Goal: Information Seeking & Learning: Learn about a topic

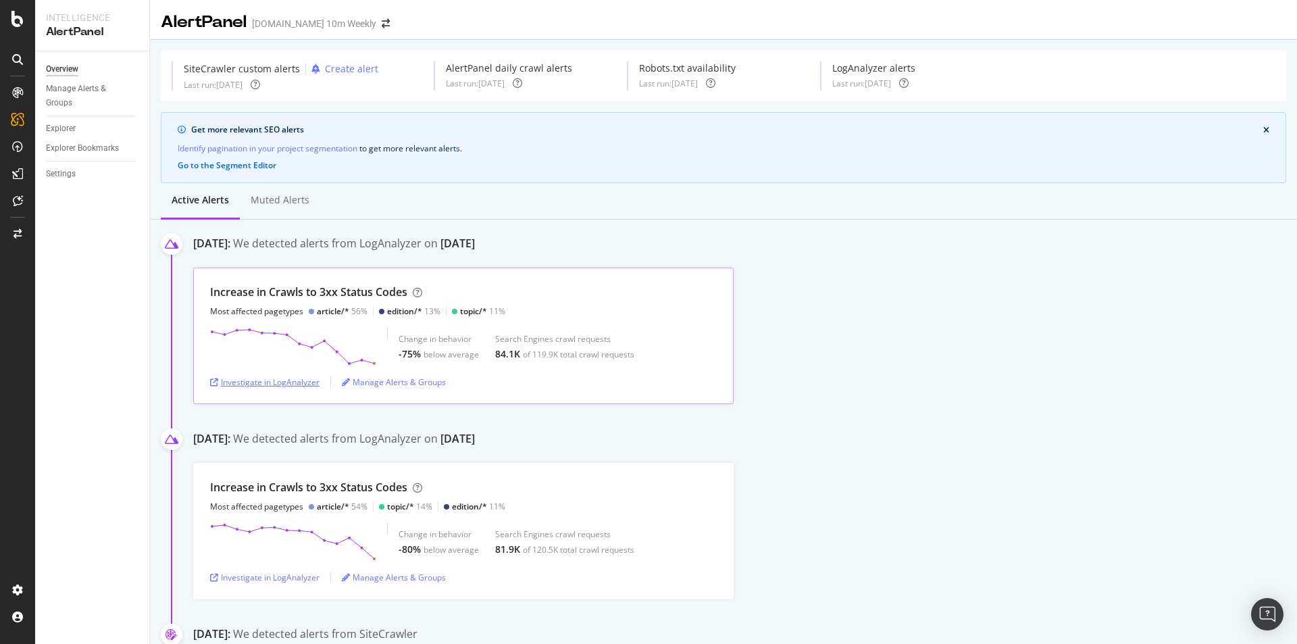
click at [284, 379] on div "Investigate in LogAnalyzer" at bounding box center [264, 381] width 109 height 11
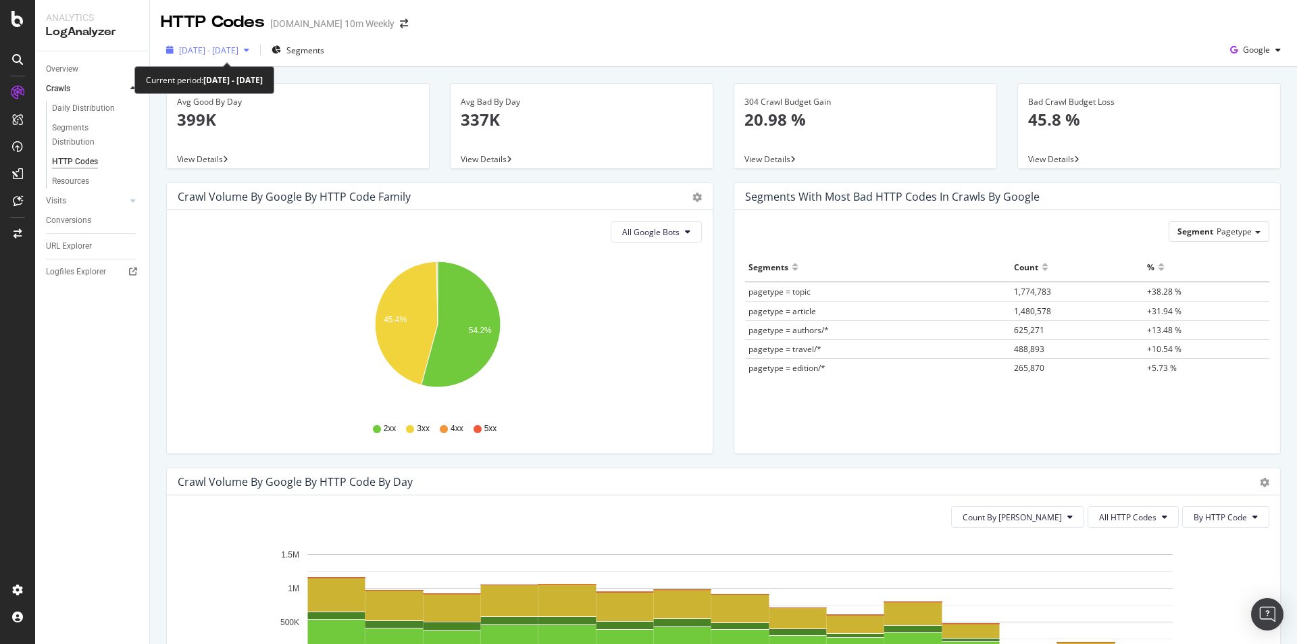
click at [255, 51] on div "button" at bounding box center [246, 50] width 16 height 8
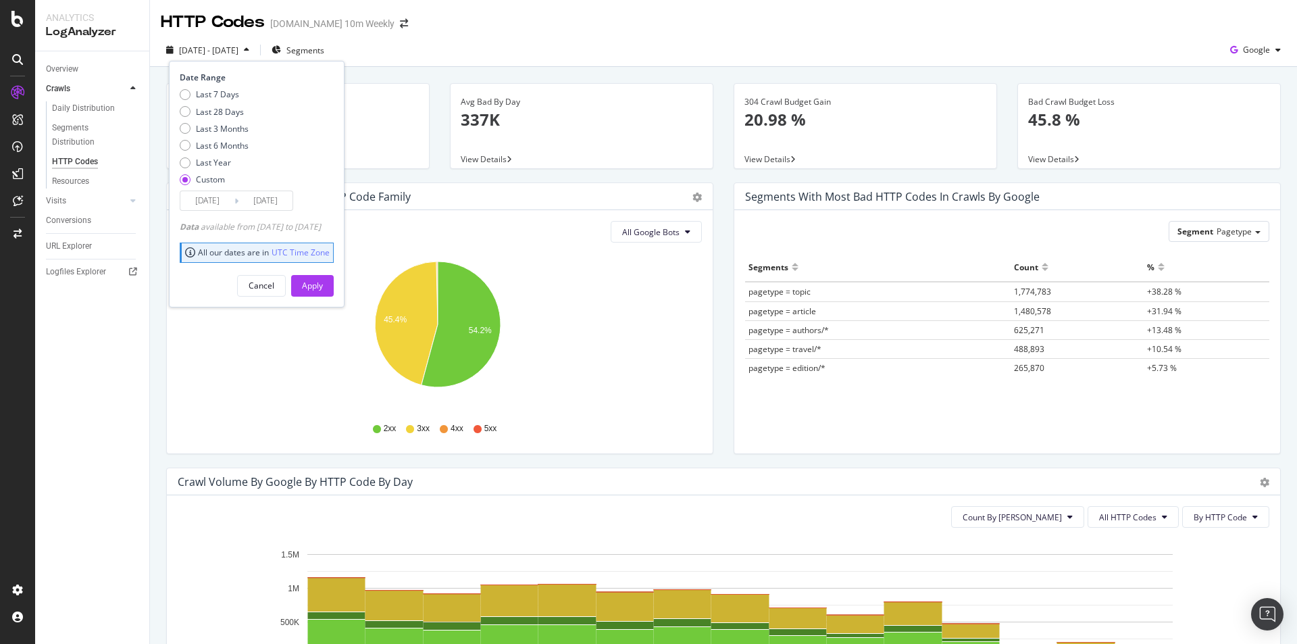
click at [255, 197] on input "2025/09/29" at bounding box center [265, 200] width 54 height 19
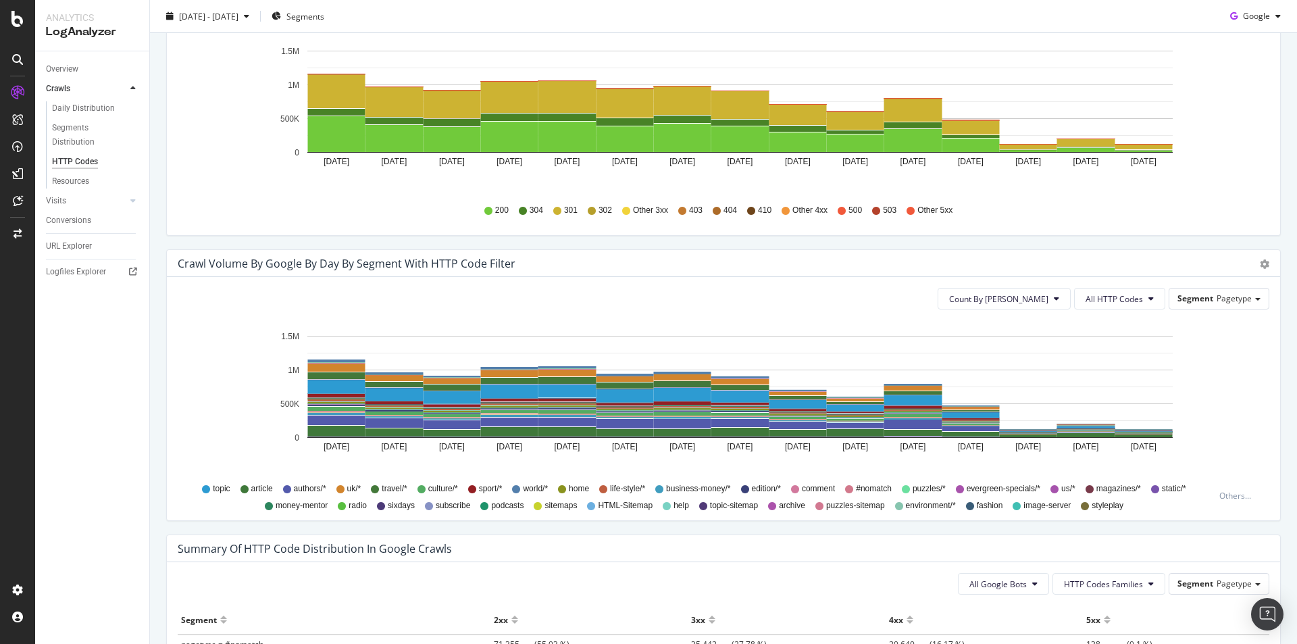
scroll to position [523, 0]
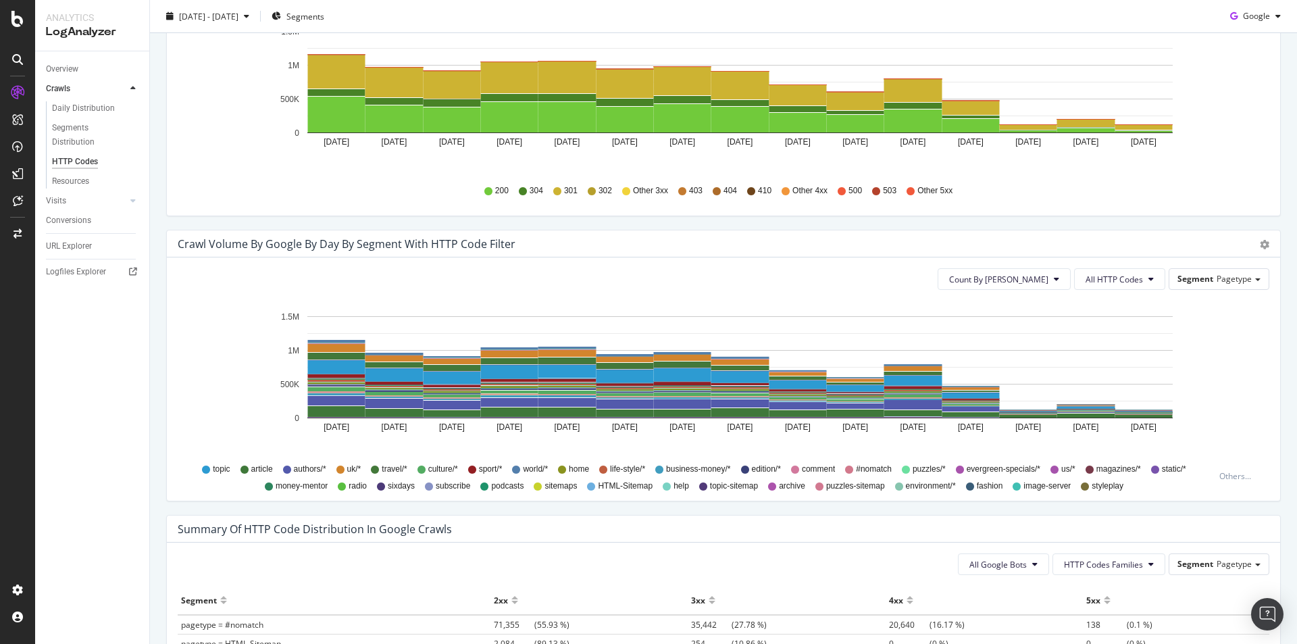
click at [1296, 132] on div "HTTP Codes TheTimes.com 10m Weekly 2025 Sep. 15th - Sep. 29th Segments Google A…" at bounding box center [723, 322] width 1147 height 644
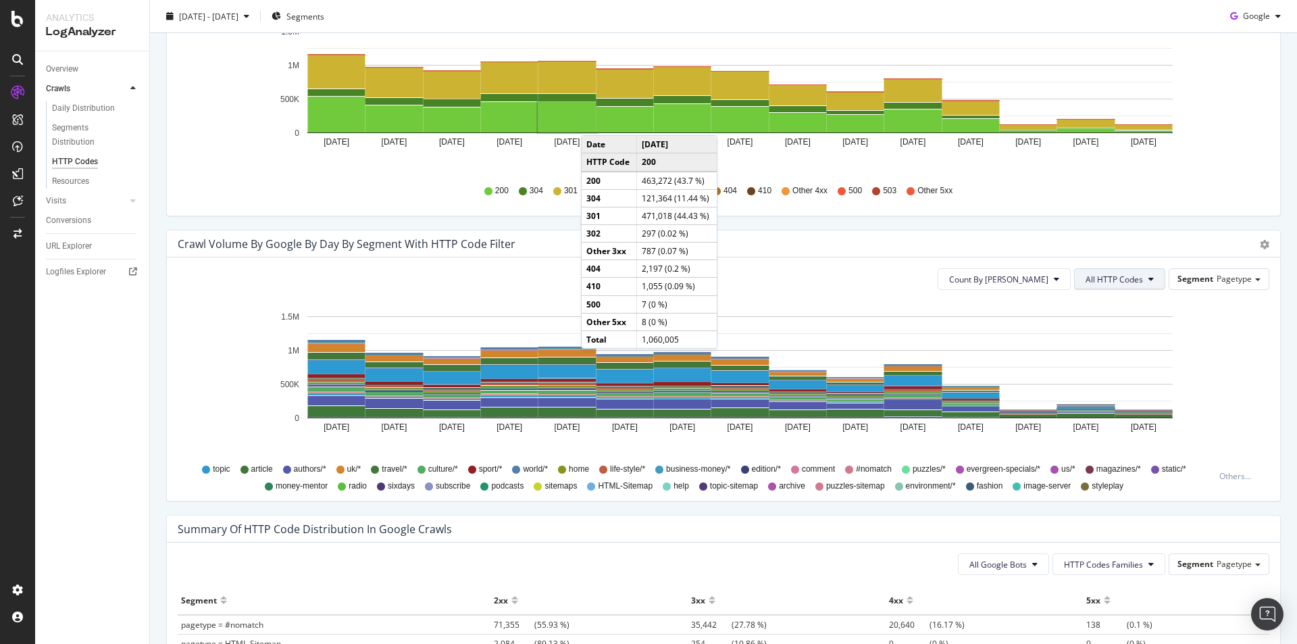
click at [1121, 280] on span "All HTTP Codes" at bounding box center [1114, 279] width 57 height 11
click at [1104, 434] on span "3xx family" at bounding box center [1111, 431] width 68 height 12
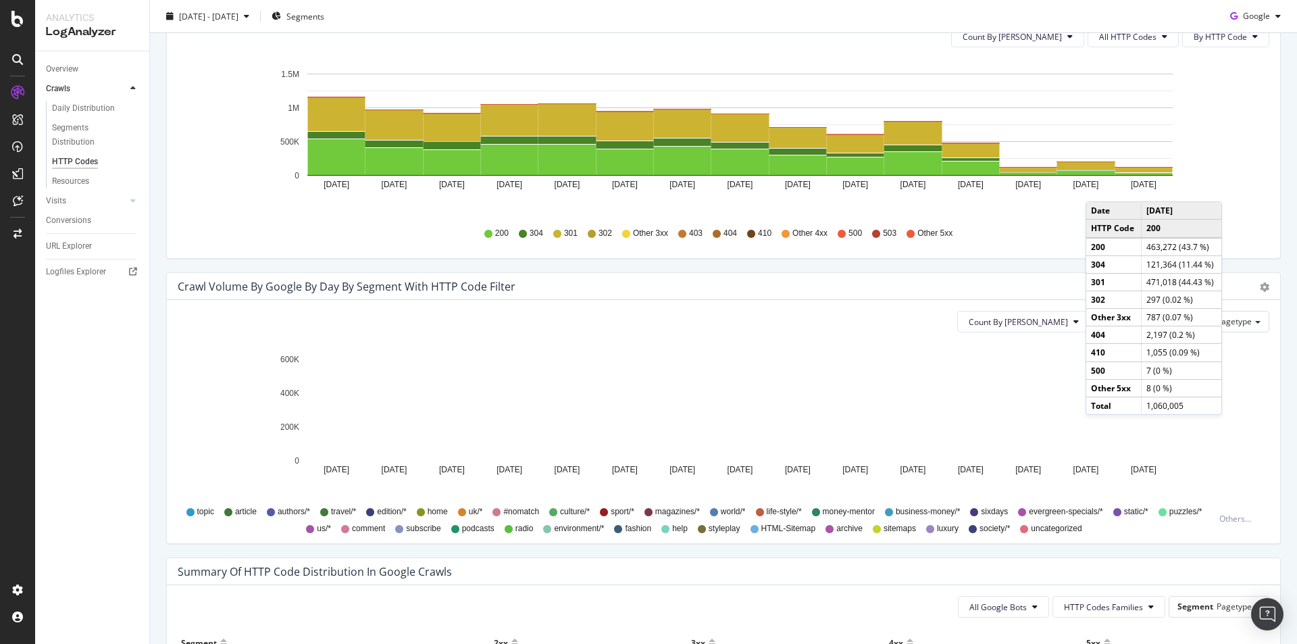
scroll to position [185, 0]
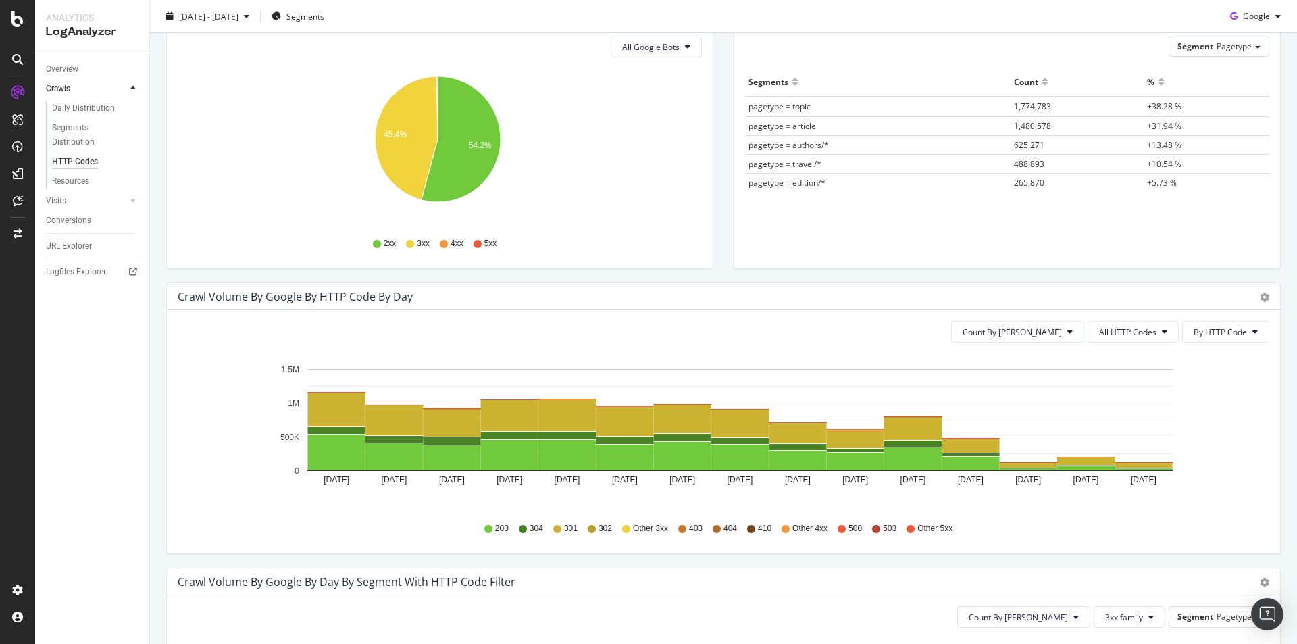
drag, startPoint x: 386, startPoint y: 145, endPoint x: 311, endPoint y: 225, distance: 110.4
click at [1145, 326] on span "All HTTP Codes" at bounding box center [1127, 331] width 57 height 11
click at [1133, 436] on span "3xx family" at bounding box center [1125, 434] width 68 height 12
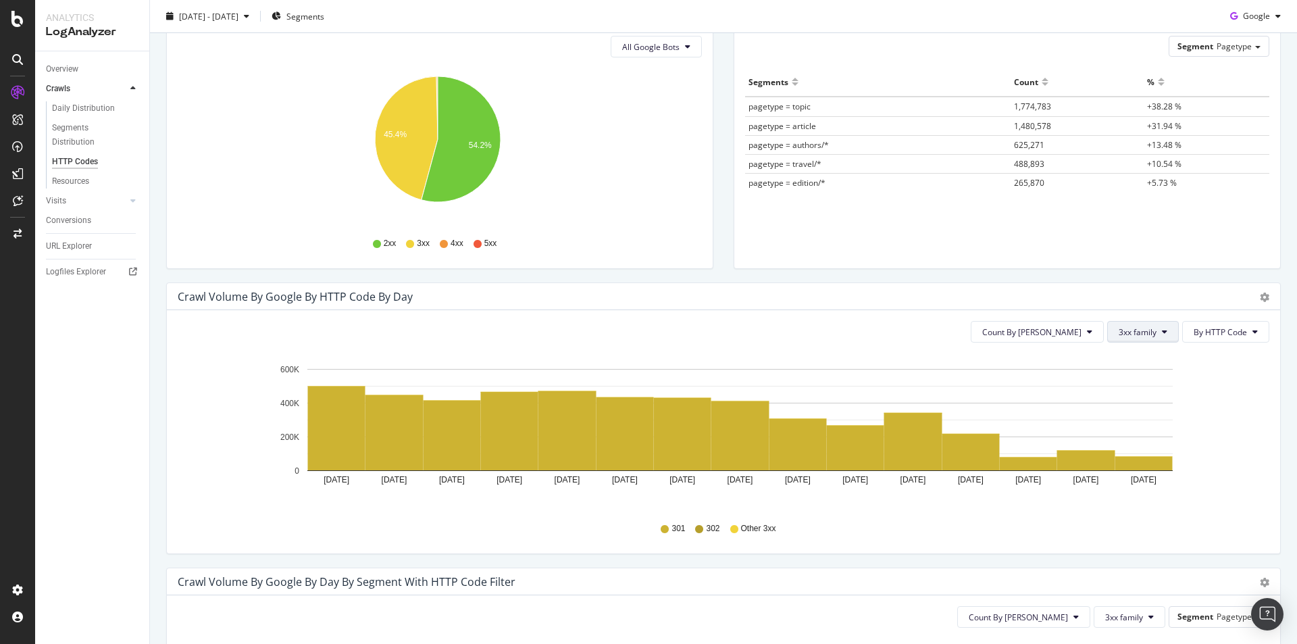
click at [1159, 334] on button "3xx family" at bounding box center [1143, 332] width 72 height 22
click at [1065, 336] on span "Count By [PERSON_NAME]" at bounding box center [1031, 331] width 99 height 11
click at [1147, 334] on span "3xx family" at bounding box center [1138, 331] width 38 height 11
click at [1151, 360] on span "All HTTP Codes" at bounding box center [1143, 359] width 68 height 12
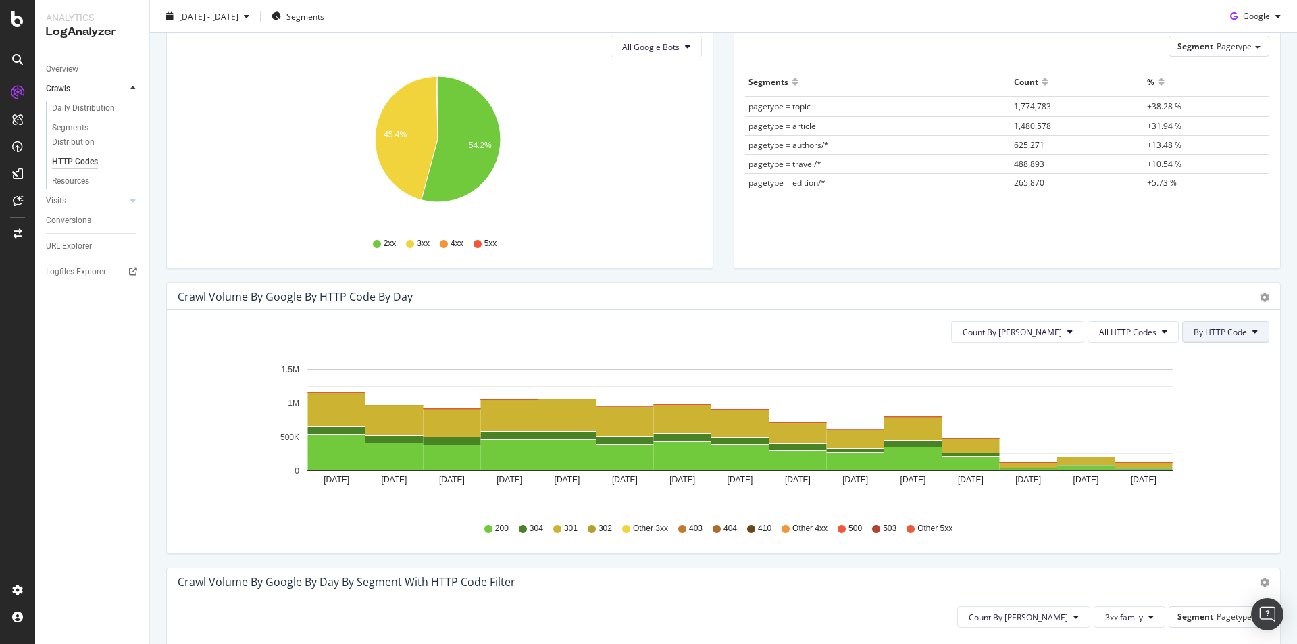
click at [1231, 331] on span "By HTTP Code" at bounding box center [1220, 331] width 53 height 11
click at [1225, 358] on span "By Family" at bounding box center [1210, 359] width 53 height 12
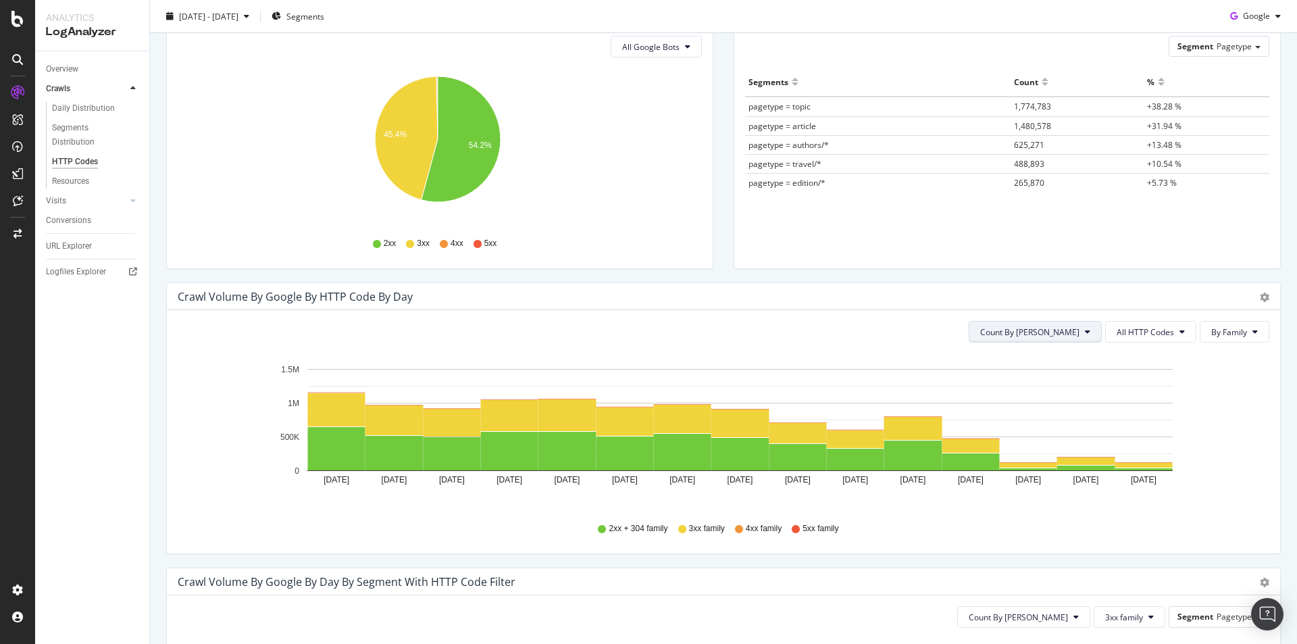
click at [1071, 332] on span "Count By [PERSON_NAME]" at bounding box center [1029, 331] width 99 height 11
click at [1085, 386] on span "Cumulated (all codes)" at bounding box center [1072, 384] width 102 height 12
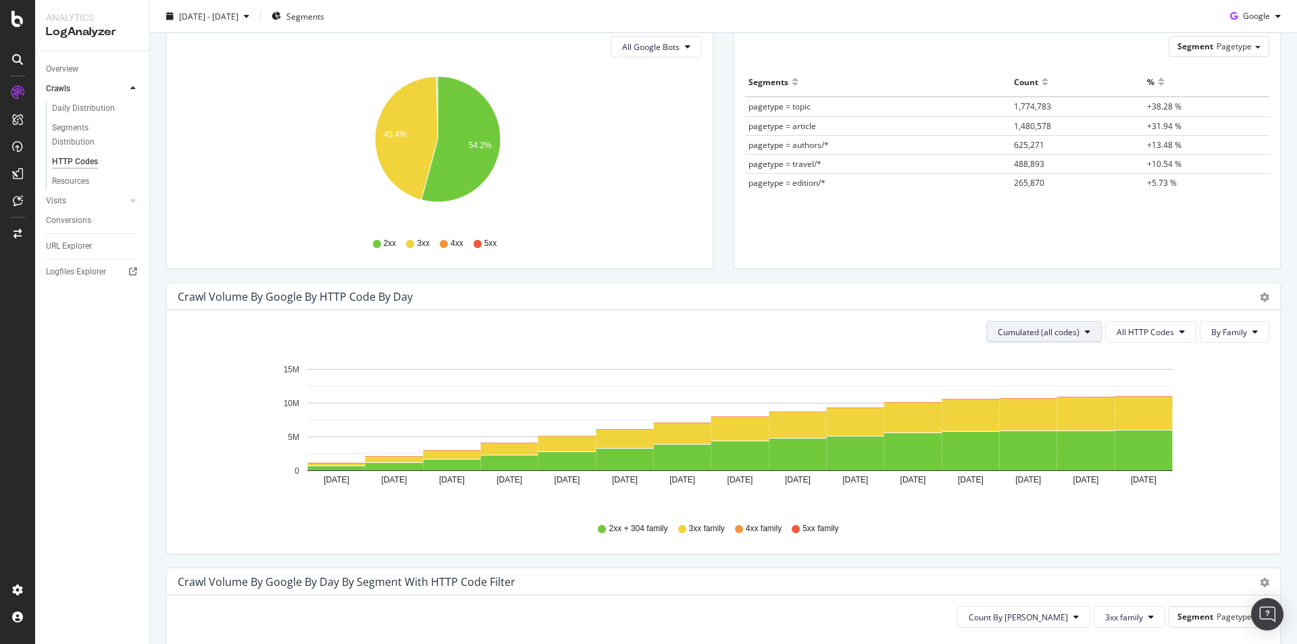
click at [1050, 332] on span "Cumulated (all codes)" at bounding box center [1039, 331] width 82 height 11
click at [1040, 354] on span "Count By [PERSON_NAME]" at bounding box center [1039, 359] width 99 height 12
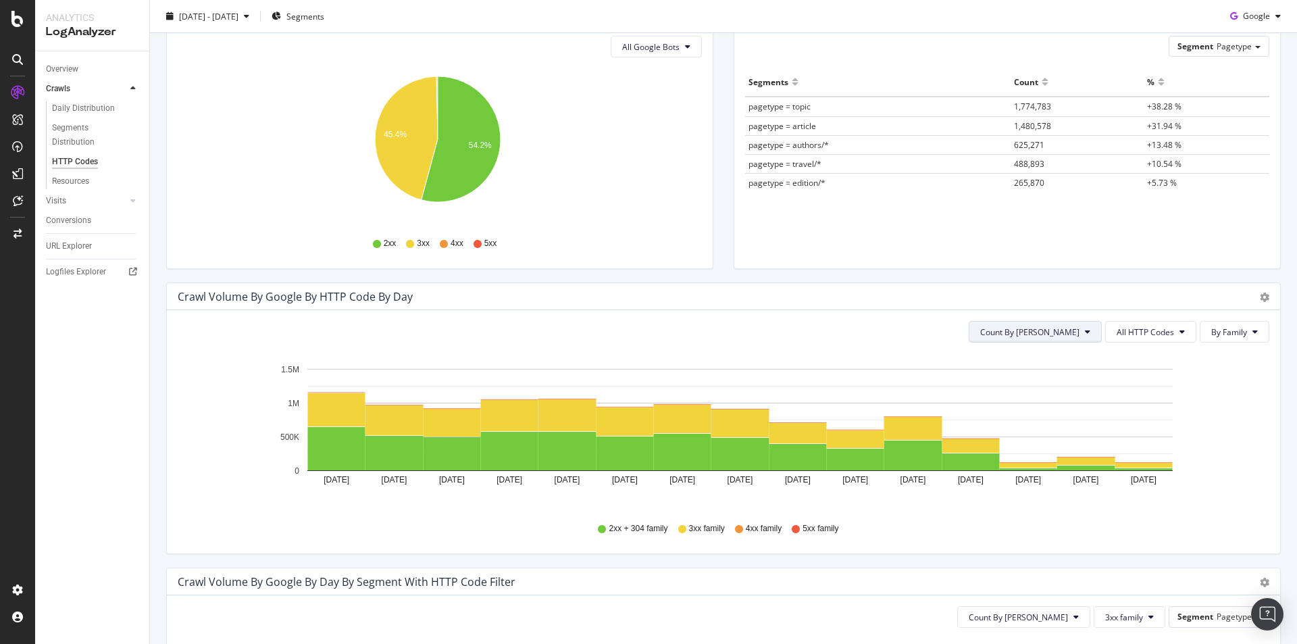
click at [1057, 332] on span "Count By [PERSON_NAME]" at bounding box center [1029, 331] width 99 height 11
click at [1054, 382] on span "Cumulated (all codes)" at bounding box center [1072, 384] width 102 height 12
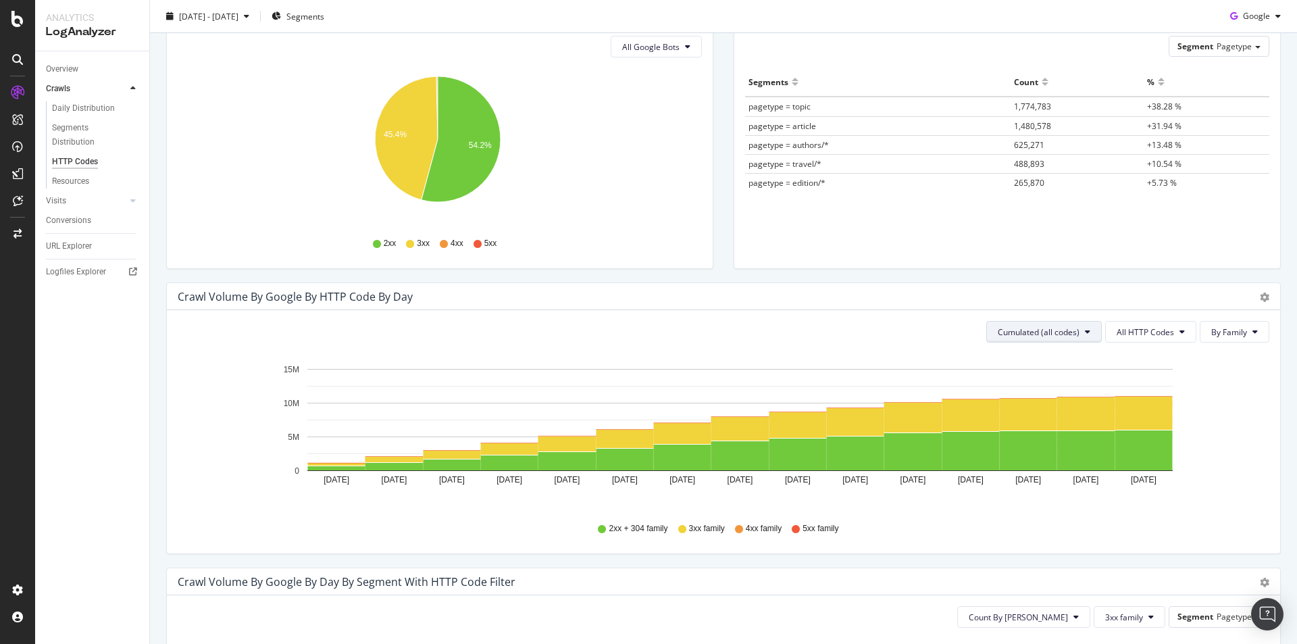
click at [1052, 332] on span "Cumulated (all codes)" at bounding box center [1039, 331] width 82 height 11
click at [1040, 356] on span "Count By [PERSON_NAME]" at bounding box center [1039, 359] width 99 height 12
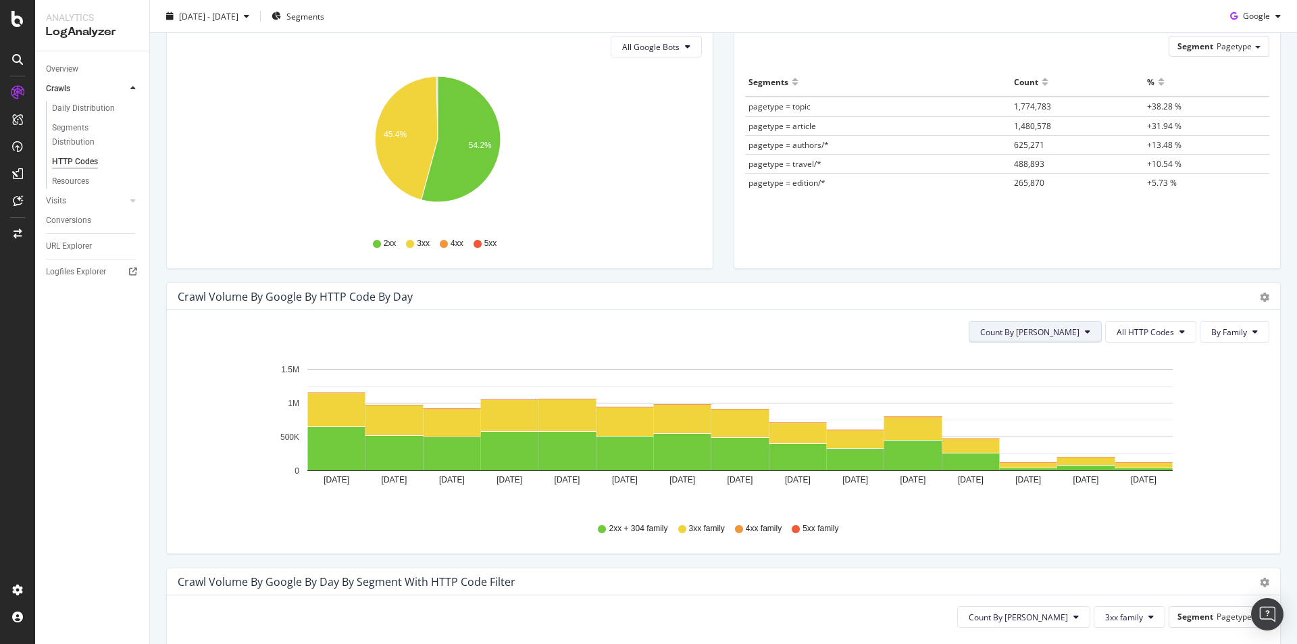
click at [1054, 328] on span "Count By [PERSON_NAME]" at bounding box center [1029, 331] width 99 height 11
click at [1047, 385] on span "Cumulated (all codes)" at bounding box center [1072, 384] width 102 height 12
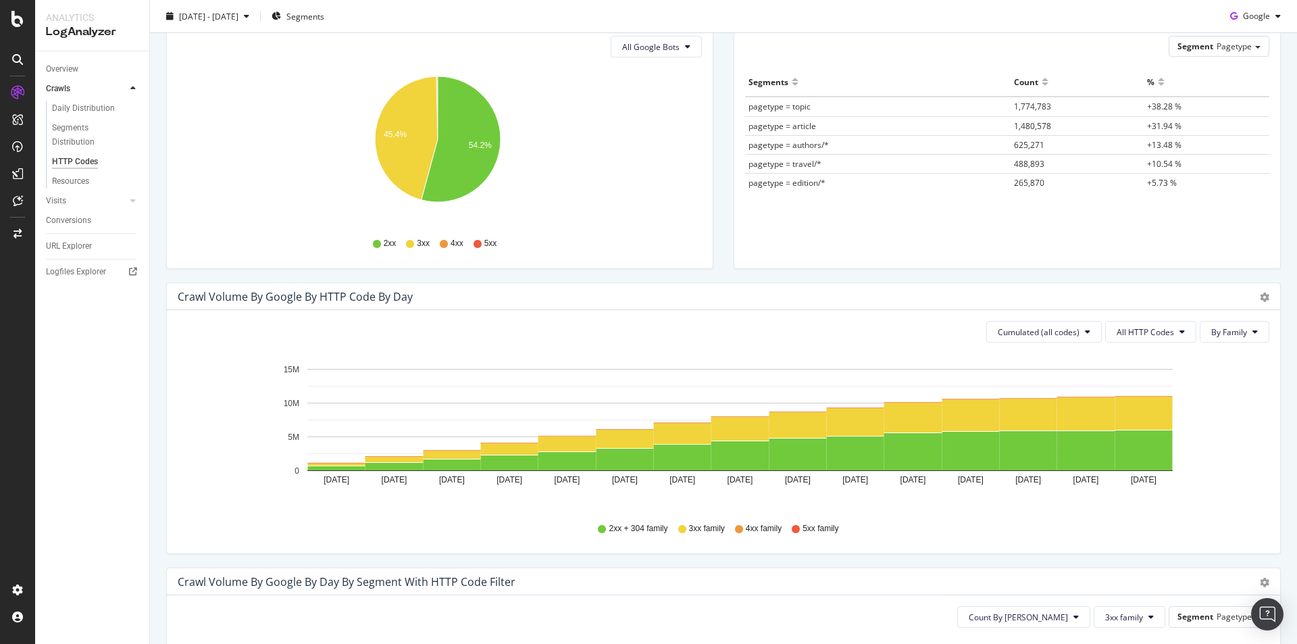
drag, startPoint x: 1047, startPoint y: 384, endPoint x: 1200, endPoint y: 379, distance: 153.4
click at [1200, 379] on icon "Sep 15 2025 Sep 16 2025 Sep 17 2025 Sep 18 2025 Sep 19 2025 Sep 20 2025 Sep 21 …" at bounding box center [719, 431] width 1082 height 157
click at [1208, 379] on icon "Sep 15 2025 Sep 16 2025 Sep 17 2025 Sep 18 2025 Sep 19 2025 Sep 20 2025 Sep 21 …" at bounding box center [719, 431] width 1082 height 157
click at [1138, 330] on span "All HTTP Codes" at bounding box center [1145, 331] width 57 height 11
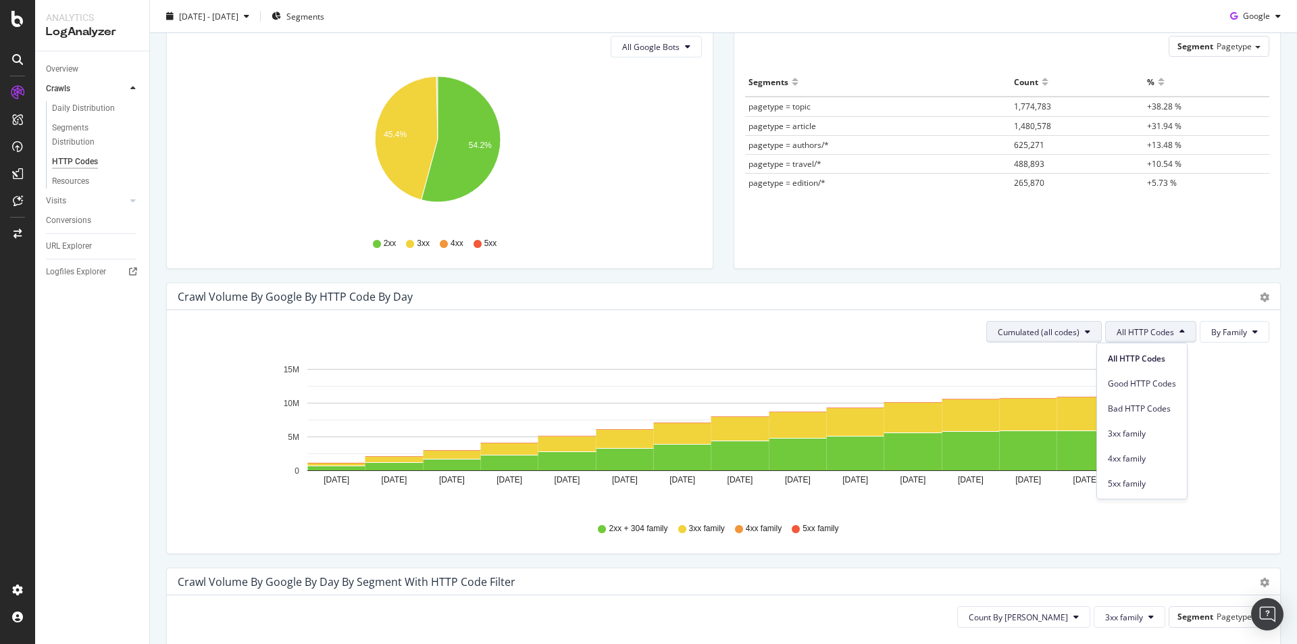
click at [1074, 330] on button "Cumulated (all codes)" at bounding box center [1044, 332] width 116 height 22
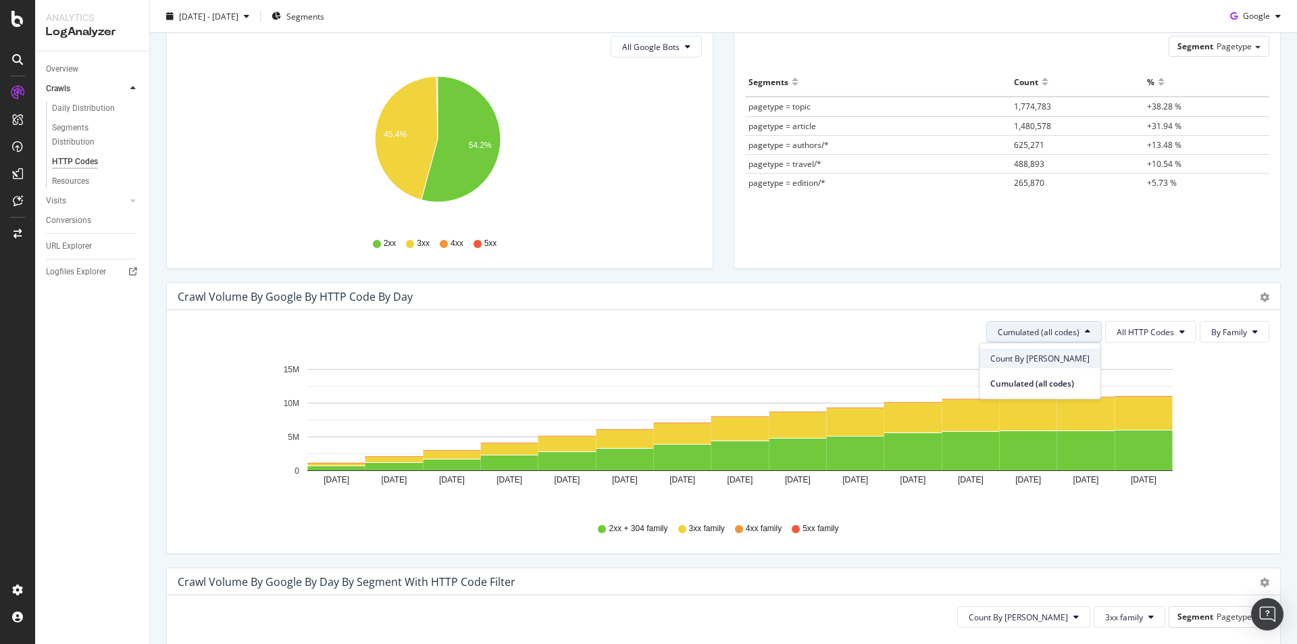
click at [1057, 359] on span "Count By [PERSON_NAME]" at bounding box center [1039, 359] width 99 height 12
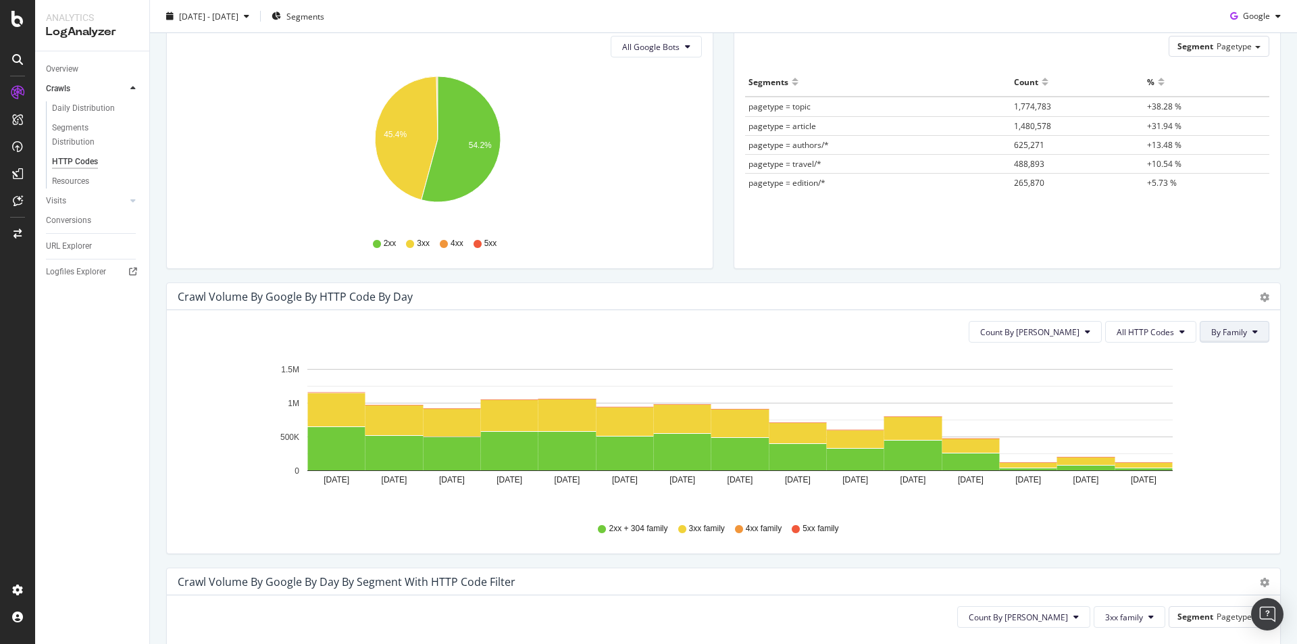
click at [1238, 330] on button "By Family" at bounding box center [1235, 332] width 70 height 22
click at [1236, 383] on span "By HTTP Code" at bounding box center [1228, 384] width 53 height 12
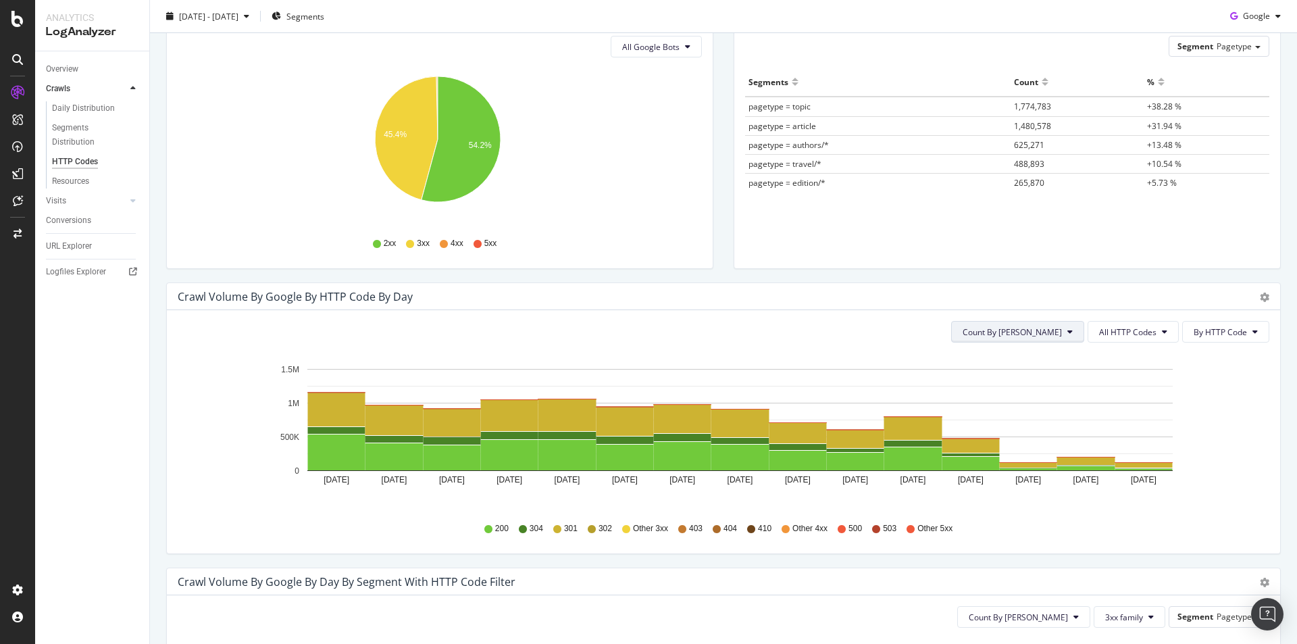
click at [1067, 332] on icon at bounding box center [1069, 332] width 5 height 8
click at [1066, 381] on span "Cumulated (all codes)" at bounding box center [1054, 384] width 102 height 12
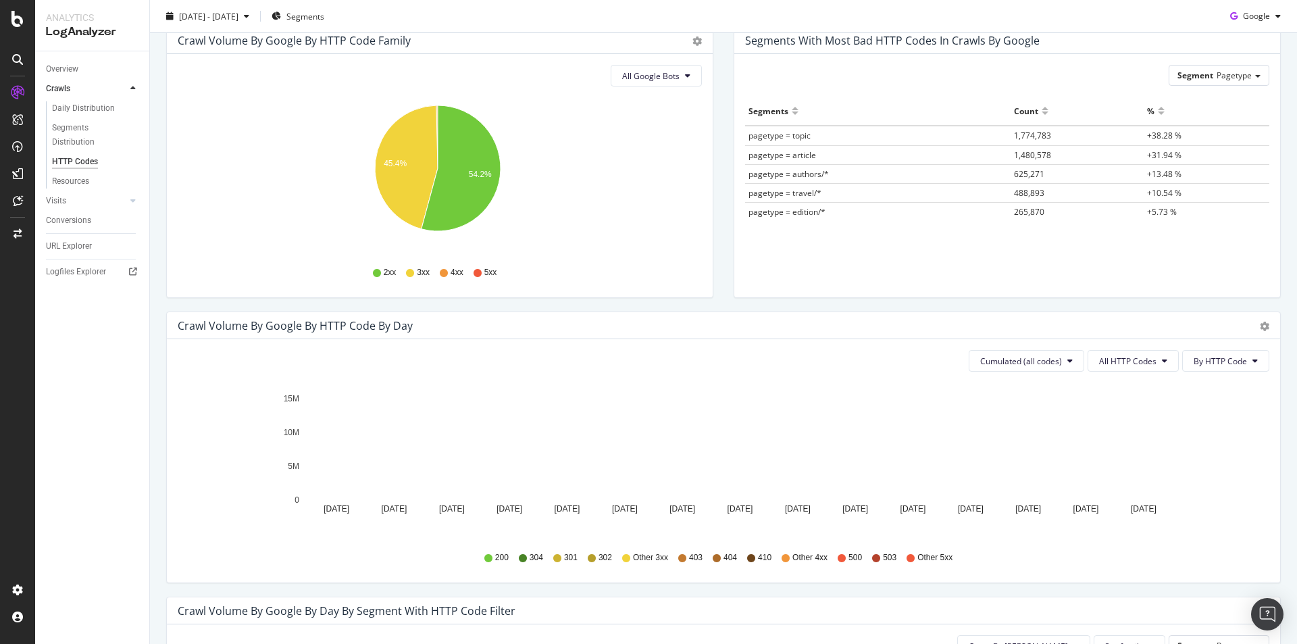
scroll to position [0, 0]
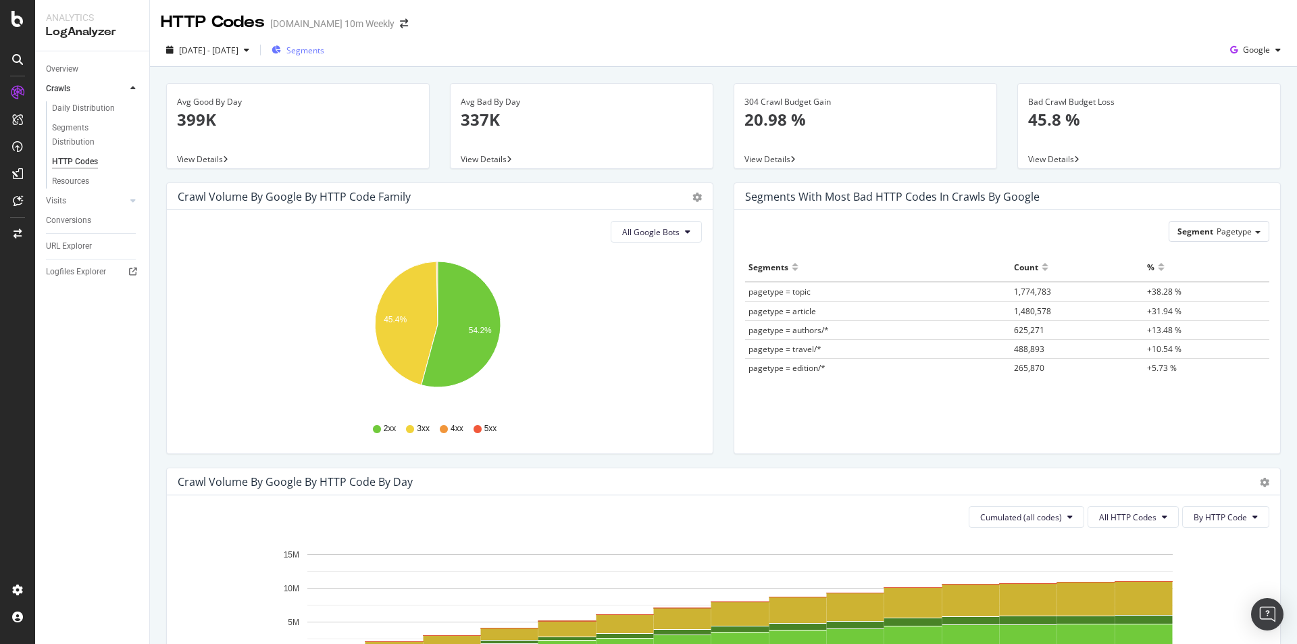
click at [324, 48] on span "Segments" at bounding box center [305, 50] width 38 height 11
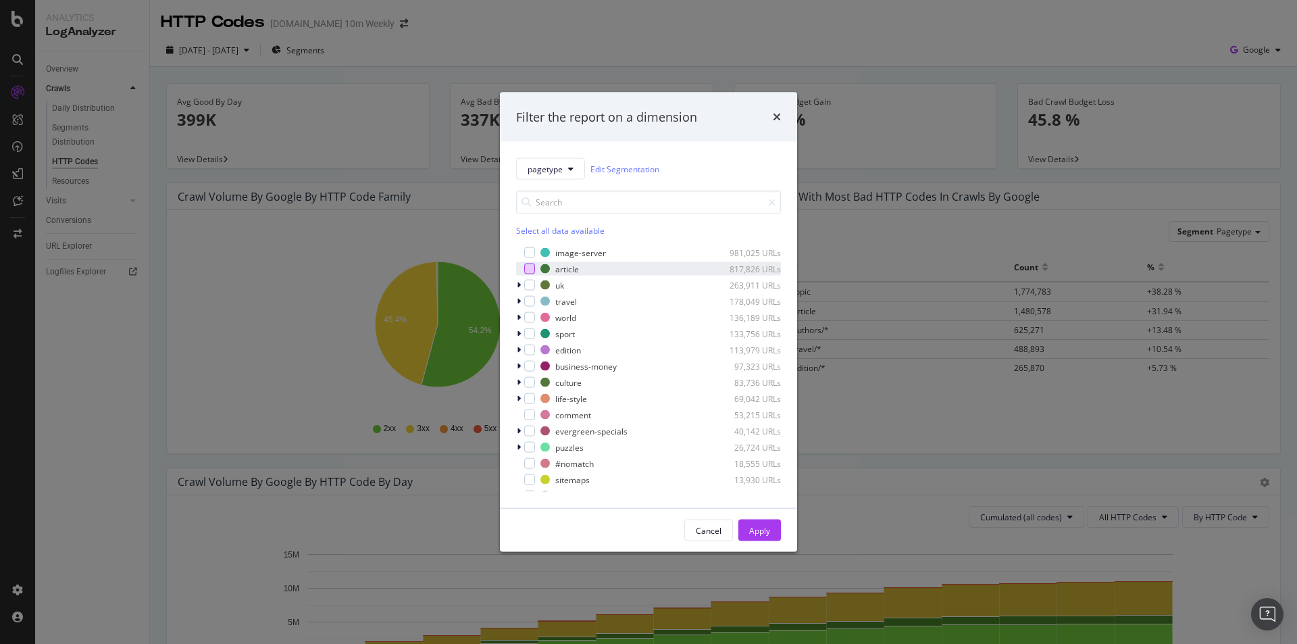
click at [530, 274] on div "modal" at bounding box center [529, 268] width 11 height 11
click at [762, 521] on div "Apply" at bounding box center [759, 530] width 21 height 20
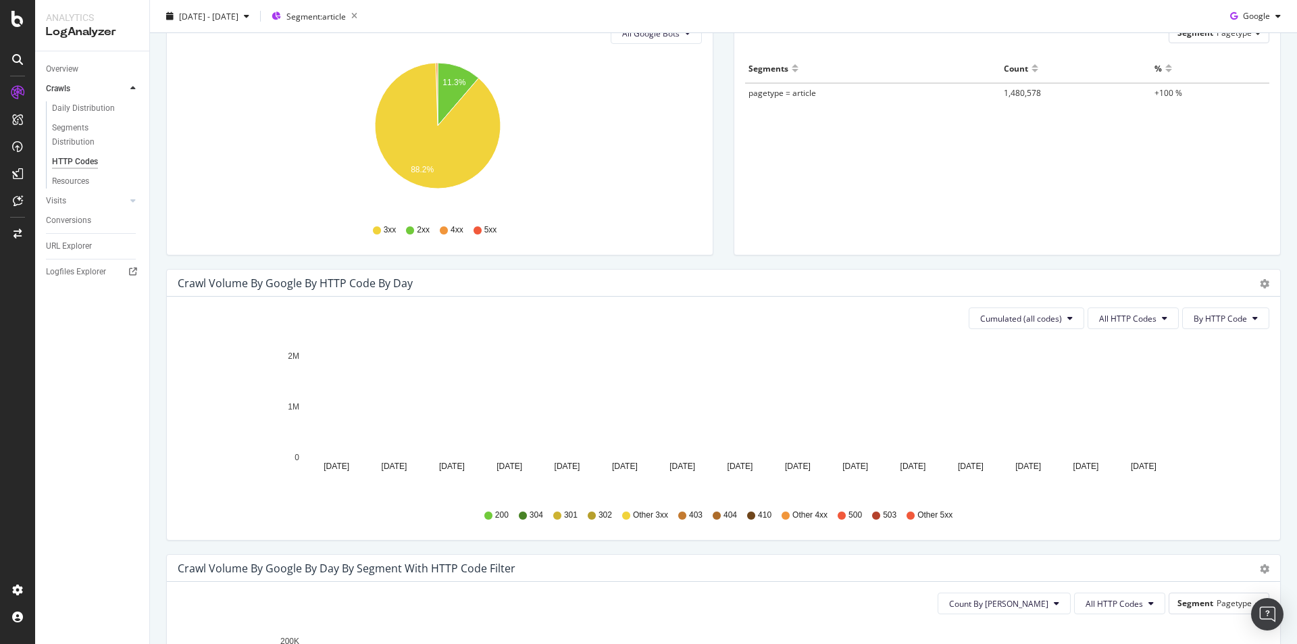
scroll to position [203, 0]
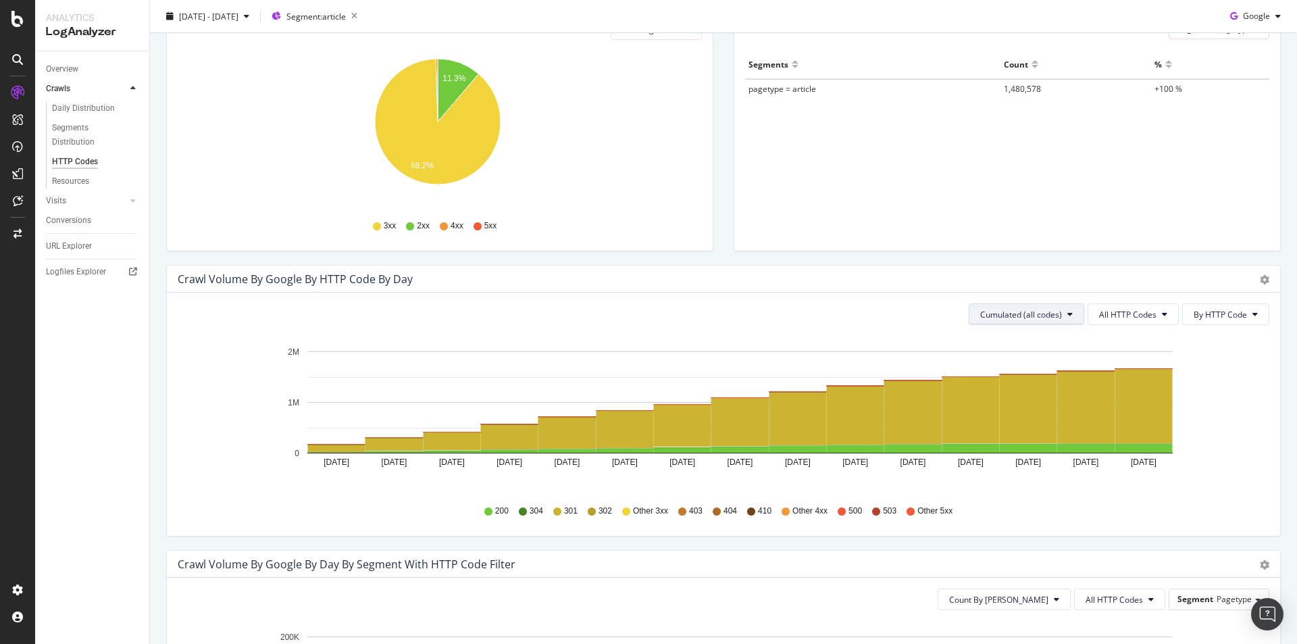
click at [1032, 315] on span "Cumulated (all codes)" at bounding box center [1021, 314] width 82 height 11
click at [1019, 341] on span "Count By [PERSON_NAME]" at bounding box center [1022, 341] width 99 height 12
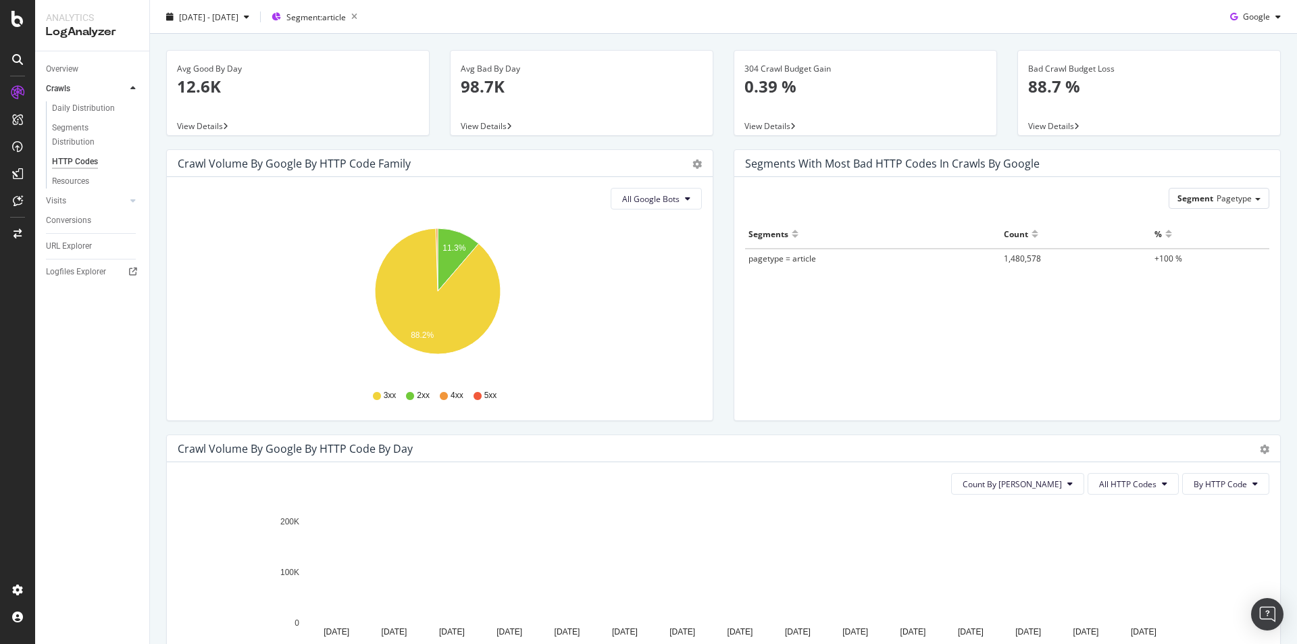
scroll to position [0, 0]
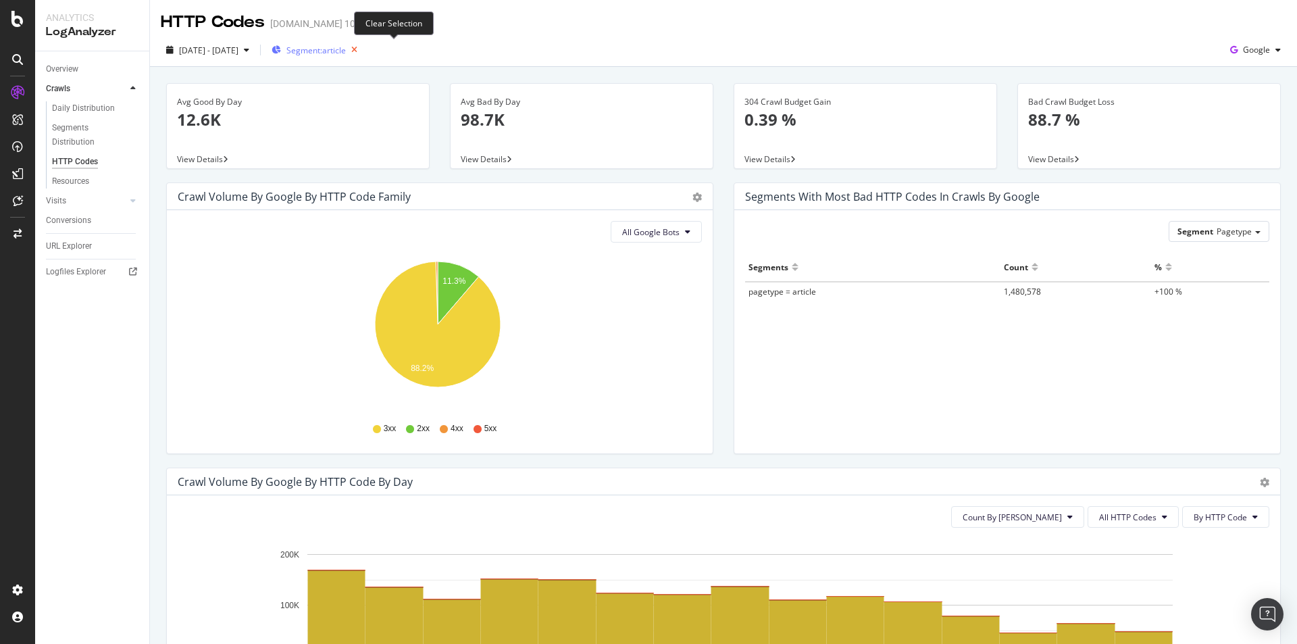
click at [363, 48] on icon "button" at bounding box center [354, 50] width 17 height 19
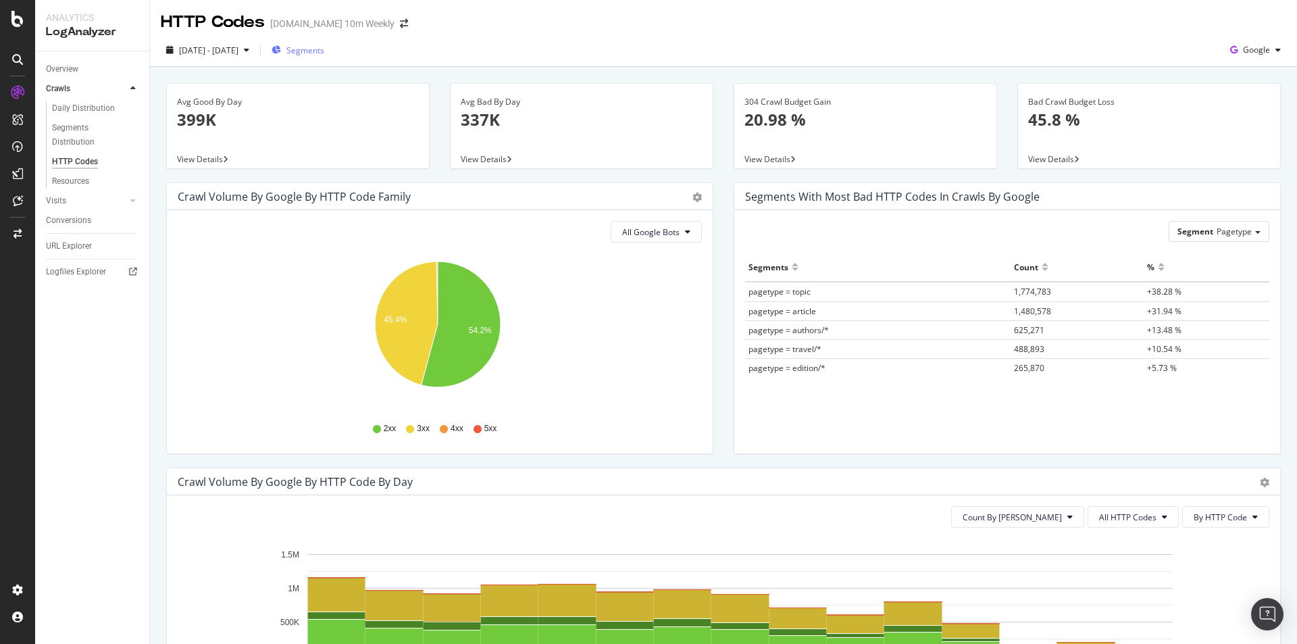
click at [324, 45] on span "Segments" at bounding box center [305, 50] width 38 height 11
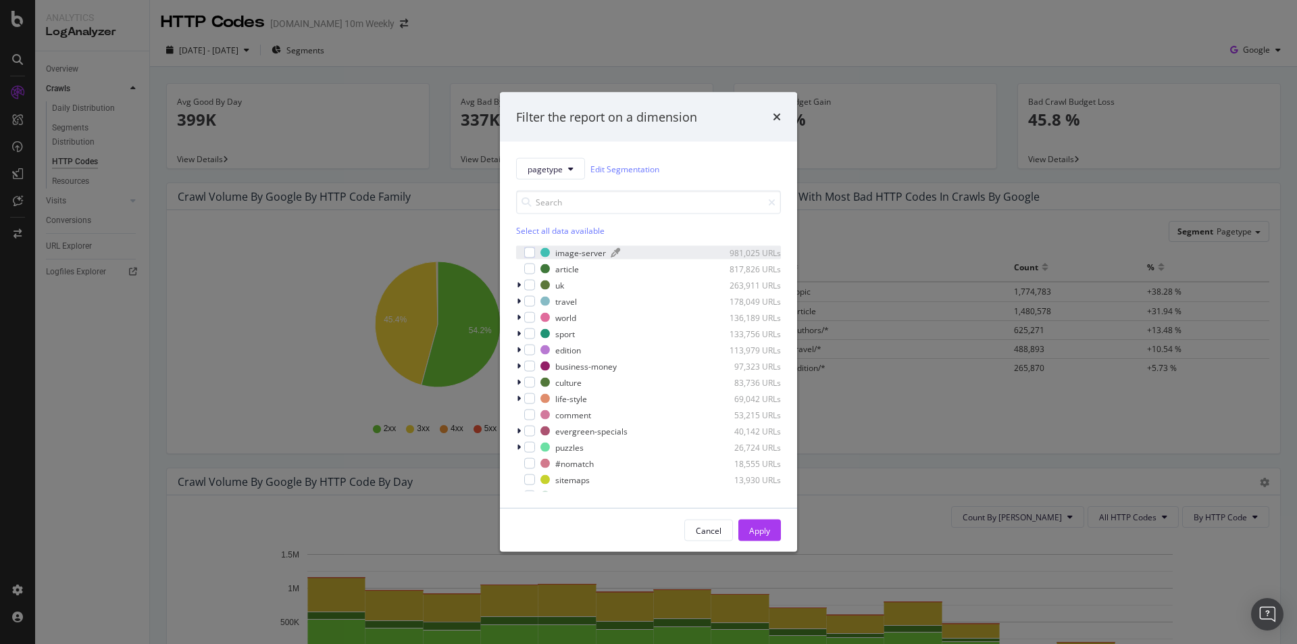
click at [590, 255] on div "image-server" at bounding box center [580, 252] width 51 height 11
click at [759, 528] on div "Apply" at bounding box center [759, 529] width 21 height 11
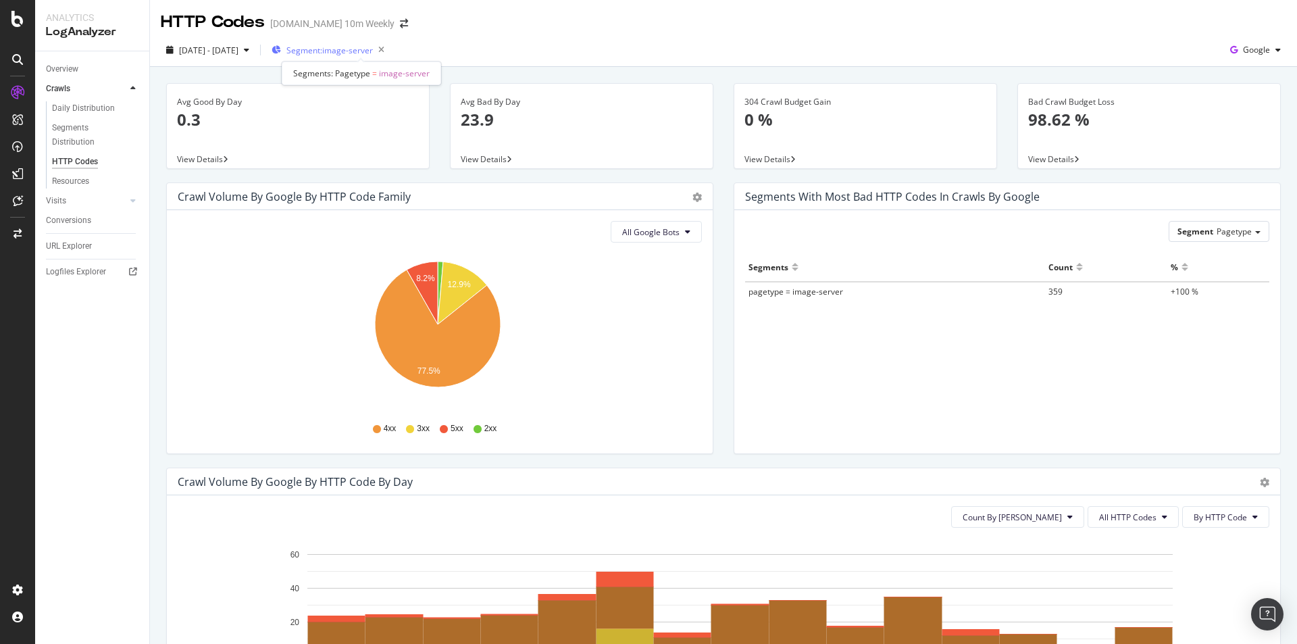
click at [373, 50] on span "Segment: image-server" at bounding box center [329, 50] width 86 height 11
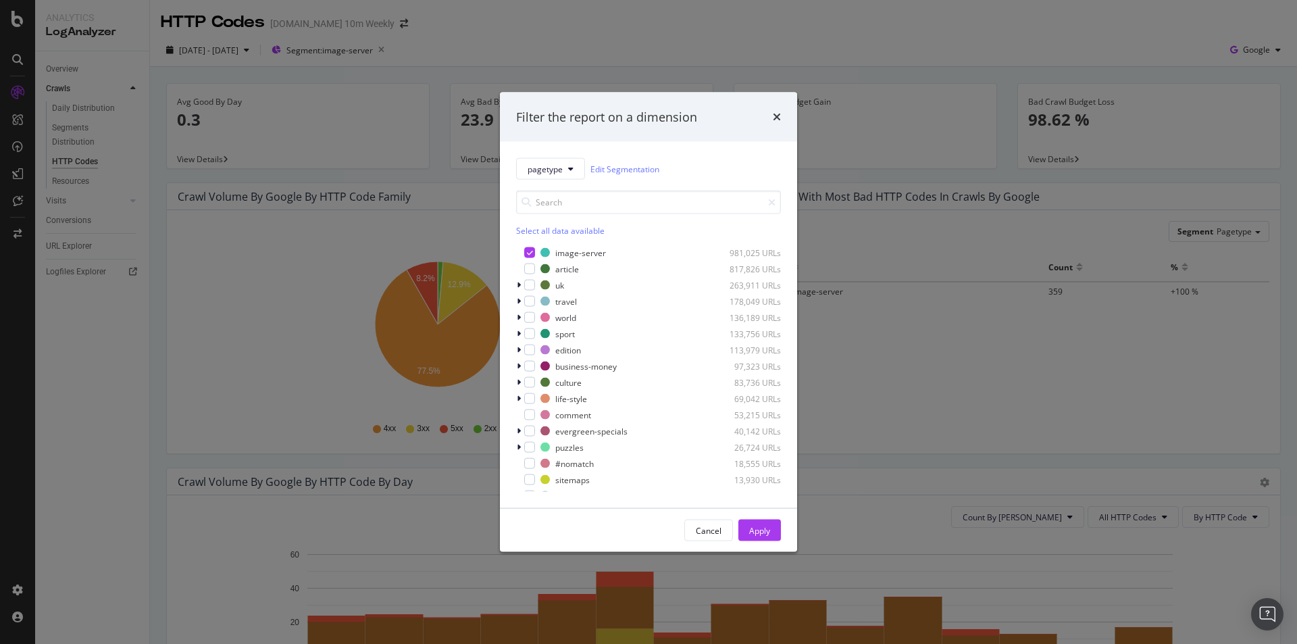
click at [472, 240] on div "Filter the report on a dimension pagetype Edit Segmentation Select all data ava…" at bounding box center [648, 322] width 1297 height 644
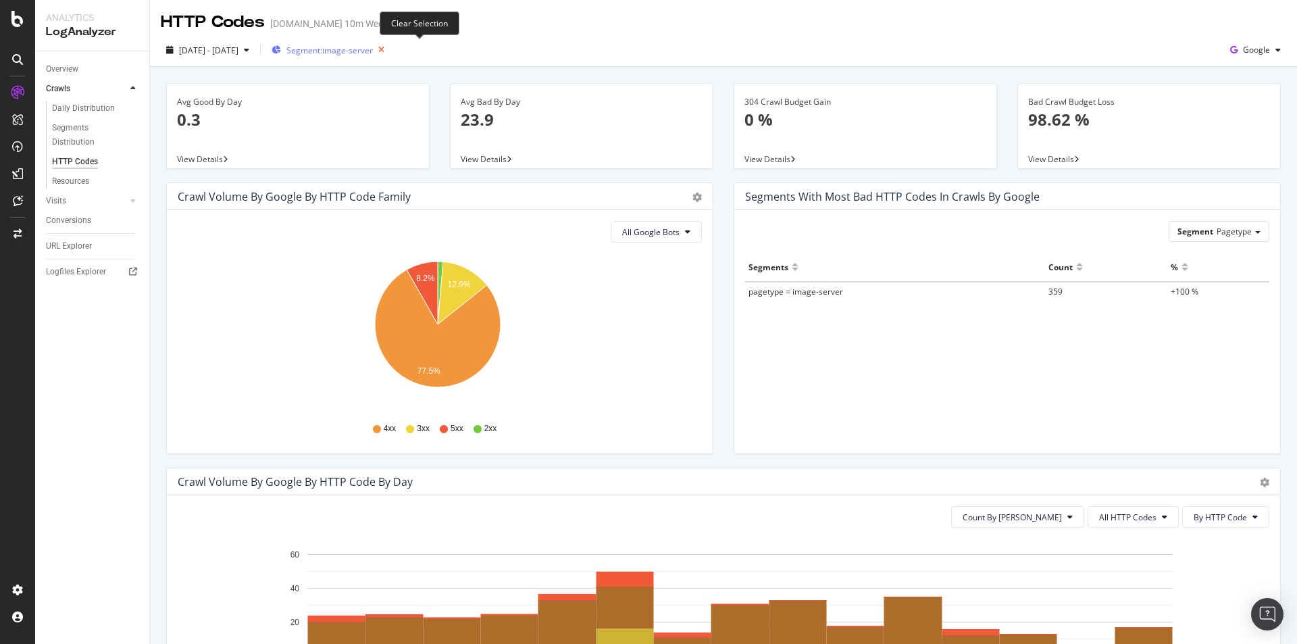
click at [390, 47] on icon "button" at bounding box center [381, 50] width 17 height 19
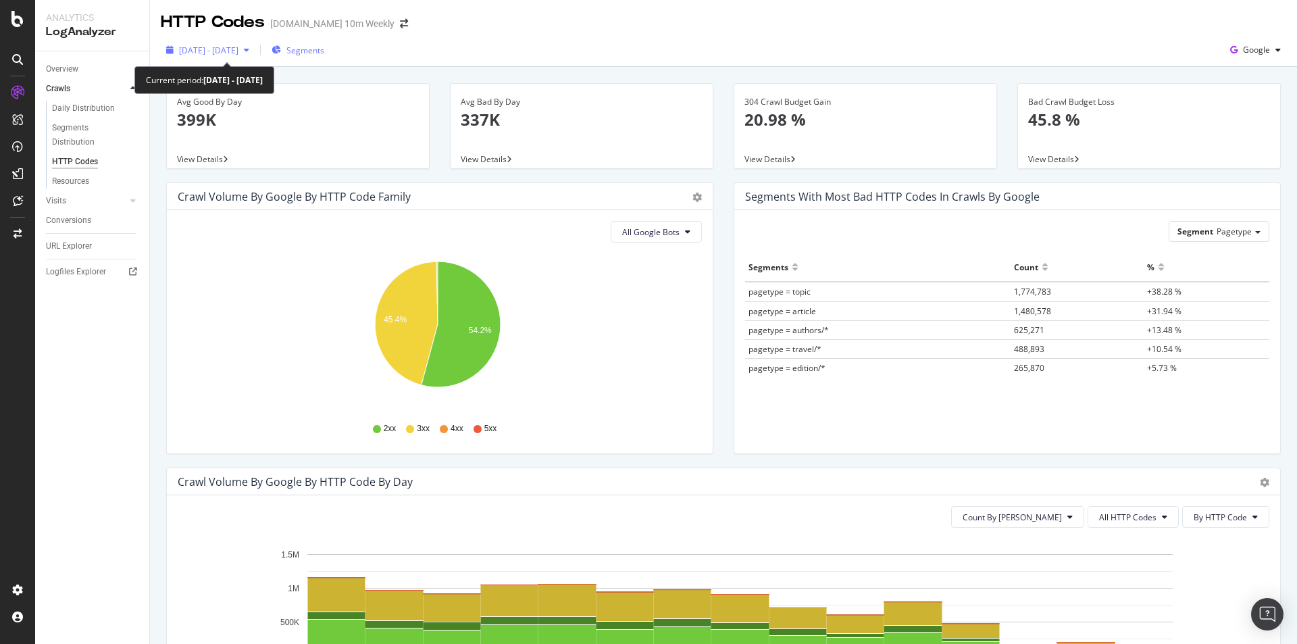
click at [238, 47] on span "2025 Sep. 15th - Sep. 29th" at bounding box center [208, 50] width 59 height 11
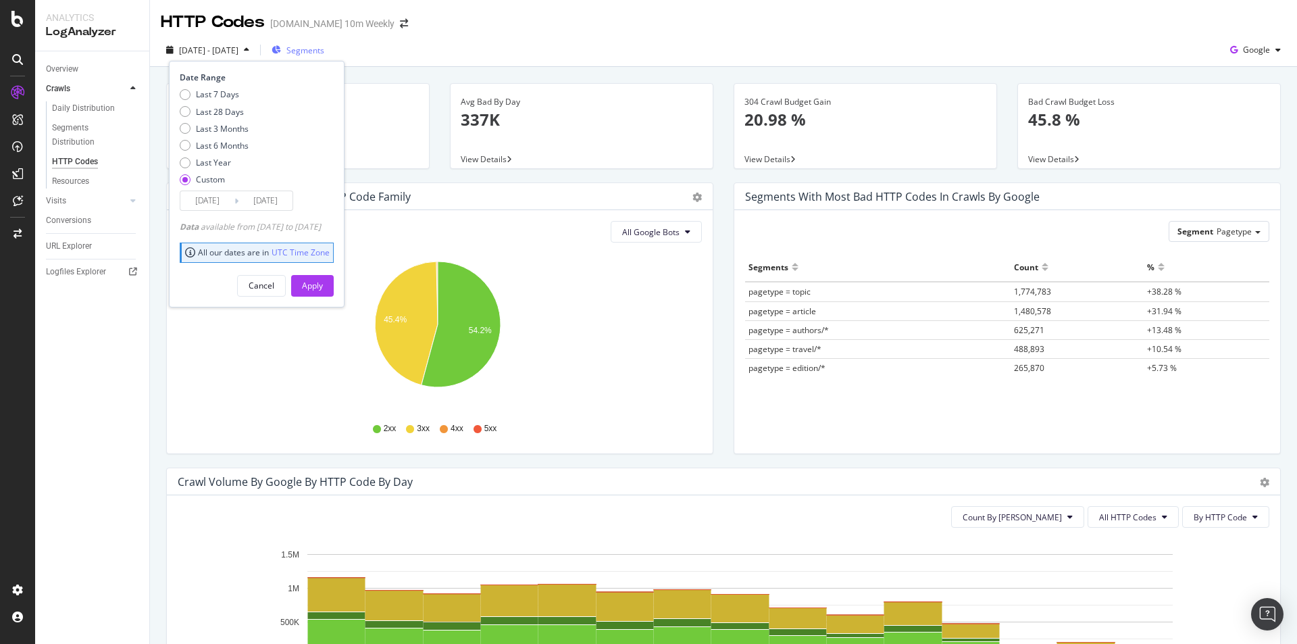
click at [271, 203] on input "2025/09/29" at bounding box center [265, 200] width 54 height 19
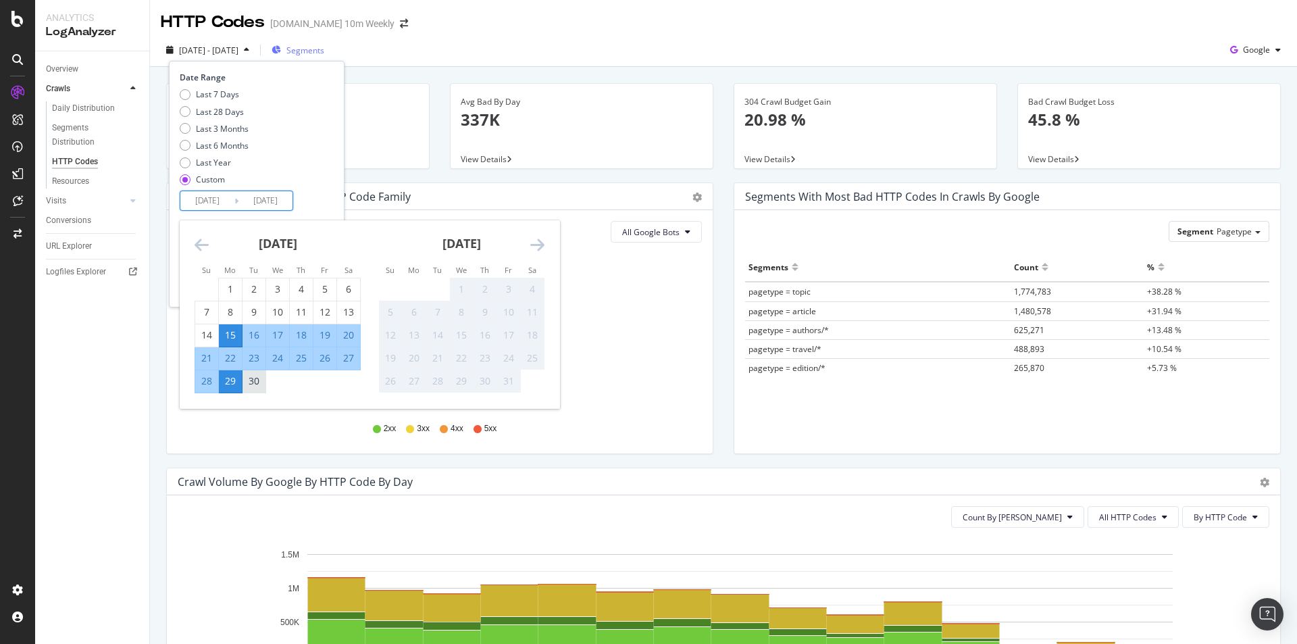
click at [245, 384] on div "30" at bounding box center [254, 381] width 23 height 14
type input "[DATE]"
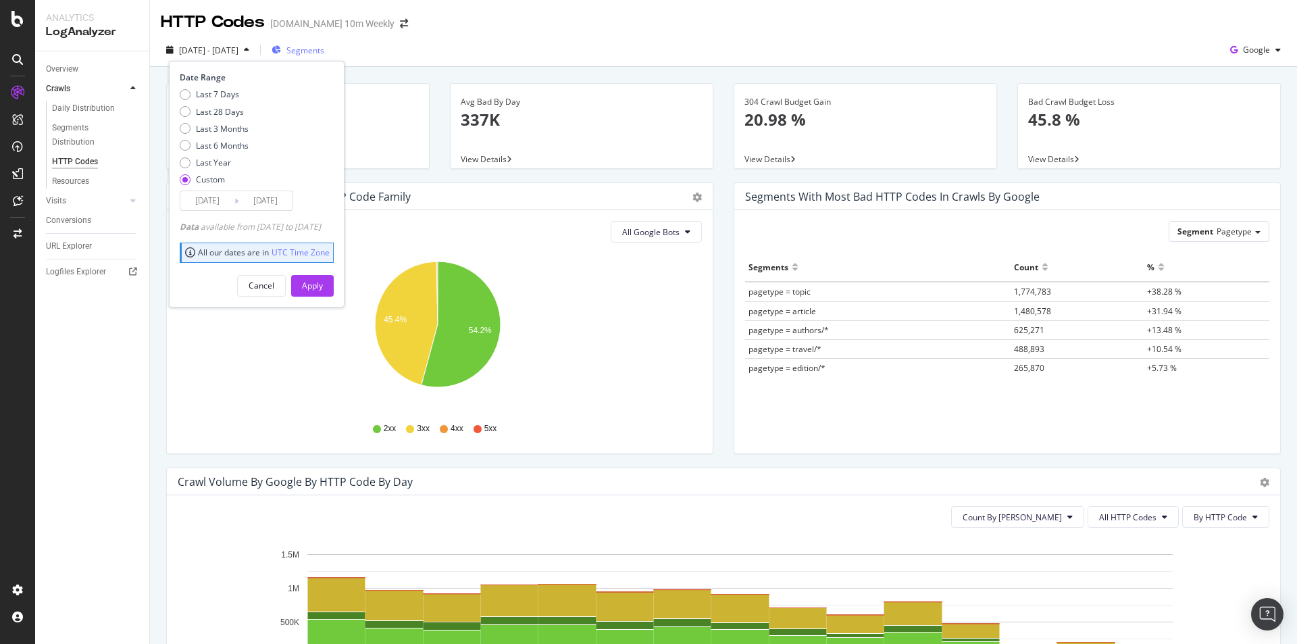
click at [218, 201] on input "2025/09/15" at bounding box center [207, 200] width 54 height 19
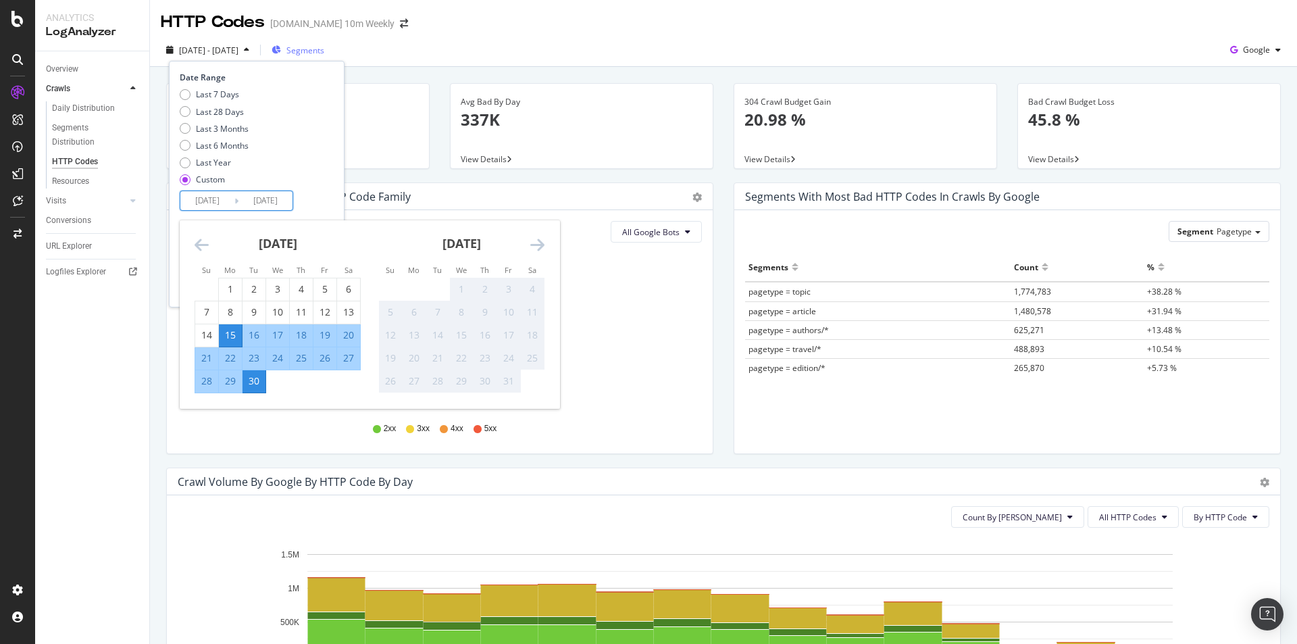
click at [257, 386] on div "30" at bounding box center [254, 381] width 23 height 14
type input "[DATE]"
click at [297, 192] on div "Date Range Last 7 Days Last 28 Days Last 3 Months Last 6 Months Last Year Custo…" at bounding box center [255, 141] width 151 height 139
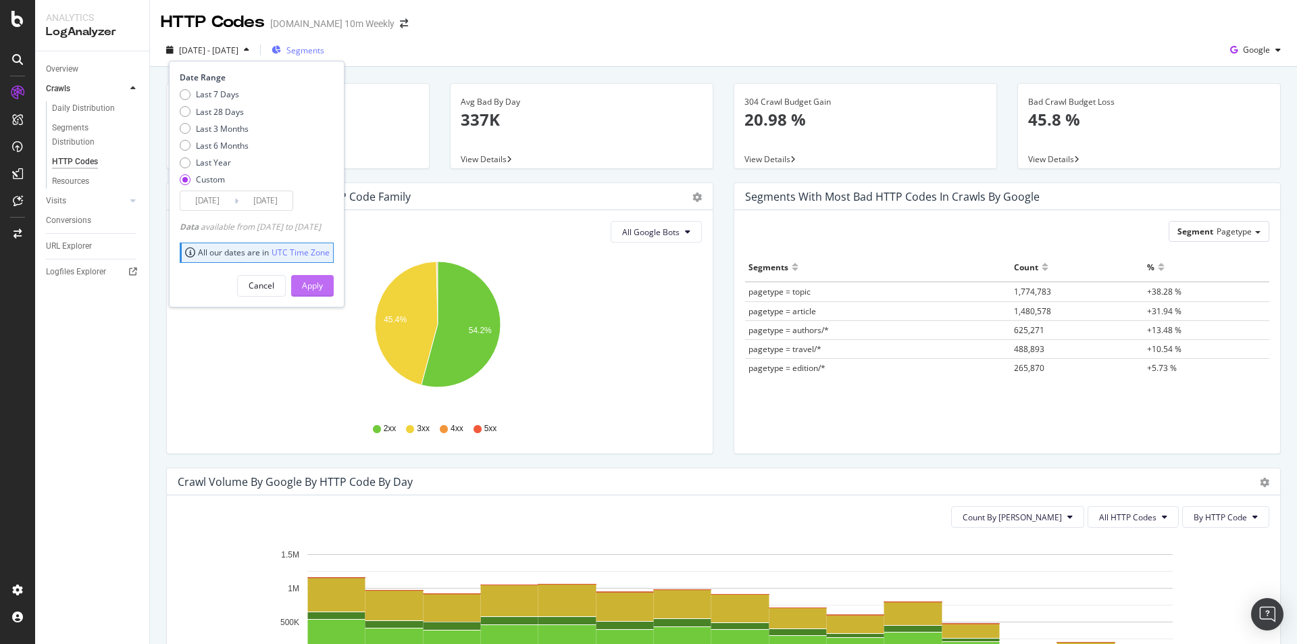
click at [323, 280] on div "Apply" at bounding box center [312, 285] width 21 height 11
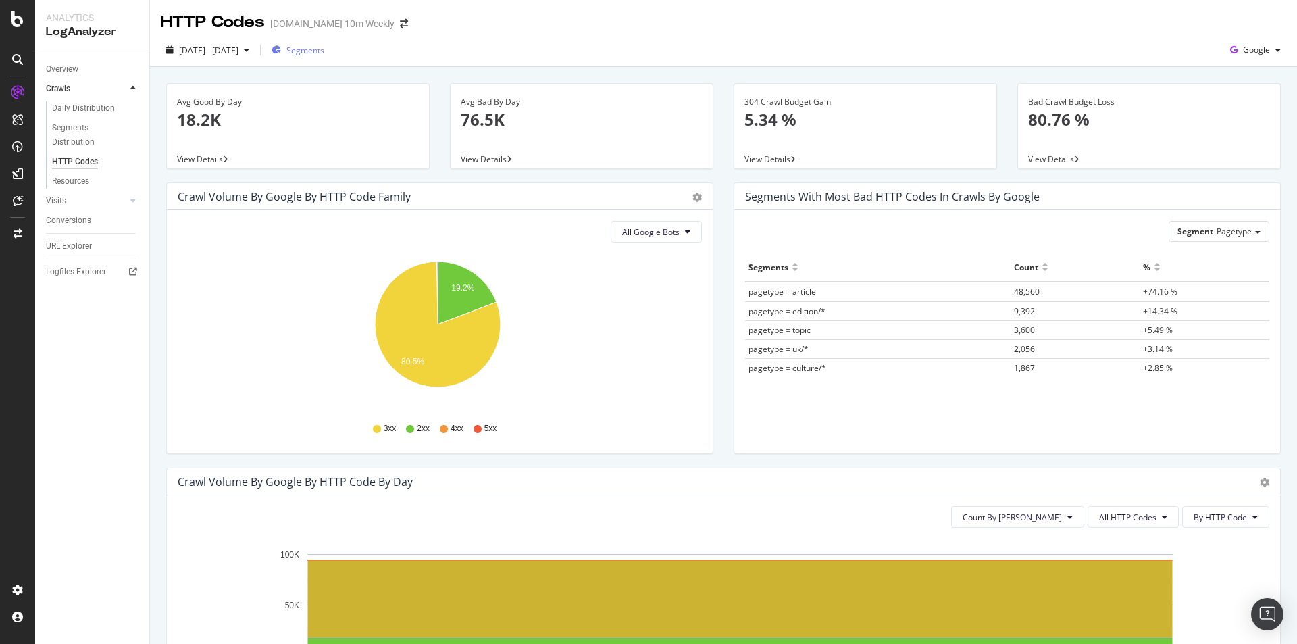
click at [324, 51] on span "Segments" at bounding box center [305, 50] width 38 height 11
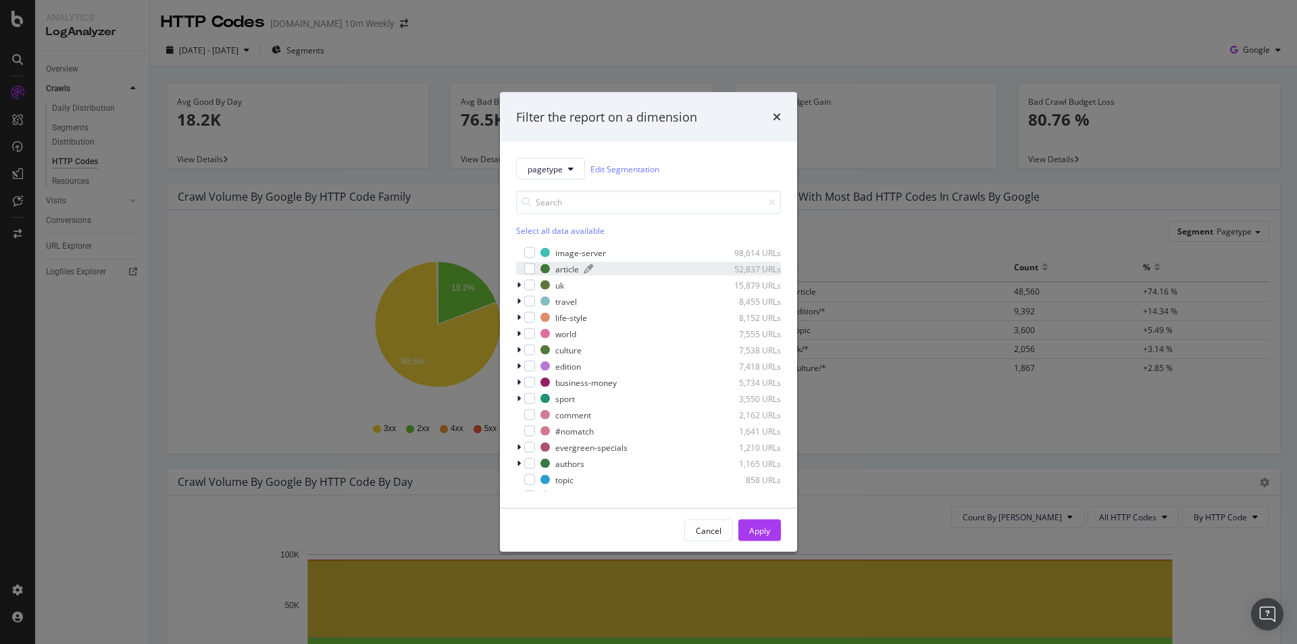
click at [565, 268] on div "article" at bounding box center [567, 268] width 24 height 11
click at [759, 530] on div "Apply" at bounding box center [759, 529] width 21 height 11
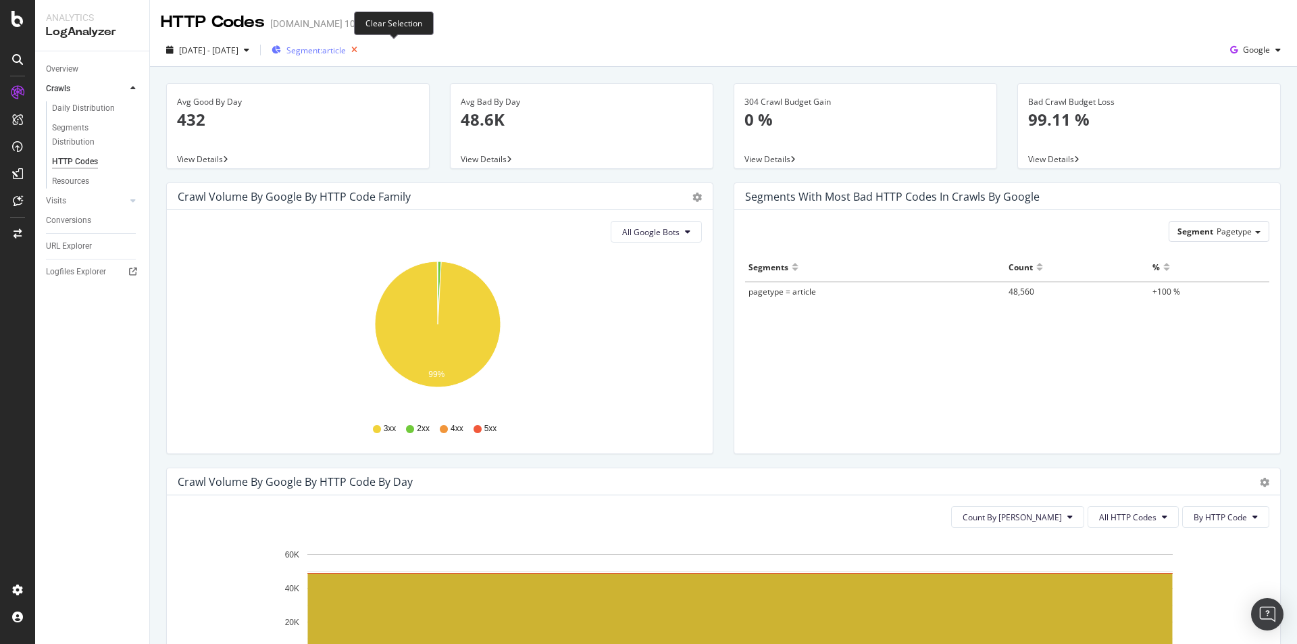
click at [363, 47] on icon "button" at bounding box center [354, 50] width 17 height 19
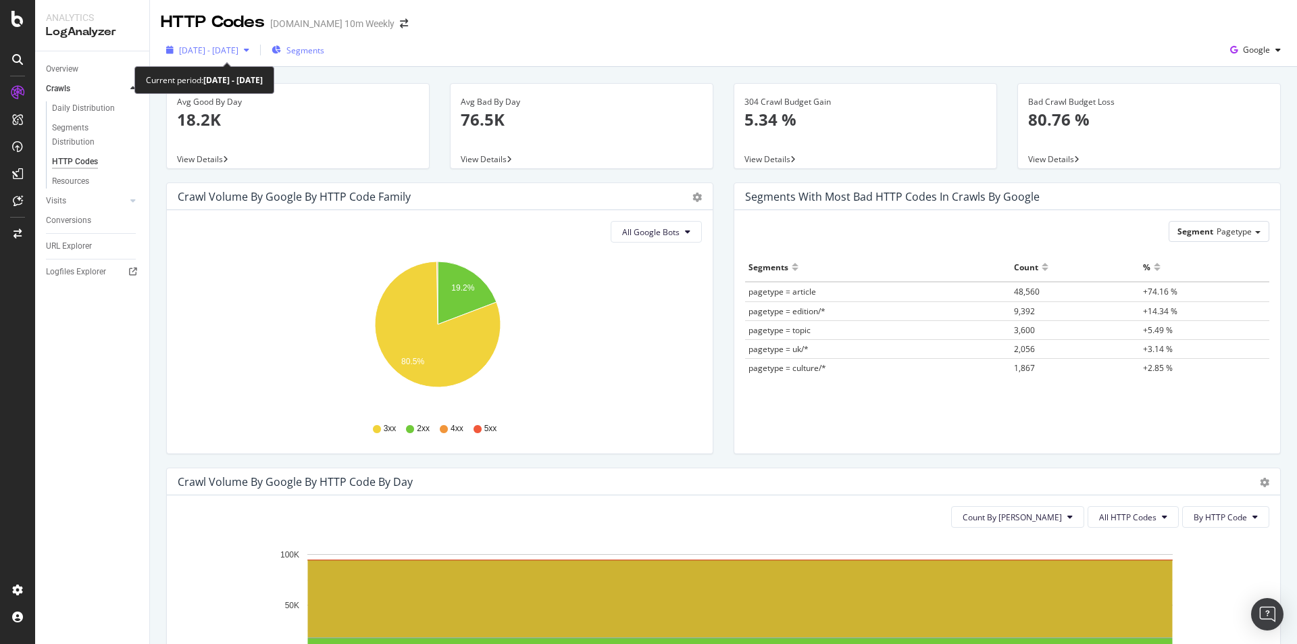
click at [238, 46] on span "2025 Sep. 30th - Sep. 30th" at bounding box center [208, 50] width 59 height 11
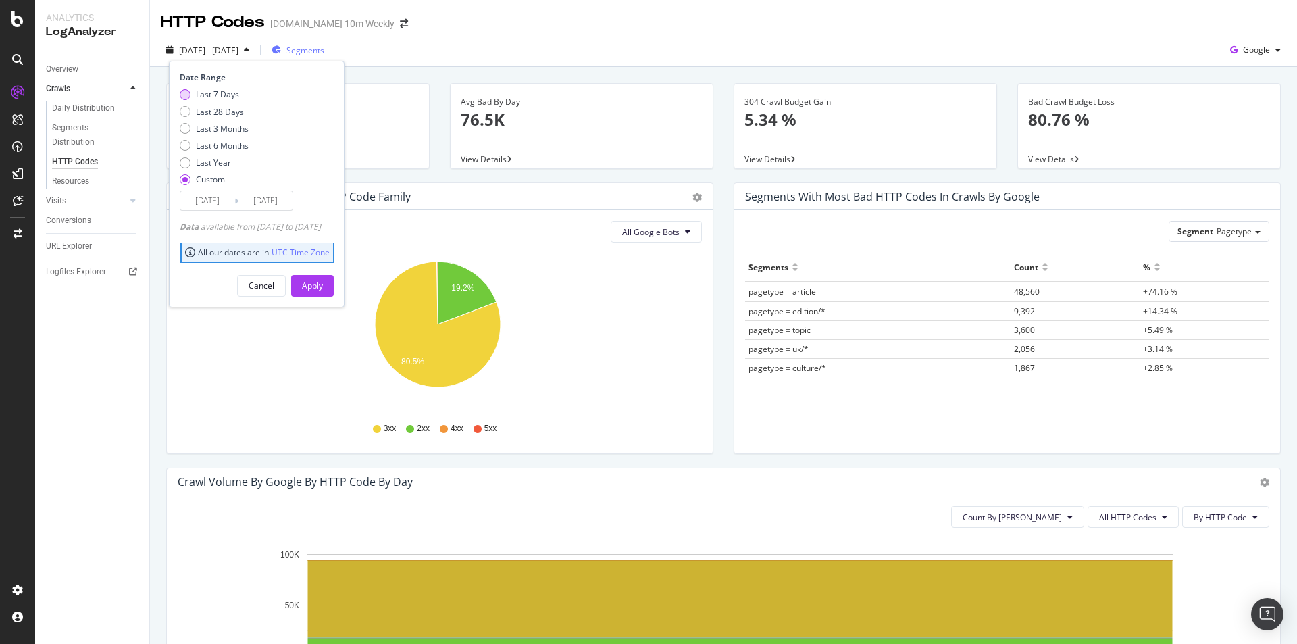
click at [238, 95] on div "Last 7 Days" at bounding box center [217, 93] width 43 height 11
type input "2025/09/24"
click at [323, 285] on div "Apply" at bounding box center [312, 285] width 21 height 11
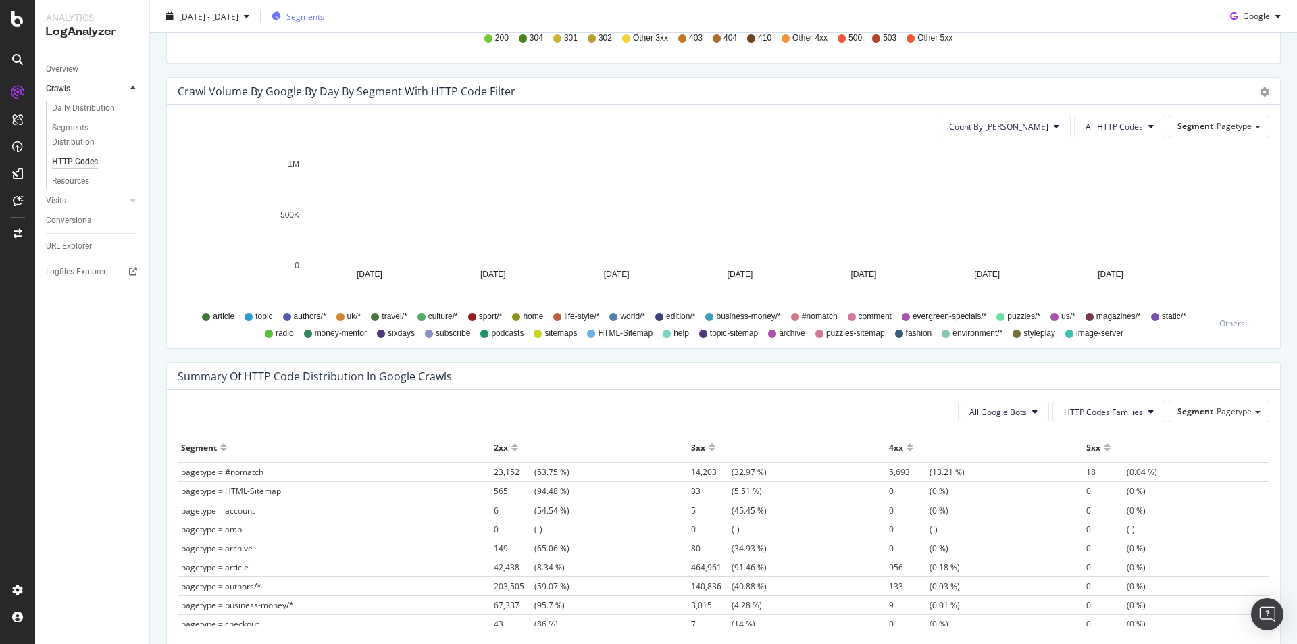
scroll to position [203, 0]
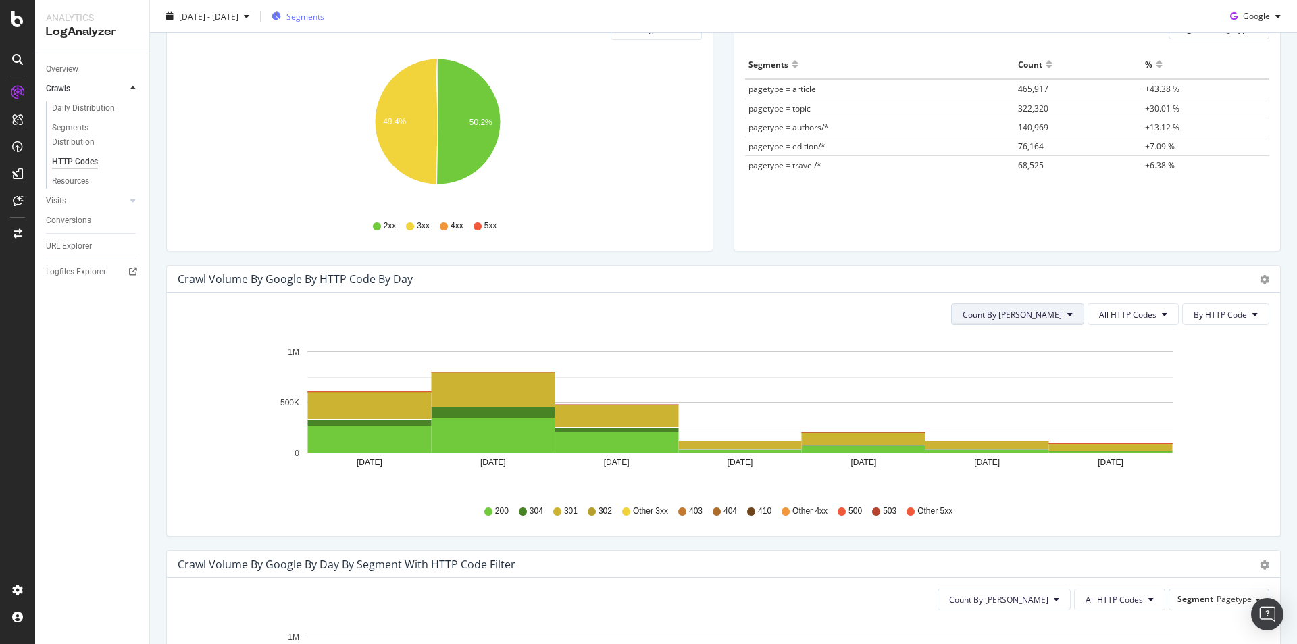
click at [1054, 319] on span "Count By [PERSON_NAME]" at bounding box center [1012, 314] width 99 height 11
click at [1071, 365] on span "Cumulated (all codes)" at bounding box center [1054, 366] width 102 height 12
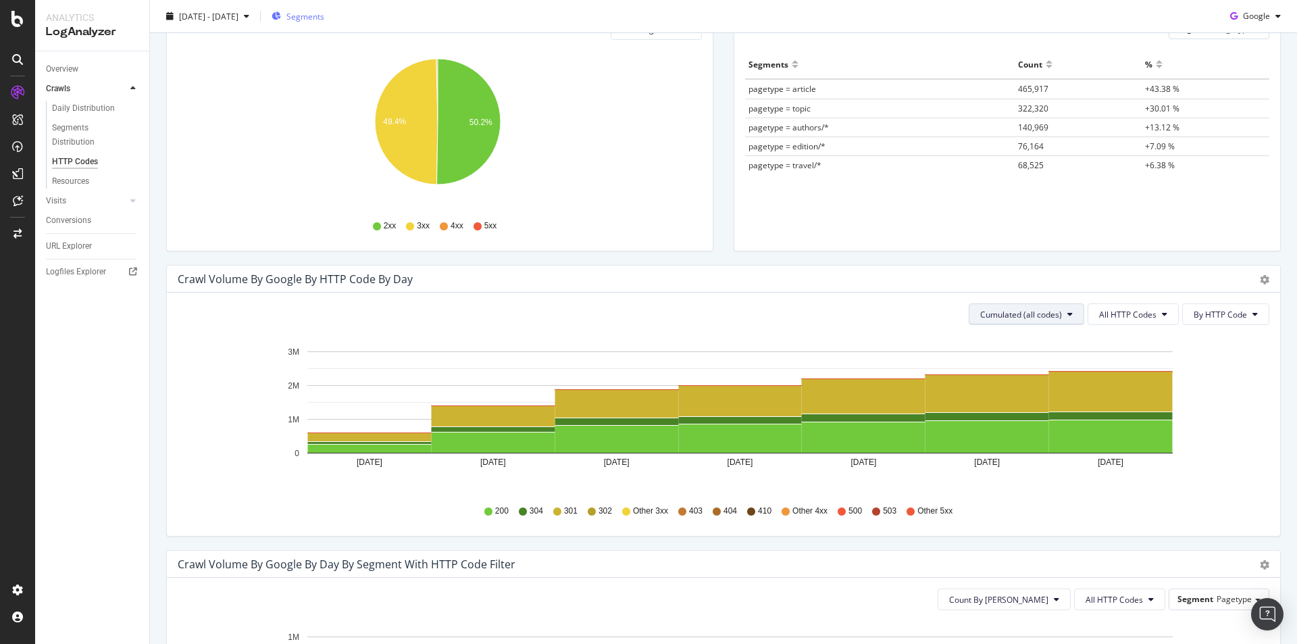
click at [1057, 315] on button "Cumulated (all codes)" at bounding box center [1027, 314] width 116 height 22
click at [1039, 349] on div "Count By [PERSON_NAME]" at bounding box center [1022, 341] width 121 height 20
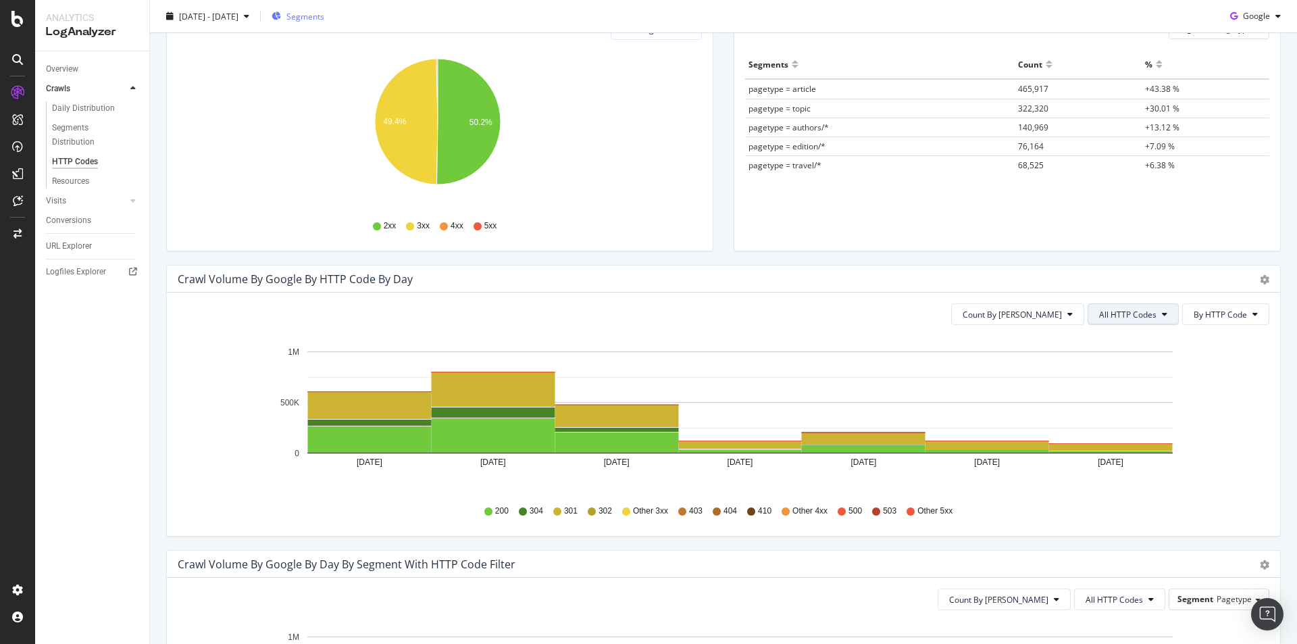
click at [1136, 313] on span "All HTTP Codes" at bounding box center [1127, 314] width 57 height 11
click at [1140, 415] on span "3xx family" at bounding box center [1125, 416] width 68 height 12
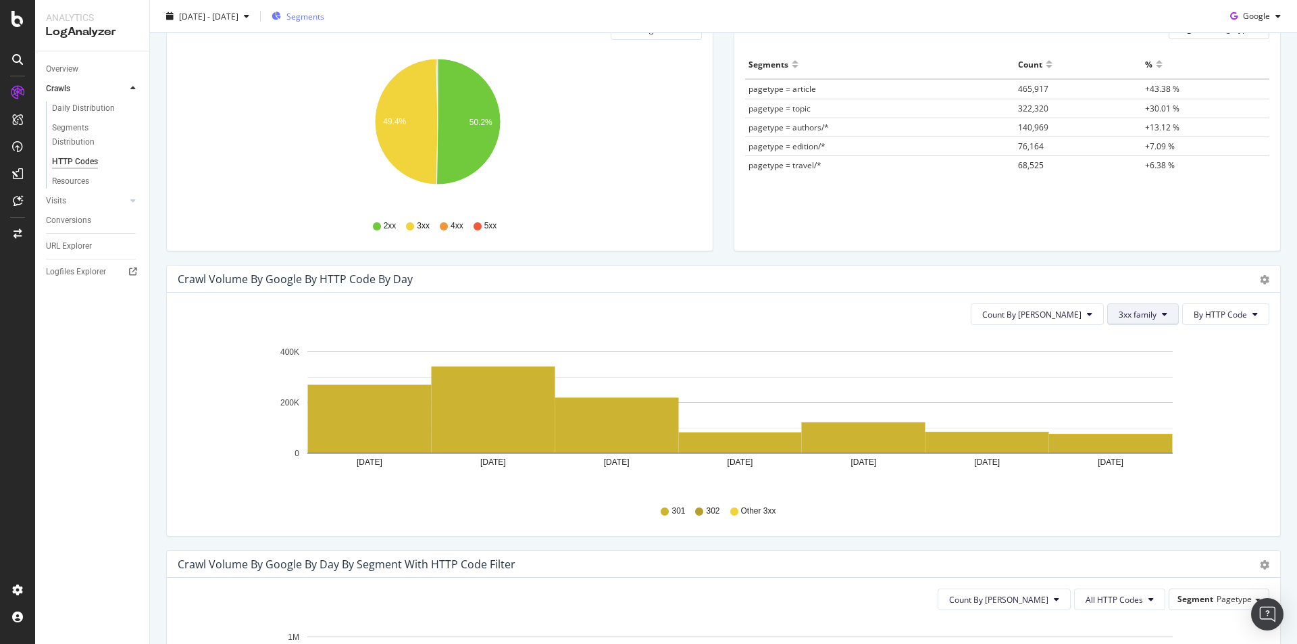
click at [1158, 314] on button "3xx family" at bounding box center [1143, 314] width 72 height 22
click at [1165, 344] on span "All HTTP Codes" at bounding box center [1143, 341] width 68 height 12
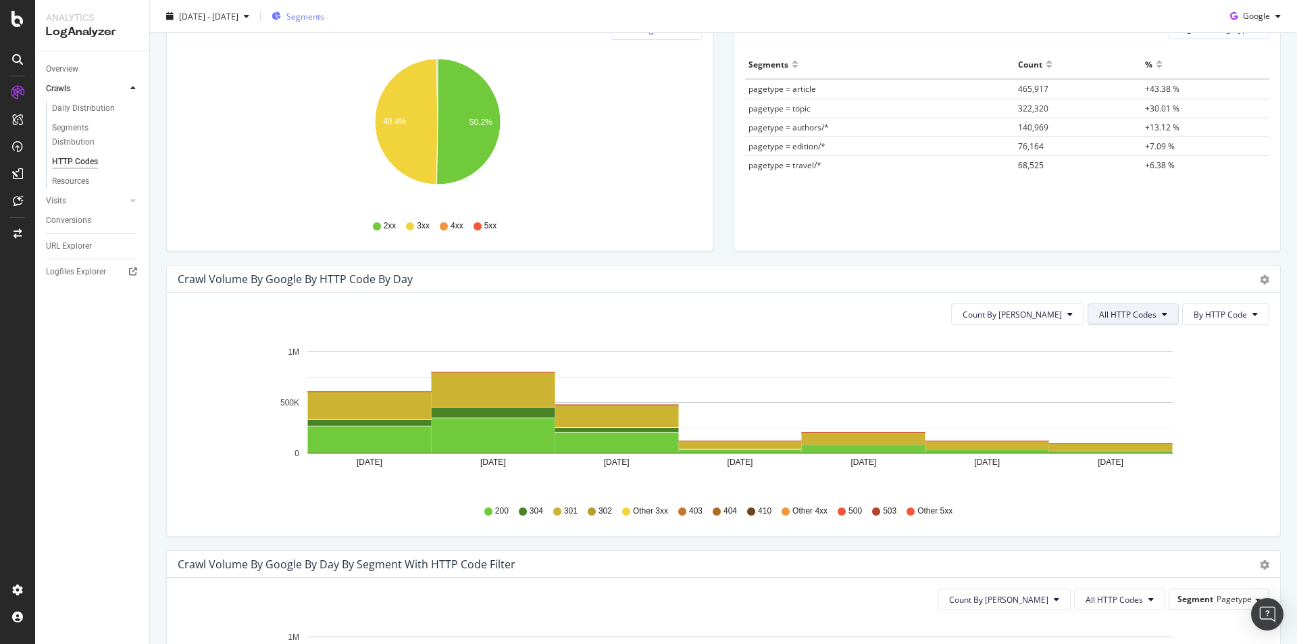
click at [1140, 309] on span "All HTTP Codes" at bounding box center [1127, 314] width 57 height 11
click at [1130, 389] on span "Bad HTTP Codes" at bounding box center [1125, 391] width 68 height 12
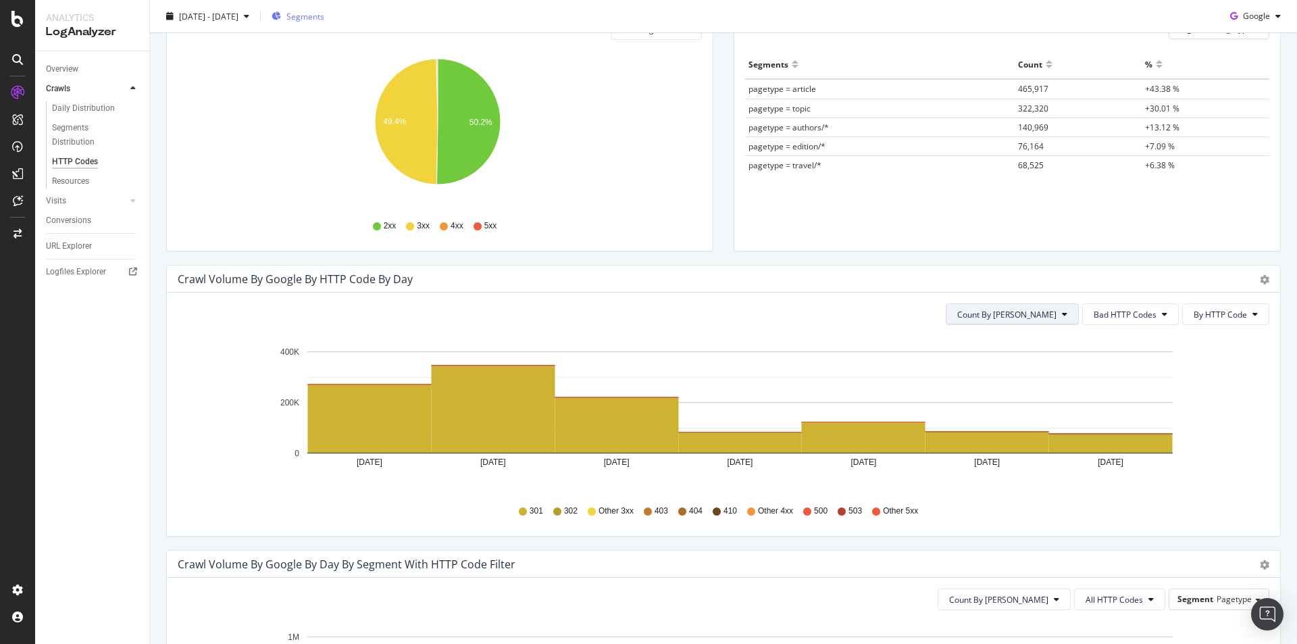
click at [1062, 316] on icon at bounding box center [1064, 314] width 5 height 8
click at [1041, 365] on span "Cumulated (all codes)" at bounding box center [1049, 366] width 102 height 12
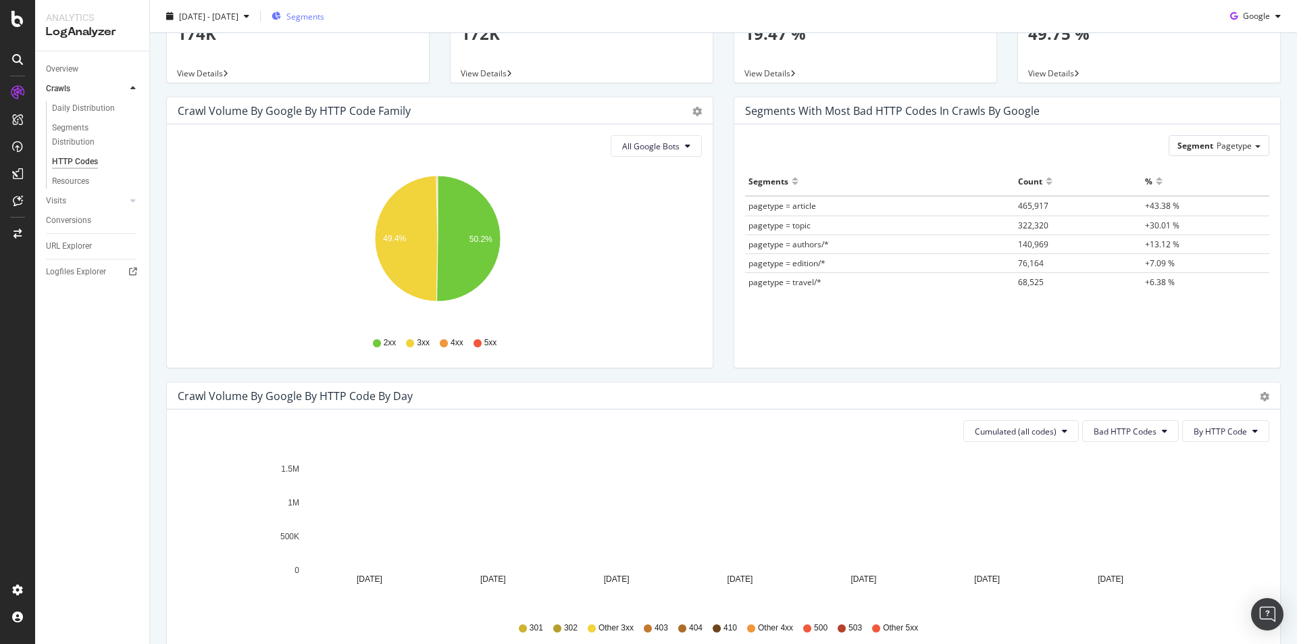
scroll to position [0, 0]
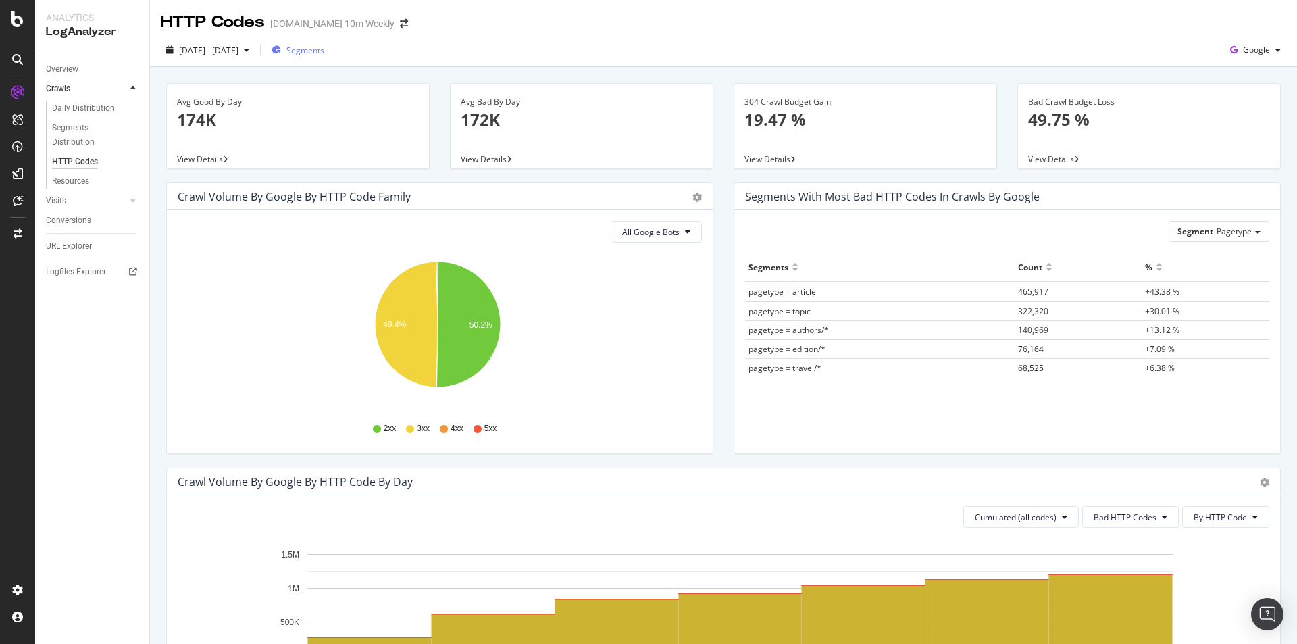
click at [324, 45] on span "Segments" at bounding box center [305, 50] width 38 height 11
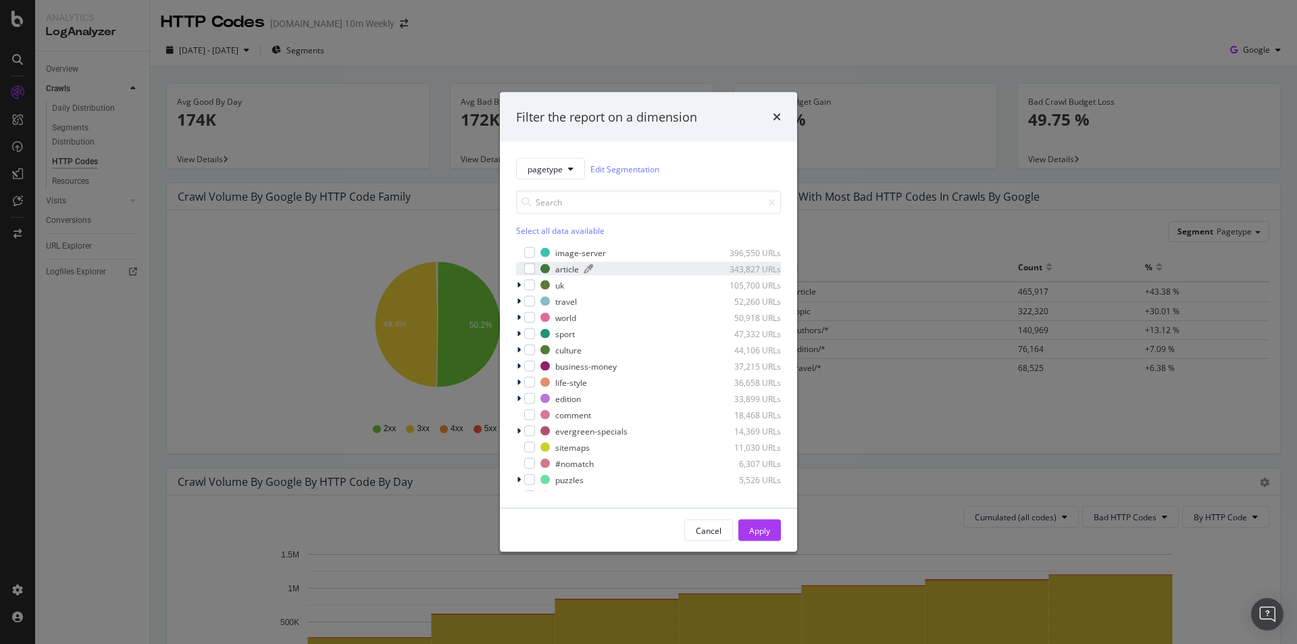
click at [569, 272] on div "article" at bounding box center [567, 268] width 24 height 11
click at [765, 536] on div "Apply" at bounding box center [759, 529] width 21 height 11
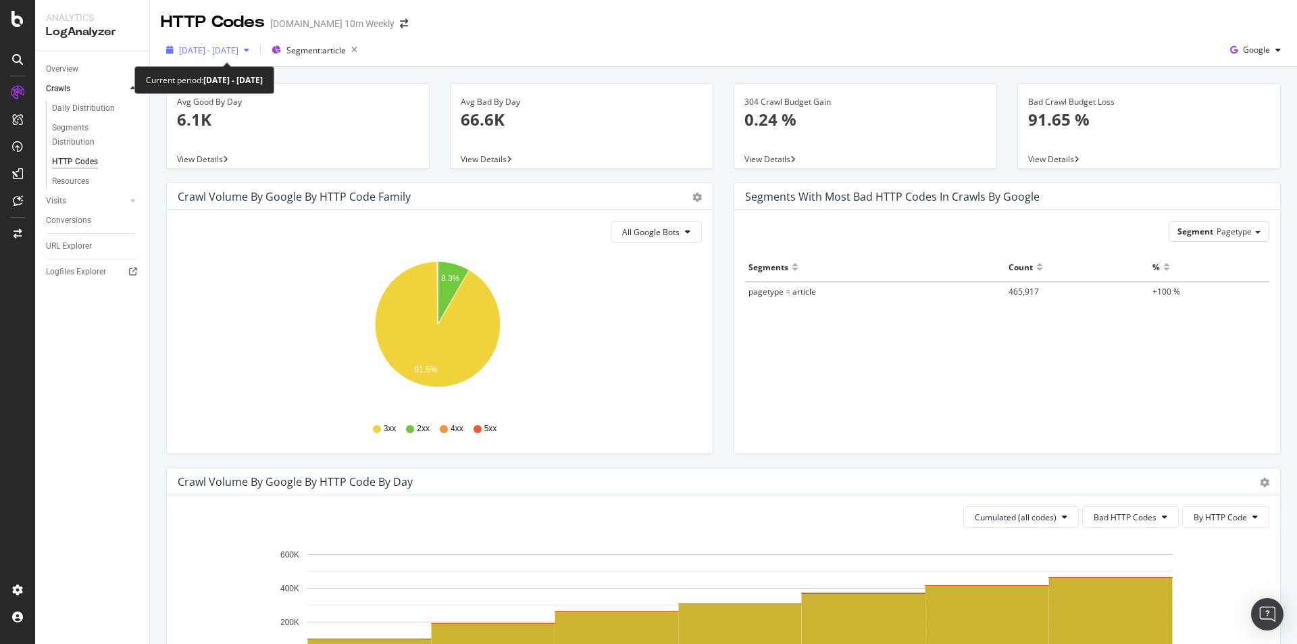
click at [238, 46] on span "2025 Sep. 24th - Sep. 30th" at bounding box center [208, 50] width 59 height 11
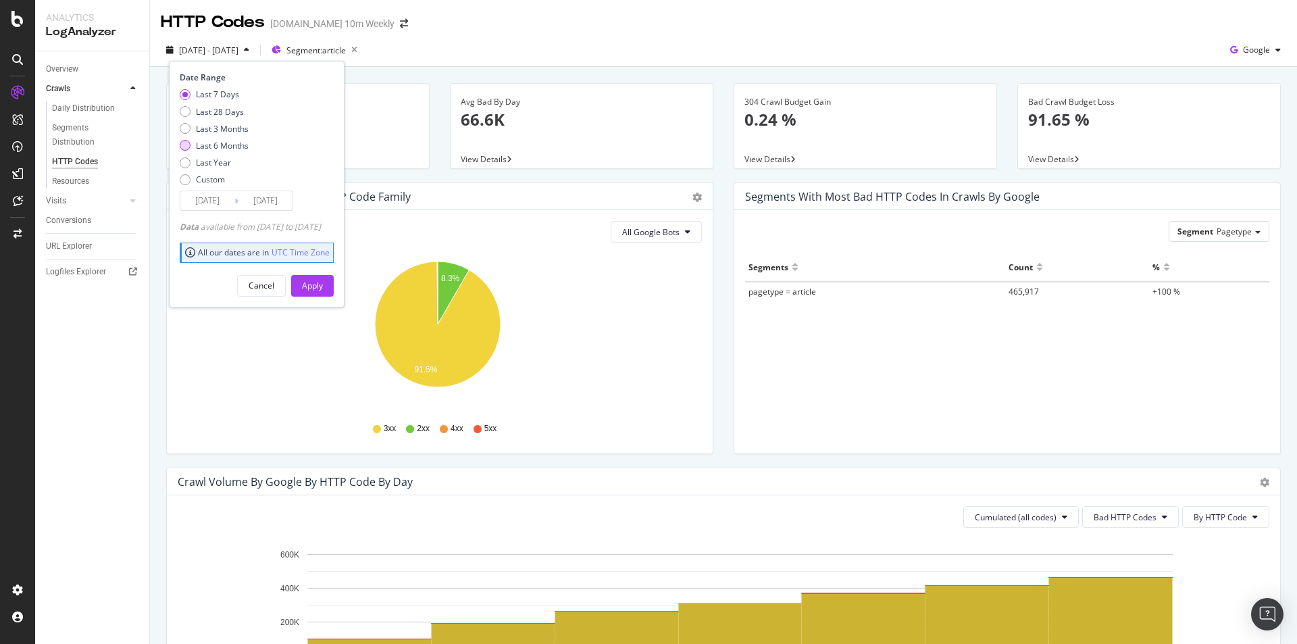
click at [236, 146] on div "Last 6 Months" at bounding box center [222, 145] width 53 height 11
type input "[DATE]"
click at [323, 292] on div "Apply" at bounding box center [312, 286] width 21 height 20
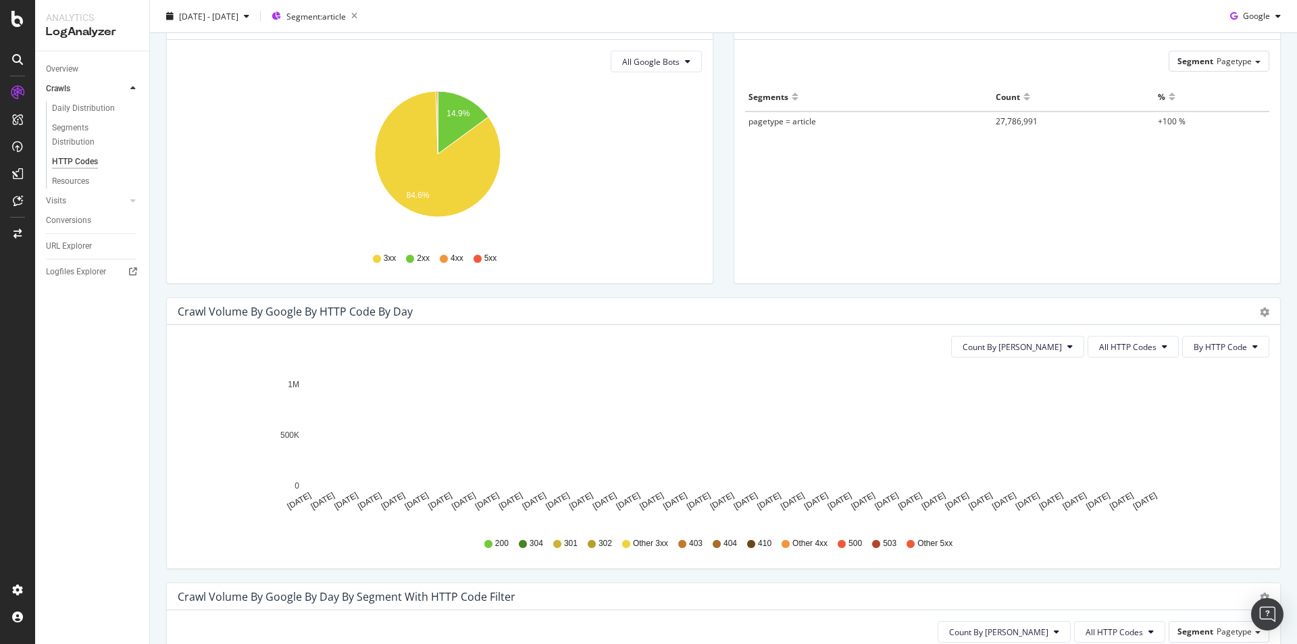
scroll to position [270, 0]
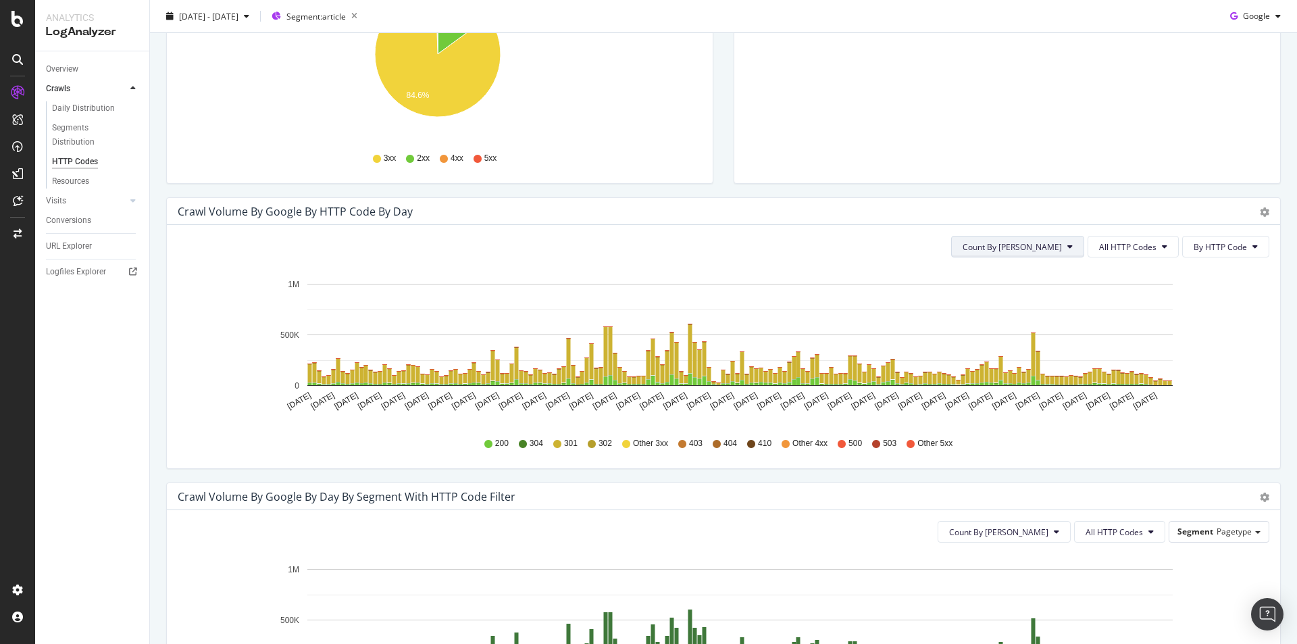
click at [1053, 251] on span "Count By [PERSON_NAME]" at bounding box center [1012, 246] width 99 height 11
click at [1059, 300] on span "Cumulated (all codes)" at bounding box center [1054, 298] width 102 height 12
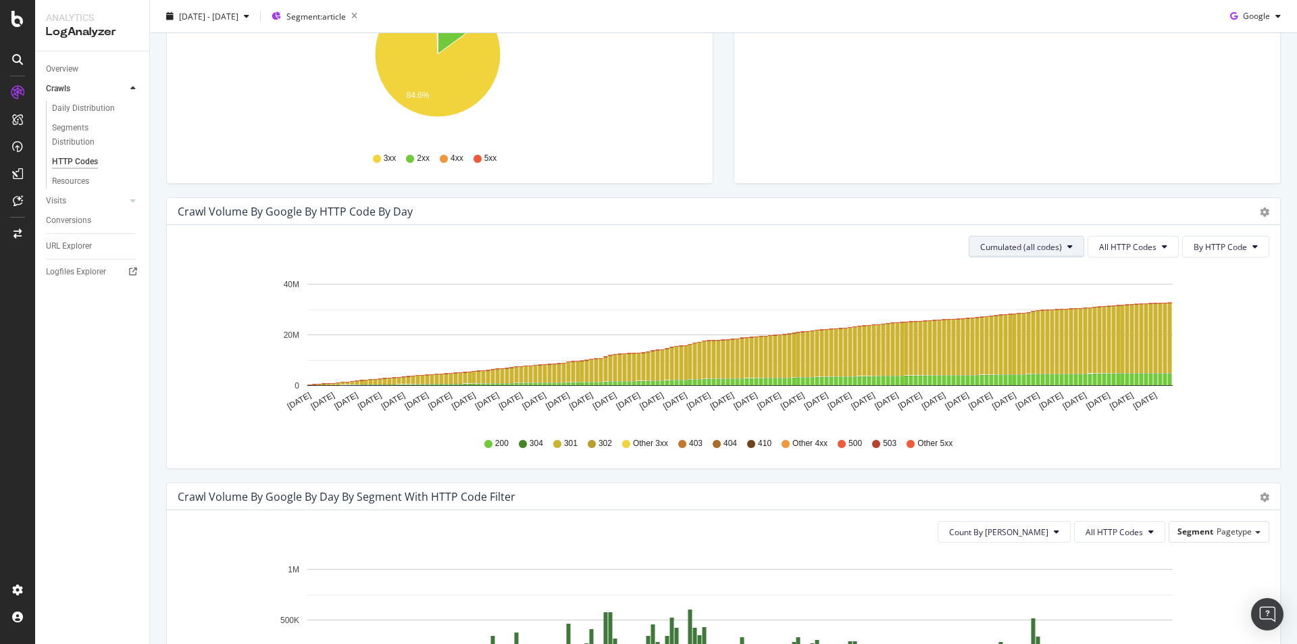
click at [1051, 242] on span "Cumulated (all codes)" at bounding box center [1021, 246] width 82 height 11
click at [1031, 273] on span "Count By [PERSON_NAME]" at bounding box center [1022, 274] width 99 height 12
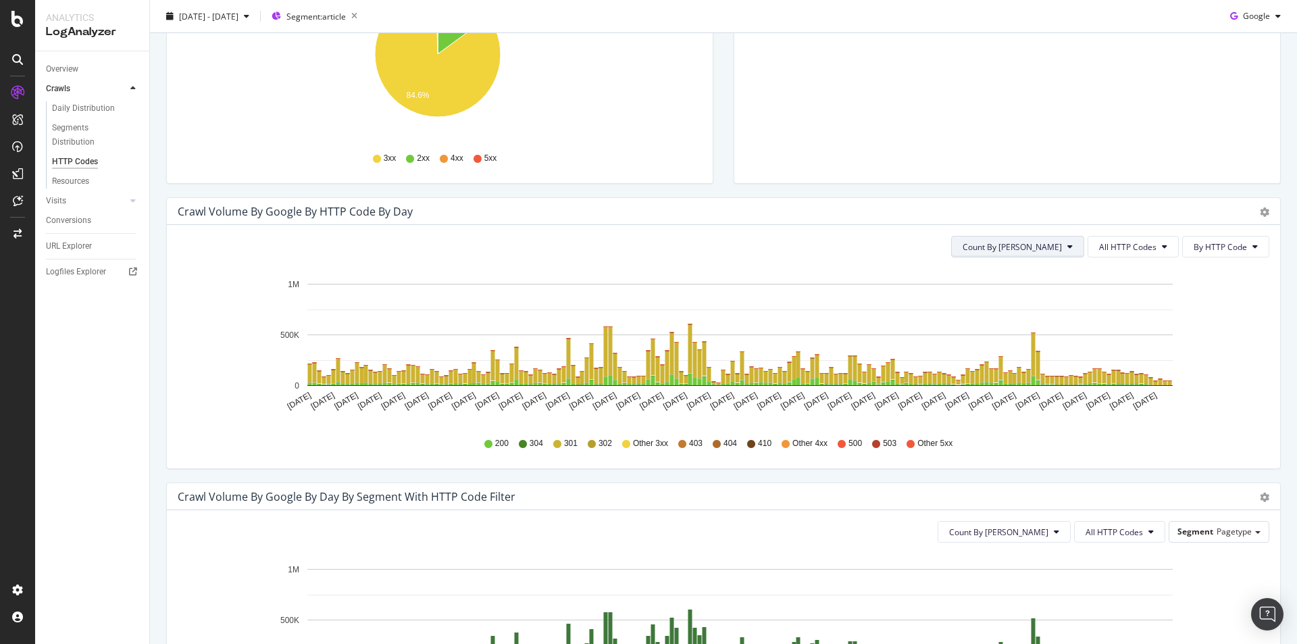
click at [1054, 255] on button "Count By [PERSON_NAME]" at bounding box center [1017, 247] width 133 height 22
click at [1048, 295] on span "Cumulated (all codes)" at bounding box center [1054, 298] width 102 height 12
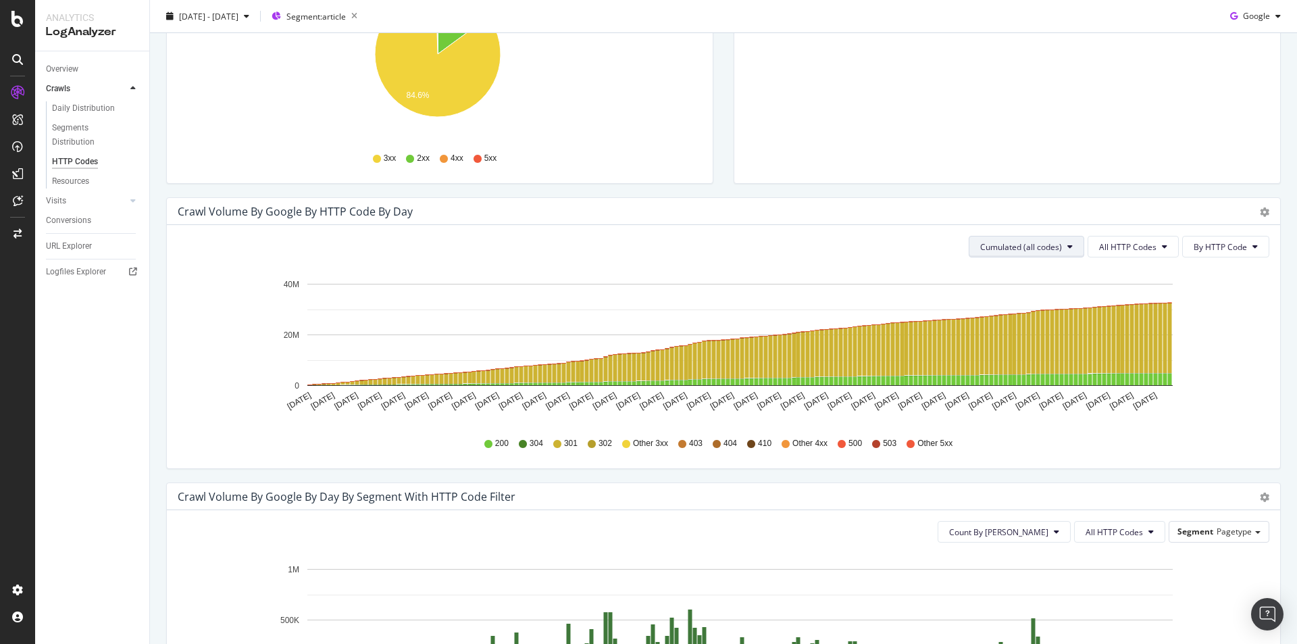
click at [1042, 247] on span "Cumulated (all codes)" at bounding box center [1021, 246] width 82 height 11
click at [1034, 273] on span "Count By [PERSON_NAME]" at bounding box center [1022, 274] width 99 height 12
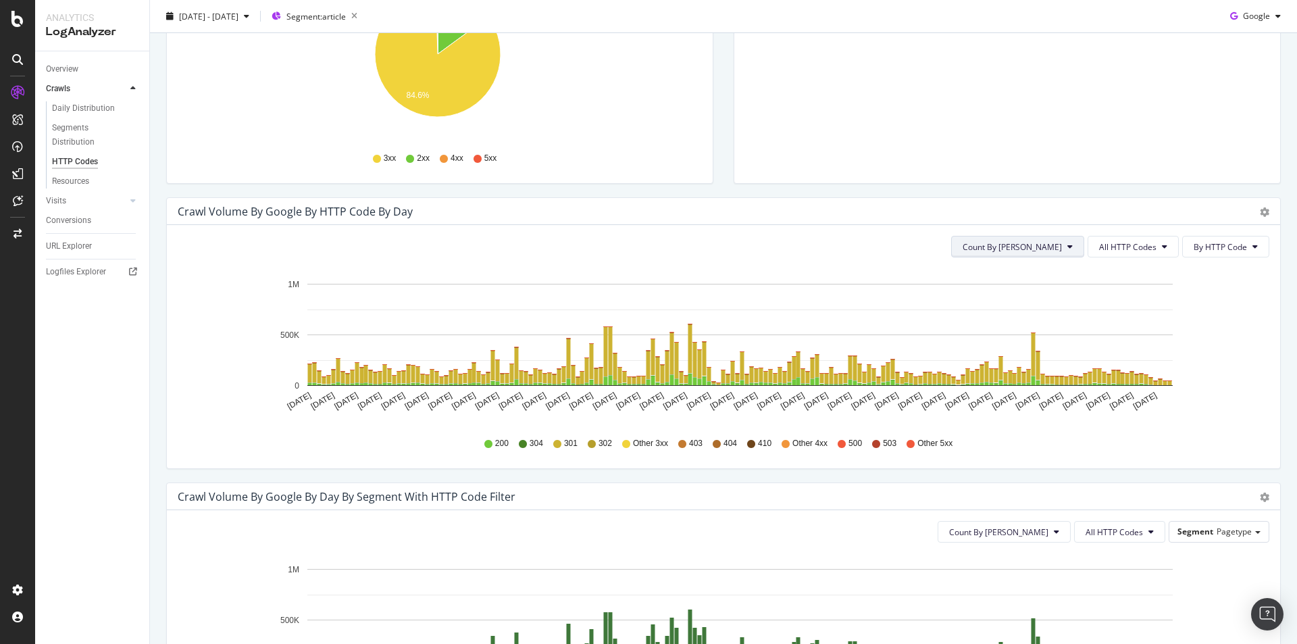
click at [1040, 251] on span "Count By [PERSON_NAME]" at bounding box center [1012, 246] width 99 height 11
click at [1038, 297] on span "Cumulated (all codes)" at bounding box center [1054, 298] width 102 height 12
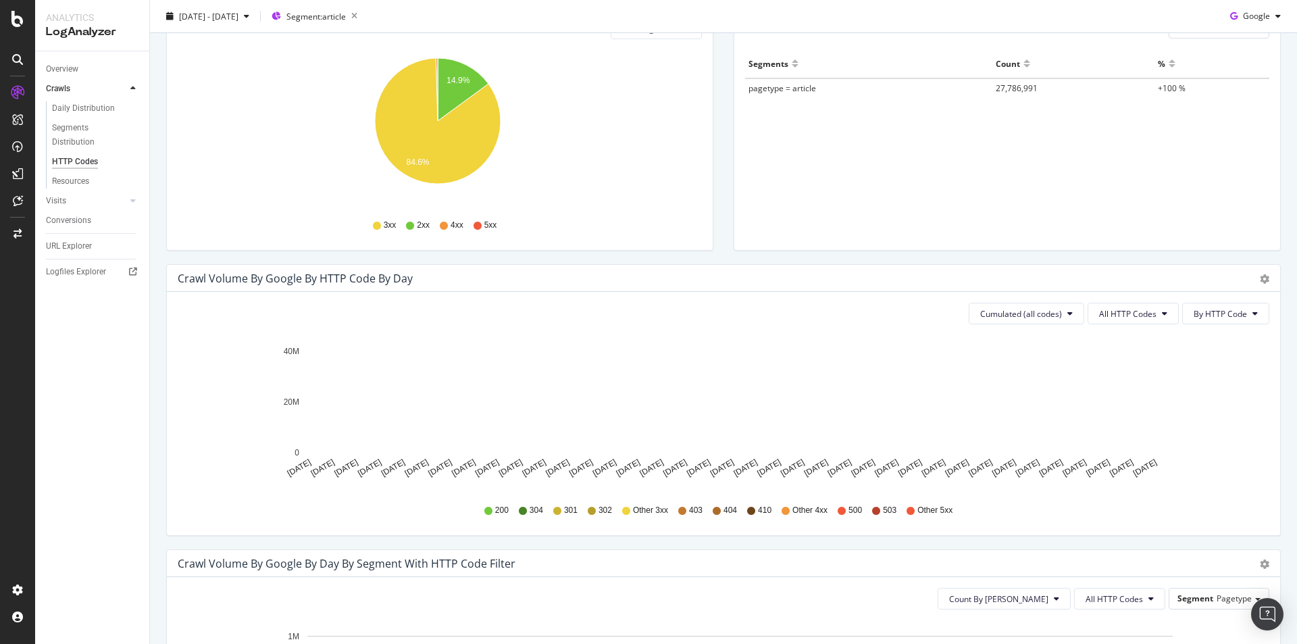
scroll to position [203, 0]
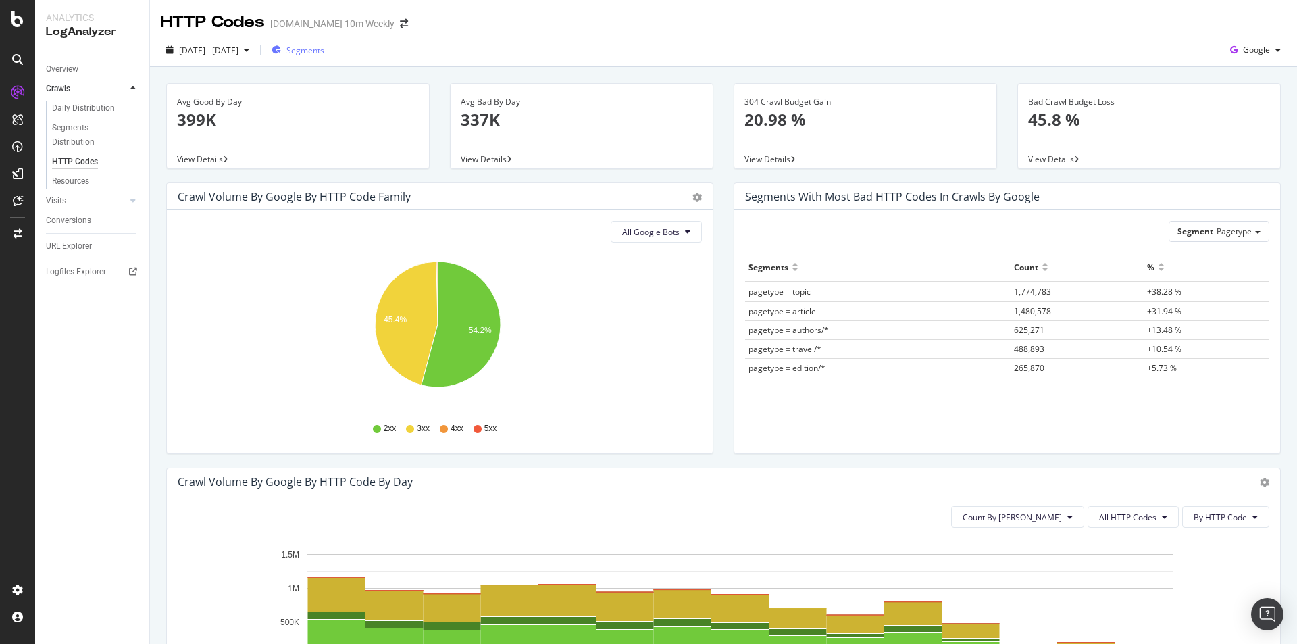
click at [324, 49] on span "Segments" at bounding box center [305, 50] width 38 height 11
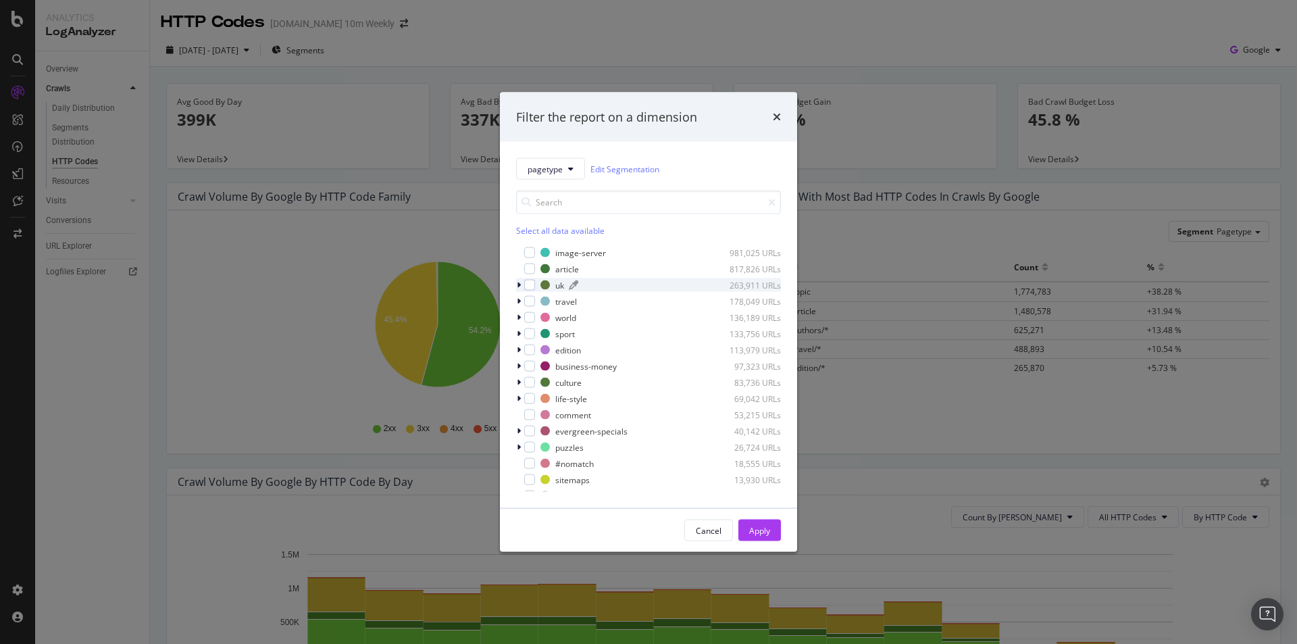
click at [554, 285] on div "uk 263,911 URLs" at bounding box center [660, 284] width 240 height 11
click at [546, 282] on div "modal" at bounding box center [544, 284] width 9 height 9
click at [532, 282] on div "modal" at bounding box center [529, 285] width 11 height 11
click at [759, 521] on div "Apply" at bounding box center [759, 530] width 21 height 20
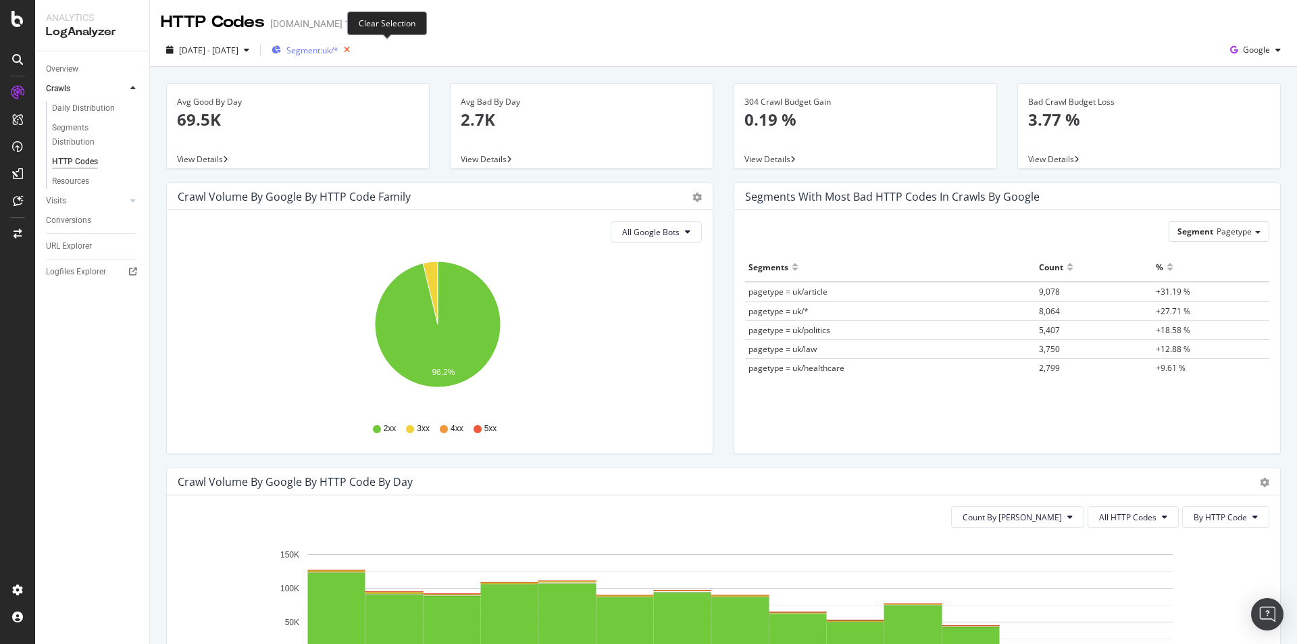
click at [355, 50] on icon "button" at bounding box center [346, 50] width 17 height 19
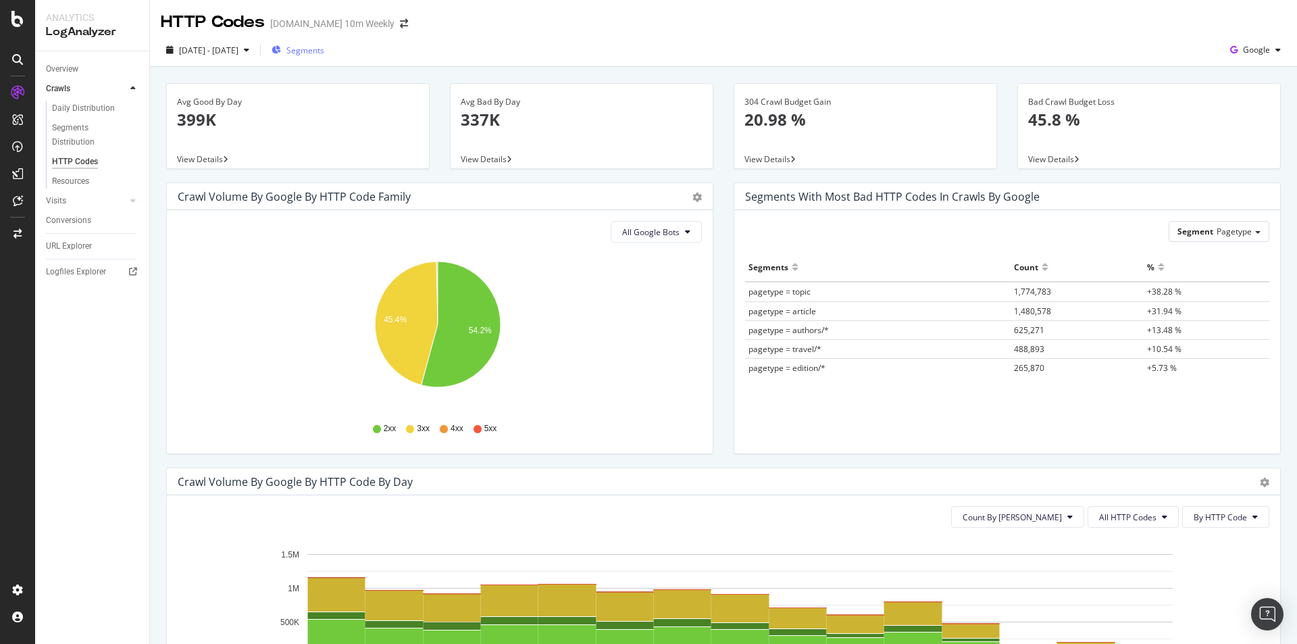
click at [324, 52] on span "Segments" at bounding box center [305, 50] width 38 height 11
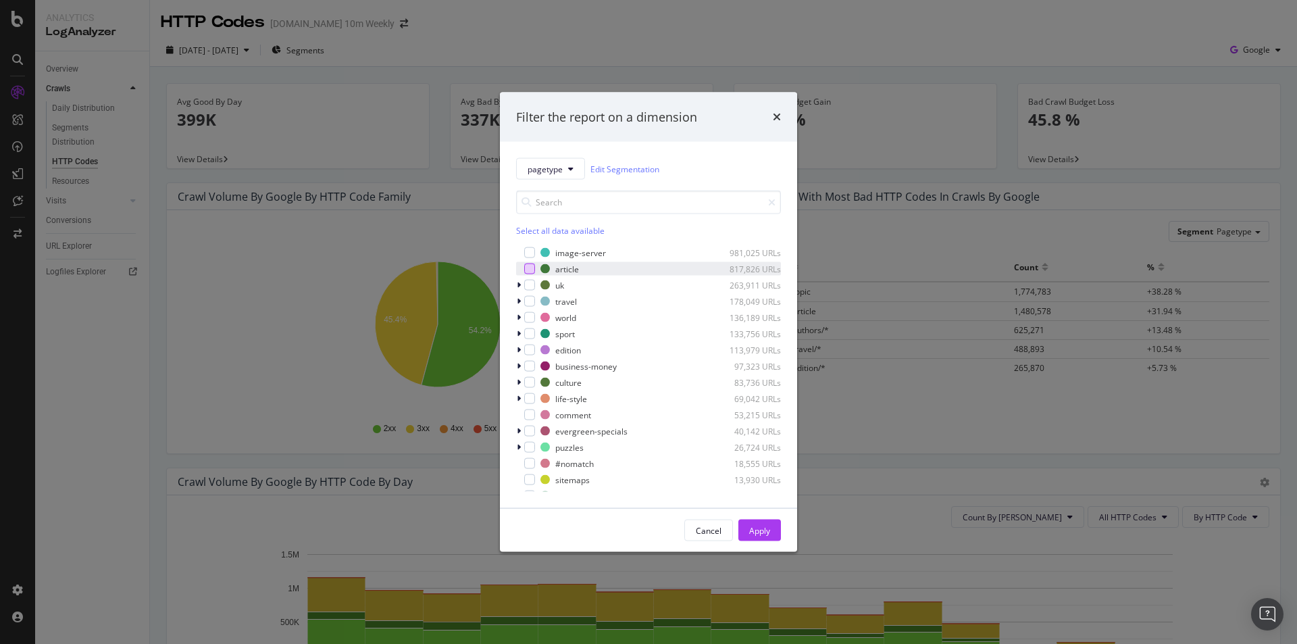
click at [531, 267] on div "modal" at bounding box center [529, 268] width 11 height 11
click at [773, 524] on button "Apply" at bounding box center [759, 530] width 43 height 22
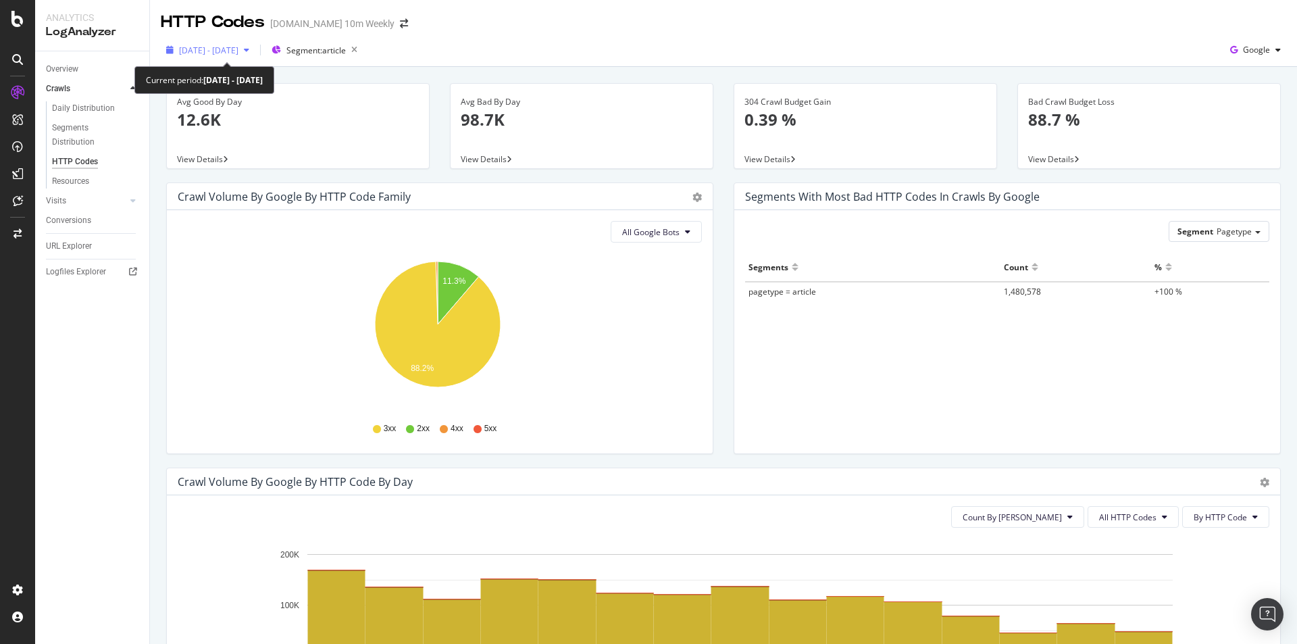
click at [255, 42] on div "2025 Sep. 15th - Sep. 29th" at bounding box center [208, 50] width 94 height 20
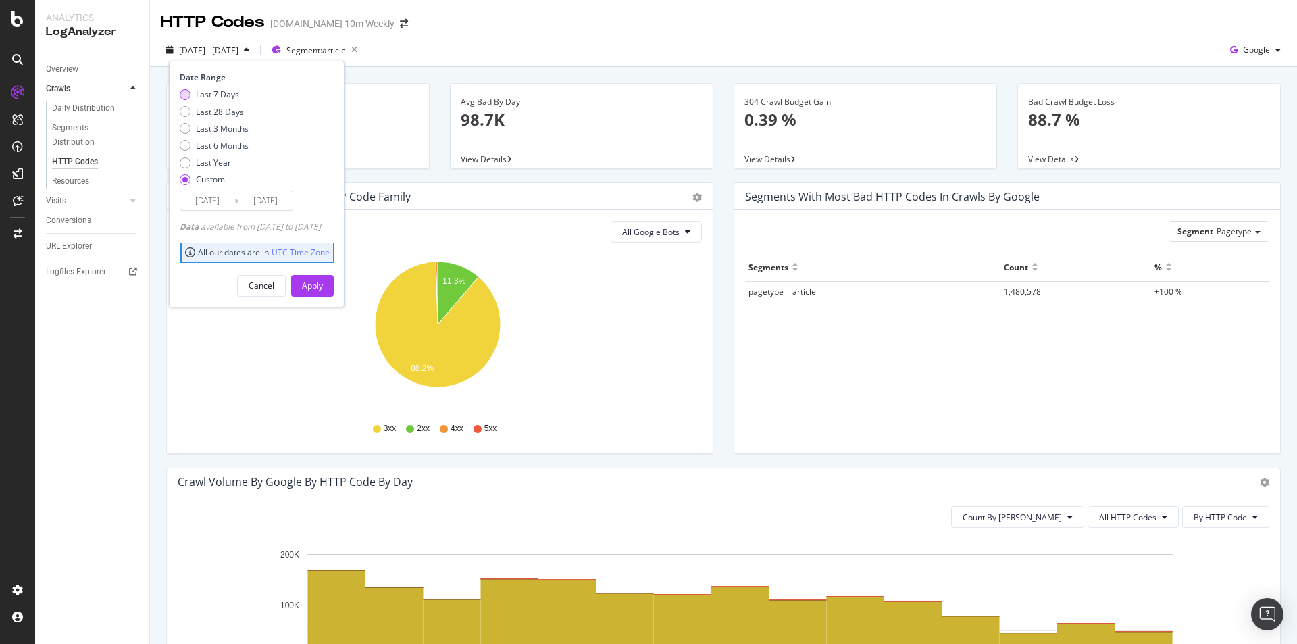
click at [216, 93] on div "Last 7 Days" at bounding box center [217, 93] width 43 height 11
type input "2025/09/24"
type input "[DATE]"
click at [323, 287] on div "Apply" at bounding box center [312, 285] width 21 height 11
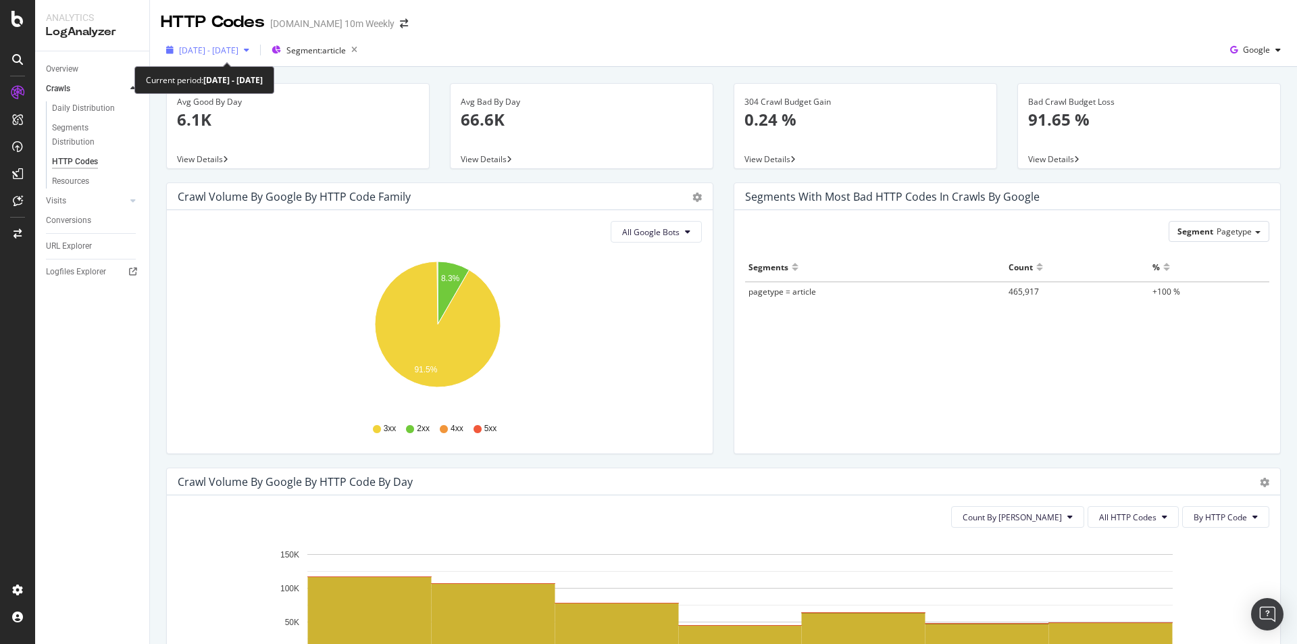
click at [255, 47] on div "button" at bounding box center [246, 50] width 16 height 8
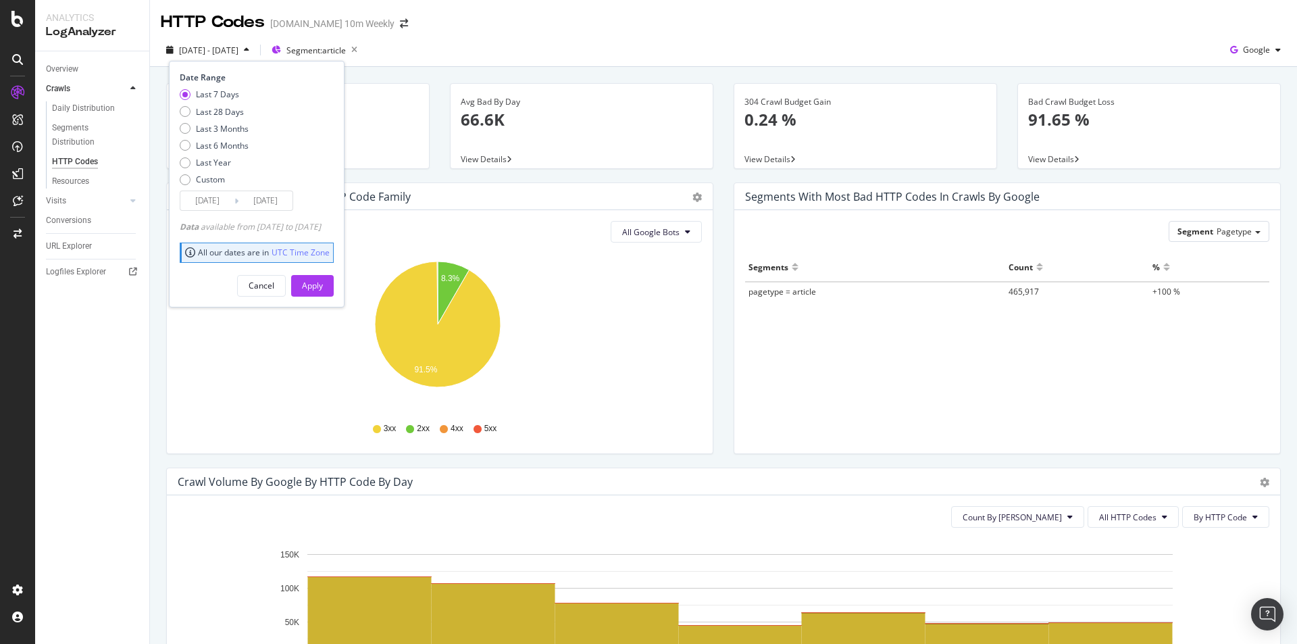
click at [218, 195] on input "2025/09/24" at bounding box center [207, 200] width 54 height 19
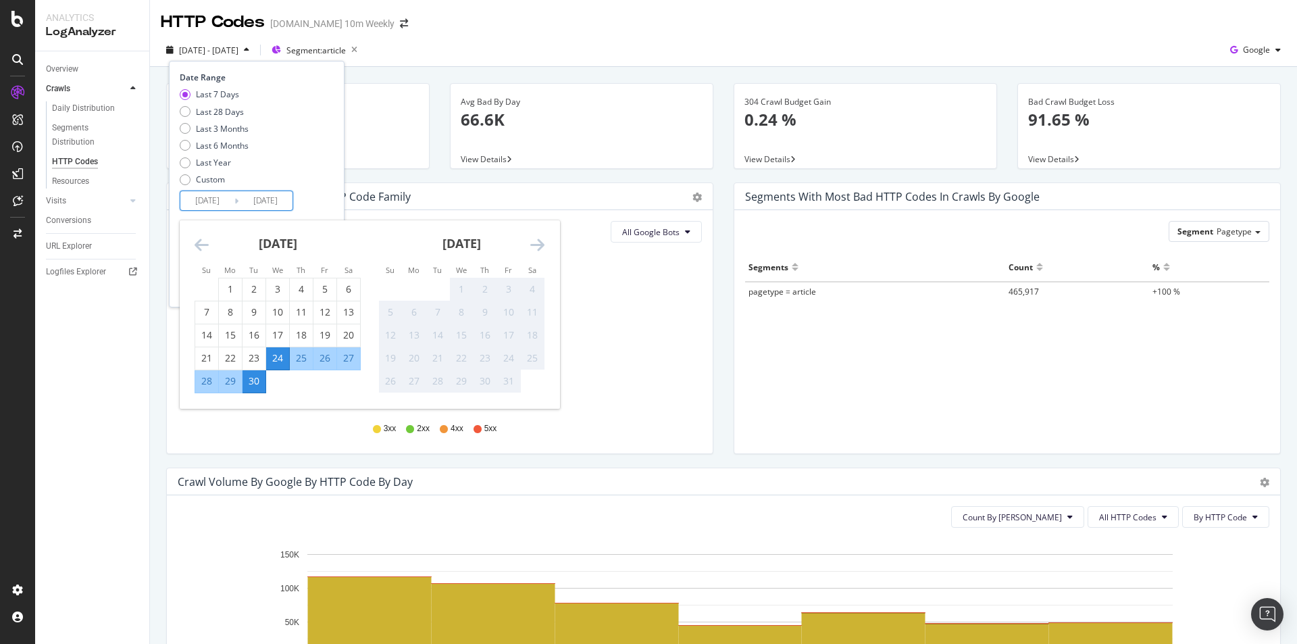
click at [240, 382] on div "29" at bounding box center [230, 381] width 23 height 14
type input "2025/09/29"
click at [330, 179] on div "Last 7 Days Last 28 Days Last 3 Months Last 6 Months Last Year Custom" at bounding box center [255, 139] width 151 height 102
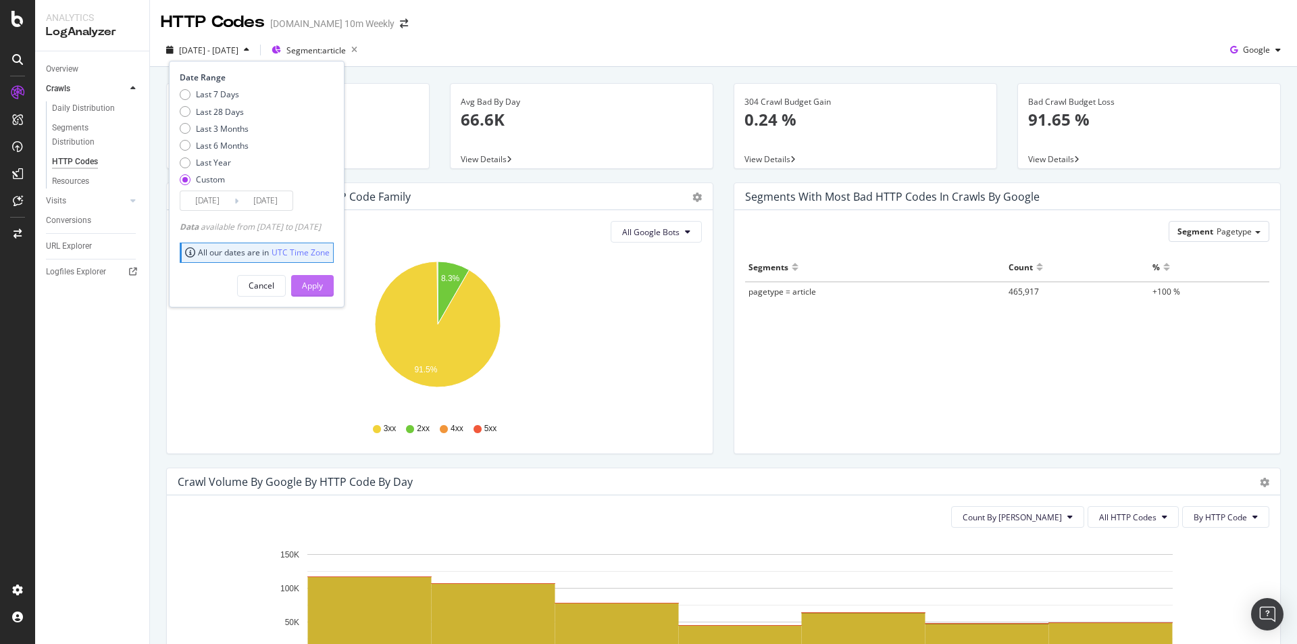
click at [323, 284] on div "Apply" at bounding box center [312, 285] width 21 height 11
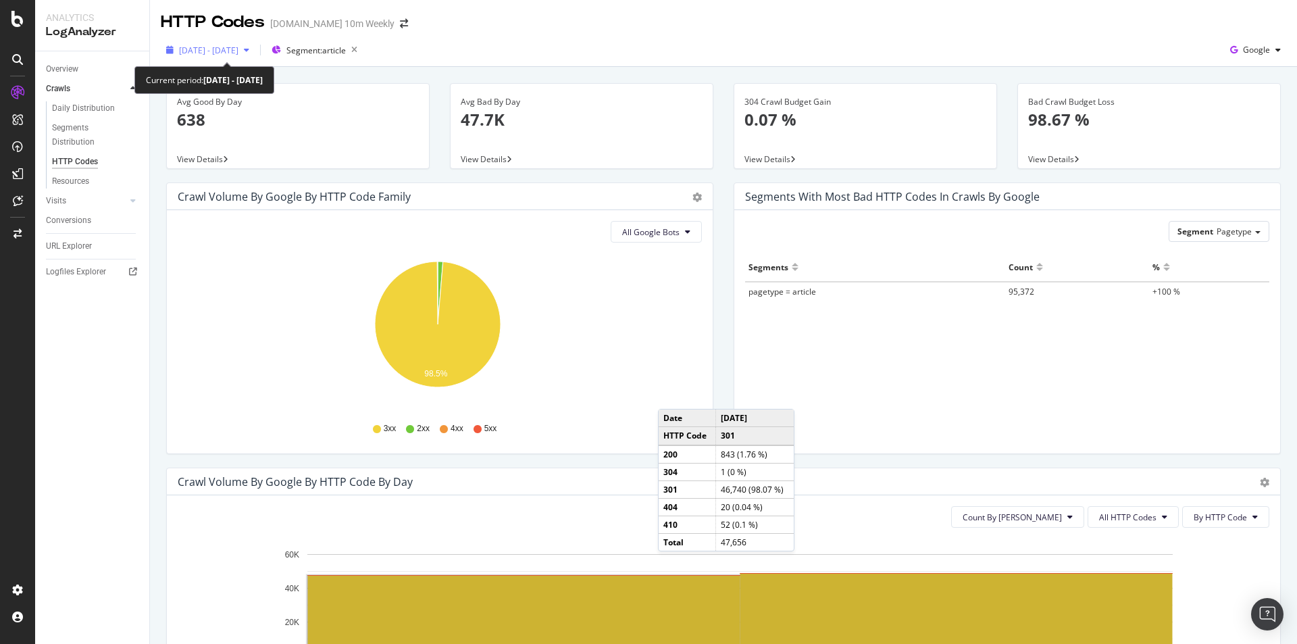
click at [238, 49] on span "2025 Sep. 29th - Sep. 30th" at bounding box center [208, 50] width 59 height 11
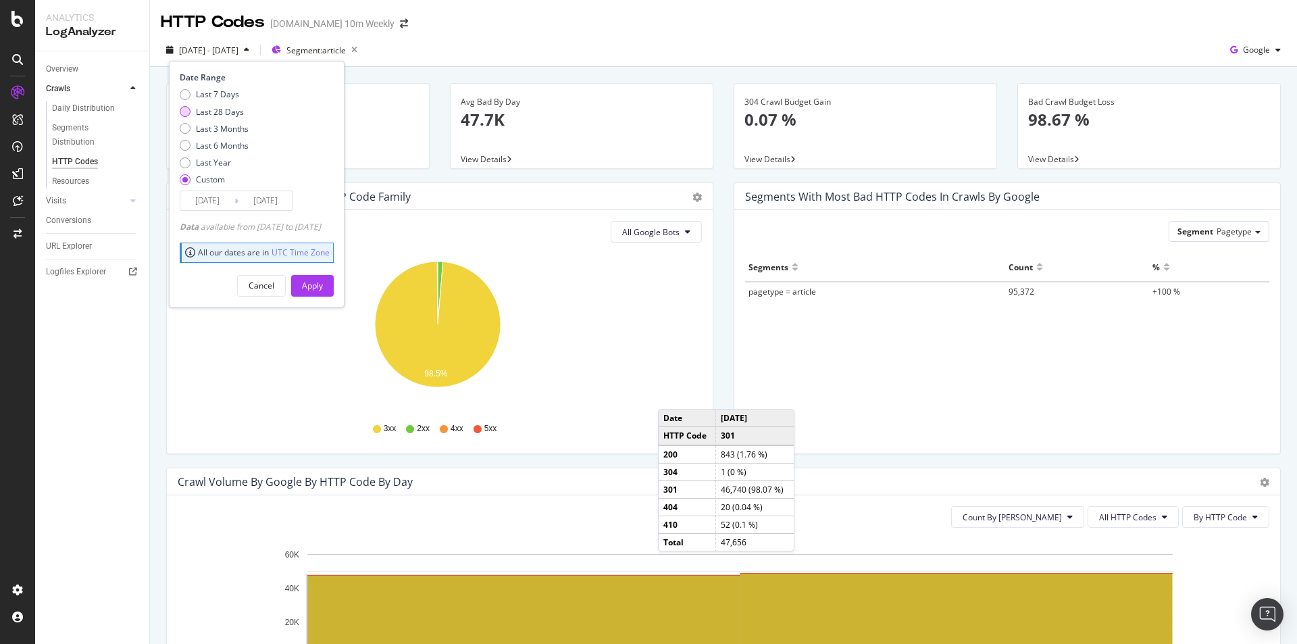
click at [235, 106] on div "Last 28 Days" at bounding box center [220, 111] width 48 height 11
type input "[DATE]"
click at [323, 290] on div "Apply" at bounding box center [312, 285] width 21 height 11
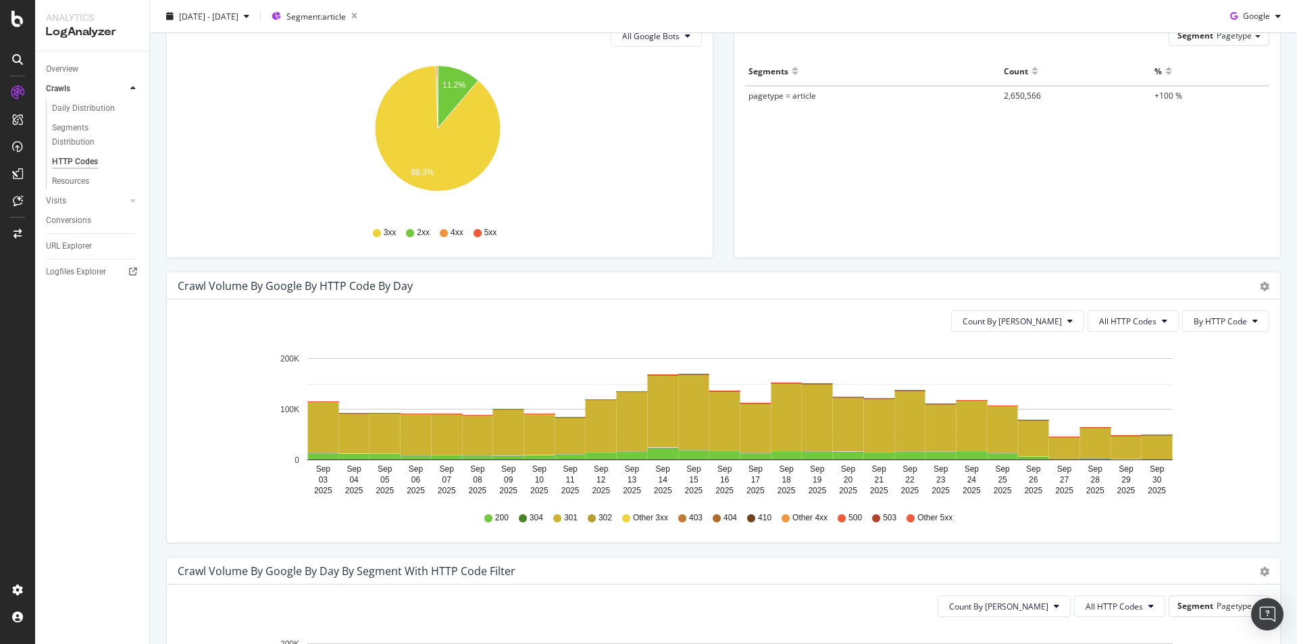
scroll to position [203, 0]
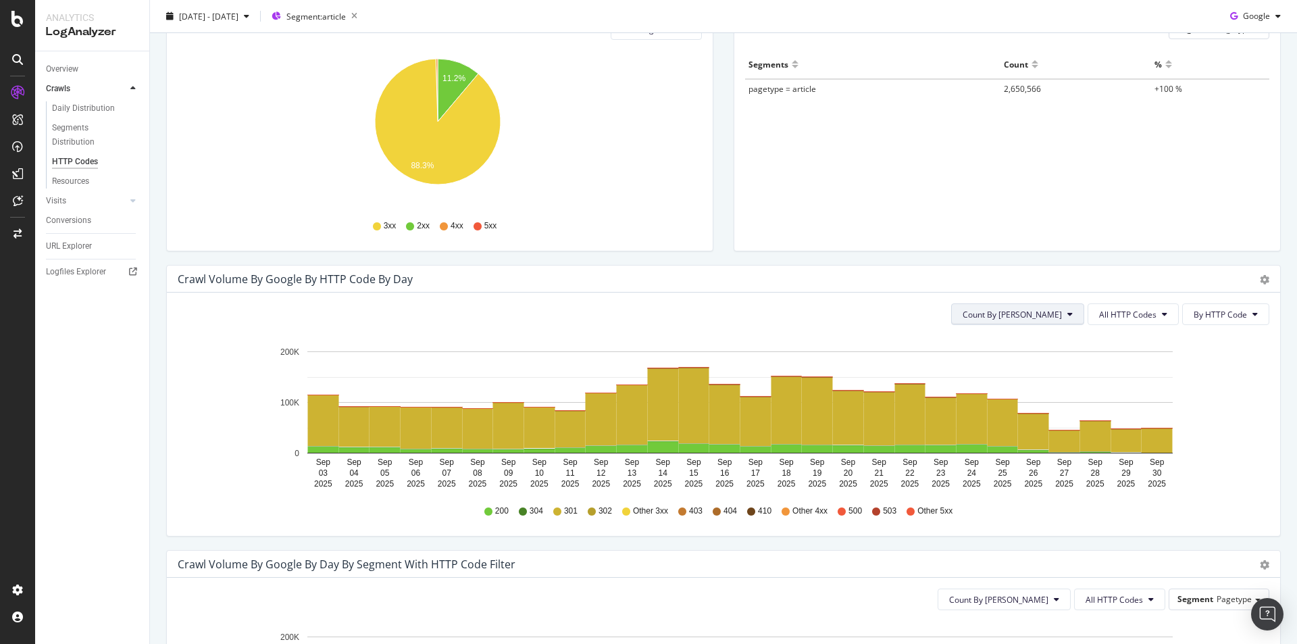
click at [1067, 310] on button "Count By [PERSON_NAME]" at bounding box center [1017, 314] width 133 height 22
click at [1068, 367] on span "Cumulated (all codes)" at bounding box center [1054, 366] width 102 height 12
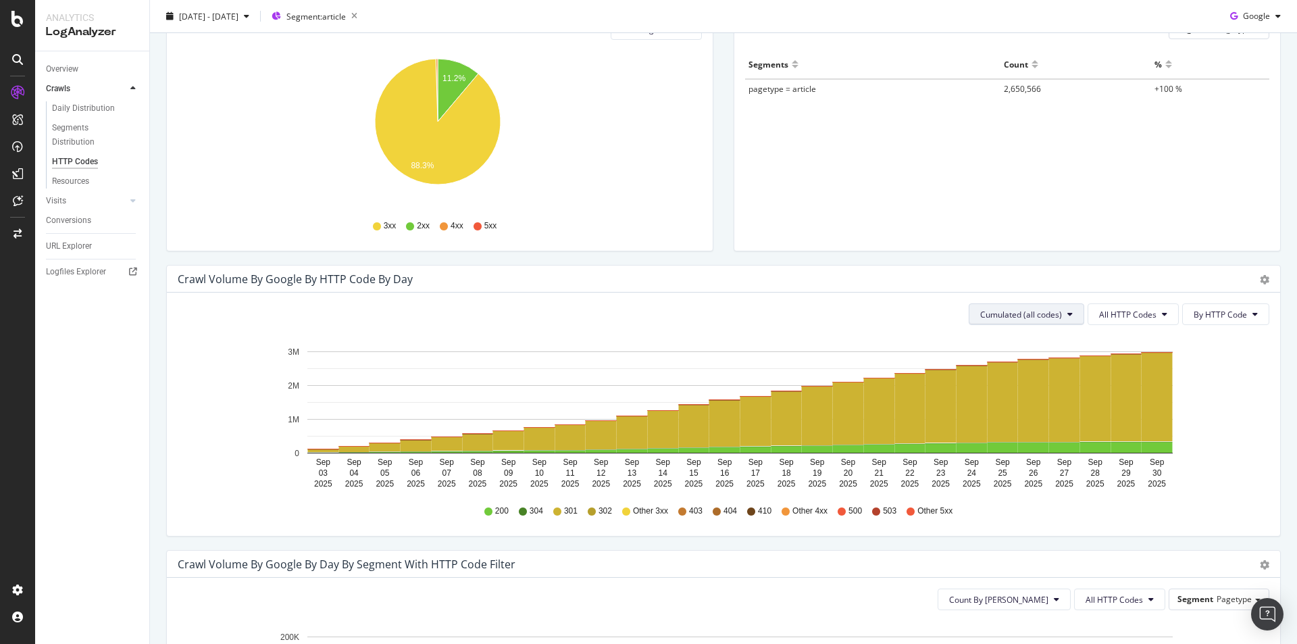
click at [1029, 310] on span "Cumulated (all codes)" at bounding box center [1021, 314] width 82 height 11
click at [1023, 340] on span "Count By [PERSON_NAME]" at bounding box center [1022, 341] width 99 height 12
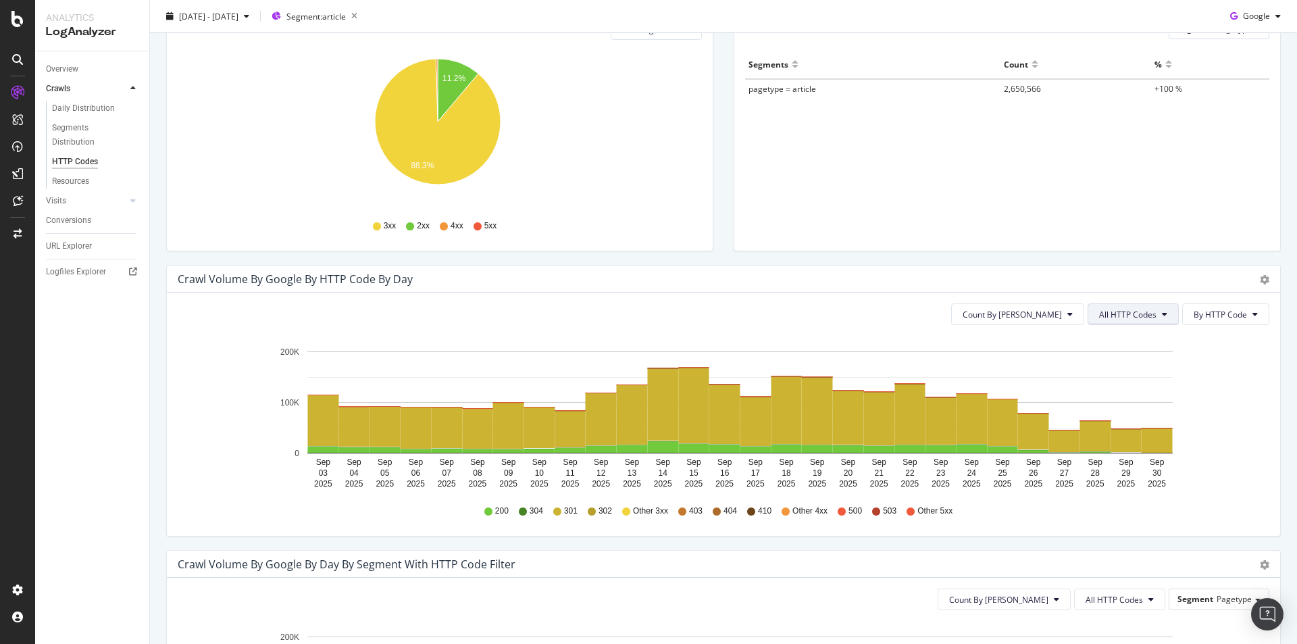
click at [1138, 315] on span "All HTTP Codes" at bounding box center [1127, 314] width 57 height 11
click at [1127, 433] on div "4xx family" at bounding box center [1125, 441] width 90 height 20
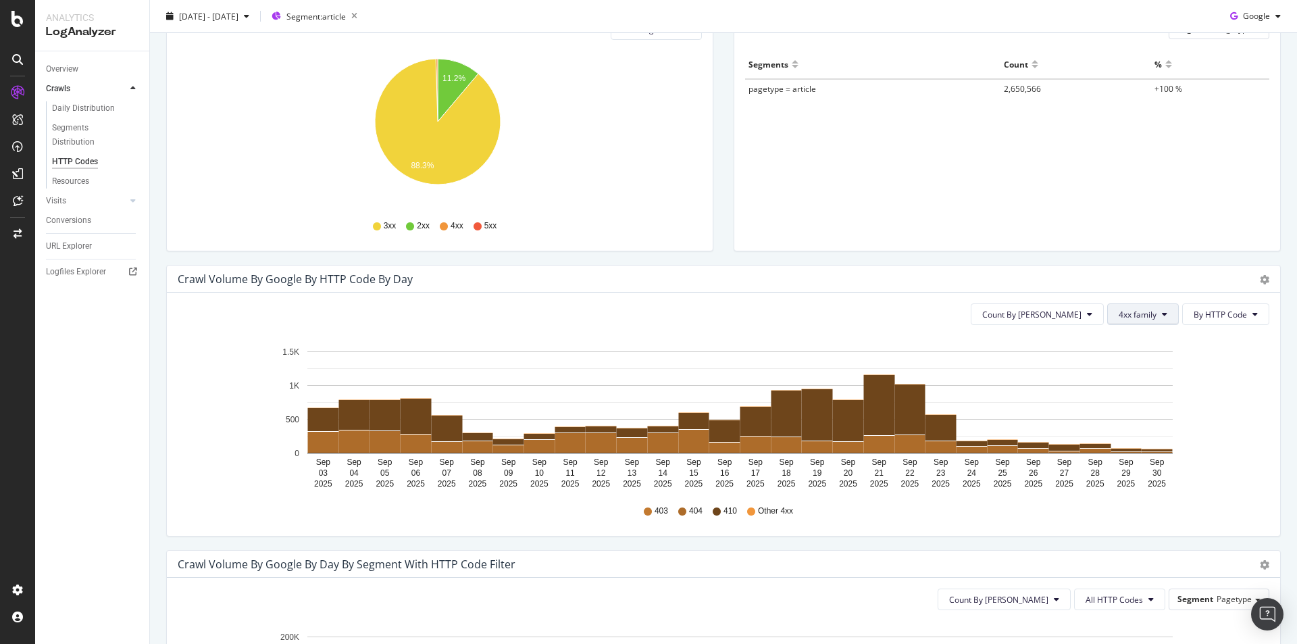
click at [1143, 311] on span "4xx family" at bounding box center [1138, 314] width 38 height 11
click at [1135, 418] on span "3xx family" at bounding box center [1143, 416] width 68 height 12
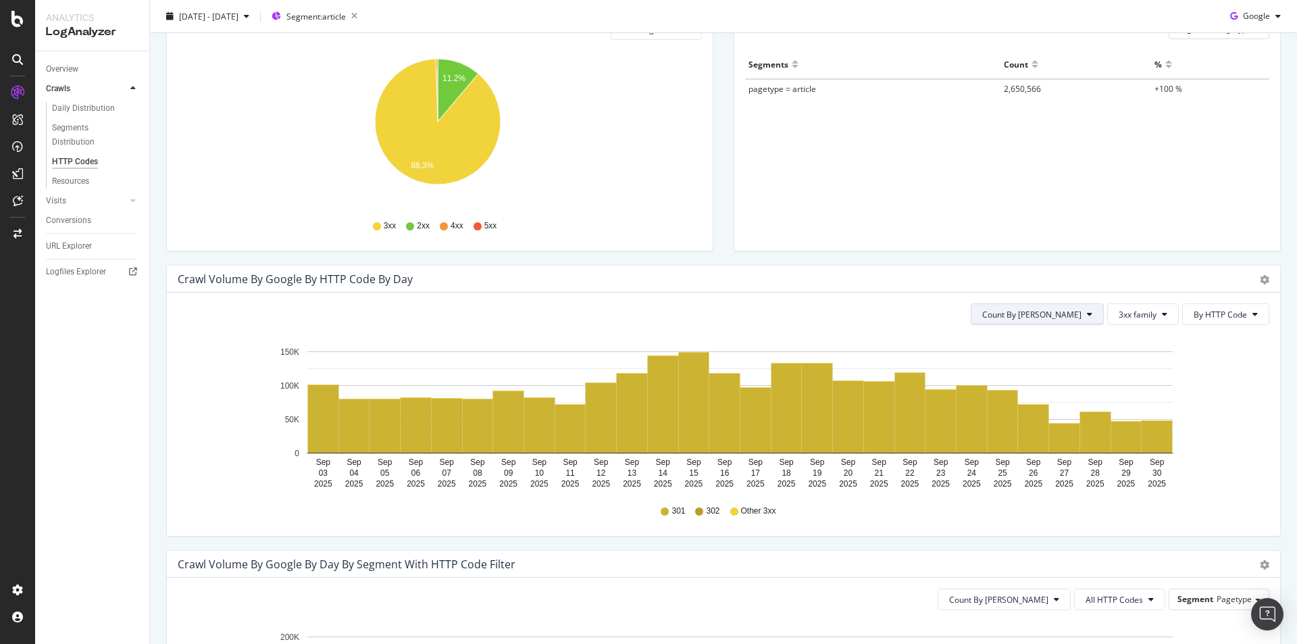
click at [1086, 315] on button "Count By [PERSON_NAME]" at bounding box center [1037, 314] width 133 height 22
click at [1069, 362] on span "Cumulated (all codes)" at bounding box center [1073, 366] width 102 height 12
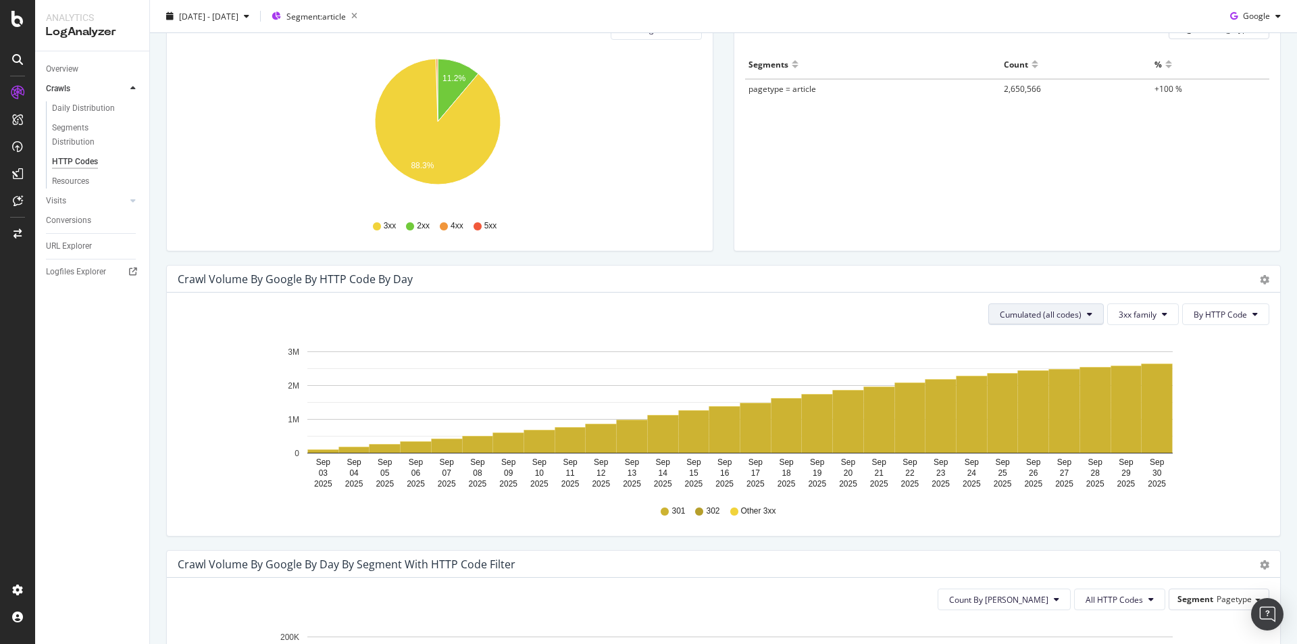
click at [1047, 314] on span "Cumulated (all codes)" at bounding box center [1041, 314] width 82 height 11
click at [1050, 336] on span "Count By [PERSON_NAME]" at bounding box center [1041, 341] width 99 height 12
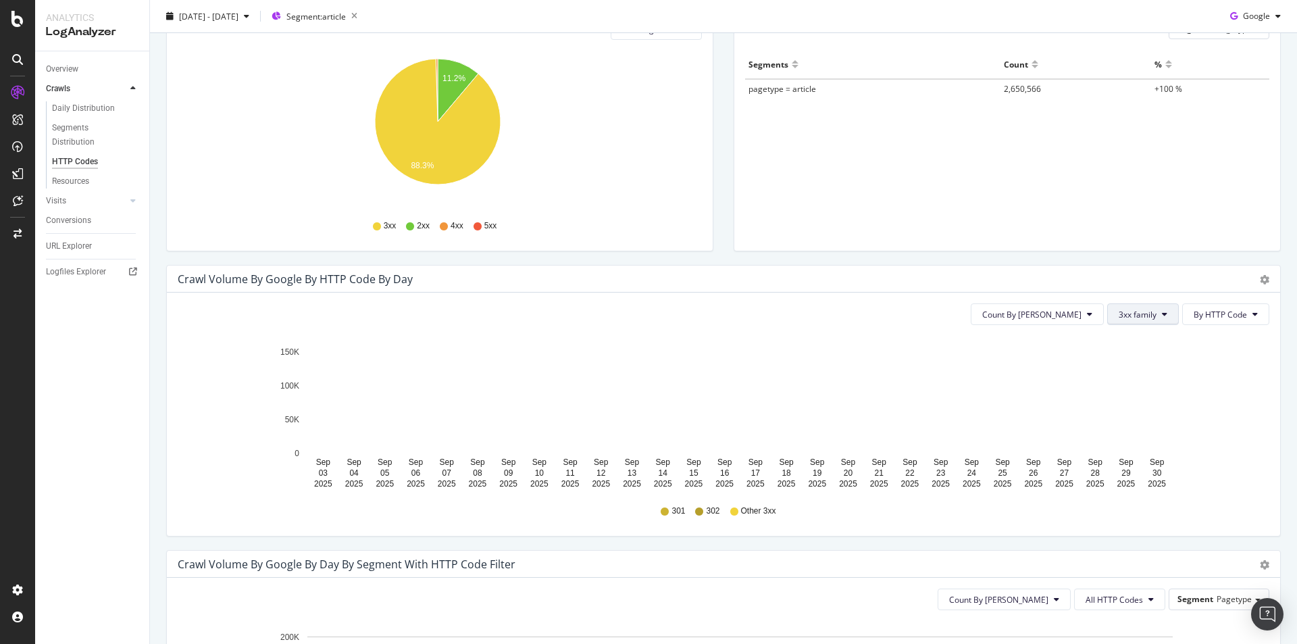
scroll to position [0, 0]
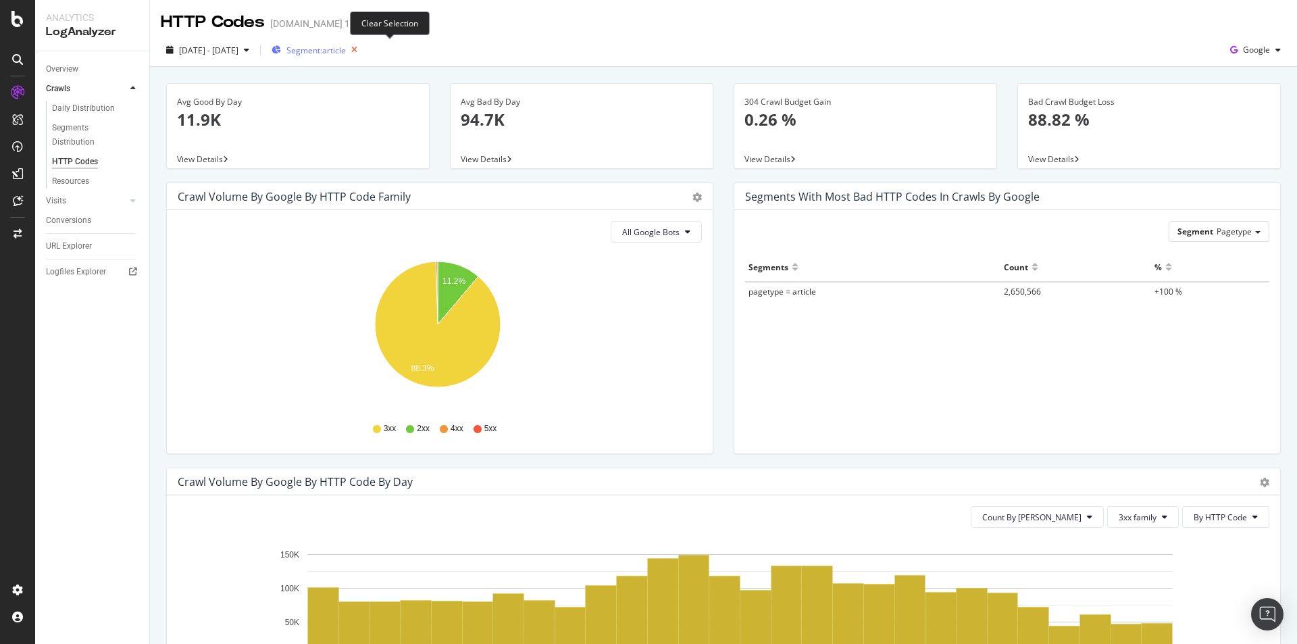
click at [363, 49] on icon "button" at bounding box center [354, 50] width 17 height 19
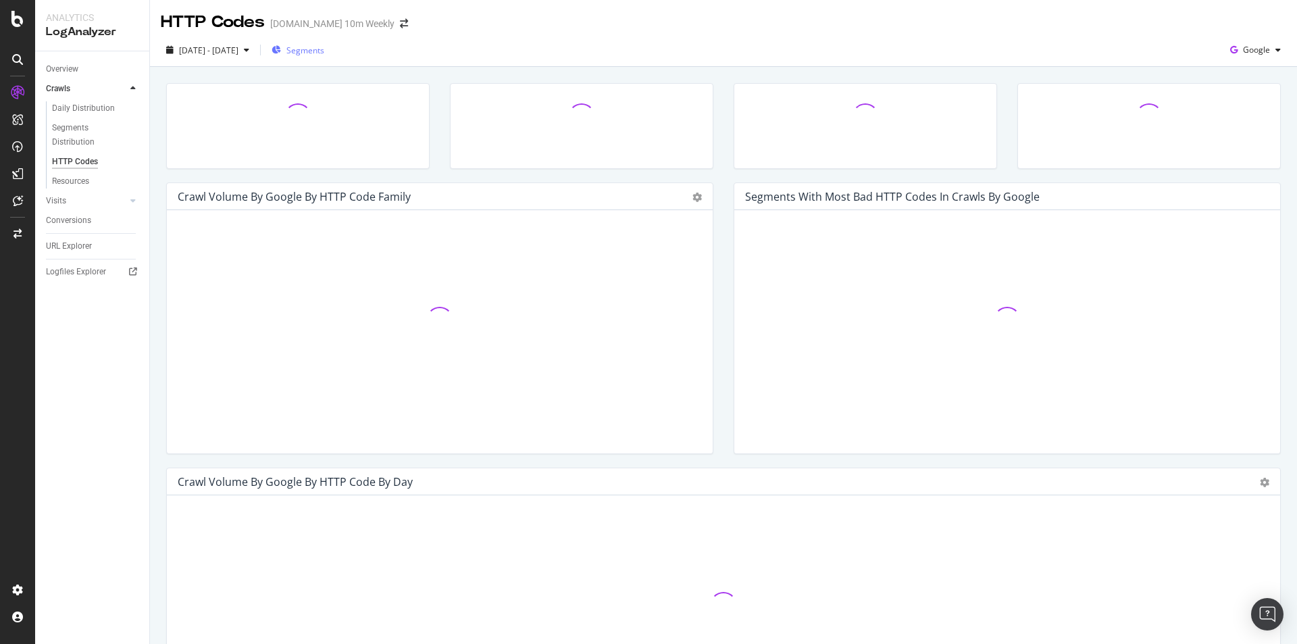
click at [324, 51] on span "Segments" at bounding box center [305, 50] width 38 height 11
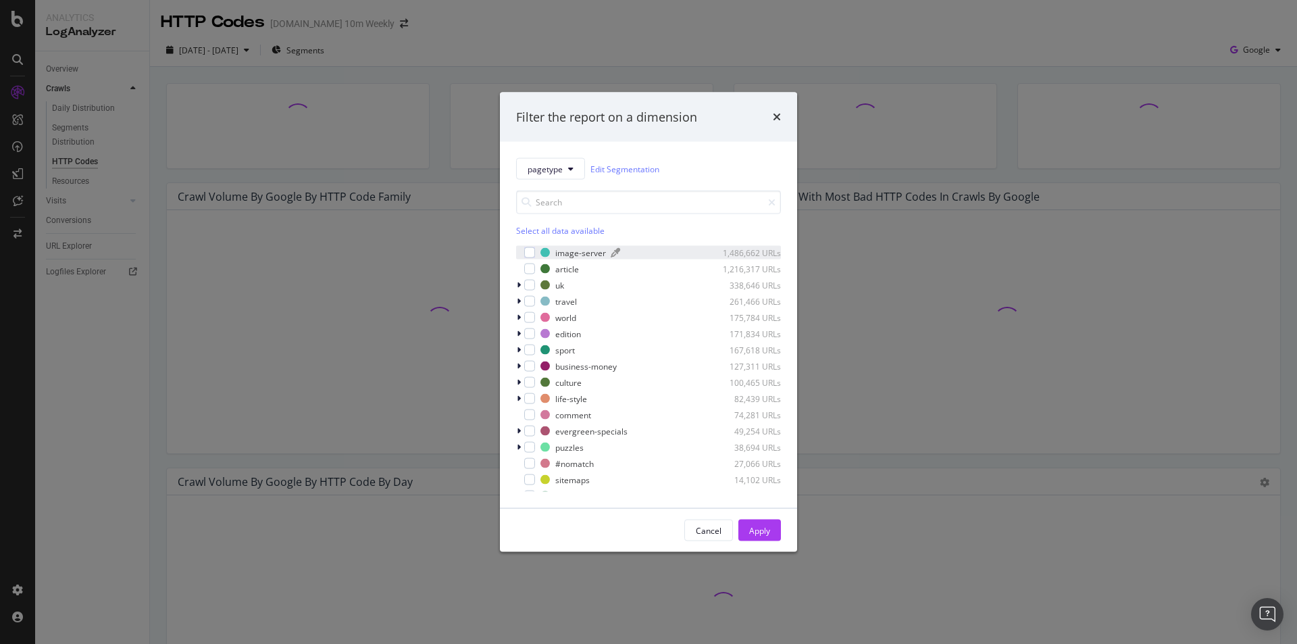
click at [590, 248] on div "image-server" at bounding box center [580, 252] width 51 height 11
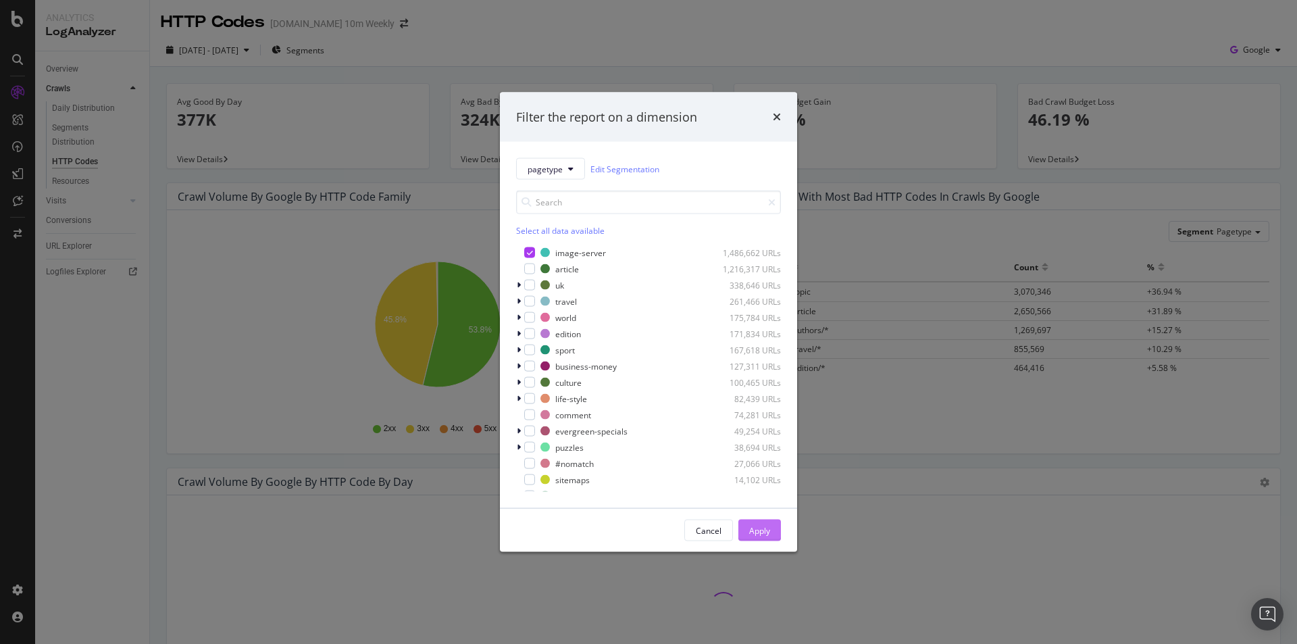
click at [757, 528] on div "Apply" at bounding box center [759, 529] width 21 height 11
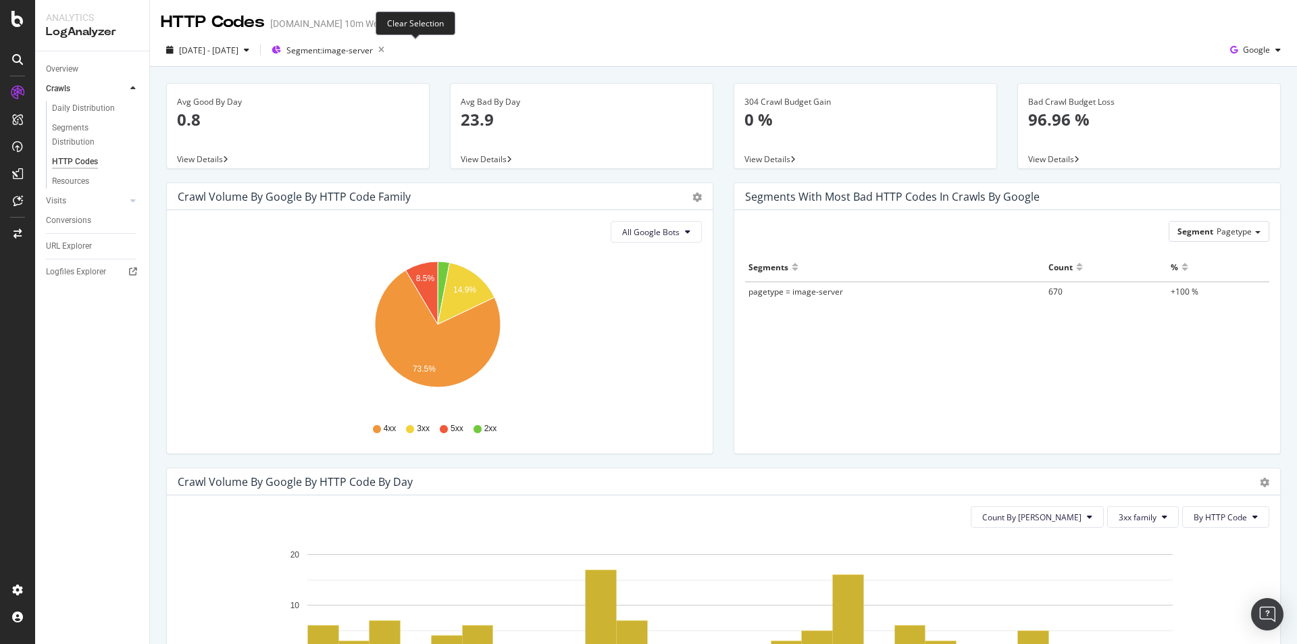
click at [390, 49] on icon "button" at bounding box center [381, 50] width 17 height 19
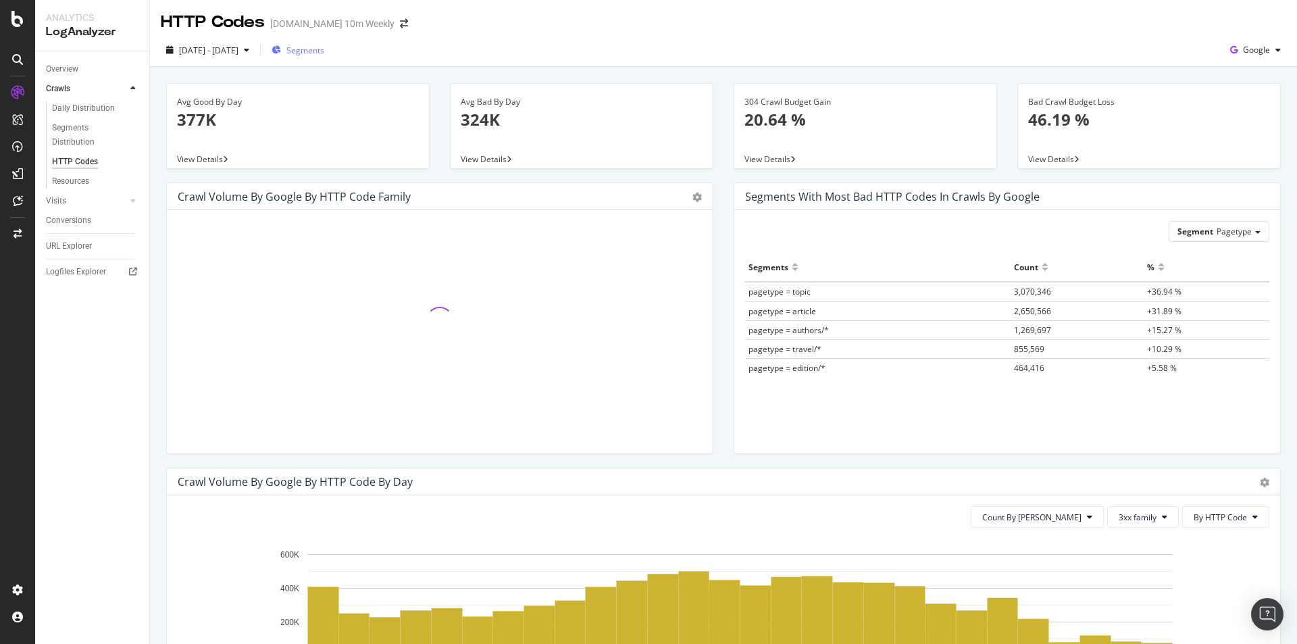
click at [330, 48] on button "Segments" at bounding box center [297, 50] width 63 height 22
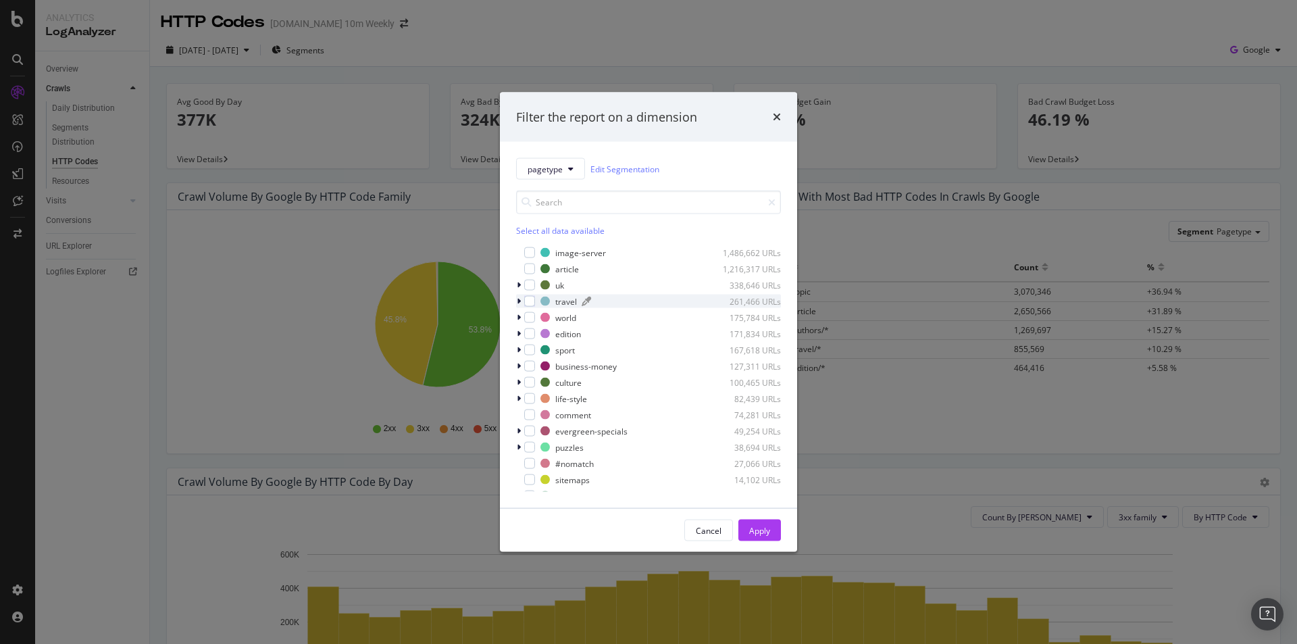
click at [571, 298] on div "travel" at bounding box center [566, 300] width 22 height 11
click at [530, 300] on div "modal" at bounding box center [529, 301] width 11 height 11
click at [761, 532] on div "Apply" at bounding box center [759, 529] width 21 height 11
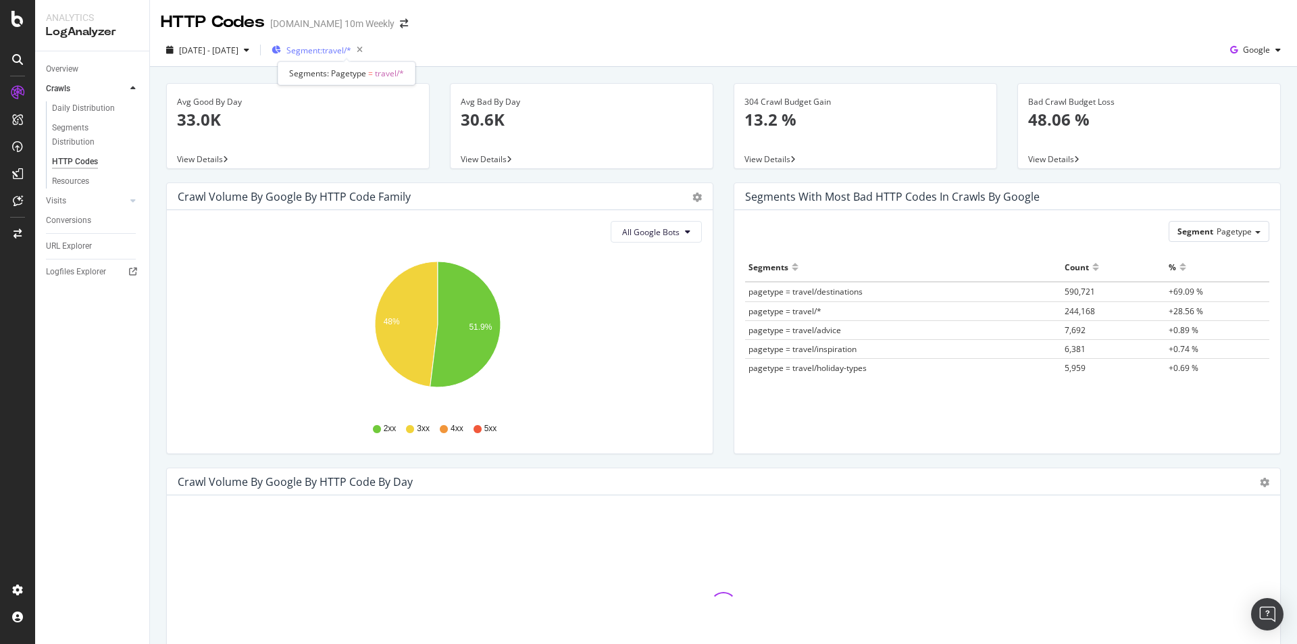
click at [351, 55] on span "Segment: travel/*" at bounding box center [318, 50] width 65 height 11
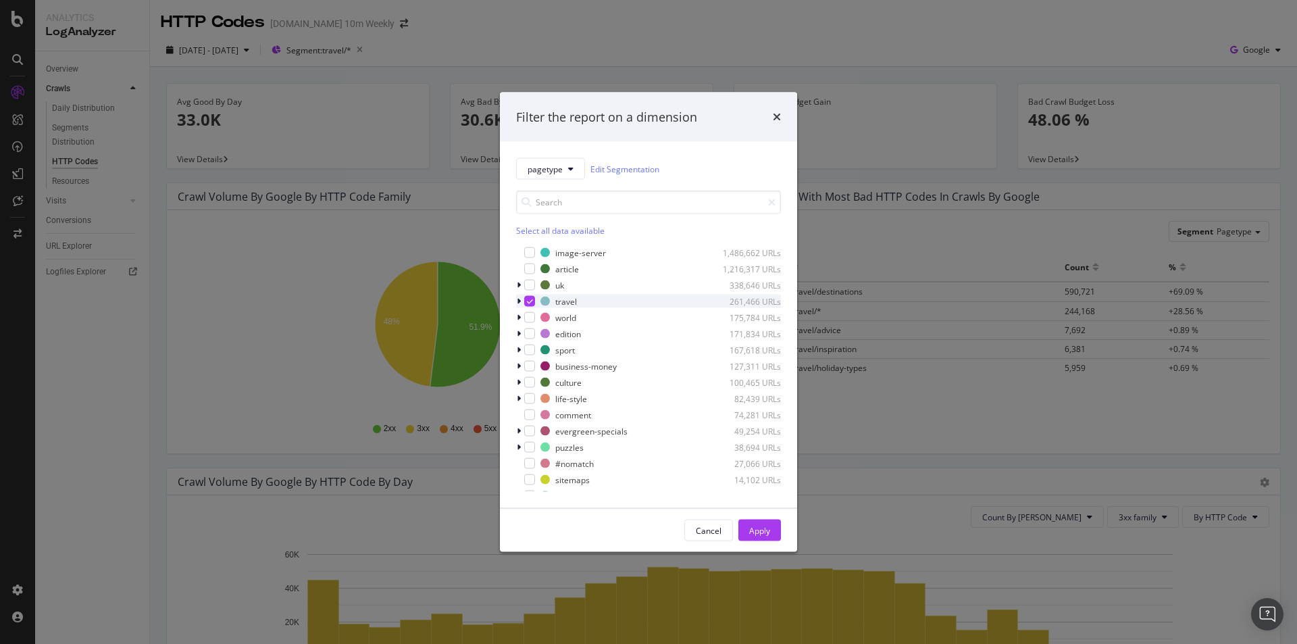
click at [530, 299] on icon "modal" at bounding box center [530, 301] width 6 height 7
click at [529, 317] on div "modal" at bounding box center [529, 317] width 11 height 11
click at [767, 530] on div "Apply" at bounding box center [759, 529] width 21 height 11
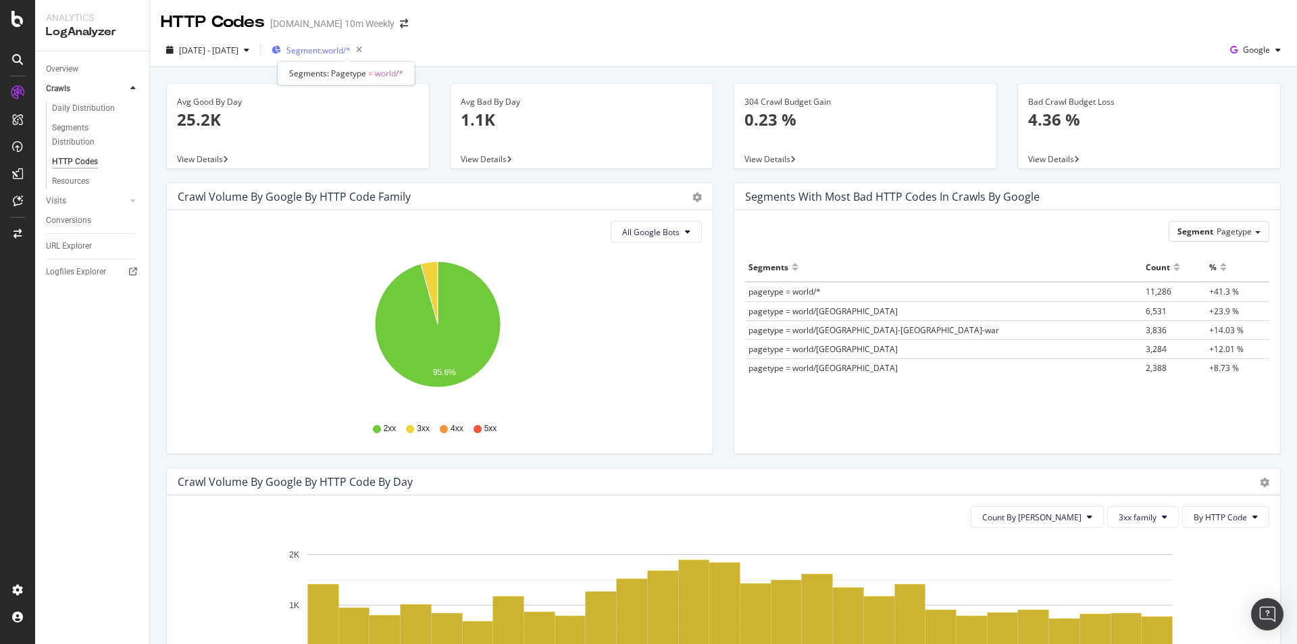
click at [351, 53] on span "Segment: world/*" at bounding box center [318, 50] width 64 height 11
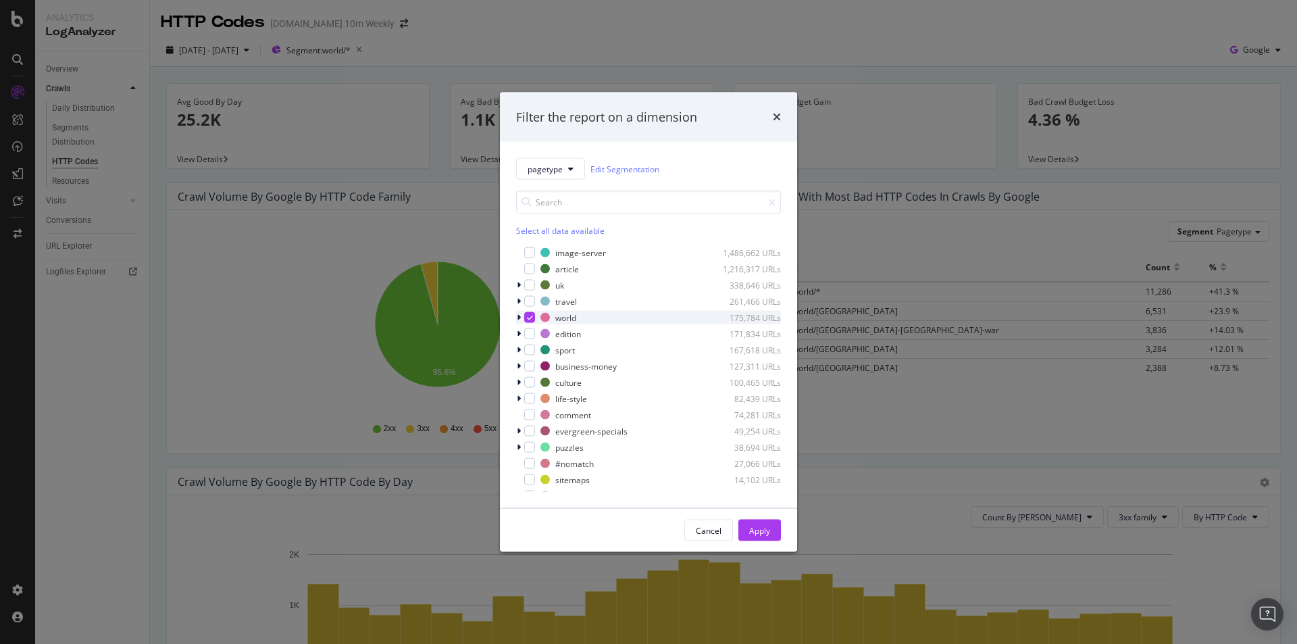
click at [531, 317] on icon "modal" at bounding box center [530, 317] width 6 height 7
click at [529, 333] on div "modal" at bounding box center [529, 333] width 11 height 11
click at [771, 524] on button "Apply" at bounding box center [759, 530] width 43 height 22
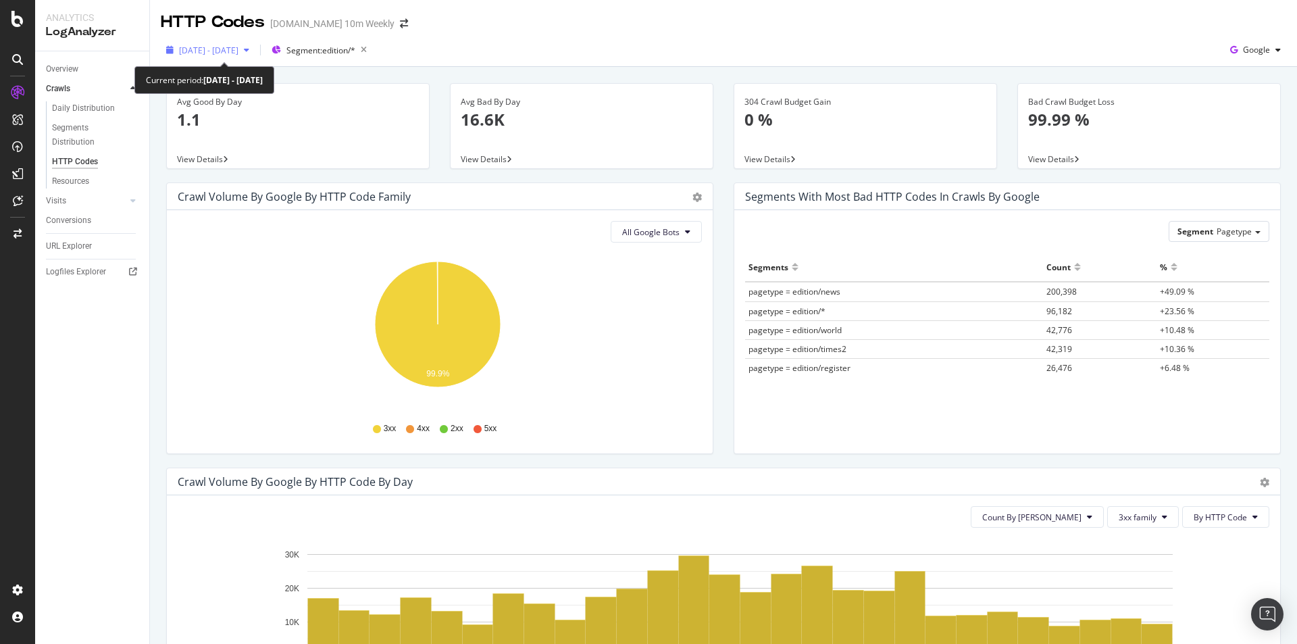
click at [238, 45] on span "[DATE] - [DATE]" at bounding box center [208, 50] width 59 height 11
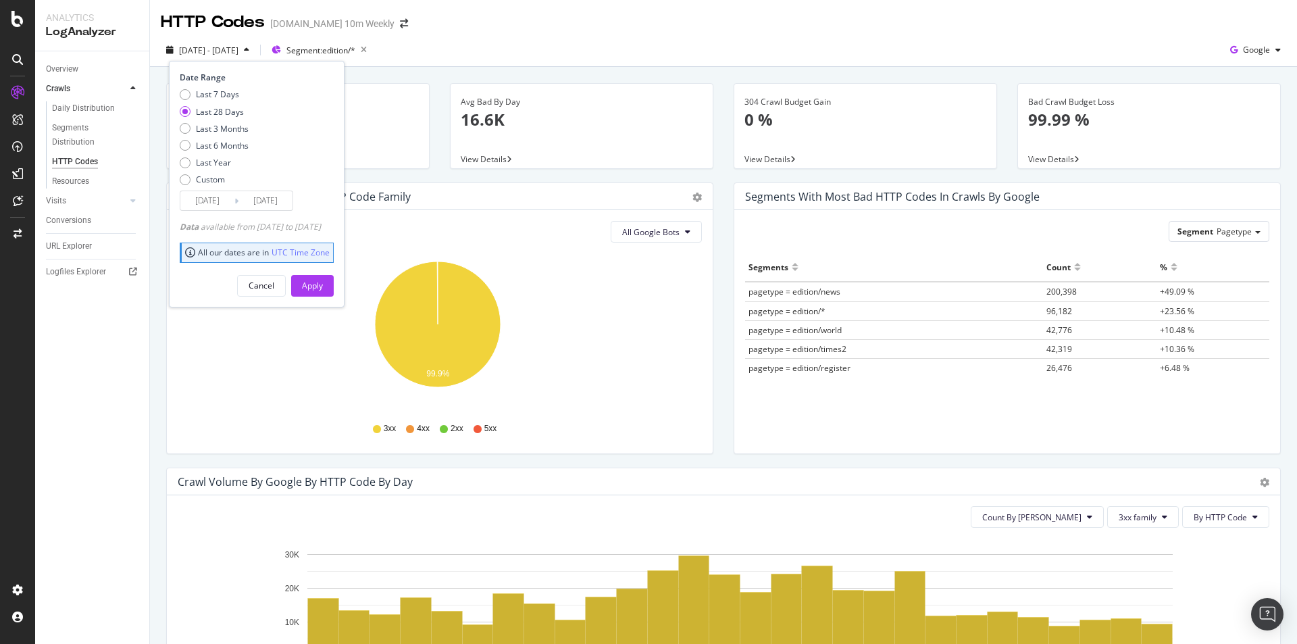
click at [490, 201] on div "Crawl Volume by google by HTTP Code Family" at bounding box center [425, 197] width 494 height 14
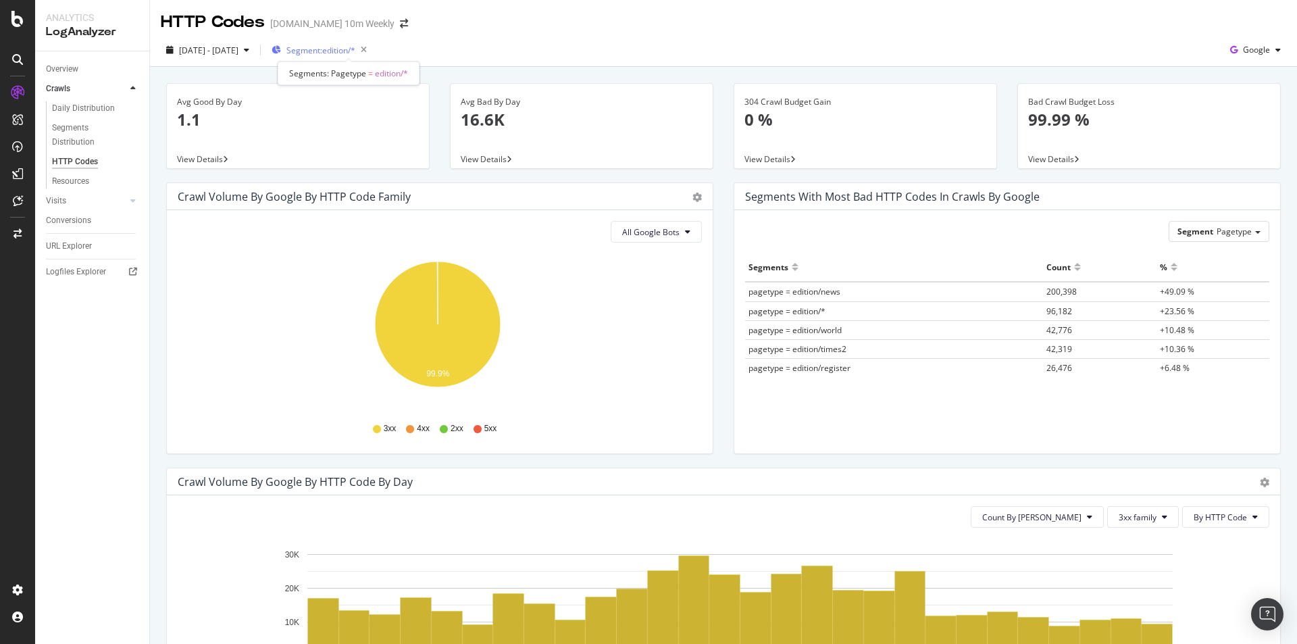
click at [354, 49] on span "Segment: edition/*" at bounding box center [320, 50] width 69 height 11
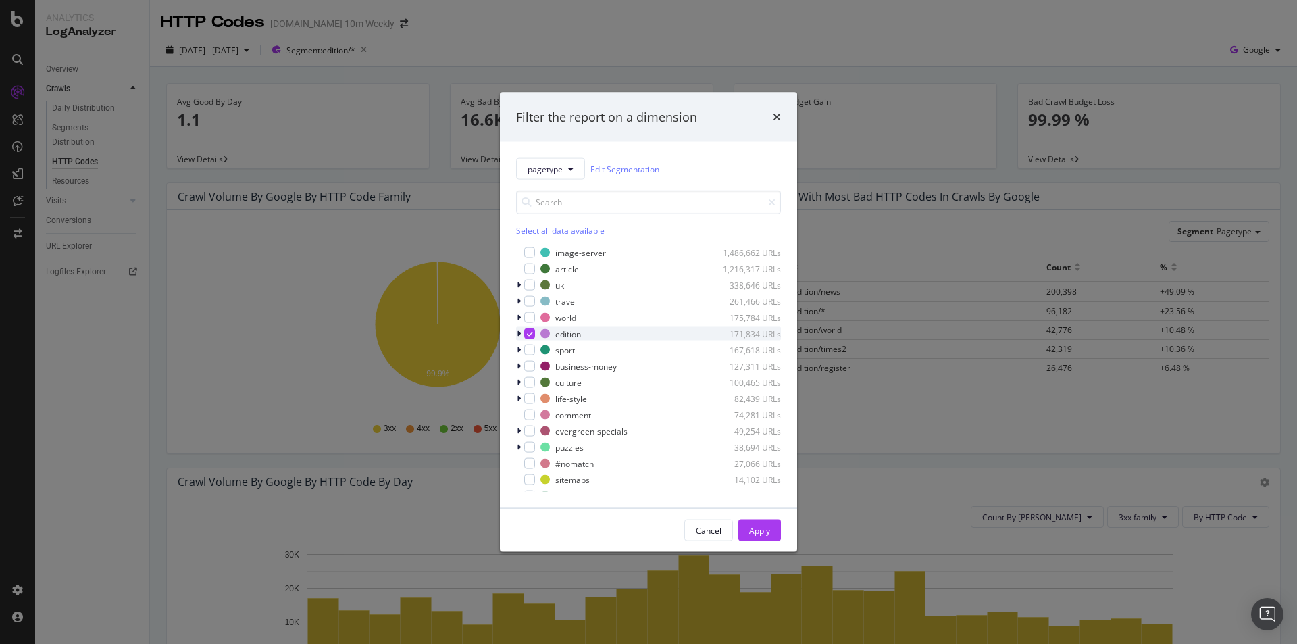
click at [528, 334] on icon "modal" at bounding box center [530, 333] width 6 height 7
click at [526, 349] on div "modal" at bounding box center [529, 350] width 11 height 11
click at [767, 527] on div "Apply" at bounding box center [759, 529] width 21 height 11
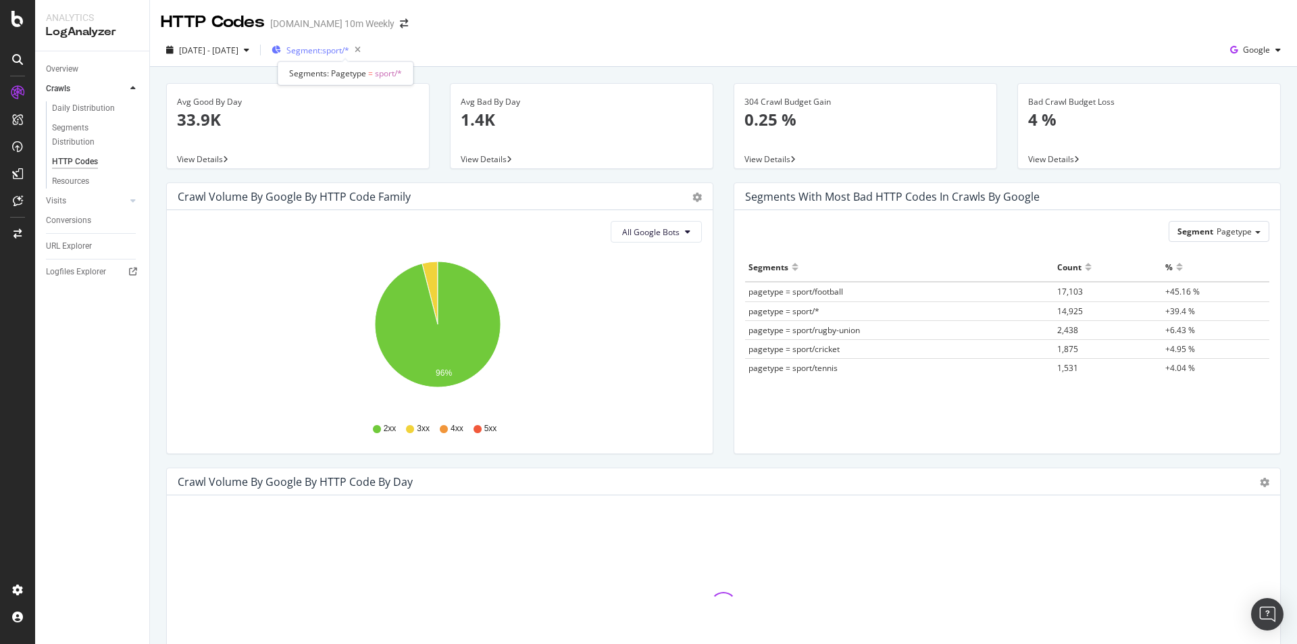
click at [349, 45] on span "Segment: sport/*" at bounding box center [317, 50] width 63 height 11
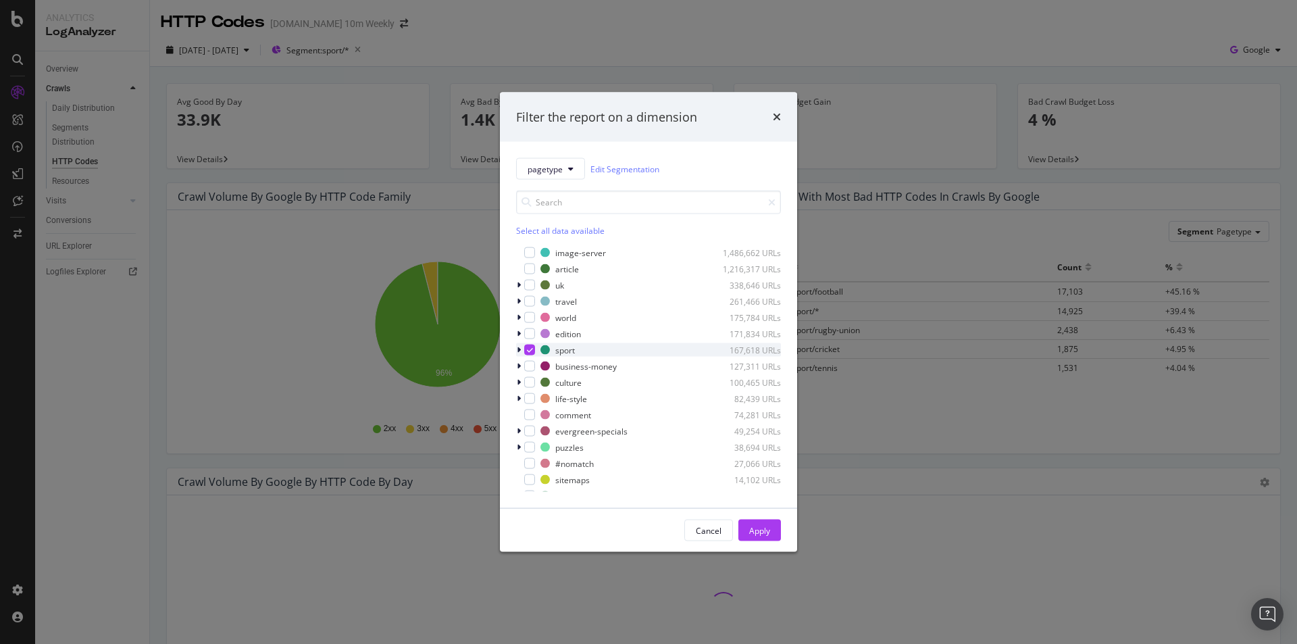
click at [530, 351] on icon "modal" at bounding box center [530, 350] width 6 height 7
click at [532, 368] on div "modal" at bounding box center [529, 366] width 11 height 11
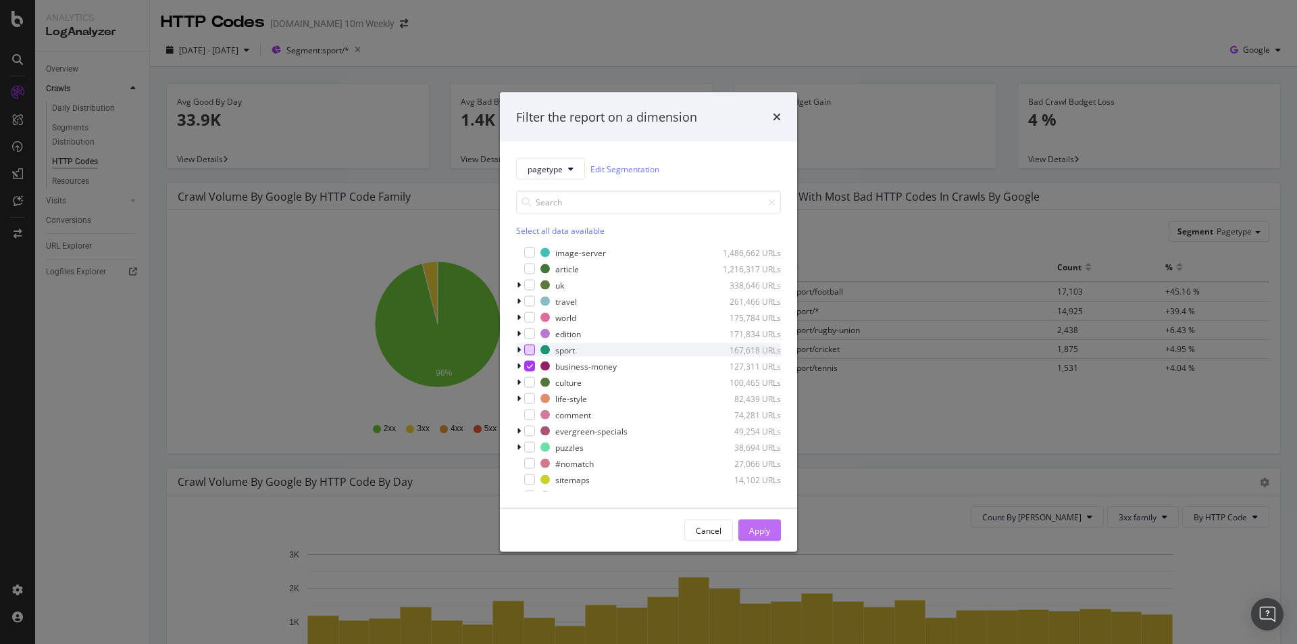
click at [755, 530] on div "Apply" at bounding box center [759, 529] width 21 height 11
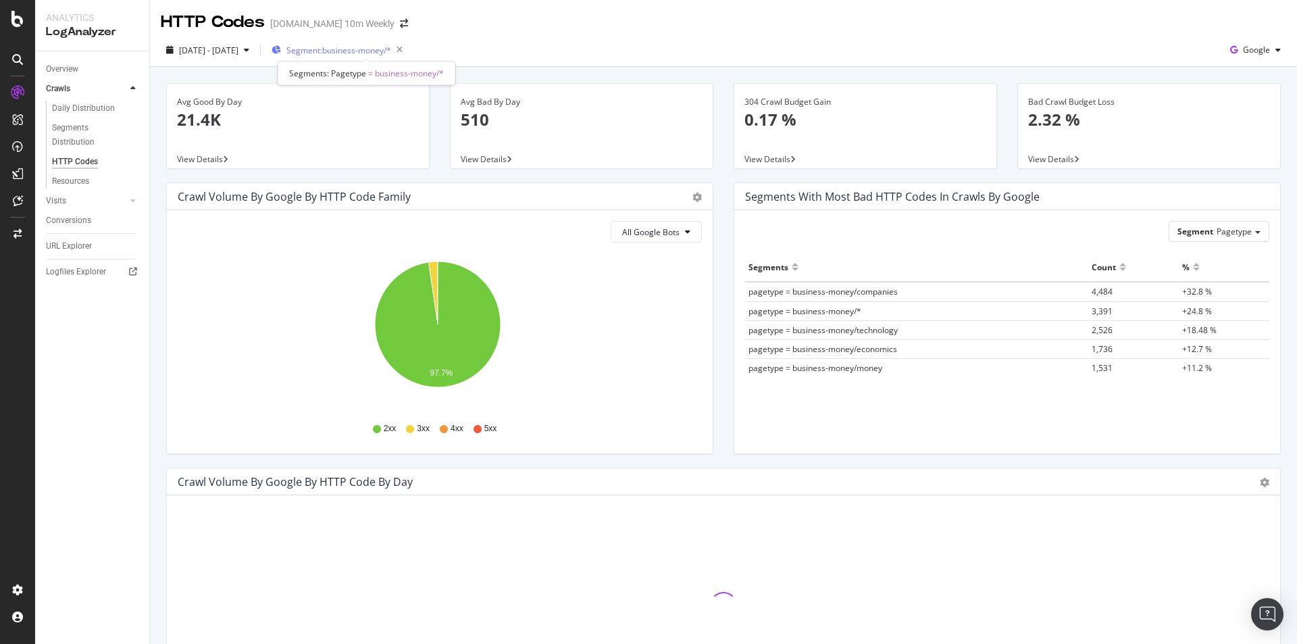
click at [378, 53] on span "Segment: business-money/*" at bounding box center [338, 50] width 105 height 11
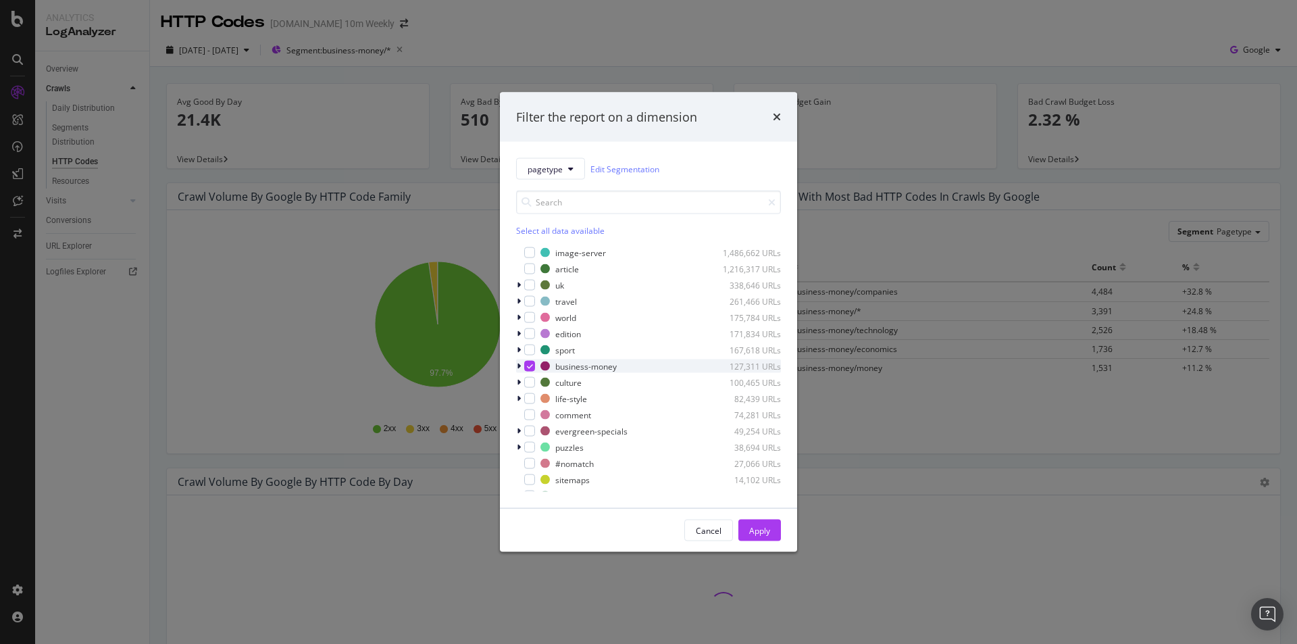
click at [529, 363] on icon "modal" at bounding box center [530, 366] width 6 height 7
click at [524, 385] on div "modal" at bounding box center [520, 383] width 8 height 14
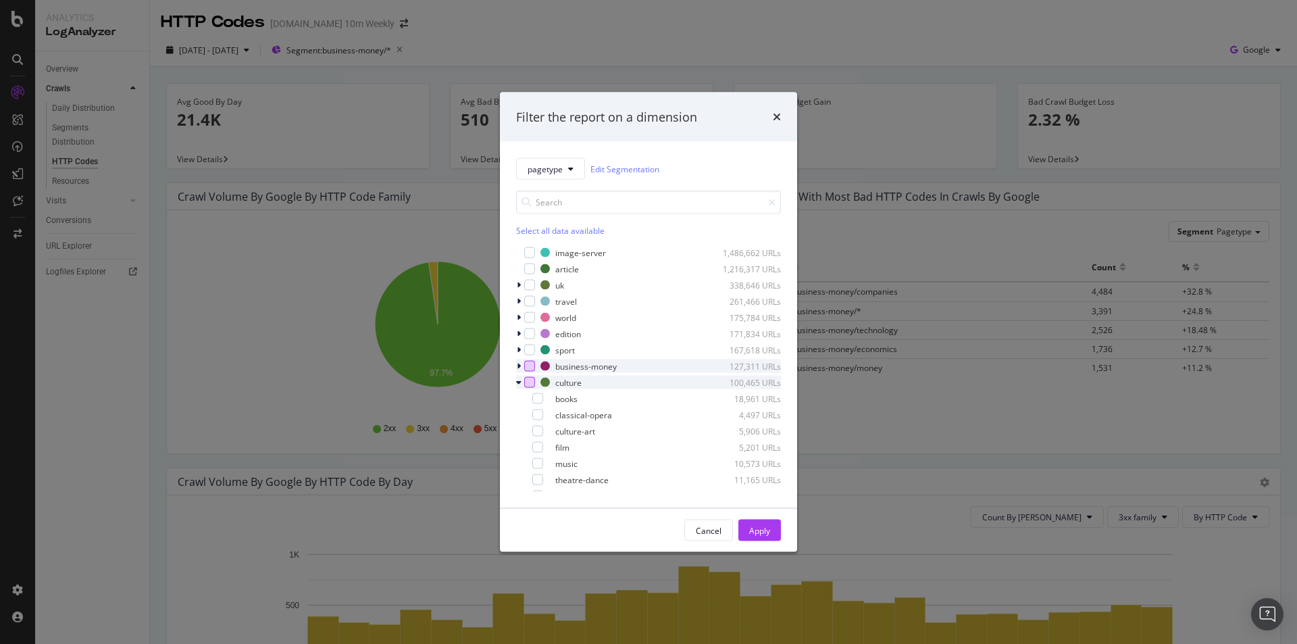
click at [525, 382] on div "modal" at bounding box center [529, 382] width 11 height 11
click at [755, 521] on div "Apply" at bounding box center [759, 530] width 21 height 20
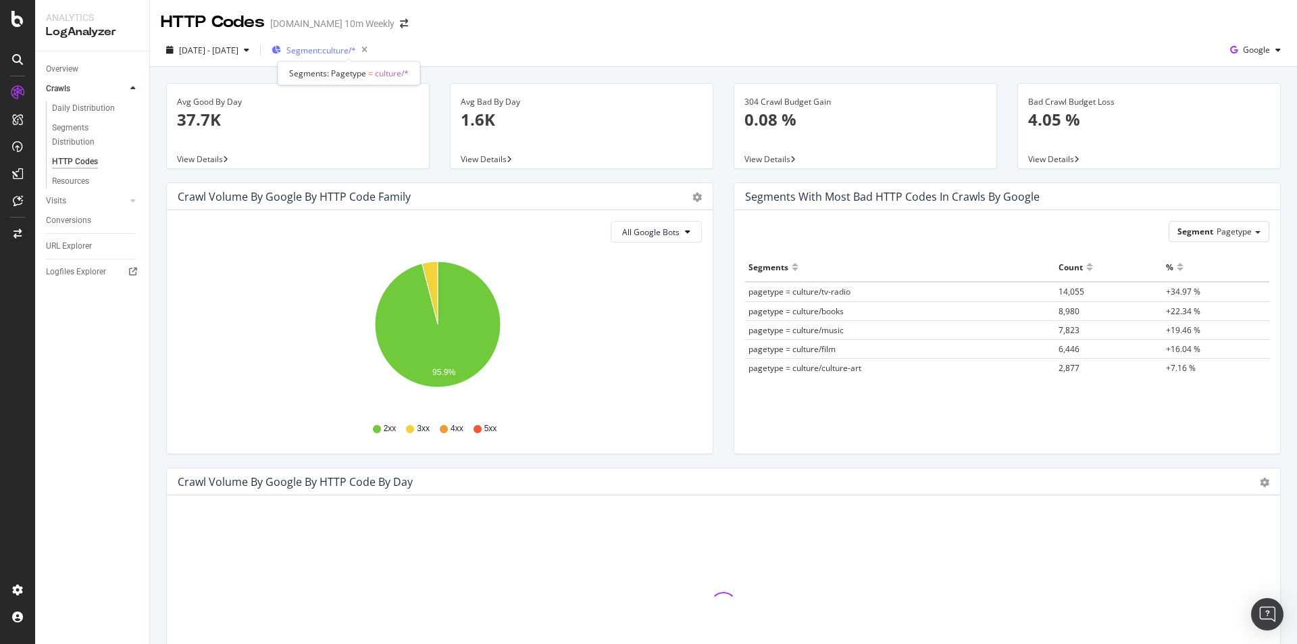
click at [349, 45] on span "Segment: culture/*" at bounding box center [321, 50] width 70 height 11
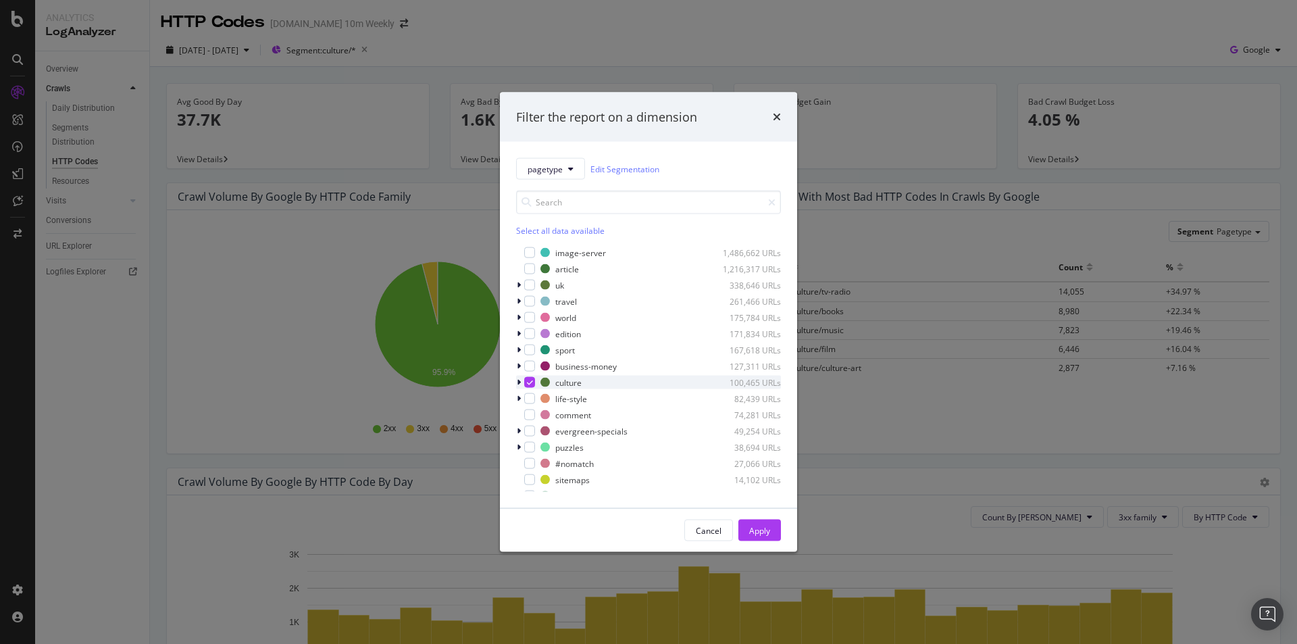
click at [532, 380] on icon "modal" at bounding box center [530, 382] width 6 height 7
click at [528, 399] on div "modal" at bounding box center [529, 398] width 11 height 11
click at [768, 532] on div "Apply" at bounding box center [759, 529] width 21 height 11
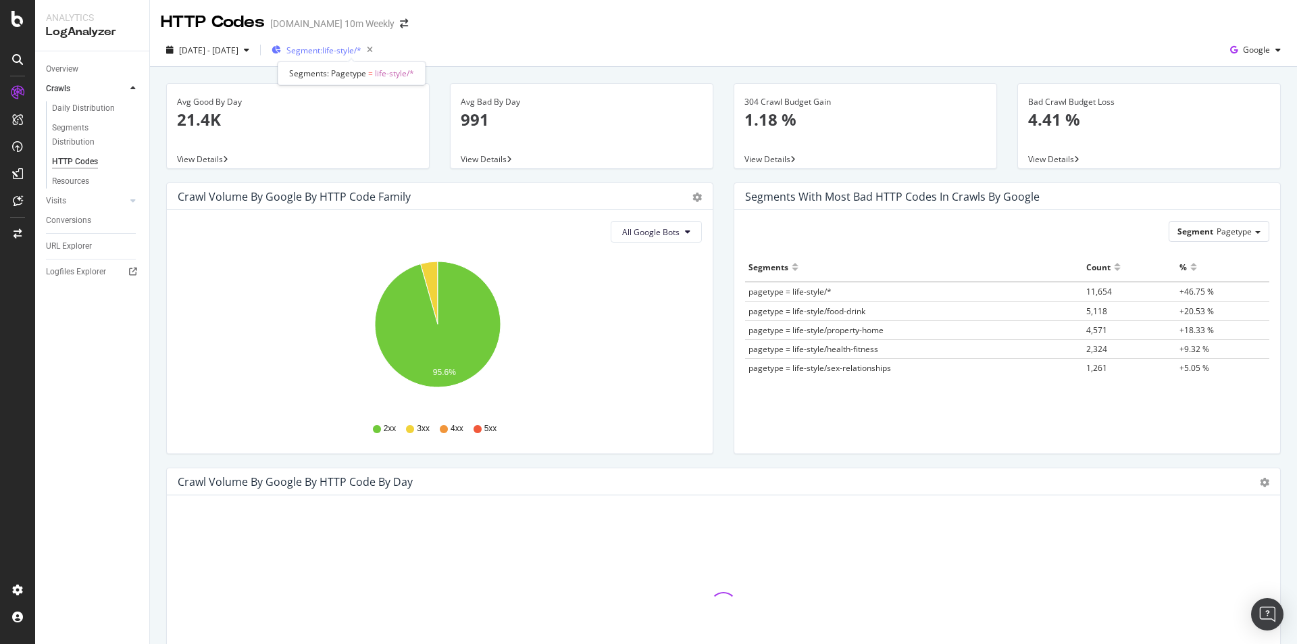
click at [361, 53] on span "Segment: life-style/*" at bounding box center [323, 50] width 75 height 11
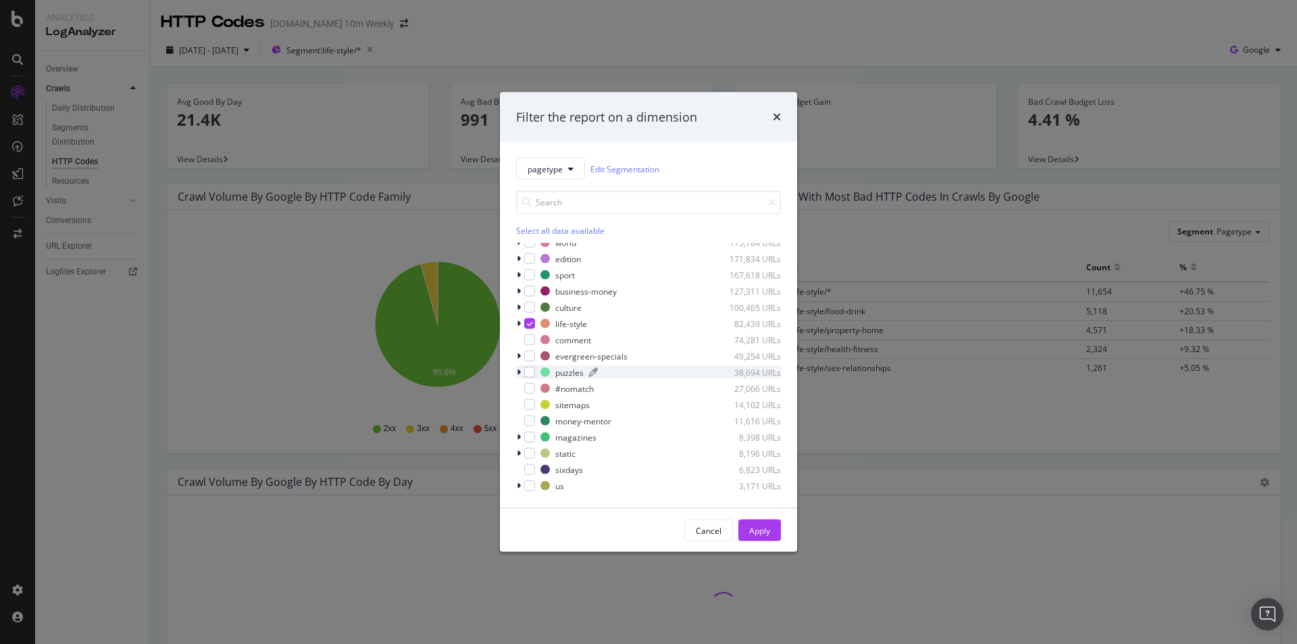
scroll to position [135, 0]
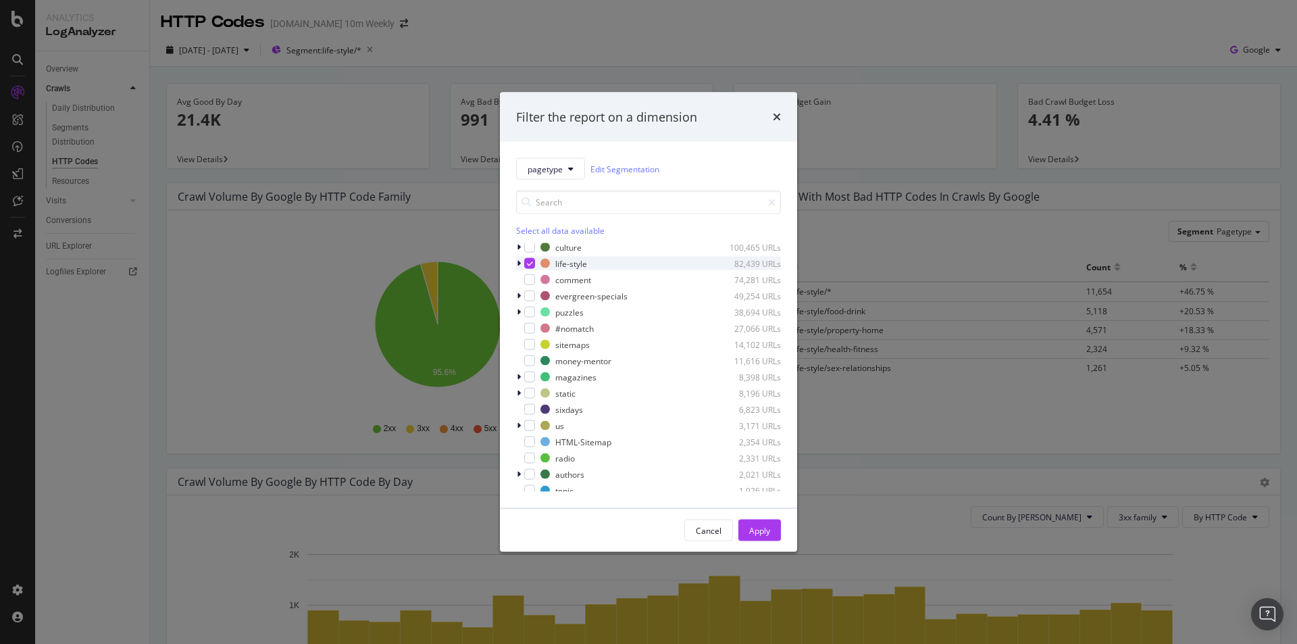
click at [532, 264] on icon "modal" at bounding box center [530, 263] width 6 height 7
click at [529, 277] on div "modal" at bounding box center [529, 279] width 11 height 11
click at [766, 524] on div "Apply" at bounding box center [759, 529] width 21 height 11
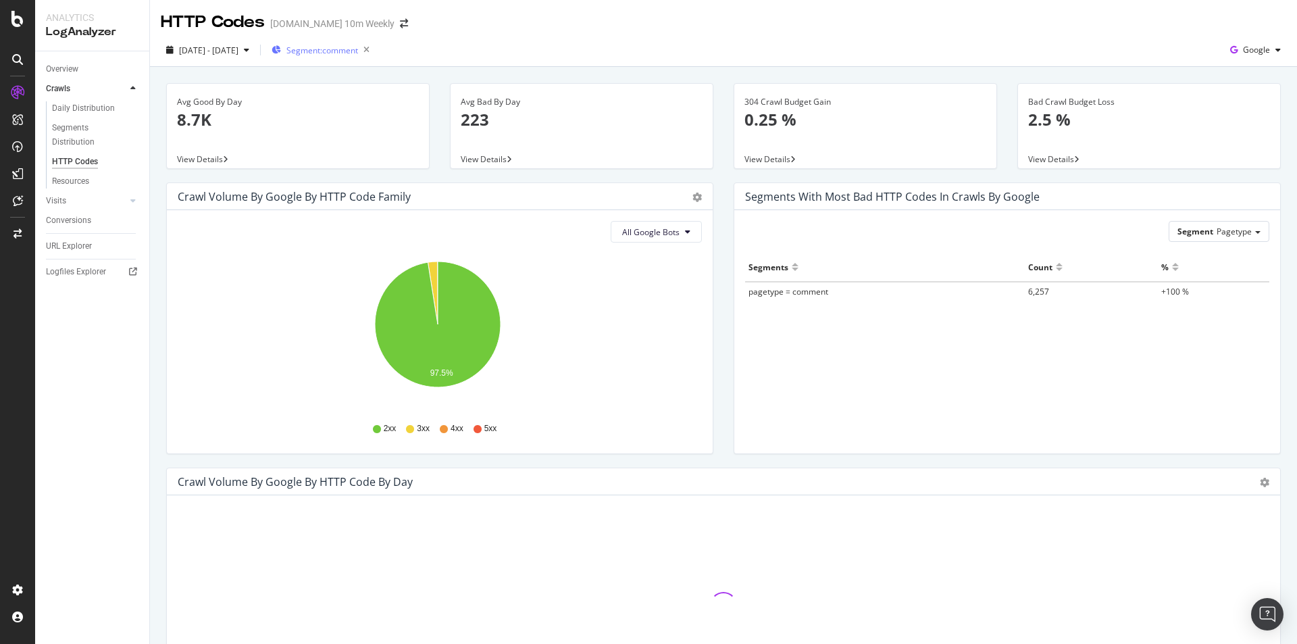
click at [352, 45] on div "Segment: comment" at bounding box center [323, 50] width 103 height 19
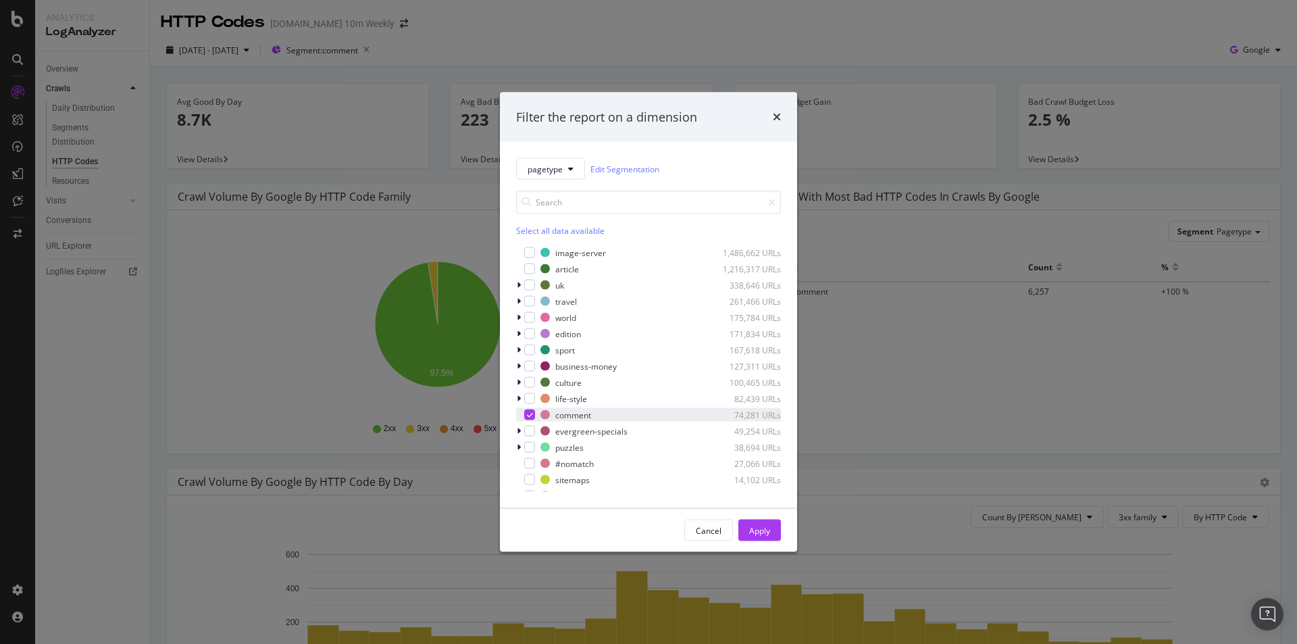
click at [530, 416] on icon "modal" at bounding box center [530, 414] width 6 height 7
click at [526, 251] on div "modal" at bounding box center [529, 252] width 11 height 11
click at [763, 532] on div "Apply" at bounding box center [759, 529] width 21 height 11
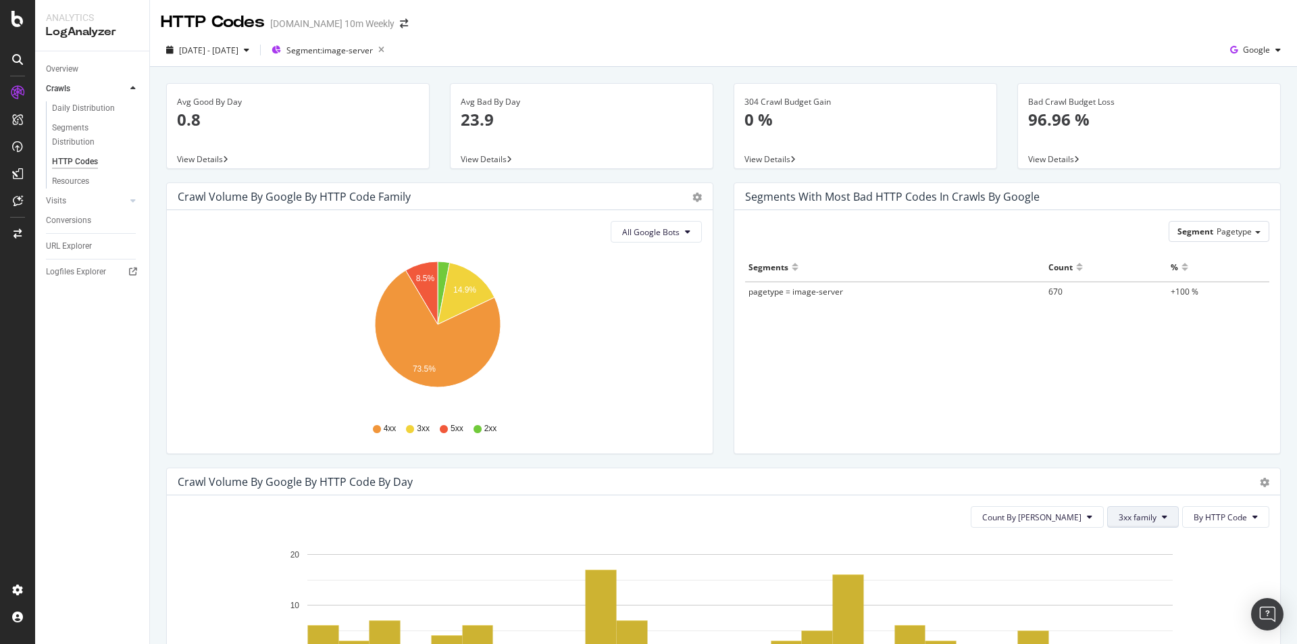
click at [1119, 521] on span "3xx family" at bounding box center [1138, 516] width 38 height 11
click at [1142, 360] on span "All HTTP Codes" at bounding box center [1143, 365] width 68 height 12
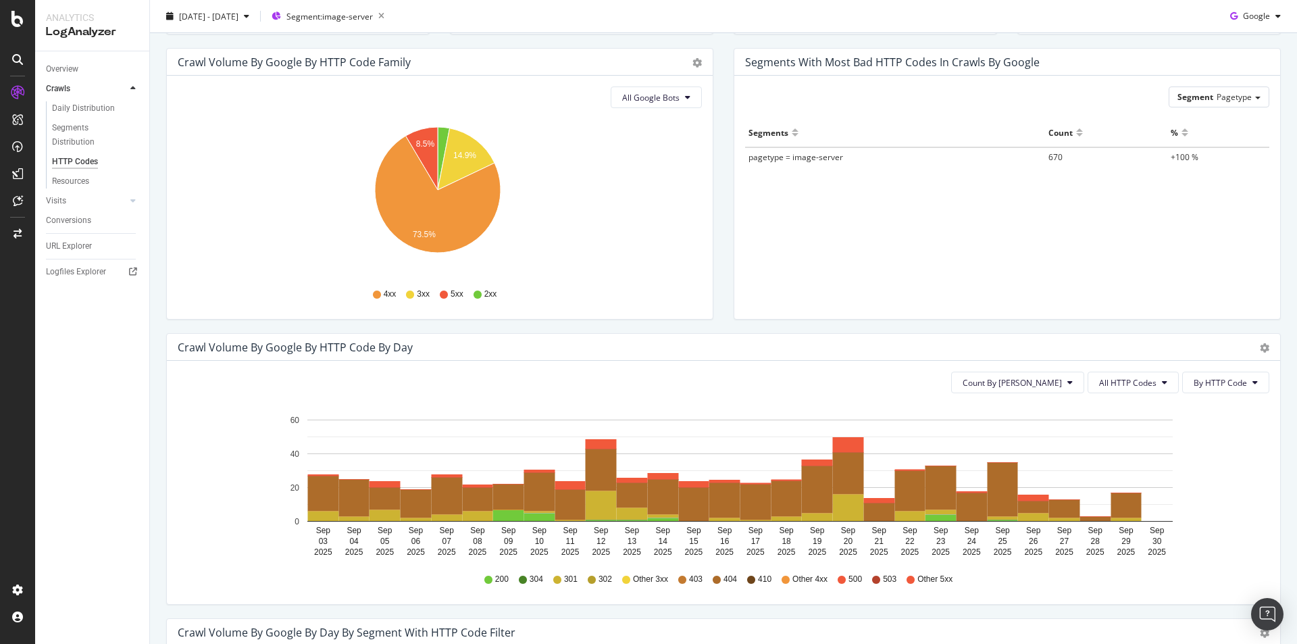
scroll to position [135, 0]
click at [1227, 373] on button "By HTTP Code" at bounding box center [1225, 382] width 87 height 22
click at [1029, 383] on span "Count By [PERSON_NAME]" at bounding box center [1012, 381] width 99 height 11
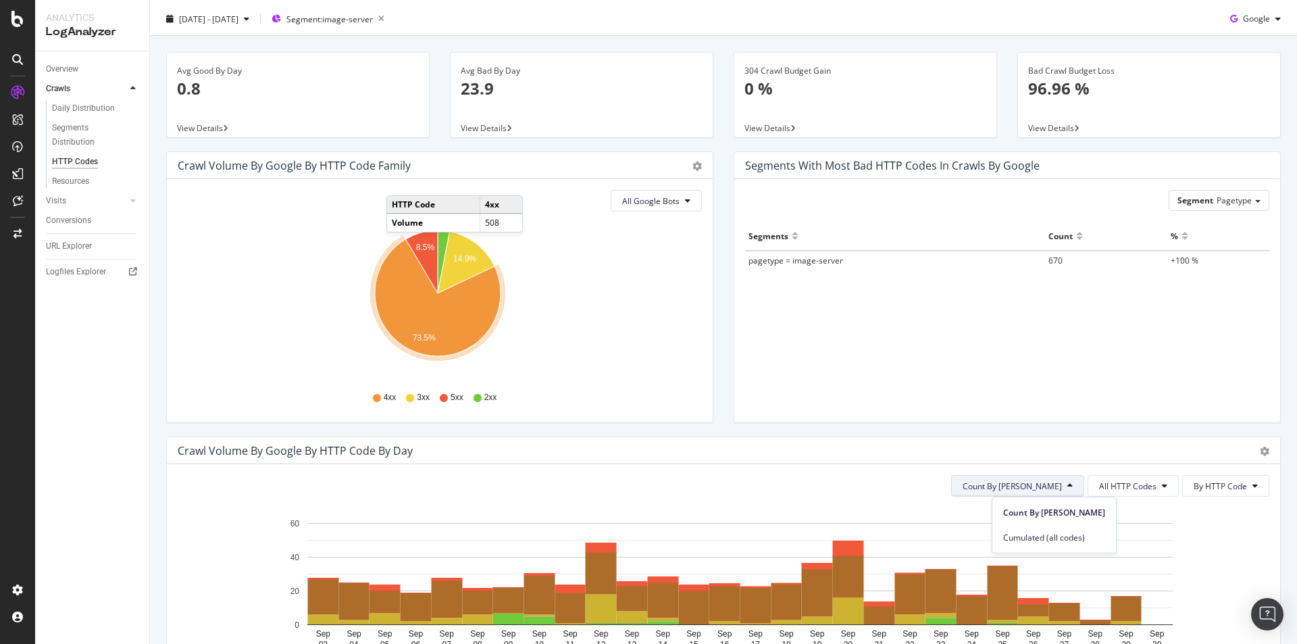
scroll to position [0, 0]
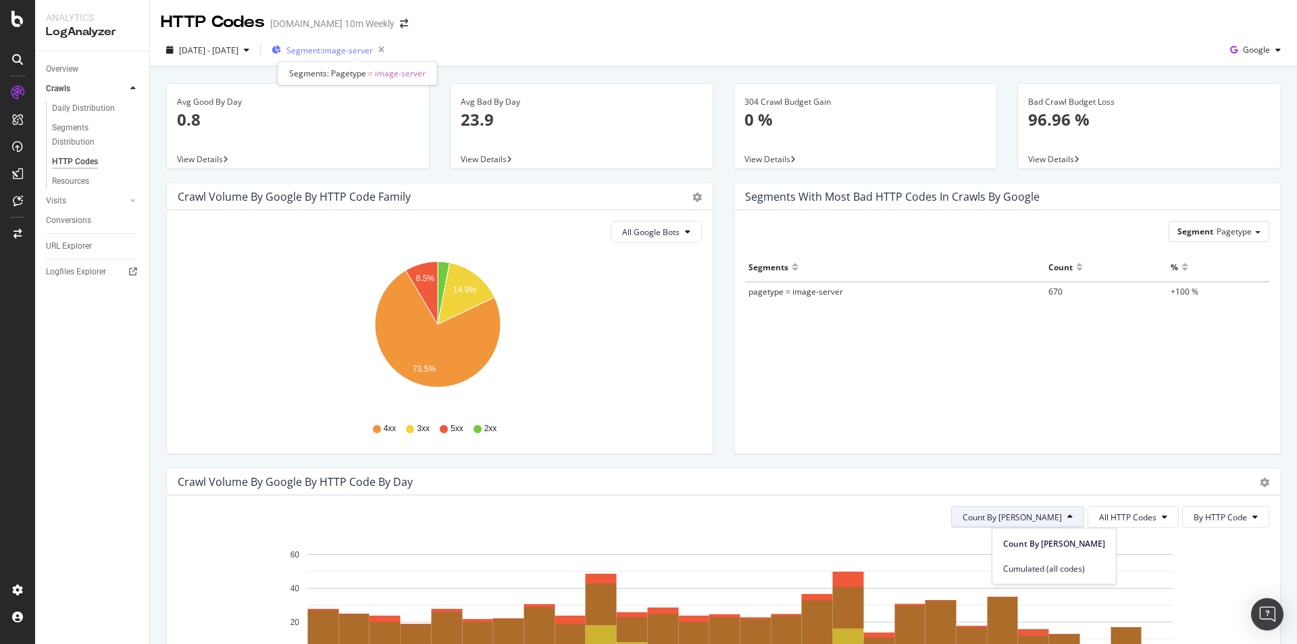
click at [373, 50] on span "Segment: image-server" at bounding box center [329, 50] width 86 height 11
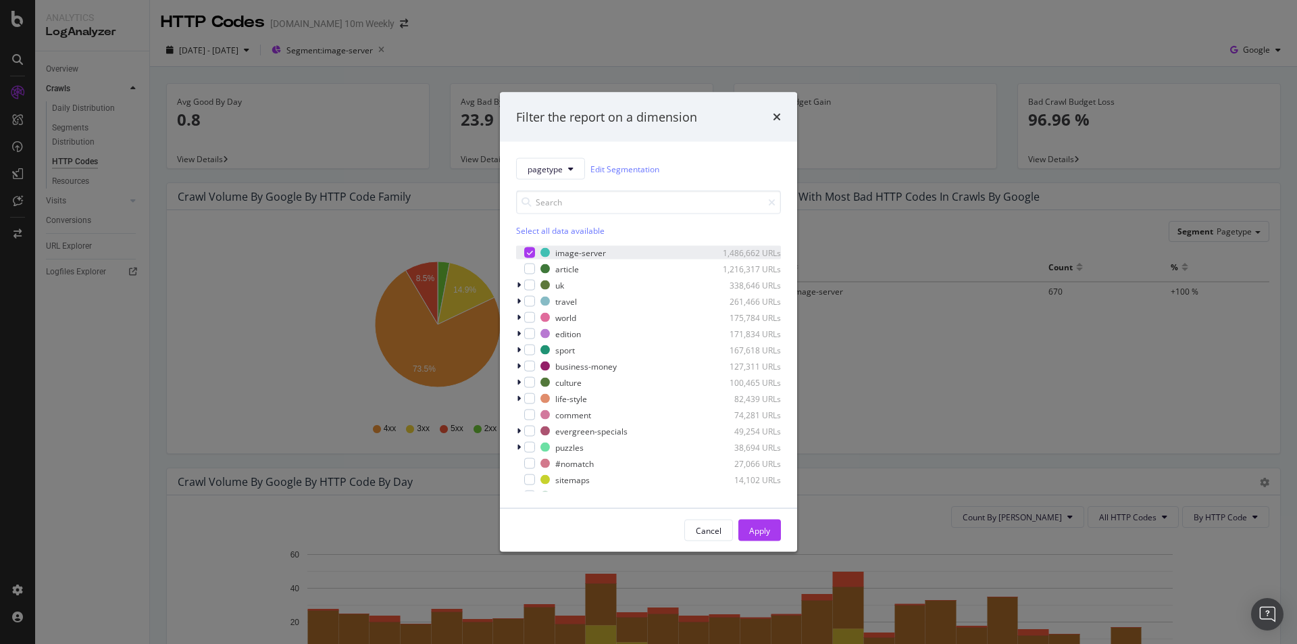
click at [530, 250] on icon "modal" at bounding box center [530, 252] width 6 height 7
click at [528, 270] on div "modal" at bounding box center [529, 268] width 11 height 11
click at [532, 265] on icon "modal" at bounding box center [530, 268] width 6 height 7
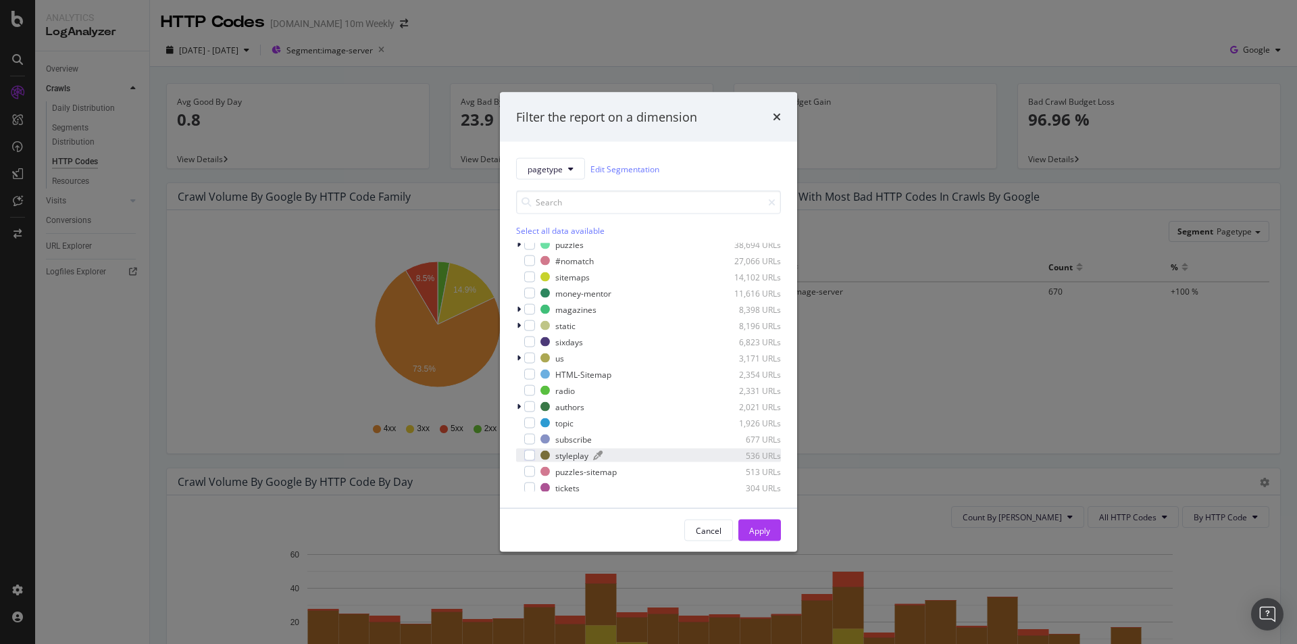
scroll to position [270, 0]
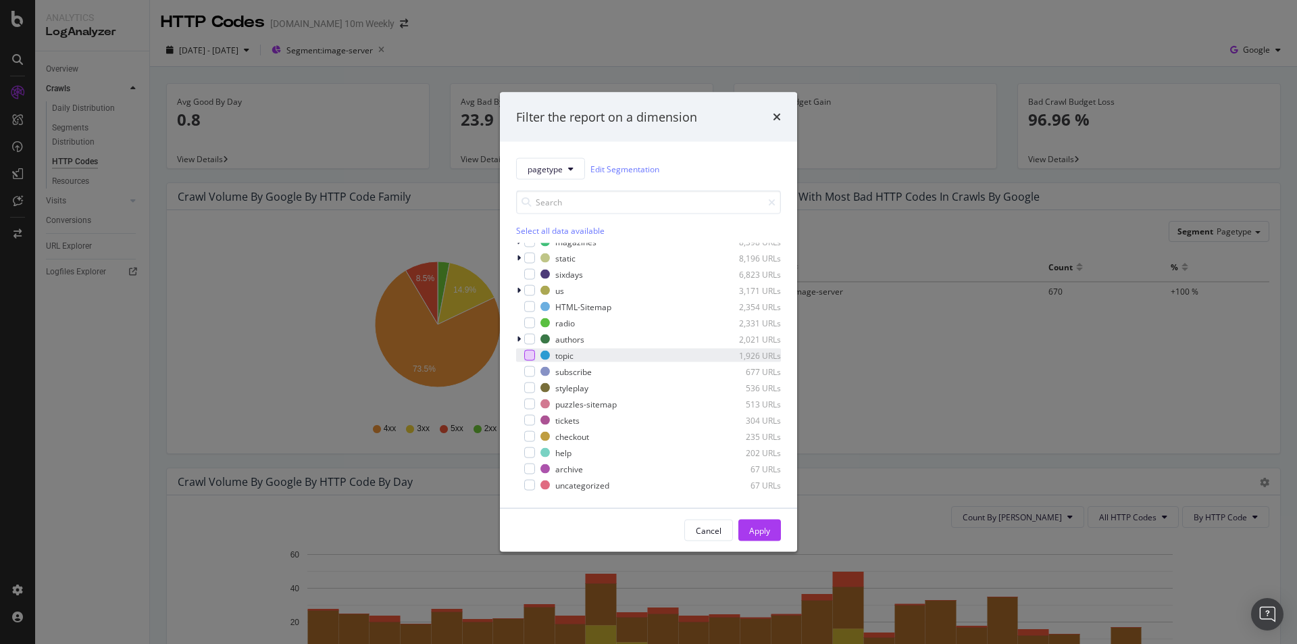
click at [533, 355] on div "modal" at bounding box center [529, 355] width 11 height 11
click at [763, 530] on div "Apply" at bounding box center [759, 529] width 21 height 11
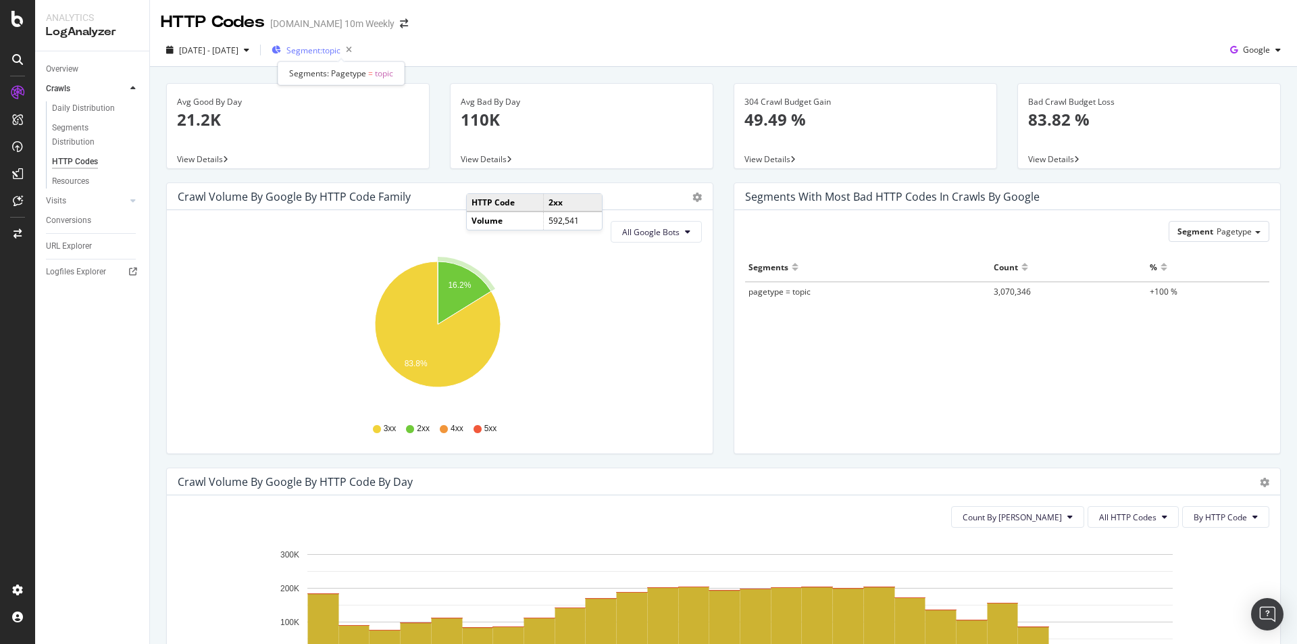
click at [340, 53] on span "Segment: topic" at bounding box center [313, 50] width 54 height 11
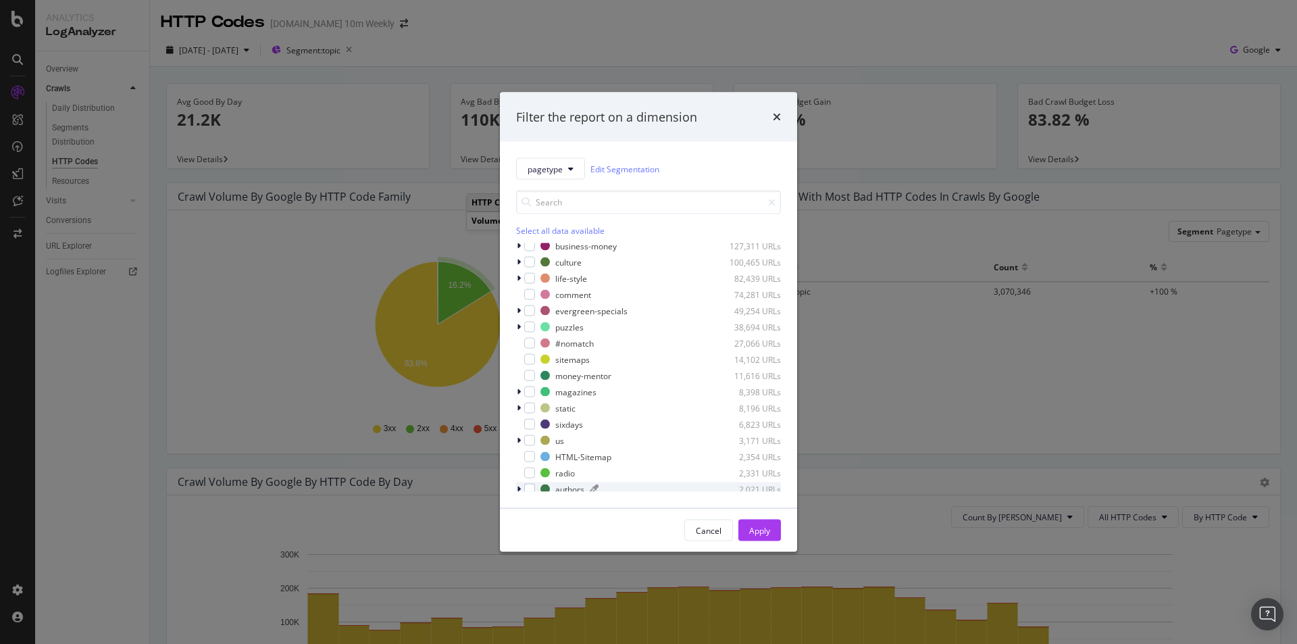
scroll to position [203, 0]
click at [529, 426] on div "modal" at bounding box center [529, 422] width 11 height 11
click at [594, 201] on input "modal" at bounding box center [648, 202] width 265 height 24
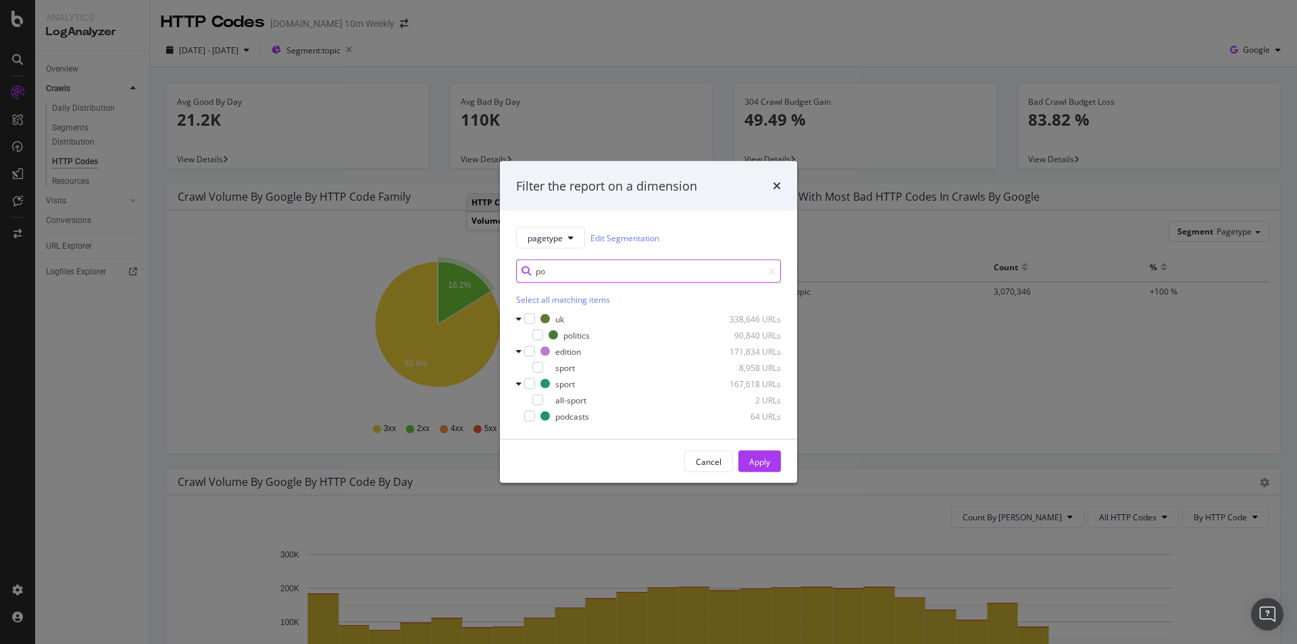
scroll to position [0, 0]
type input "pro"
click at [529, 397] on div "modal" at bounding box center [529, 398] width 11 height 11
click at [759, 461] on div "Apply" at bounding box center [759, 459] width 21 height 11
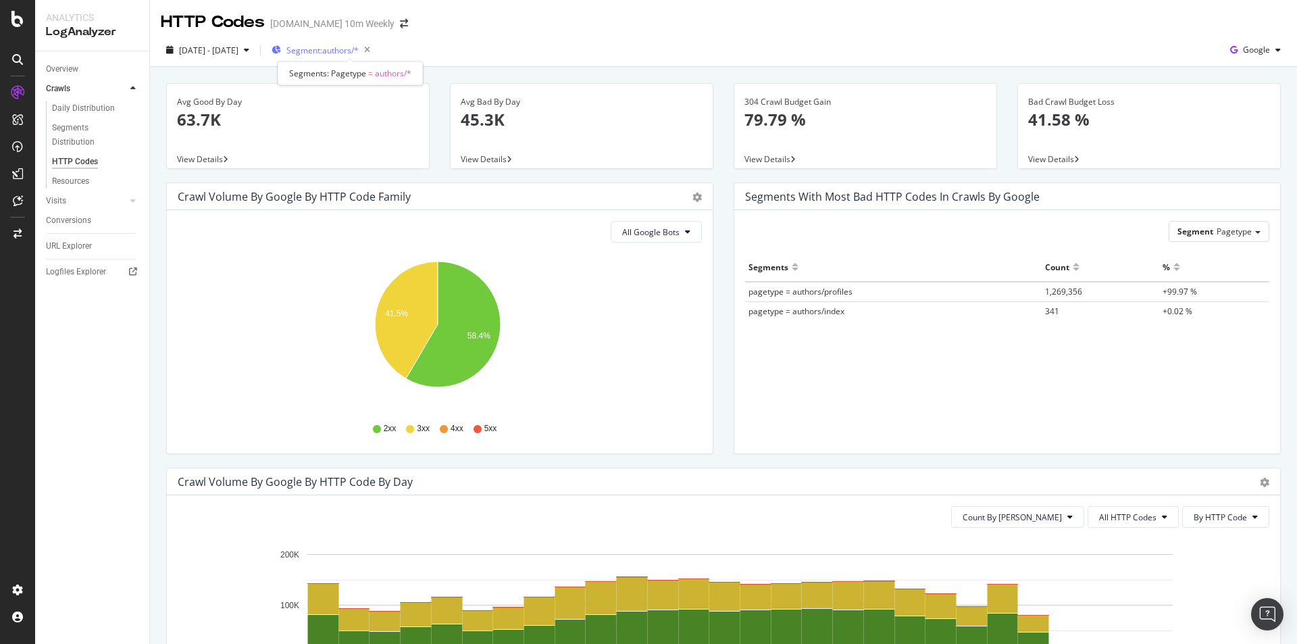
click at [359, 52] on span "Segment: authors/*" at bounding box center [322, 50] width 72 height 11
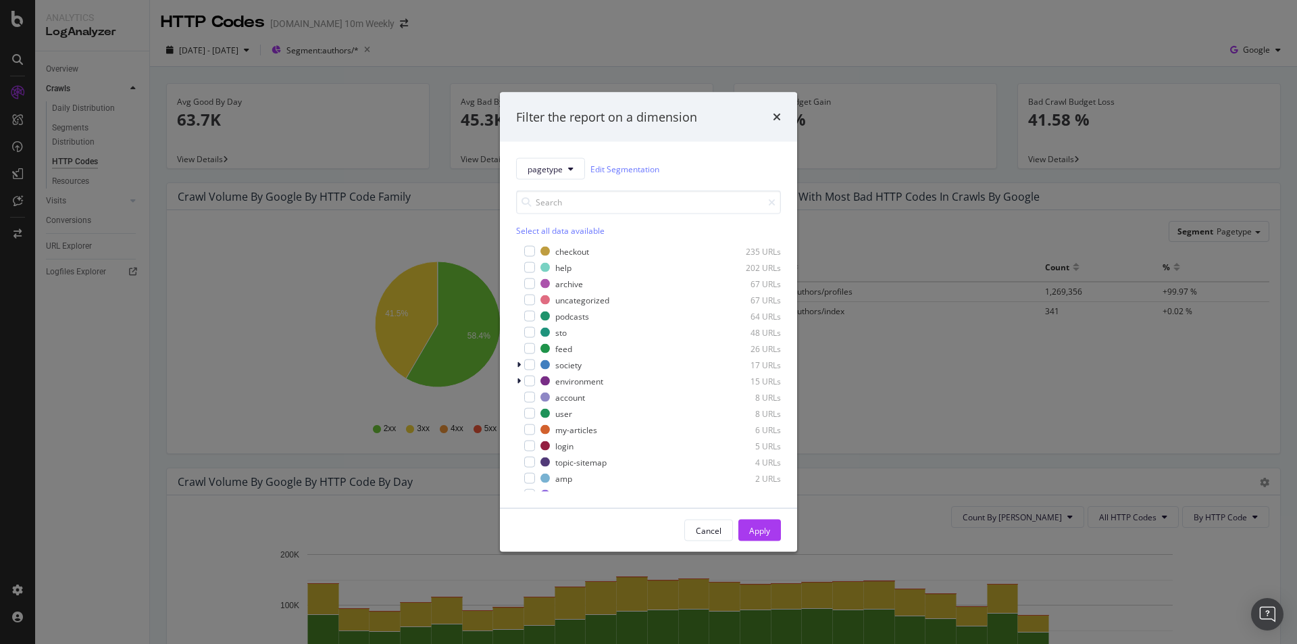
scroll to position [338, 0]
click at [529, 266] on div "modal" at bounding box center [529, 271] width 11 height 11
click at [519, 271] on icon "modal" at bounding box center [519, 272] width 4 height 8
click at [536, 301] on div "modal" at bounding box center [537, 304] width 11 height 11
click at [764, 531] on div "Apply" at bounding box center [759, 529] width 21 height 11
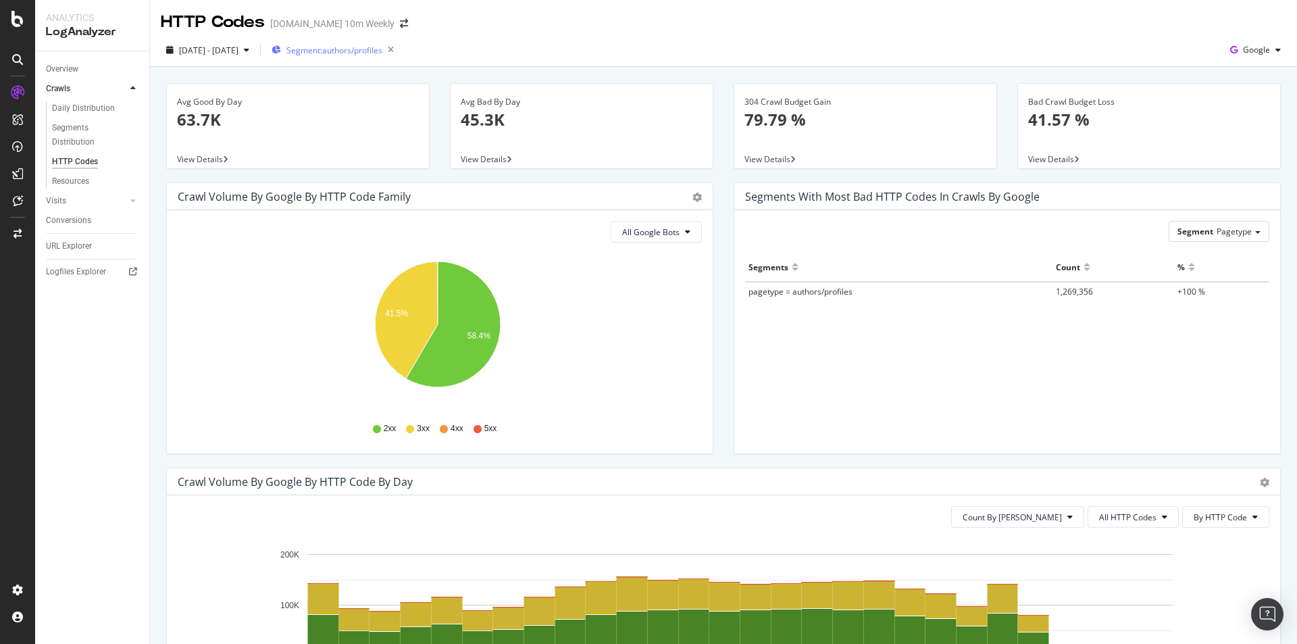
click at [382, 45] on span "Segment: authors/profiles" at bounding box center [334, 50] width 96 height 11
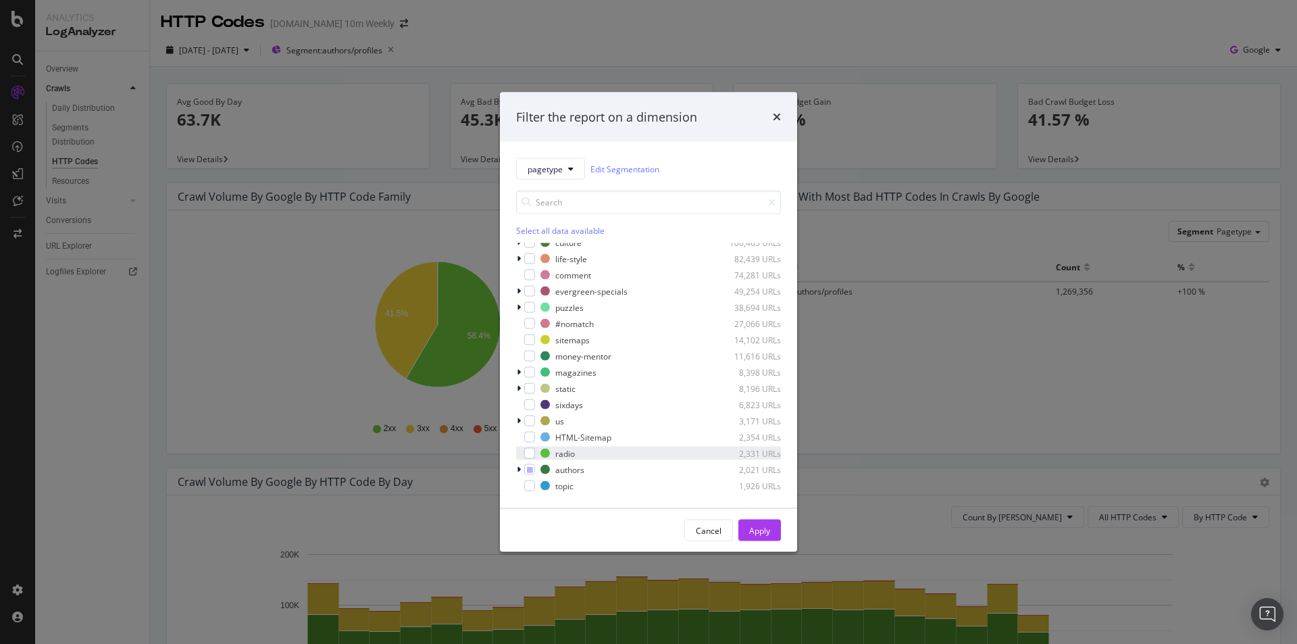
scroll to position [203, 0]
click at [531, 405] on icon "modal" at bounding box center [530, 406] width 6 height 7
click at [531, 406] on icon "modal" at bounding box center [530, 406] width 6 height 7
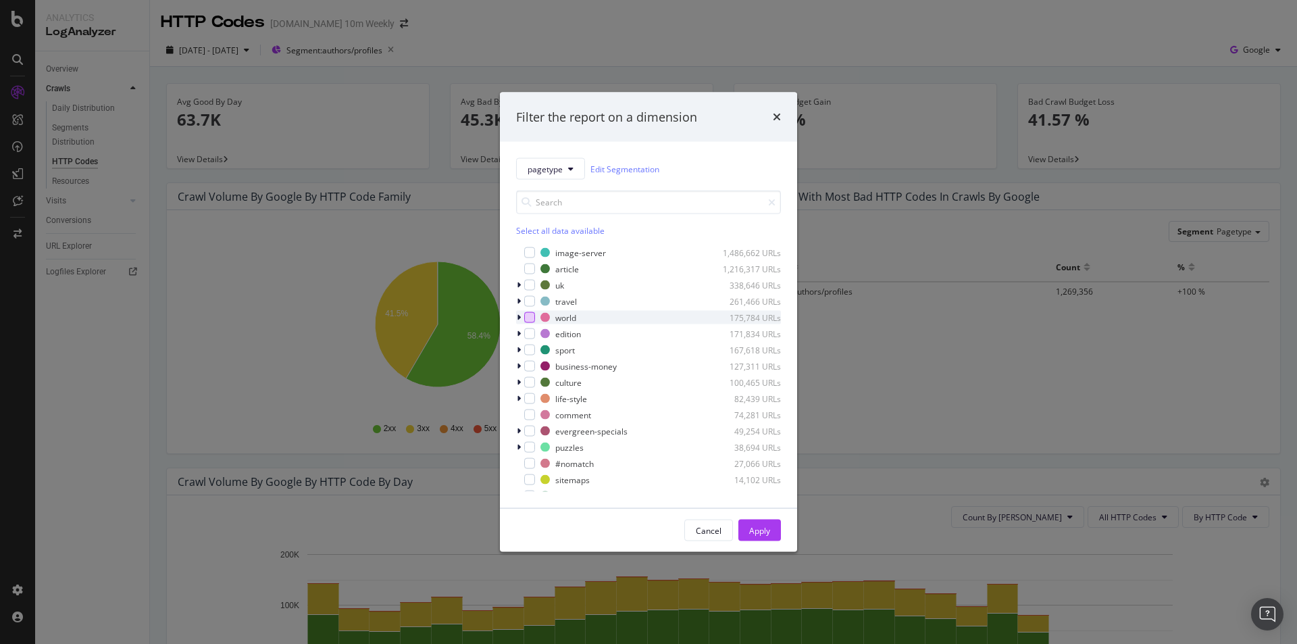
click at [531, 315] on div "modal" at bounding box center [529, 317] width 11 height 11
click at [523, 314] on div "modal" at bounding box center [520, 318] width 8 height 14
click at [524, 314] on div "modal" at bounding box center [529, 317] width 11 height 11
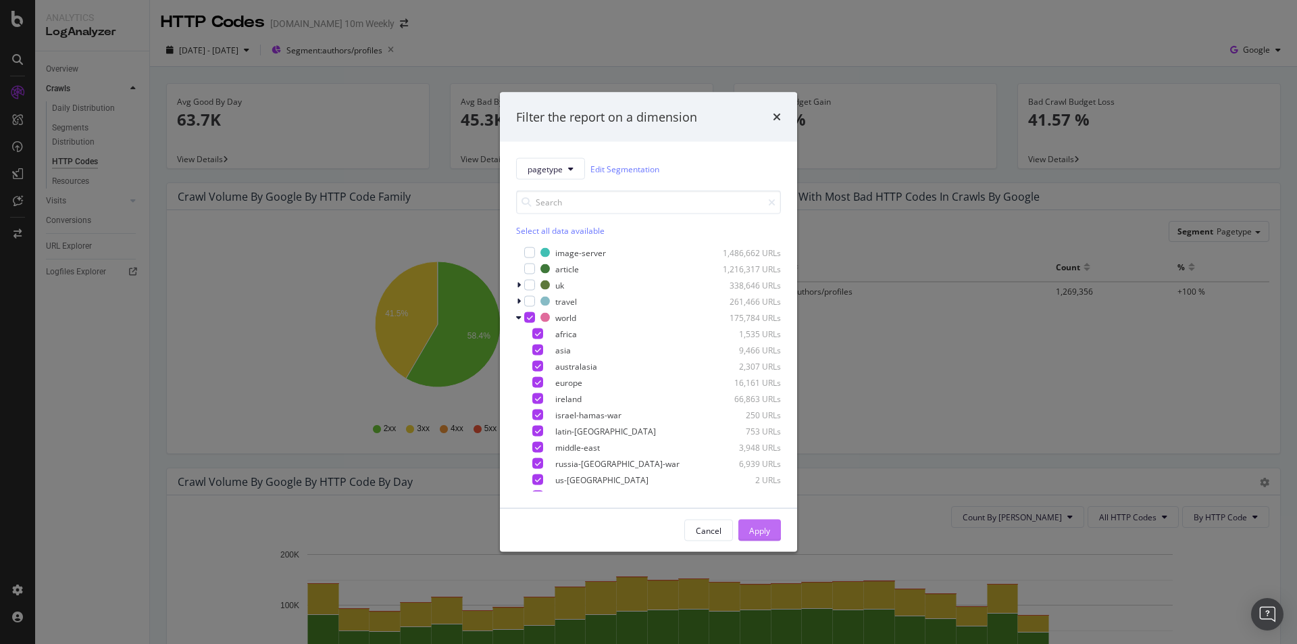
click at [744, 523] on button "Apply" at bounding box center [759, 530] width 43 height 22
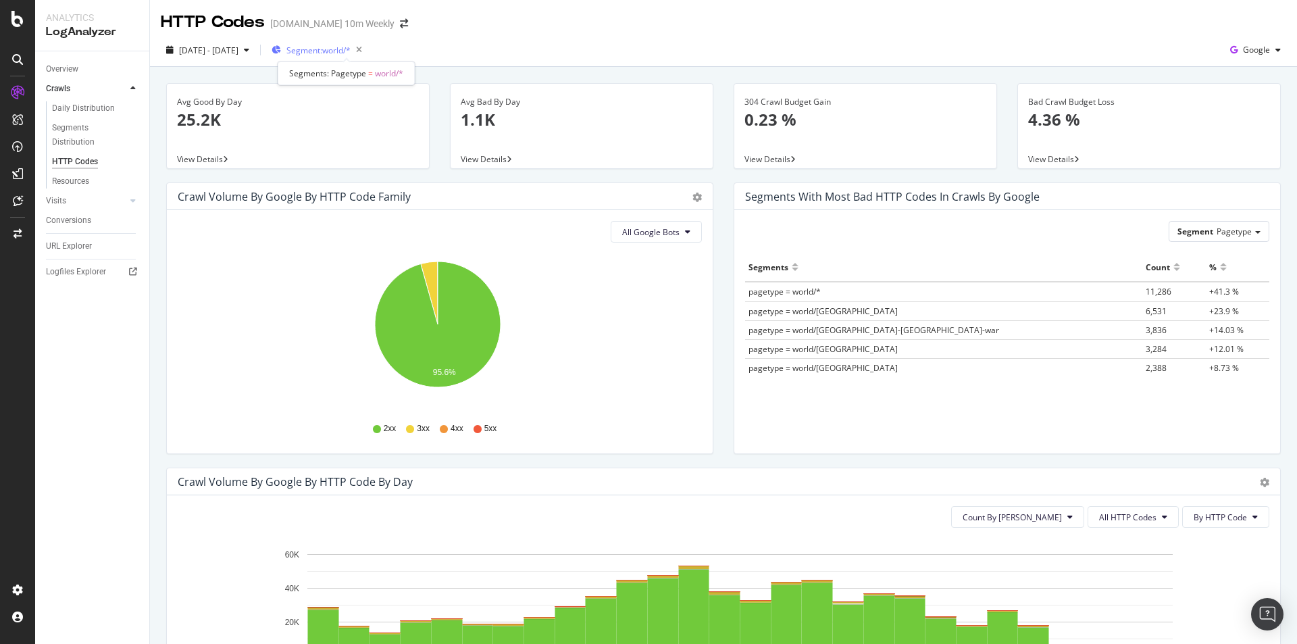
click at [351, 54] on span "Segment: world/*" at bounding box center [318, 50] width 64 height 11
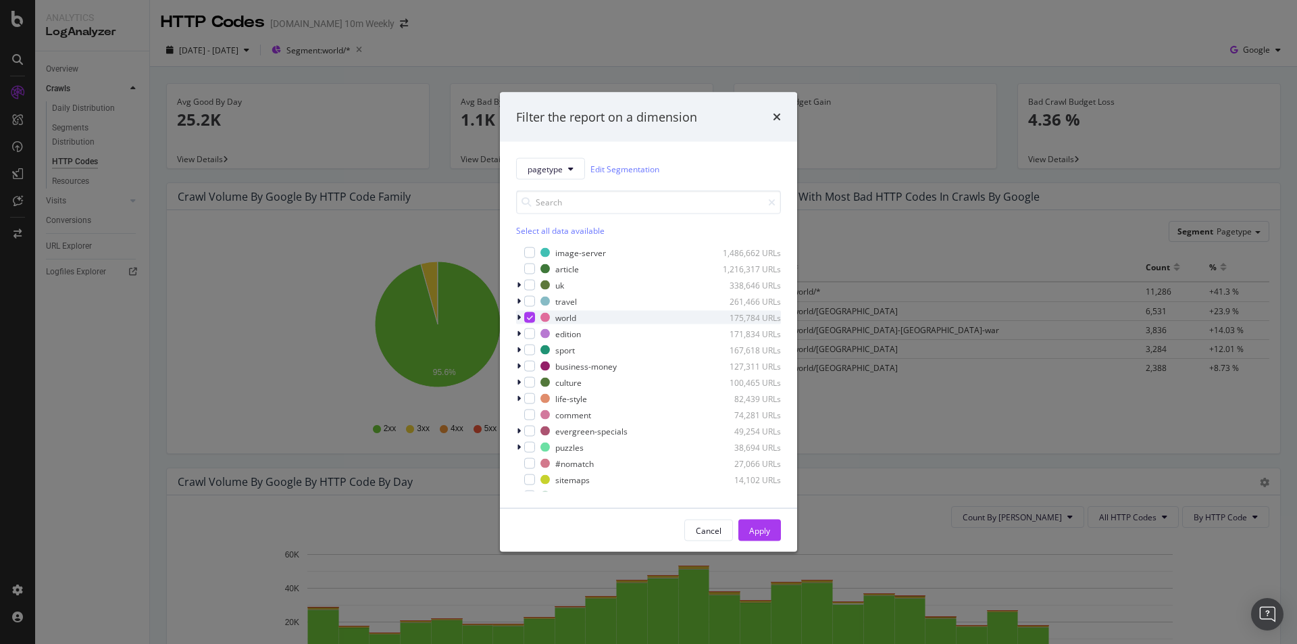
click at [527, 313] on div "modal" at bounding box center [529, 317] width 11 height 11
click at [532, 265] on div "modal" at bounding box center [529, 268] width 11 height 11
click at [756, 525] on div "Apply" at bounding box center [759, 529] width 21 height 11
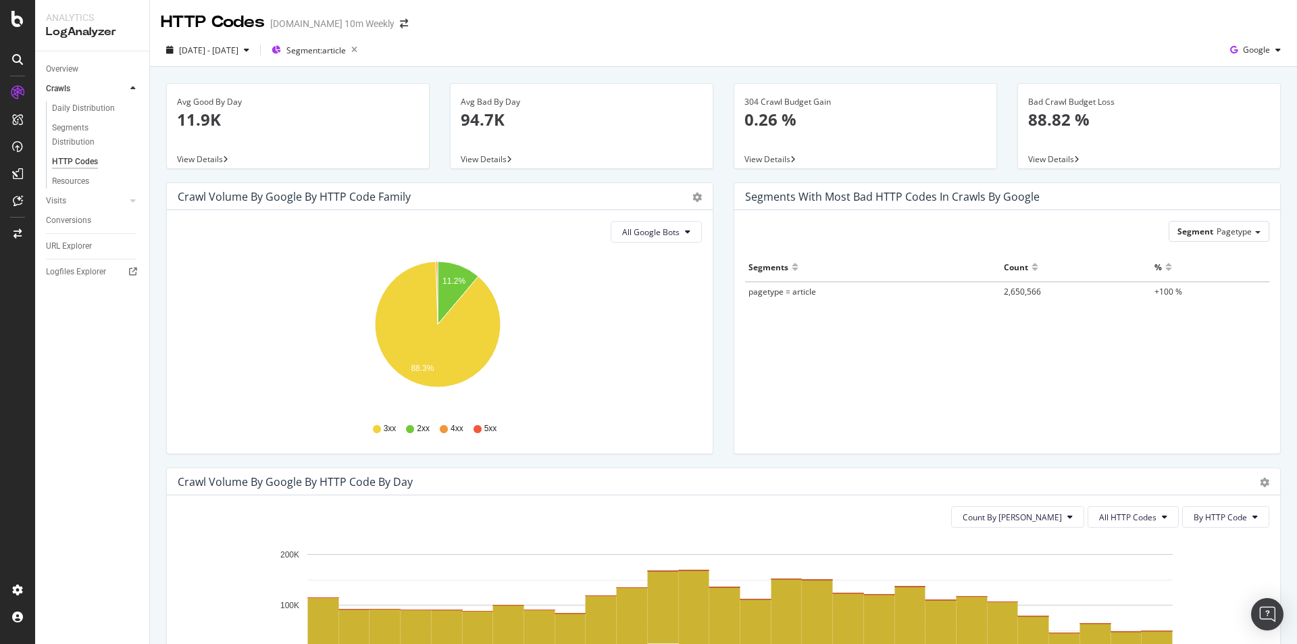
scroll to position [68, 0]
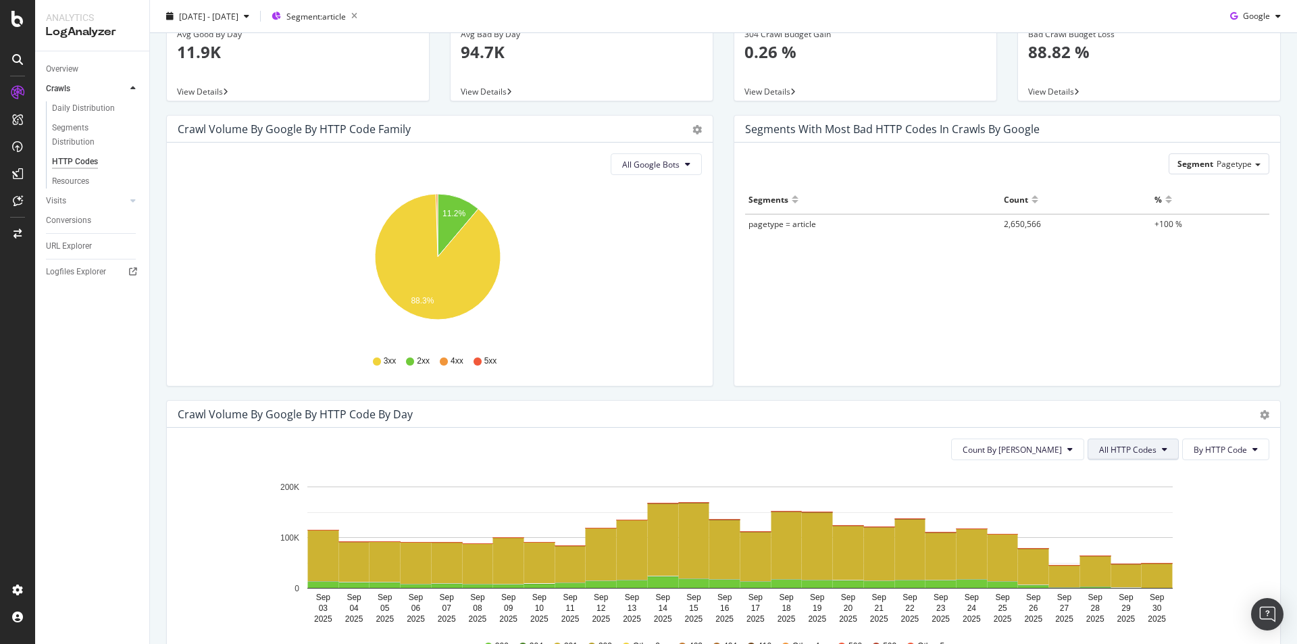
click at [1124, 449] on span "All HTTP Codes" at bounding box center [1127, 449] width 57 height 11
click at [1040, 444] on span "Count By [PERSON_NAME]" at bounding box center [1012, 449] width 99 height 11
click at [1040, 501] on span "Cumulated (all codes)" at bounding box center [1054, 501] width 102 height 12
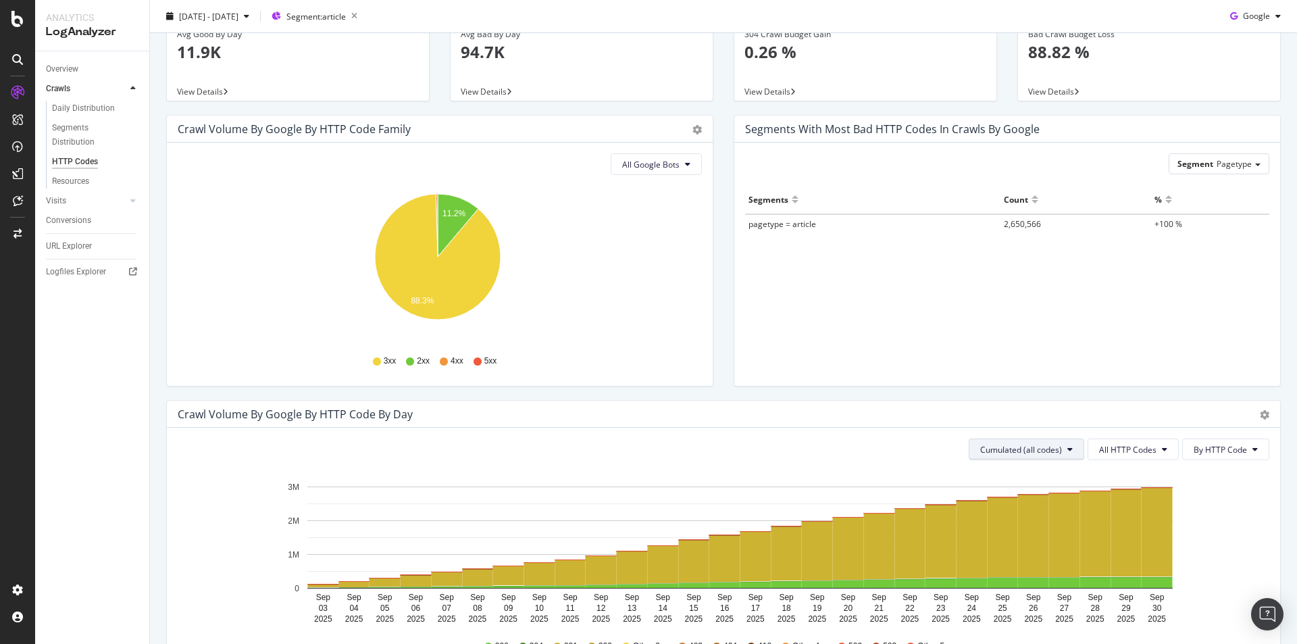
click at [1051, 446] on span "Cumulated (all codes)" at bounding box center [1021, 449] width 82 height 11
click at [1033, 482] on div "Count By [PERSON_NAME]" at bounding box center [1022, 476] width 121 height 20
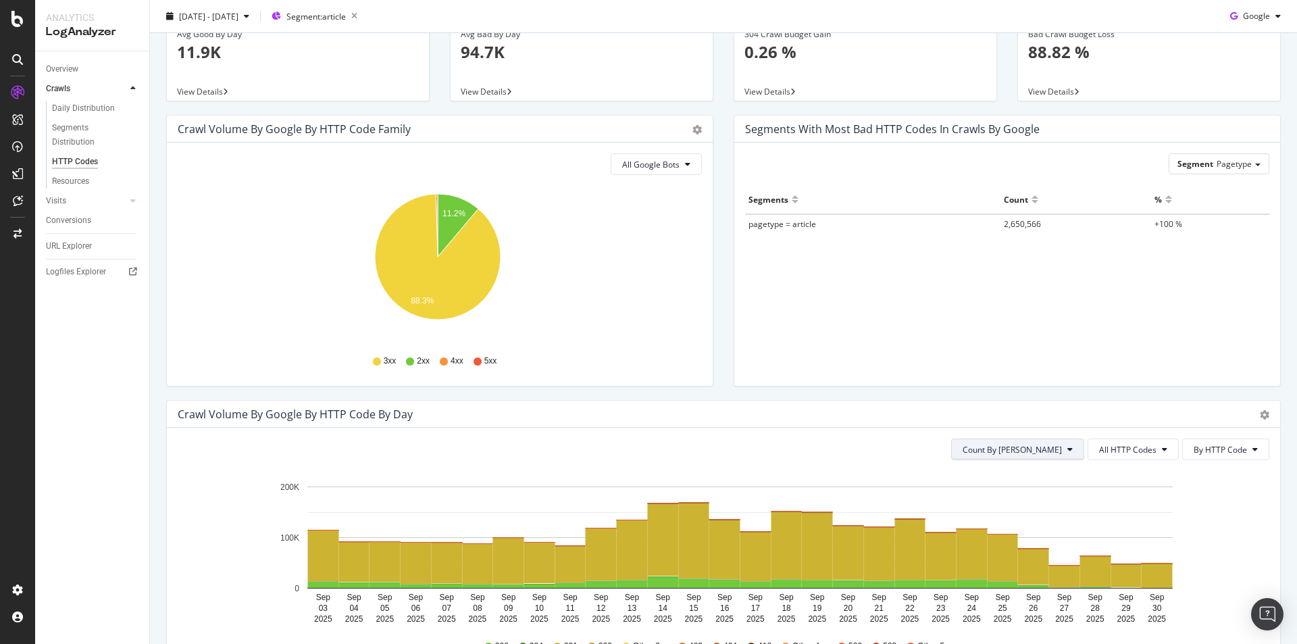
click at [1036, 447] on span "Count By [PERSON_NAME]" at bounding box center [1012, 449] width 99 height 11
click at [1079, 395] on div "Segments with most bad HTTP codes in Crawls by google Segment Pagetype Hold CTR…" at bounding box center [1006, 257] width 567 height 285
click at [1043, 439] on button "Count By [PERSON_NAME]" at bounding box center [1017, 449] width 133 height 22
click at [1055, 499] on span "Cumulated (all codes)" at bounding box center [1054, 501] width 102 height 12
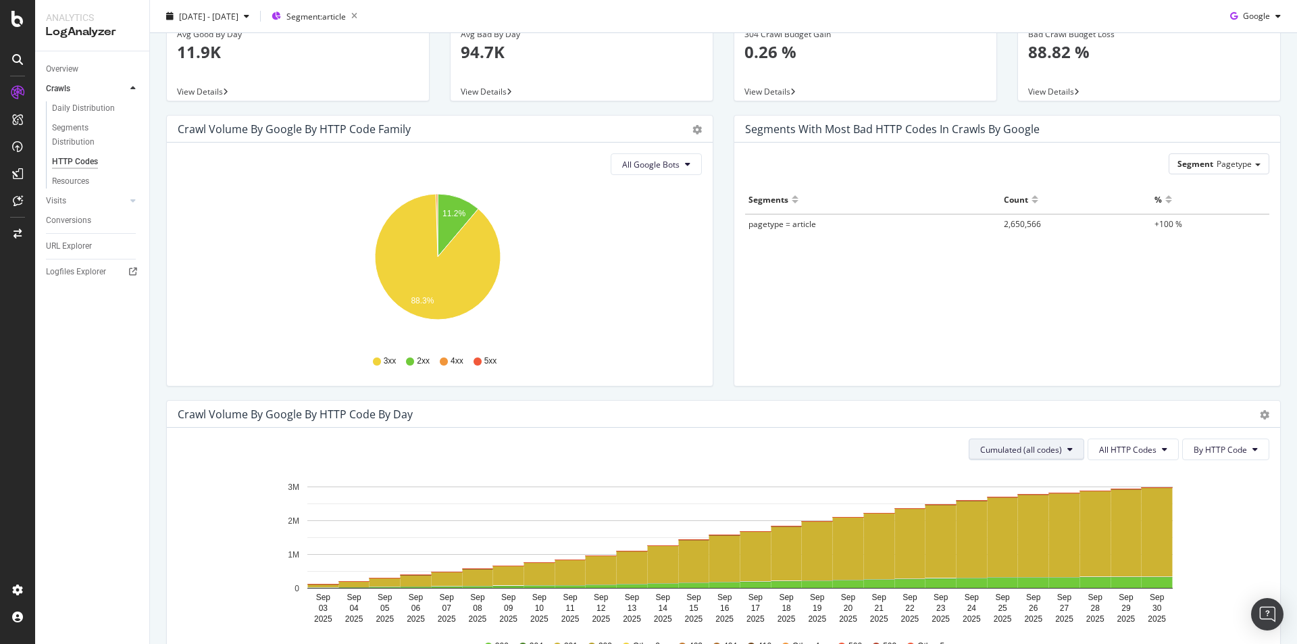
click at [1012, 448] on span "Cumulated (all codes)" at bounding box center [1021, 449] width 82 height 11
click at [1005, 472] on span "Count By [PERSON_NAME]" at bounding box center [1022, 476] width 99 height 12
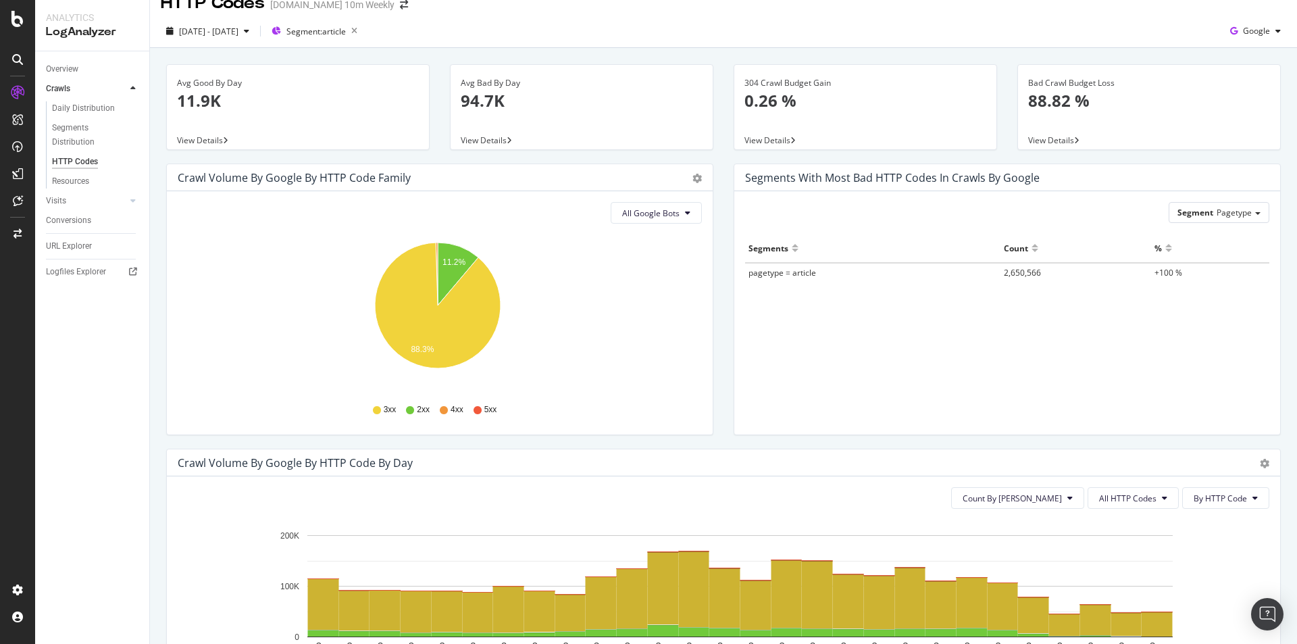
scroll to position [0, 0]
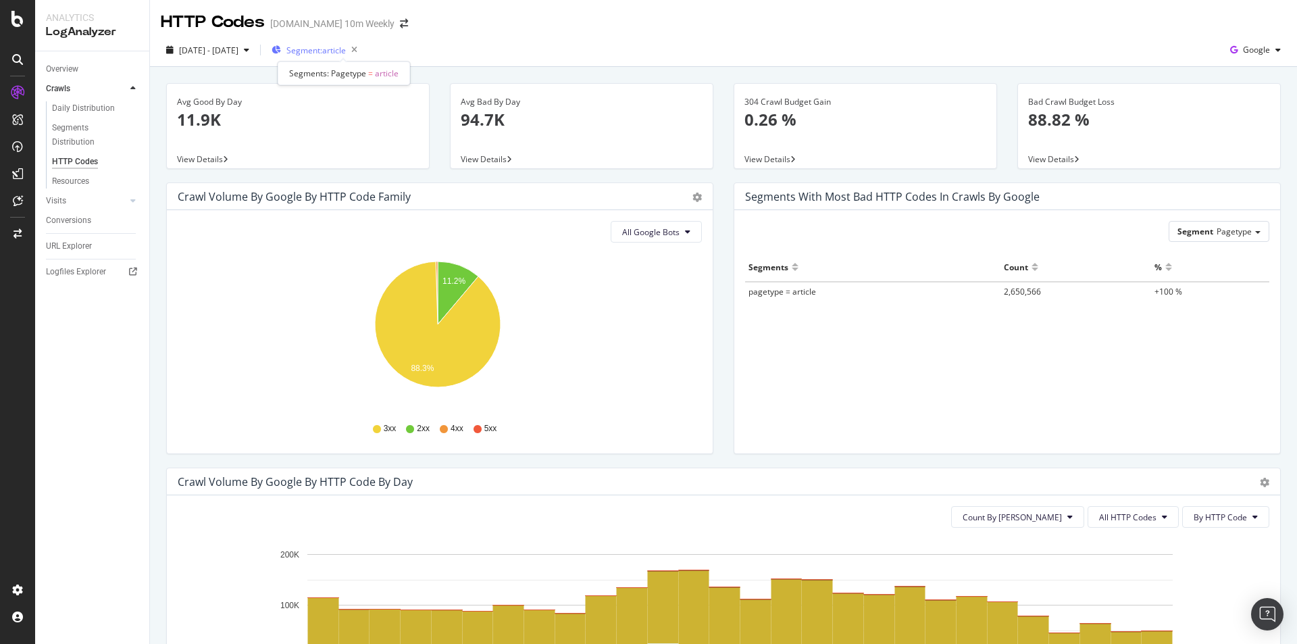
click at [342, 48] on span "Segment: article" at bounding box center [315, 50] width 59 height 11
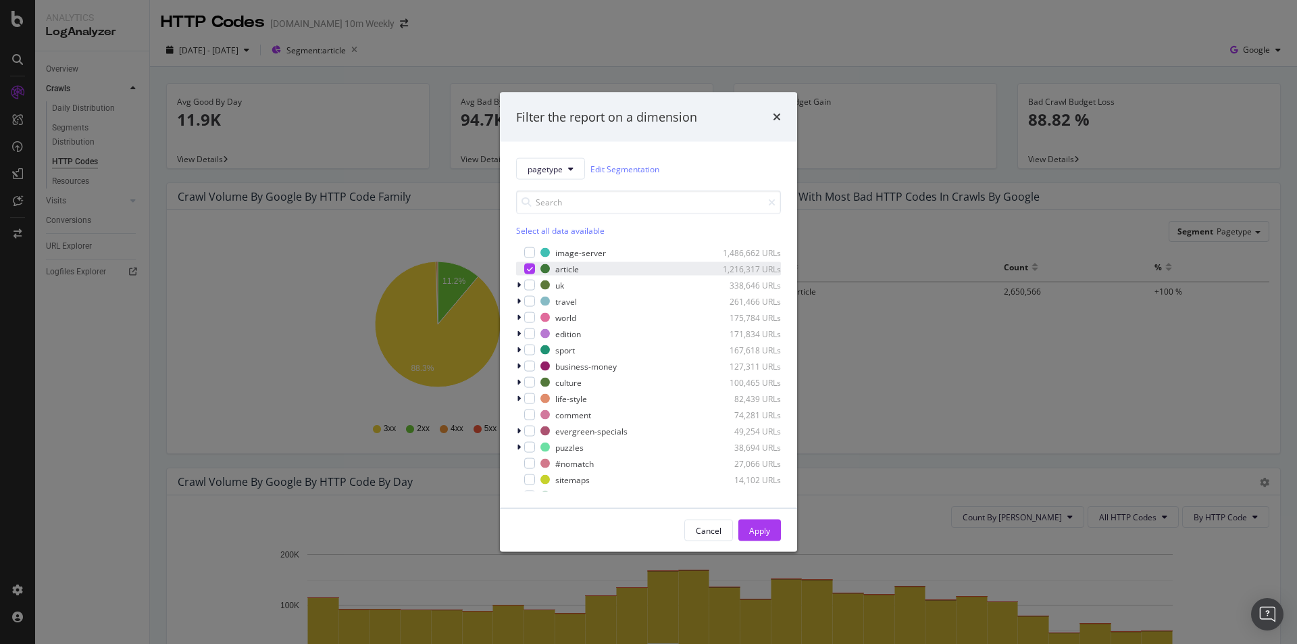
click at [532, 267] on icon "modal" at bounding box center [530, 268] width 6 height 7
click at [530, 286] on div "modal" at bounding box center [529, 285] width 11 height 11
click at [773, 523] on button "Apply" at bounding box center [759, 530] width 43 height 22
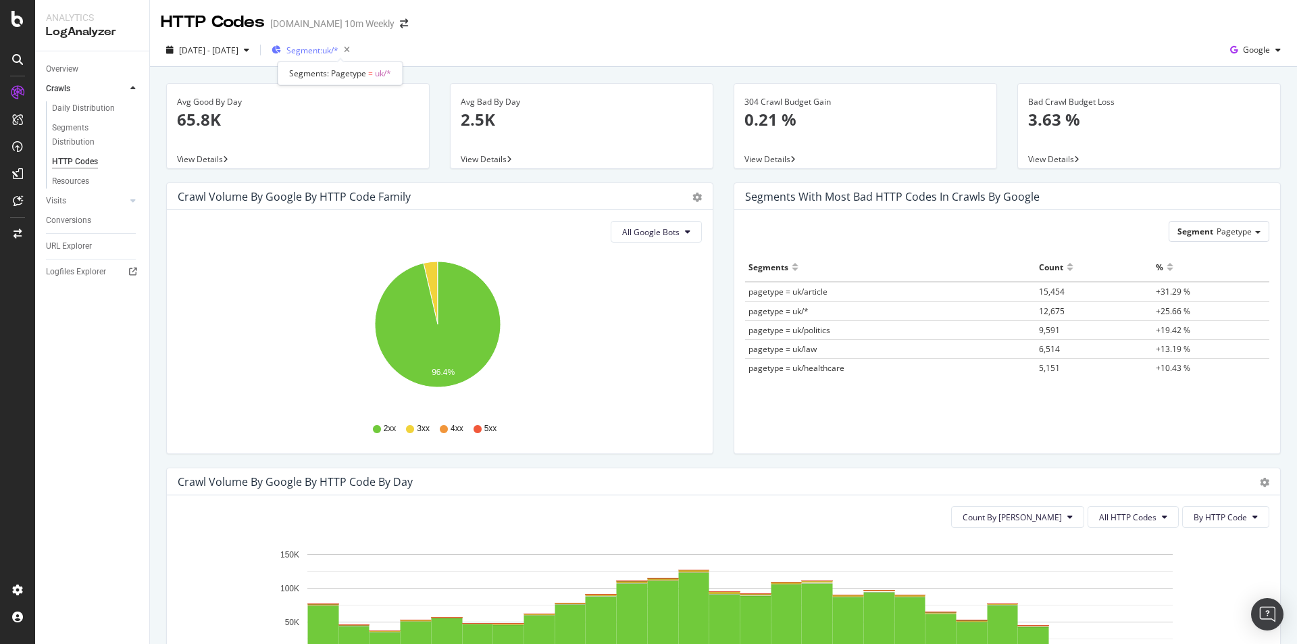
click at [338, 49] on span "Segment: uk/*" at bounding box center [312, 50] width 52 height 11
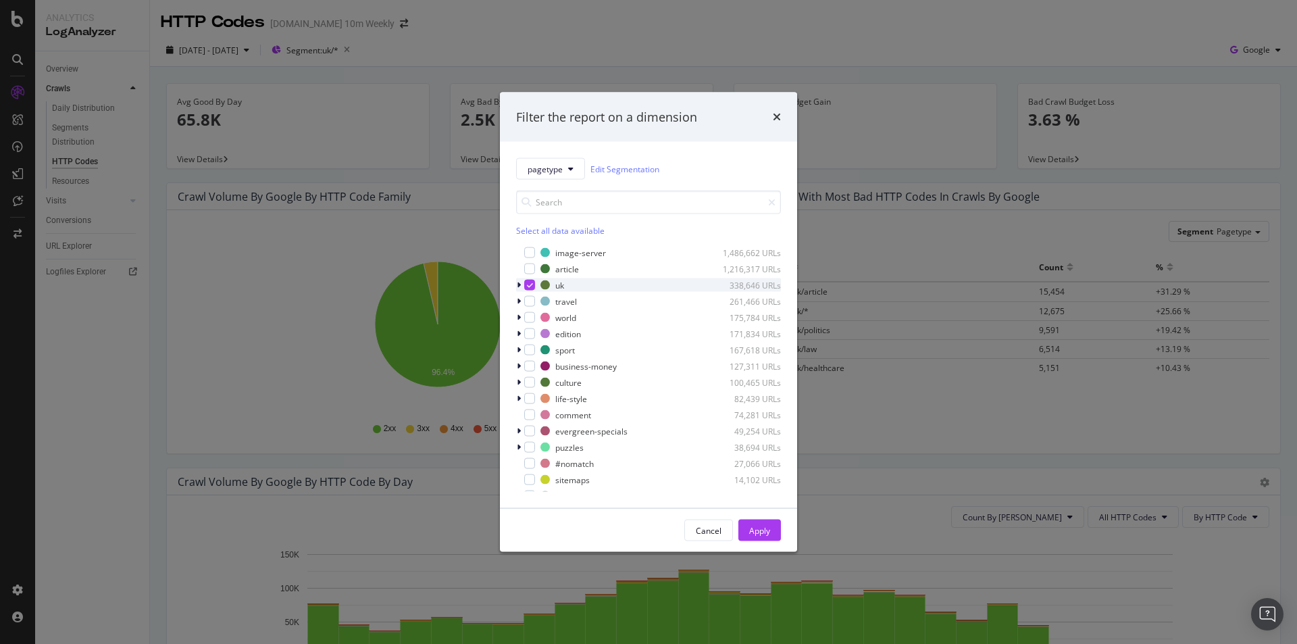
click at [528, 284] on icon "modal" at bounding box center [530, 285] width 6 height 7
click at [533, 316] on div "modal" at bounding box center [529, 317] width 11 height 11
click at [763, 534] on div "Apply" at bounding box center [759, 529] width 21 height 11
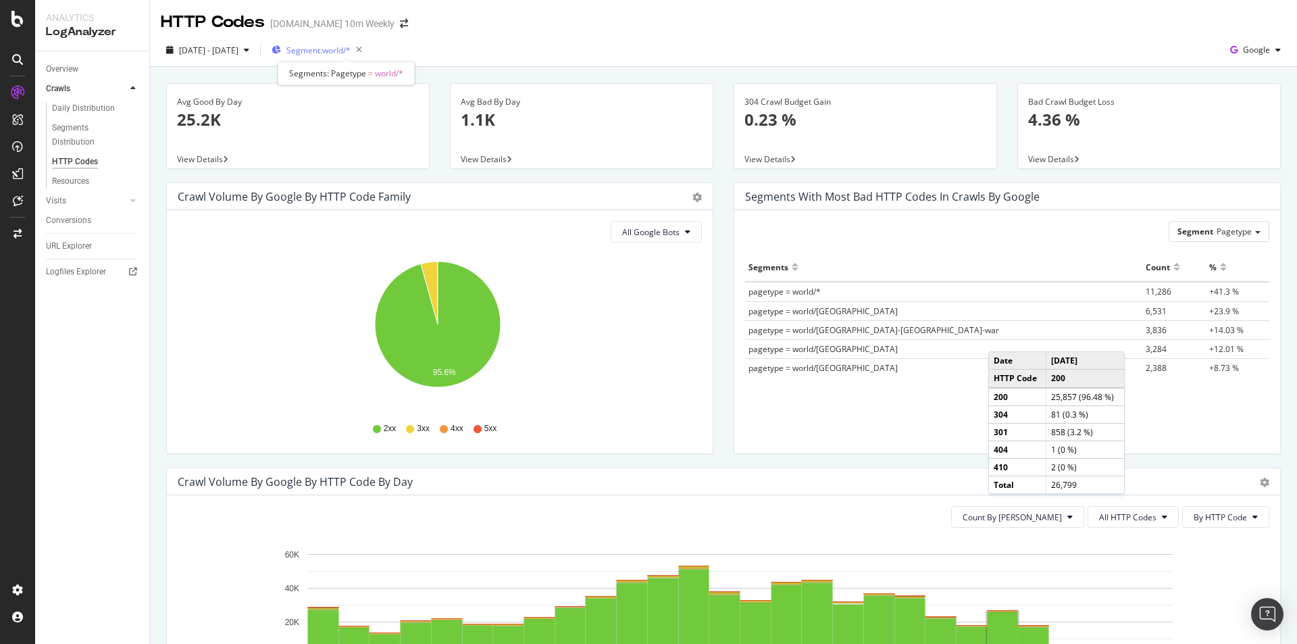
click at [351, 51] on span "Segment: world/*" at bounding box center [318, 50] width 64 height 11
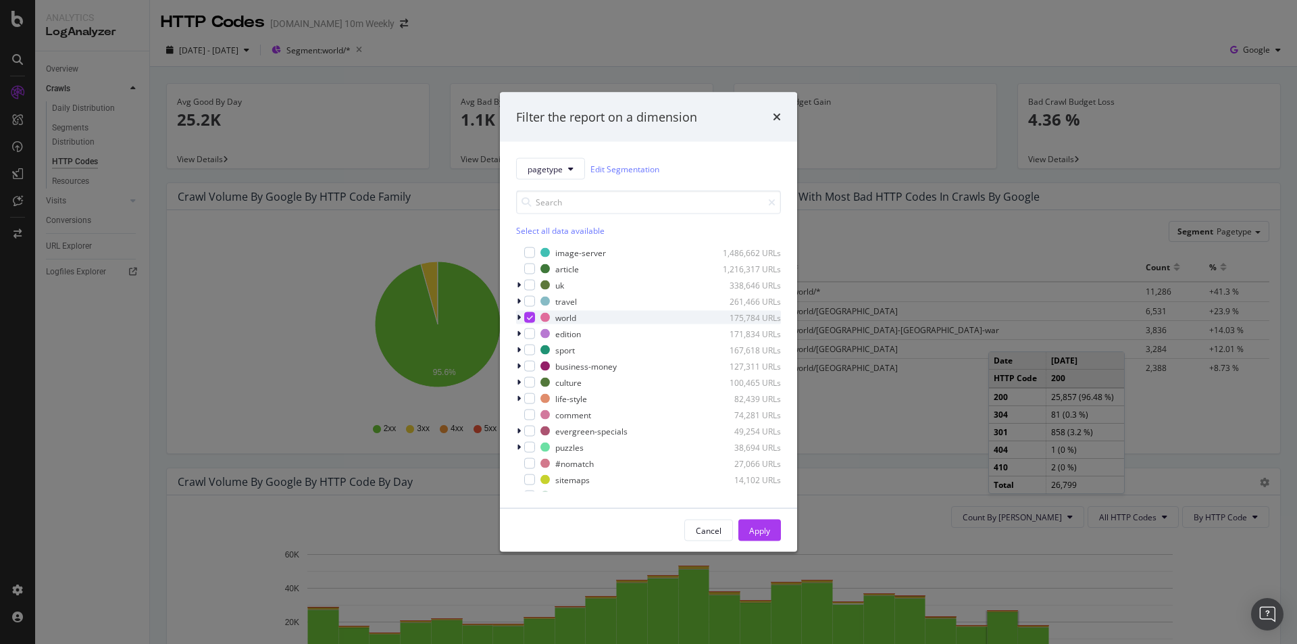
click at [532, 315] on icon "modal" at bounding box center [530, 317] width 6 height 7
click at [530, 334] on div "modal" at bounding box center [529, 333] width 11 height 11
click at [764, 527] on div "Apply" at bounding box center [759, 529] width 21 height 11
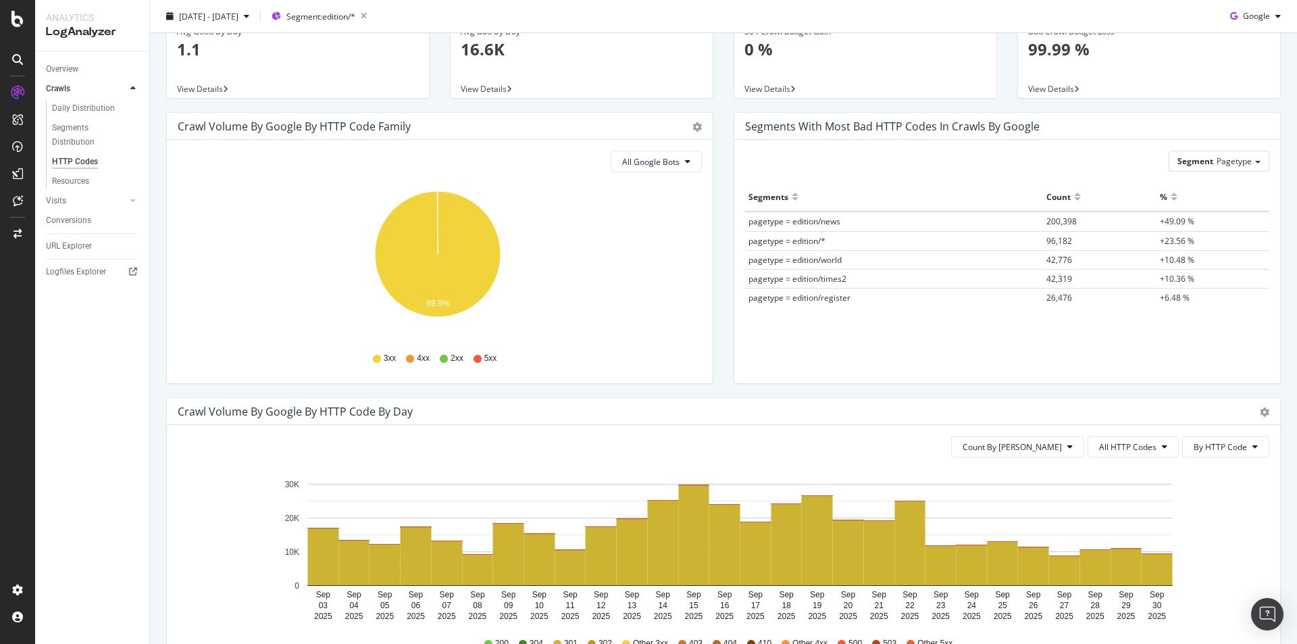
scroll to position [135, 0]
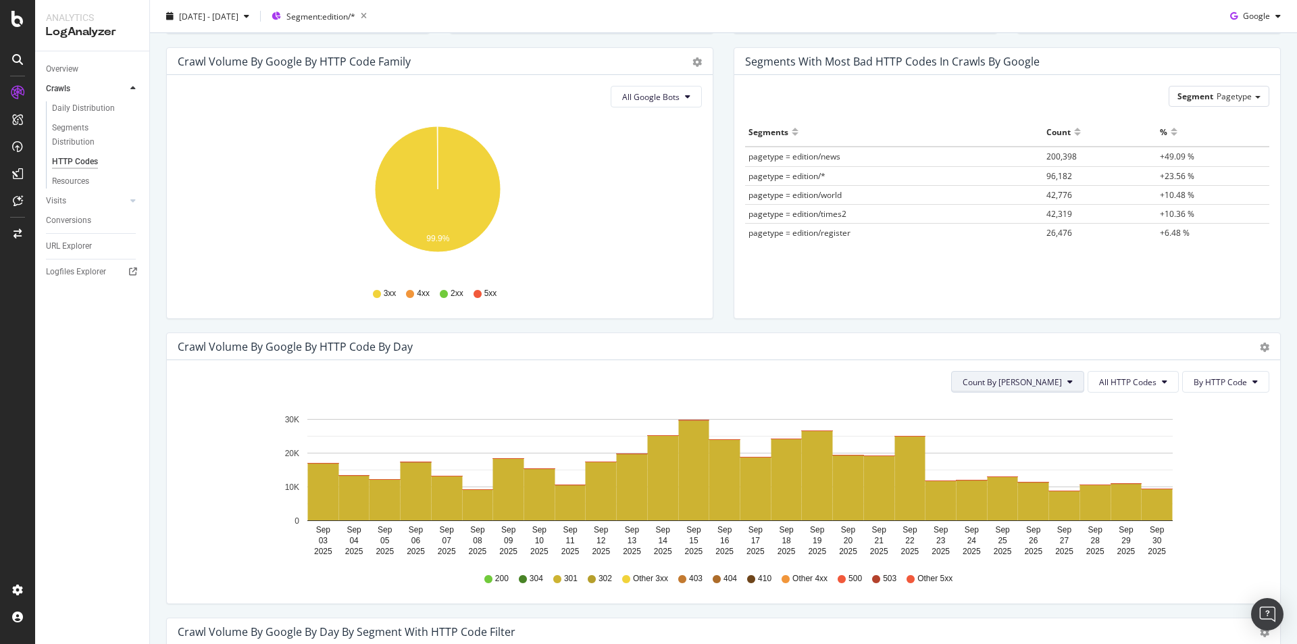
click at [1005, 380] on span "Count By [PERSON_NAME]" at bounding box center [1012, 381] width 99 height 11
click at [1046, 434] on span "Cumulated (all codes)" at bounding box center [1054, 434] width 102 height 12
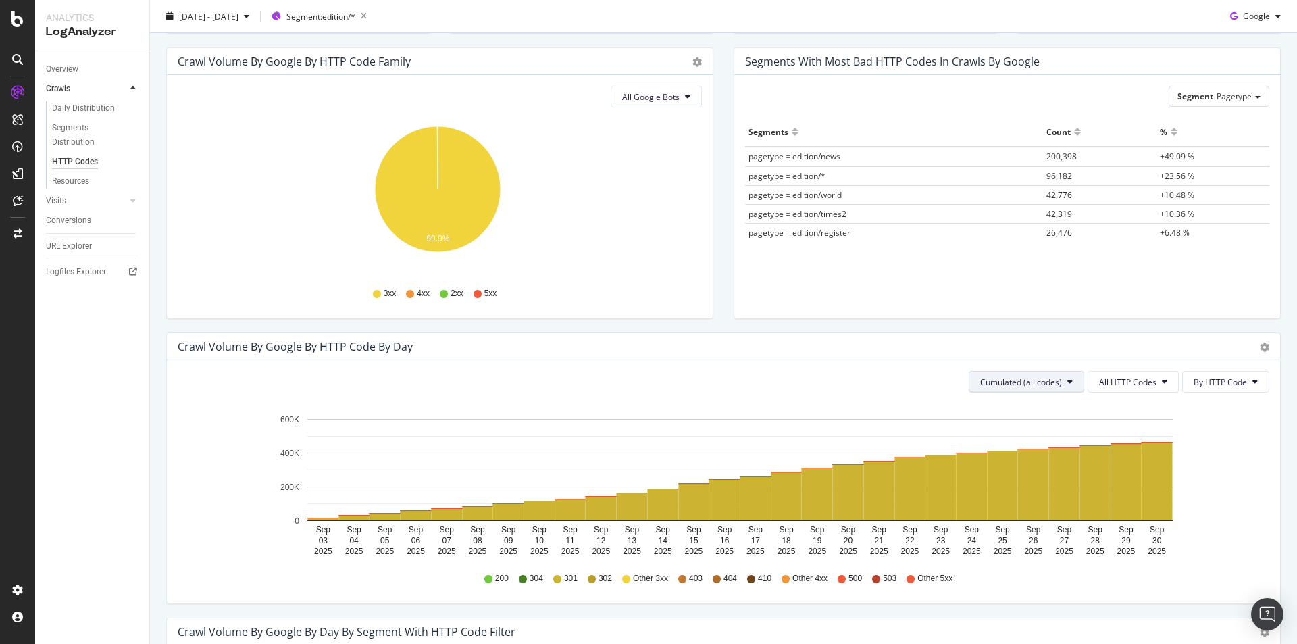
click at [1045, 384] on span "Cumulated (all codes)" at bounding box center [1021, 381] width 82 height 11
click at [1041, 410] on span "Count By [PERSON_NAME]" at bounding box center [1022, 409] width 99 height 12
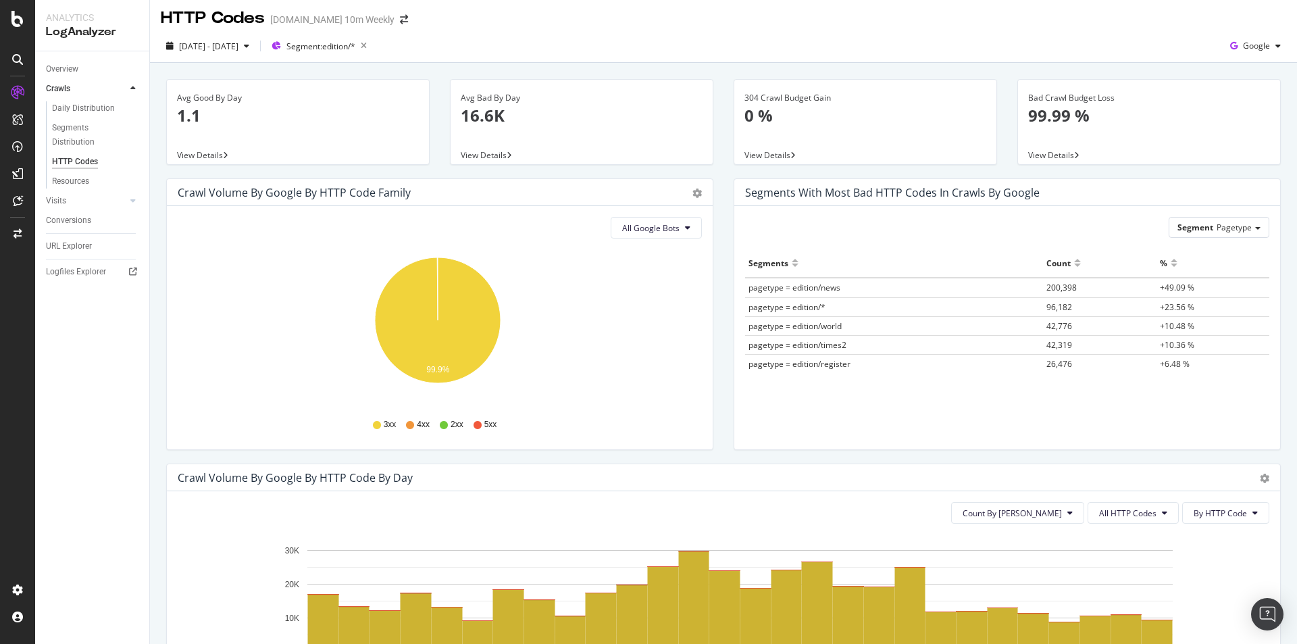
scroll to position [0, 0]
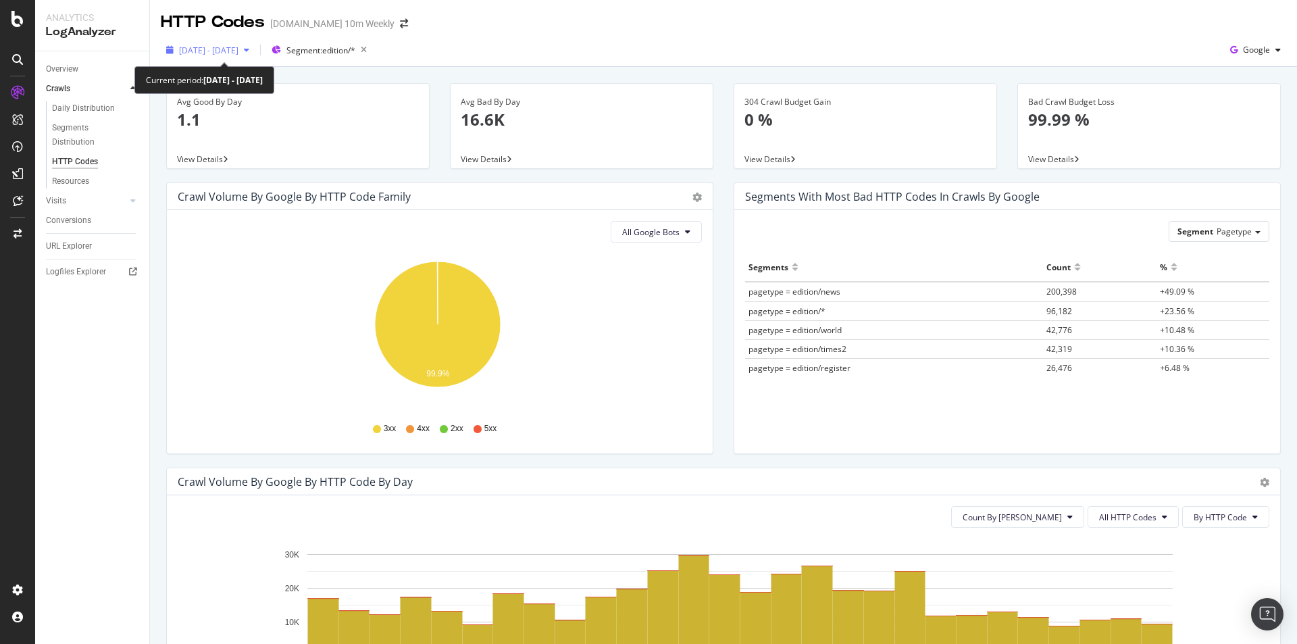
click at [238, 46] on span "[DATE] - [DATE]" at bounding box center [208, 50] width 59 height 11
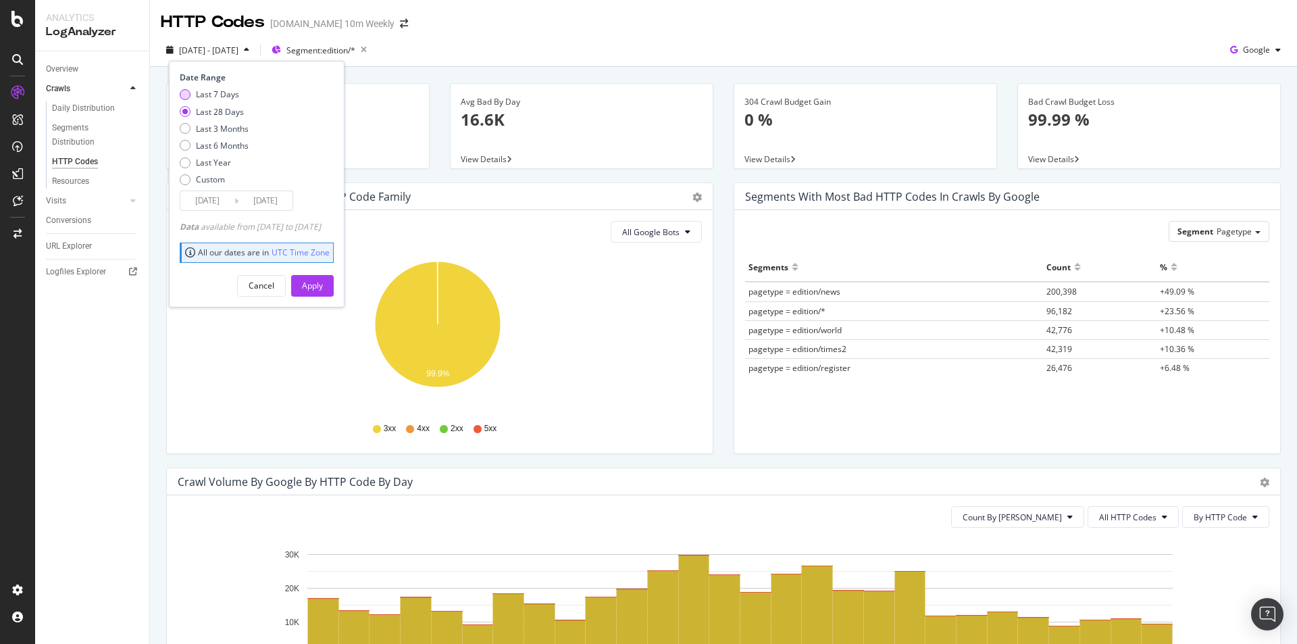
click at [238, 96] on div "Last 7 Days" at bounding box center [217, 93] width 43 height 11
type input "2025/09/24"
click at [323, 290] on div "Apply" at bounding box center [312, 285] width 21 height 11
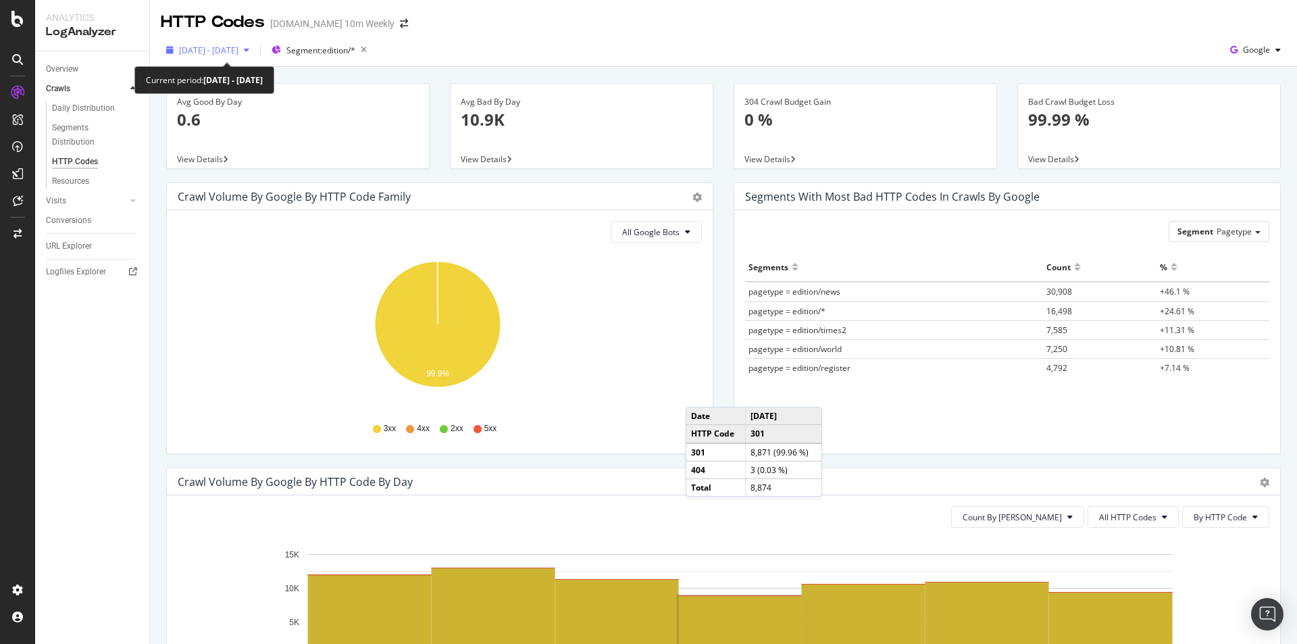
click at [255, 56] on div "2025 Sep. 24th - Sep. 30th" at bounding box center [208, 50] width 94 height 20
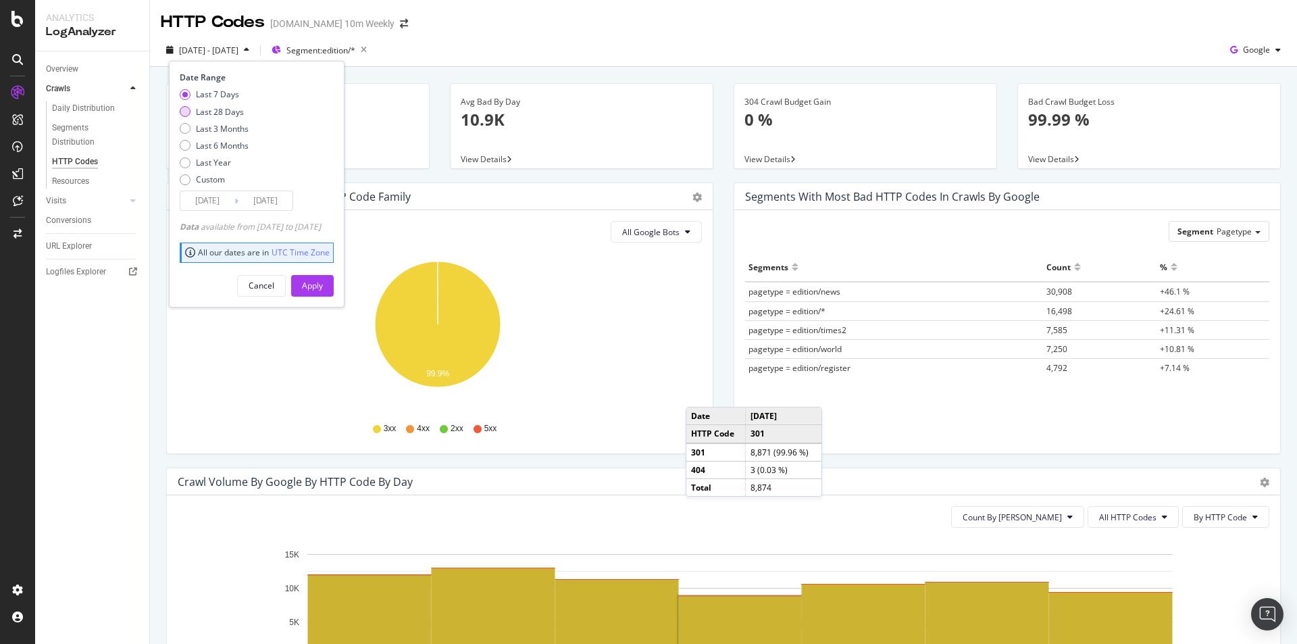
click at [240, 113] on div "Last 28 Days" at bounding box center [220, 111] width 48 height 11
type input "[DATE]"
click at [323, 289] on div "Apply" at bounding box center [312, 285] width 21 height 11
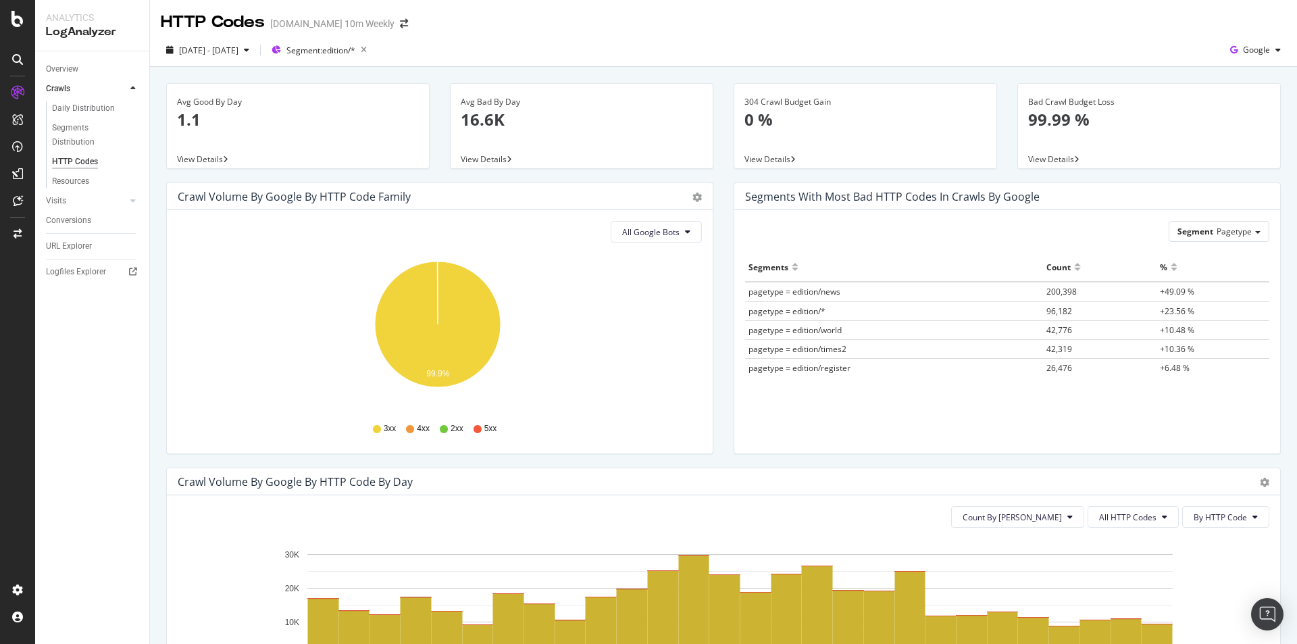
click at [742, 41] on div "2025 Sep. 3rd - Sep. 30th Segment: edition/* Google" at bounding box center [723, 52] width 1147 height 27
click at [255, 43] on div "[DATE] - [DATE]" at bounding box center [208, 50] width 94 height 20
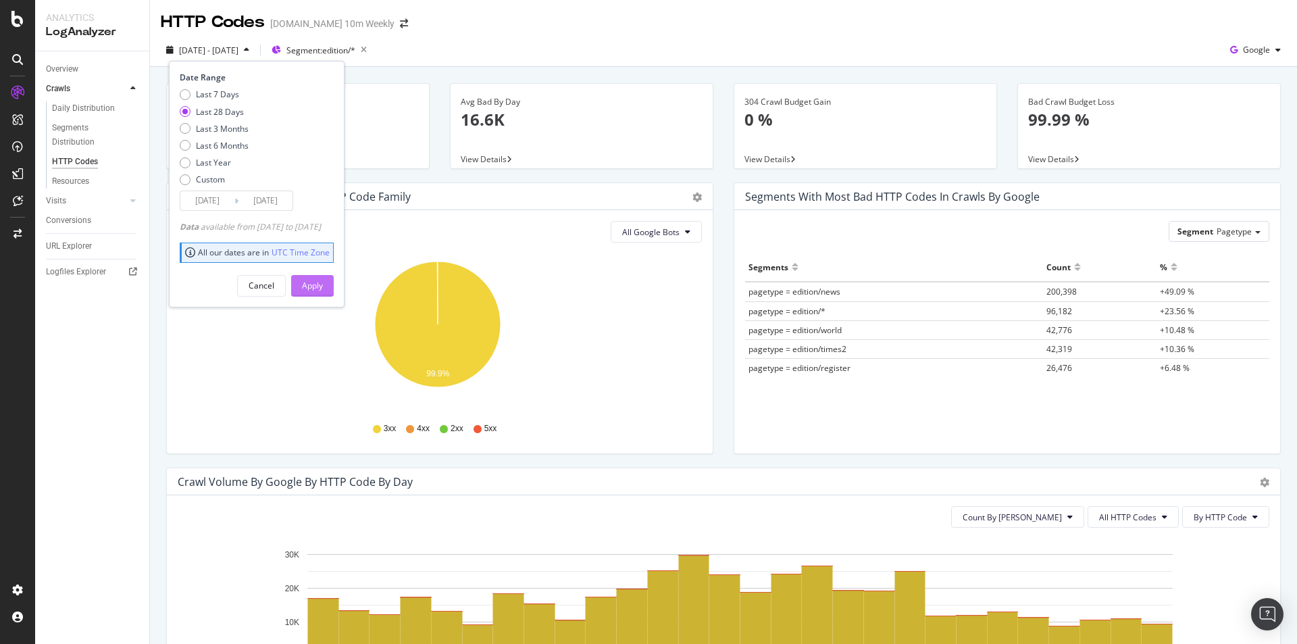
click at [323, 291] on div "Apply" at bounding box center [312, 285] width 21 height 11
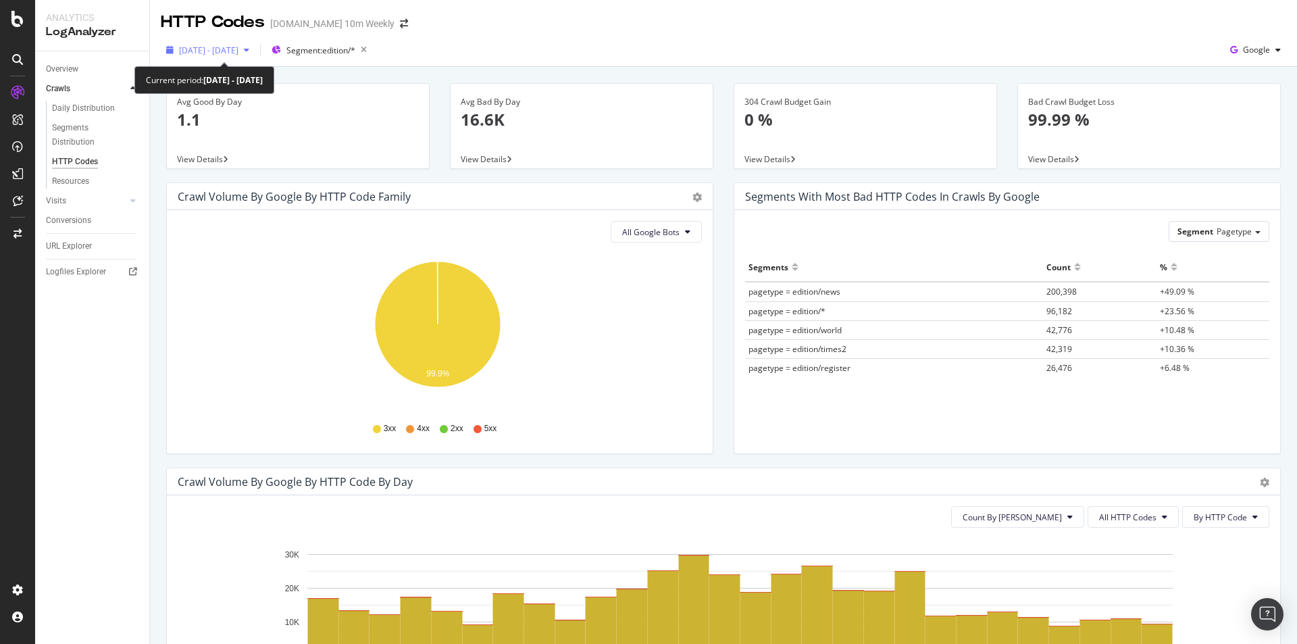
click at [238, 50] on span "[DATE] - [DATE]" at bounding box center [208, 50] width 59 height 11
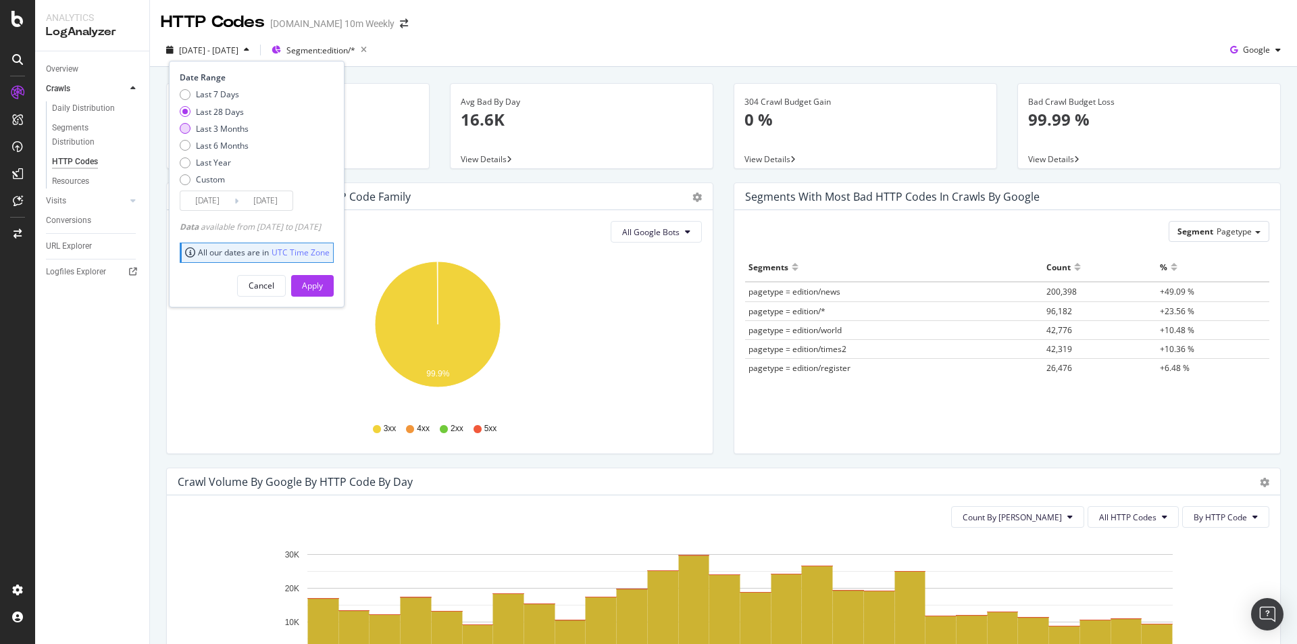
click at [244, 130] on div "Last 3 Months" at bounding box center [222, 128] width 53 height 11
type input "[DATE]"
click at [323, 288] on div "Apply" at bounding box center [312, 285] width 21 height 11
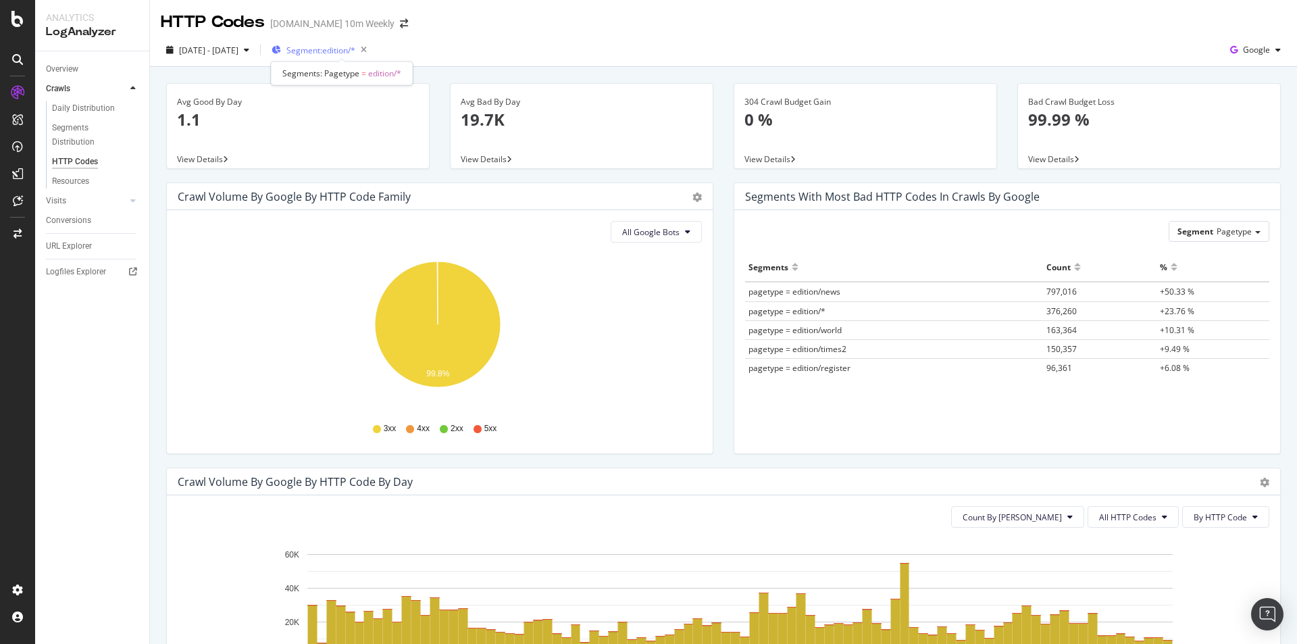
click at [351, 52] on span "Segment: edition/*" at bounding box center [320, 50] width 69 height 11
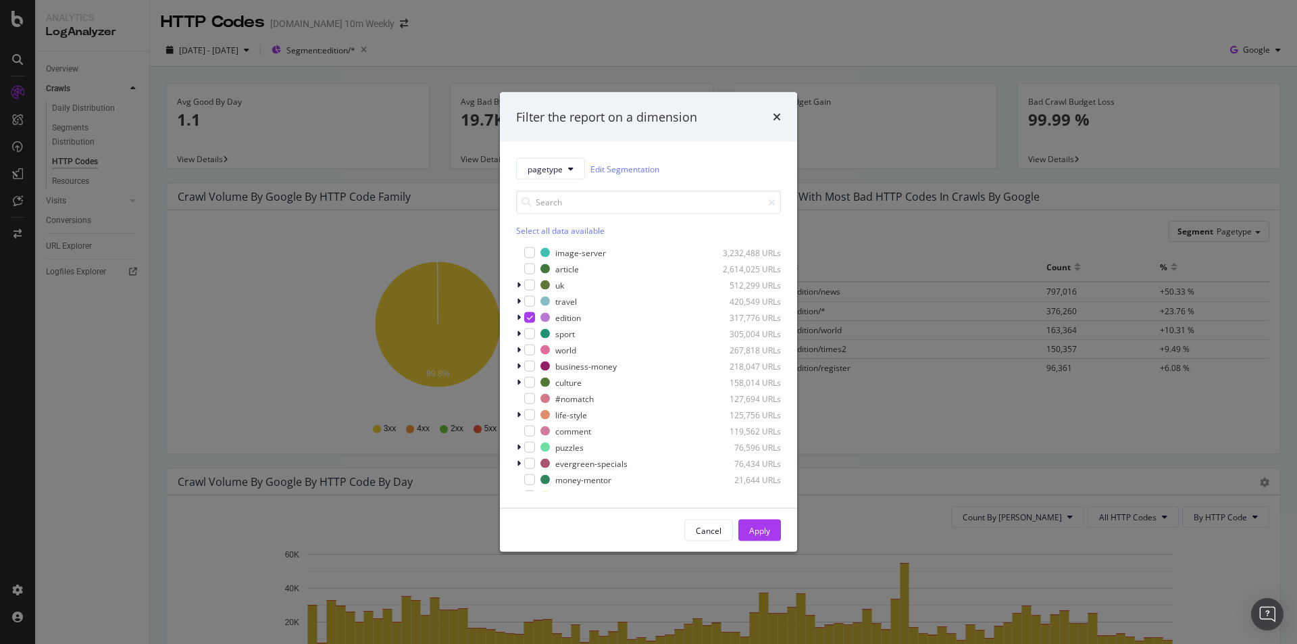
click at [441, 54] on div "Filter the report on a dimension pagetype Edit Segmentation Select all data ava…" at bounding box center [648, 322] width 1297 height 644
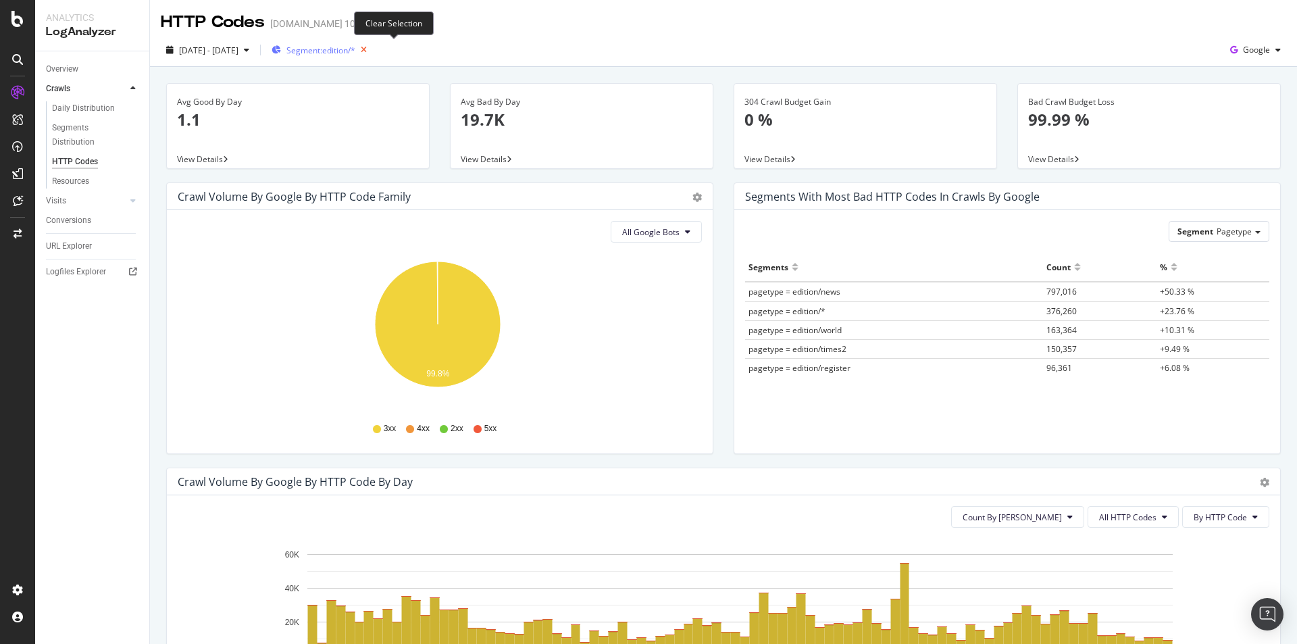
click at [372, 47] on icon "button" at bounding box center [363, 50] width 17 height 19
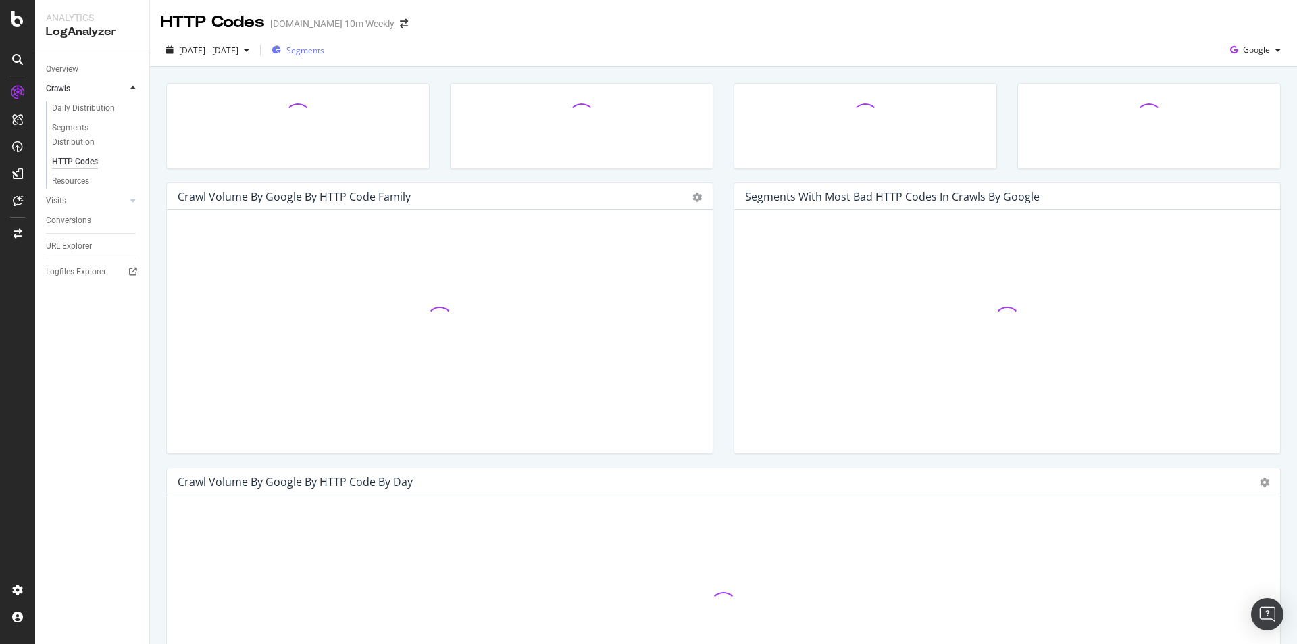
click at [324, 51] on span "Segments" at bounding box center [305, 50] width 38 height 11
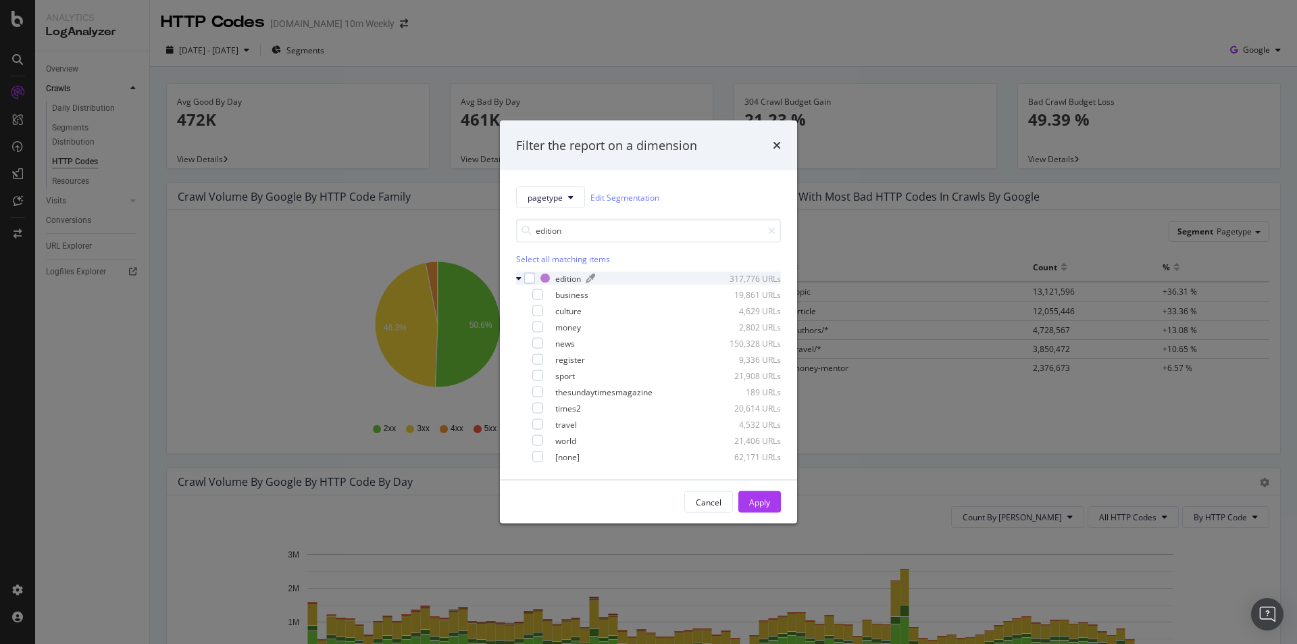
type input "edition"
click at [559, 276] on div "edition" at bounding box center [568, 277] width 26 height 11
click at [532, 280] on div "modal" at bounding box center [529, 278] width 11 height 11
click at [761, 499] on div "Apply" at bounding box center [759, 501] width 21 height 11
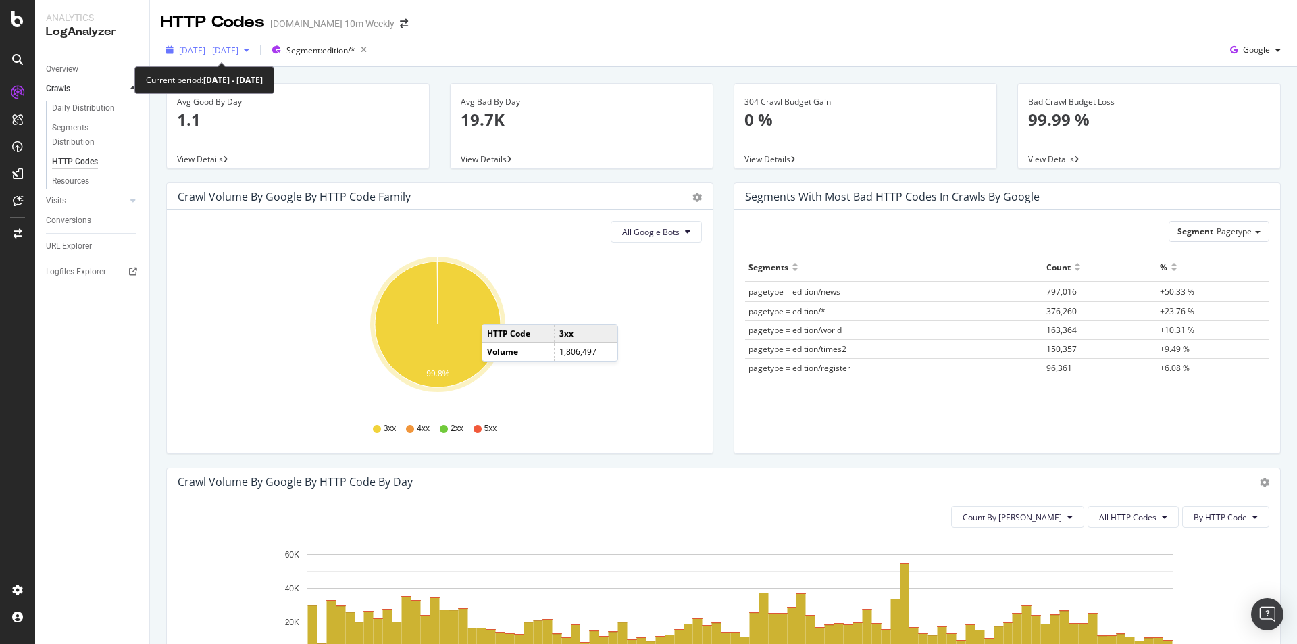
click at [238, 47] on span "2025 Jul. 1st - Sep. 30th" at bounding box center [208, 50] width 59 height 11
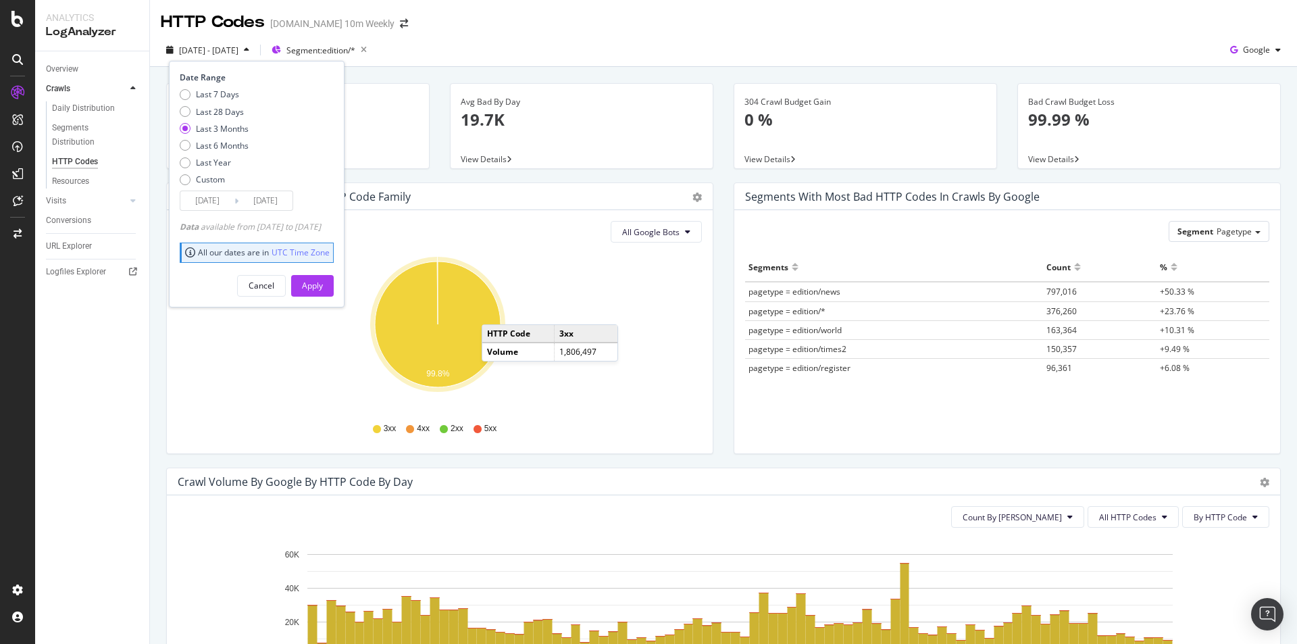
click at [234, 149] on div "Last 6 Months" at bounding box center [222, 145] width 53 height 11
type input "[DATE]"
click at [323, 286] on div "Apply" at bounding box center [312, 285] width 21 height 11
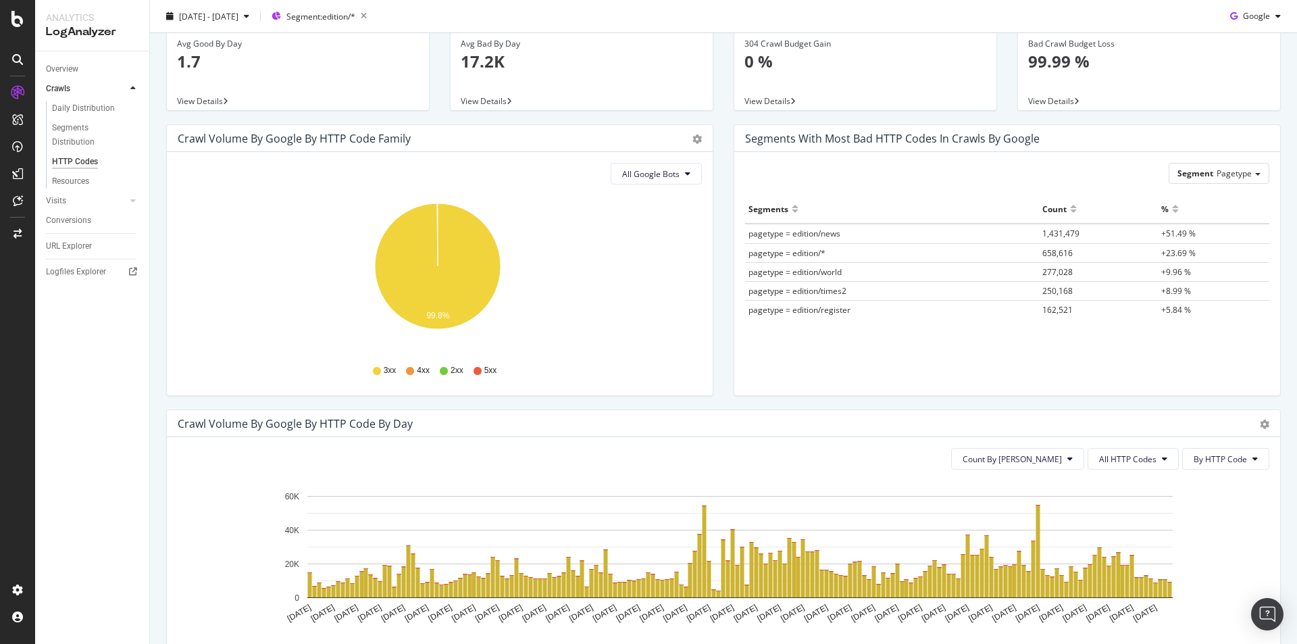
scroll to position [135, 0]
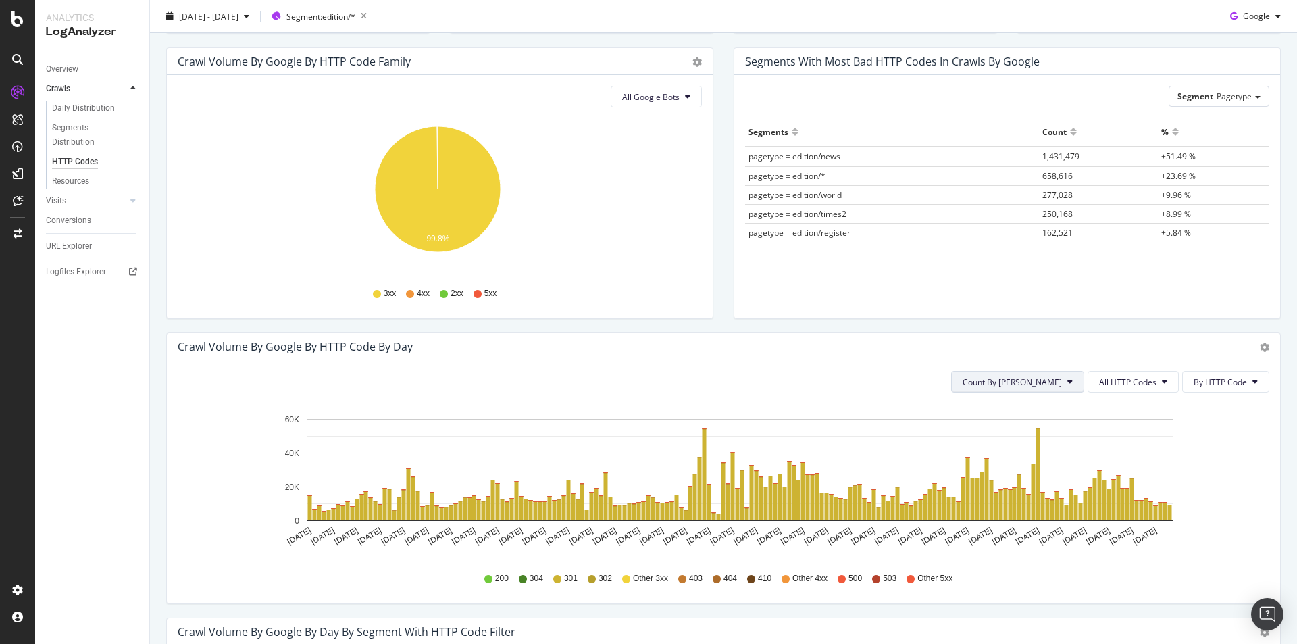
click at [1057, 382] on button "Count By [PERSON_NAME]" at bounding box center [1017, 382] width 133 height 22
click at [1044, 431] on span "Cumulated (all codes)" at bounding box center [1054, 434] width 102 height 12
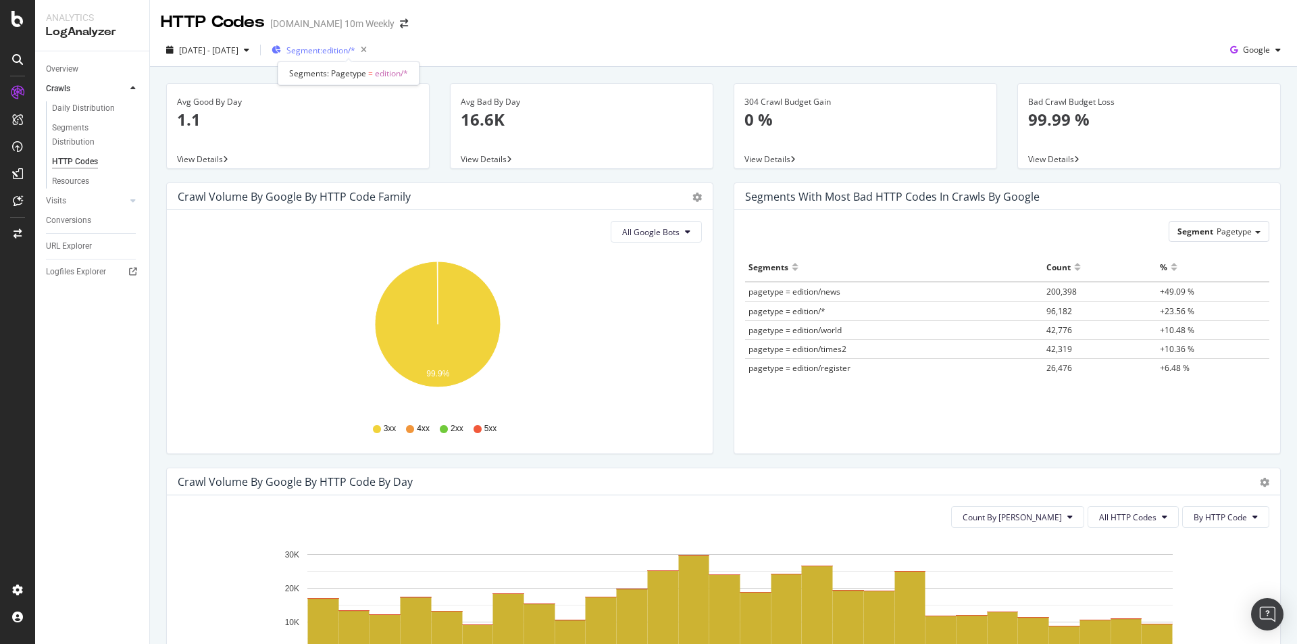
click at [355, 52] on span "Segment: edition/*" at bounding box center [320, 50] width 69 height 11
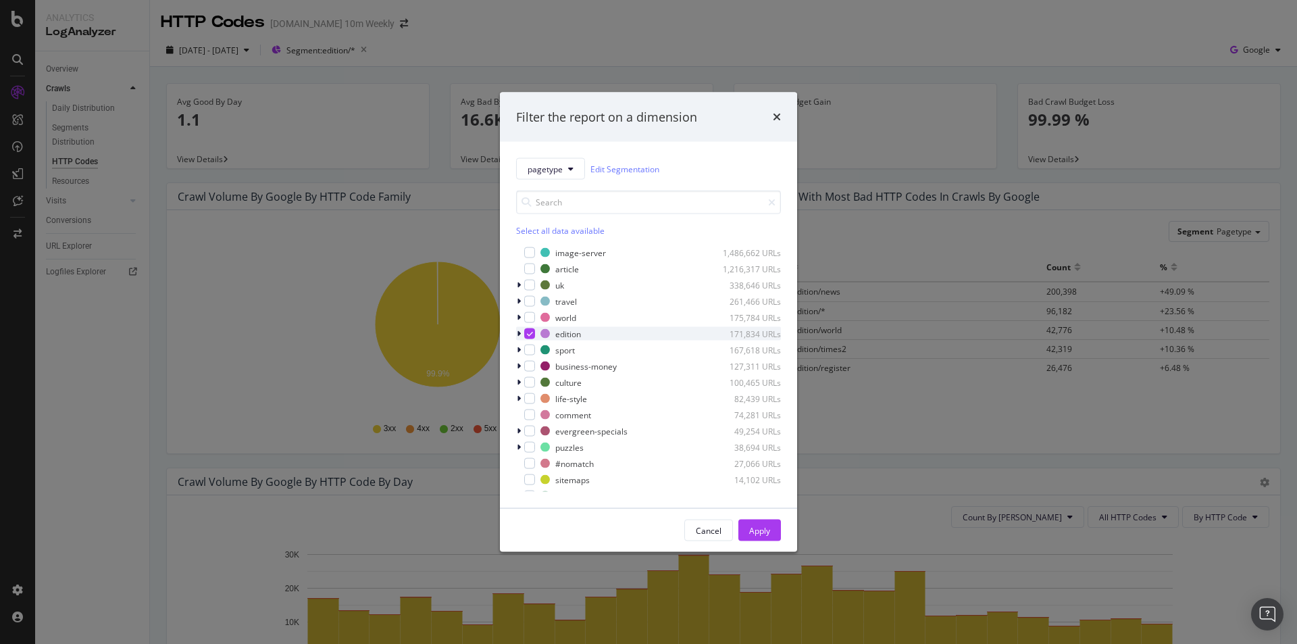
click at [528, 332] on icon "modal" at bounding box center [530, 333] width 6 height 7
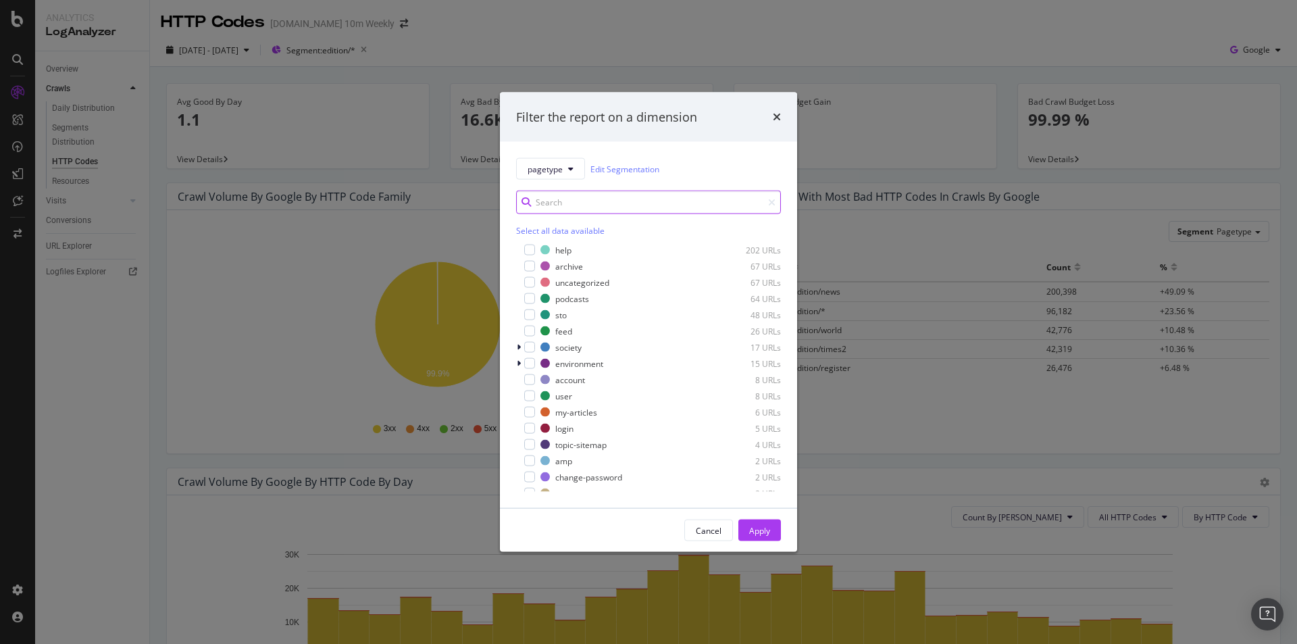
click at [605, 191] on input "modal" at bounding box center [648, 202] width 265 height 24
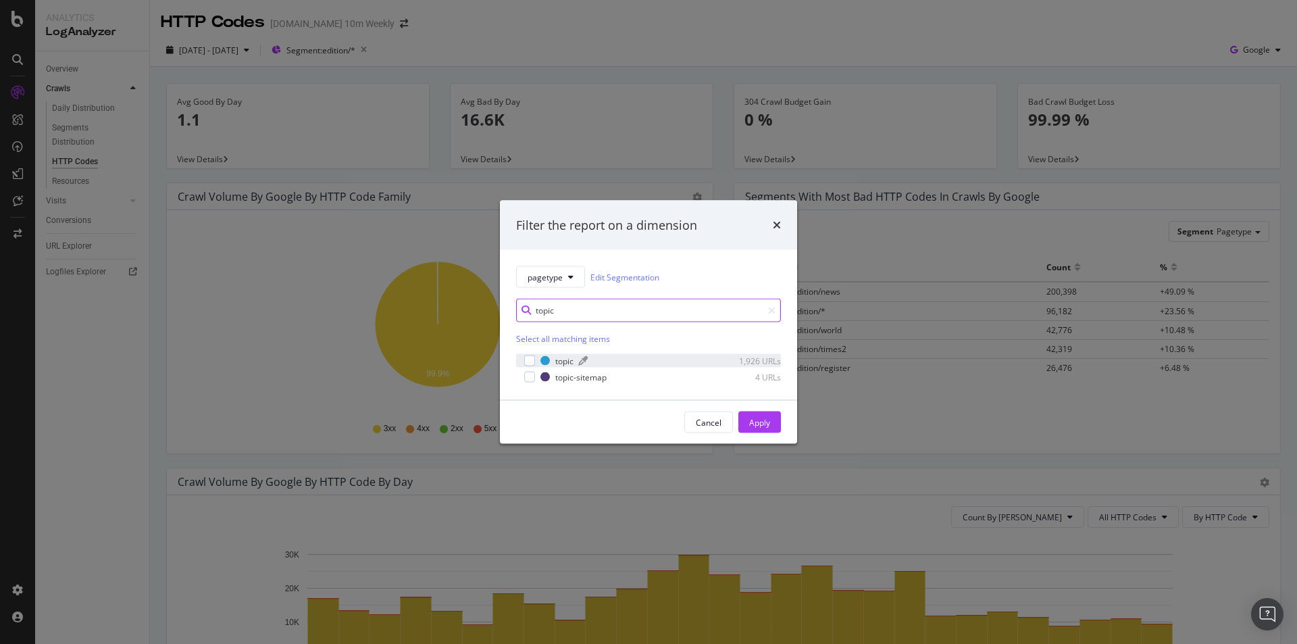
type input "topic"
click at [567, 361] on div "topic" at bounding box center [564, 360] width 18 height 11
click at [769, 418] on div "Apply" at bounding box center [759, 421] width 21 height 11
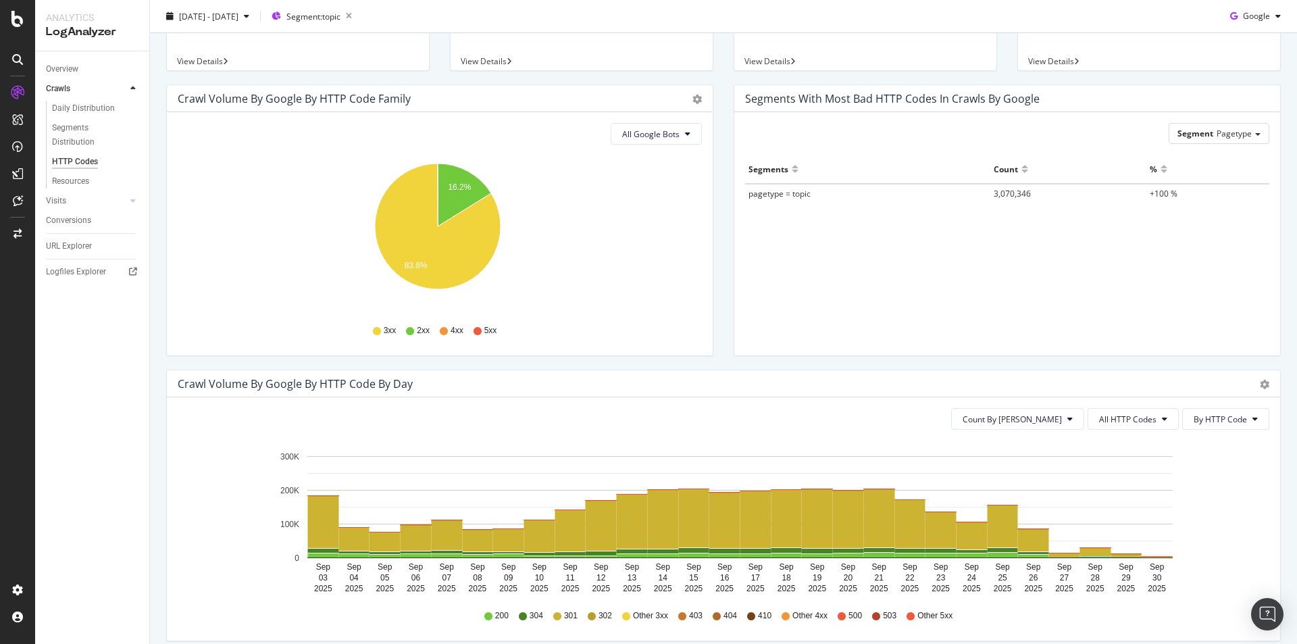
scroll to position [203, 0]
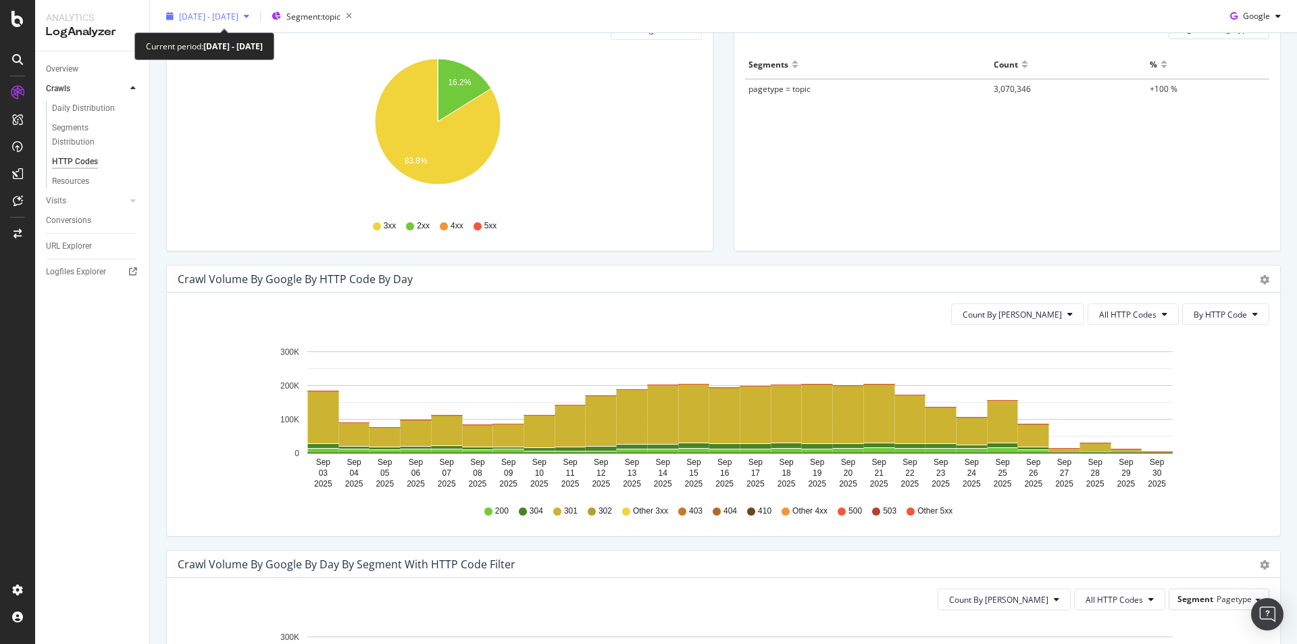
click at [238, 12] on span "[DATE] - [DATE]" at bounding box center [208, 15] width 59 height 11
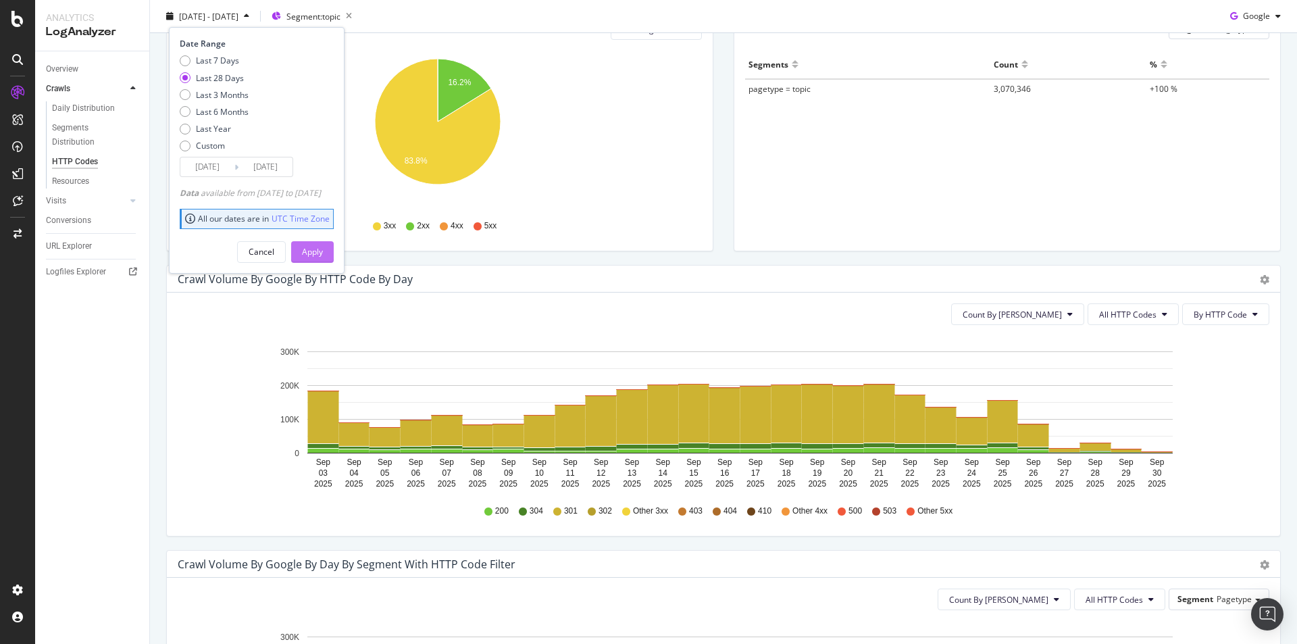
click at [334, 255] on button "Apply" at bounding box center [312, 251] width 43 height 22
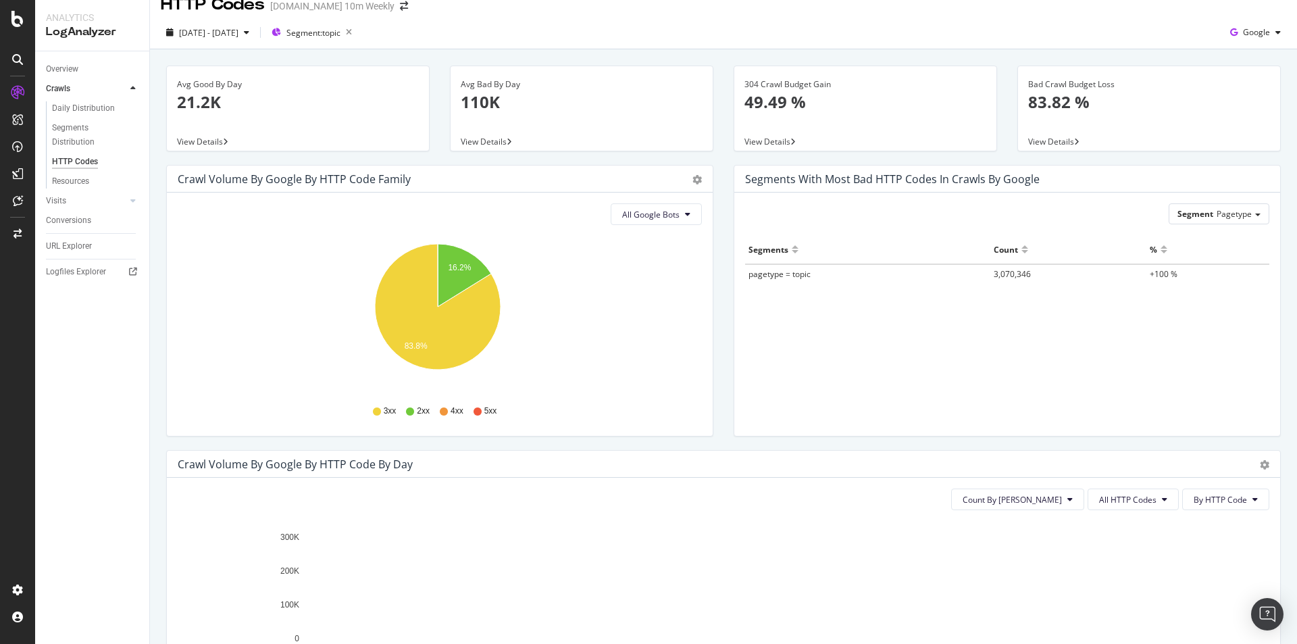
scroll to position [0, 0]
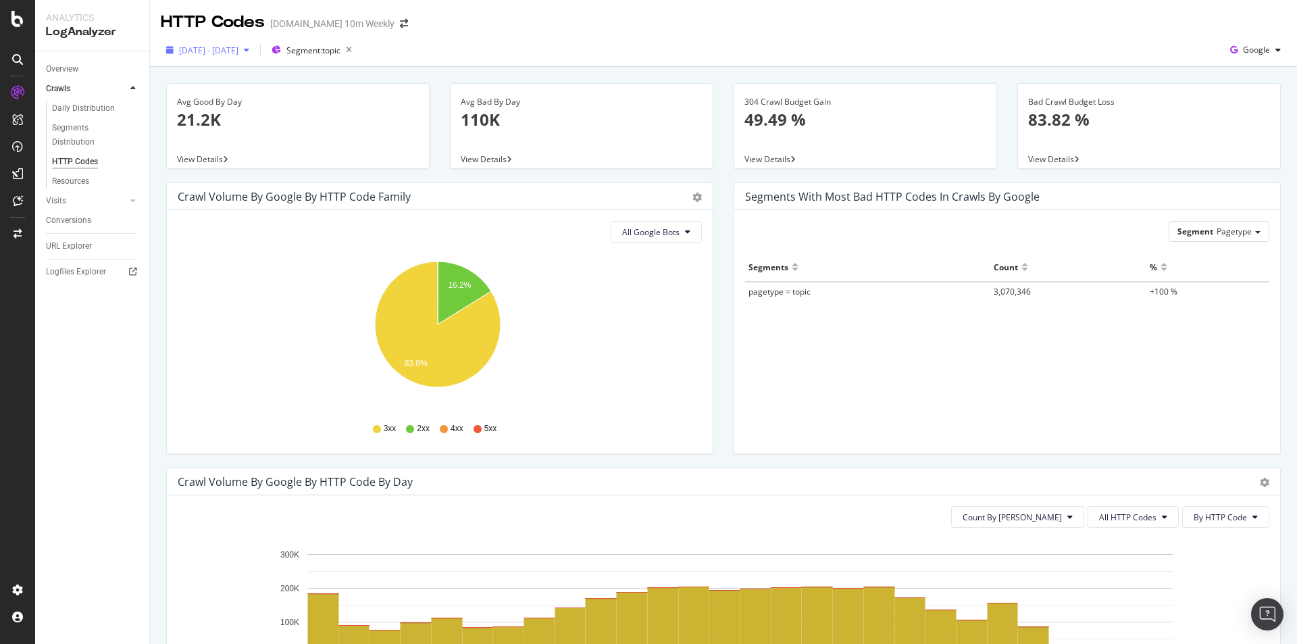
click at [238, 49] on span "[DATE] - [DATE]" at bounding box center [208, 50] width 59 height 11
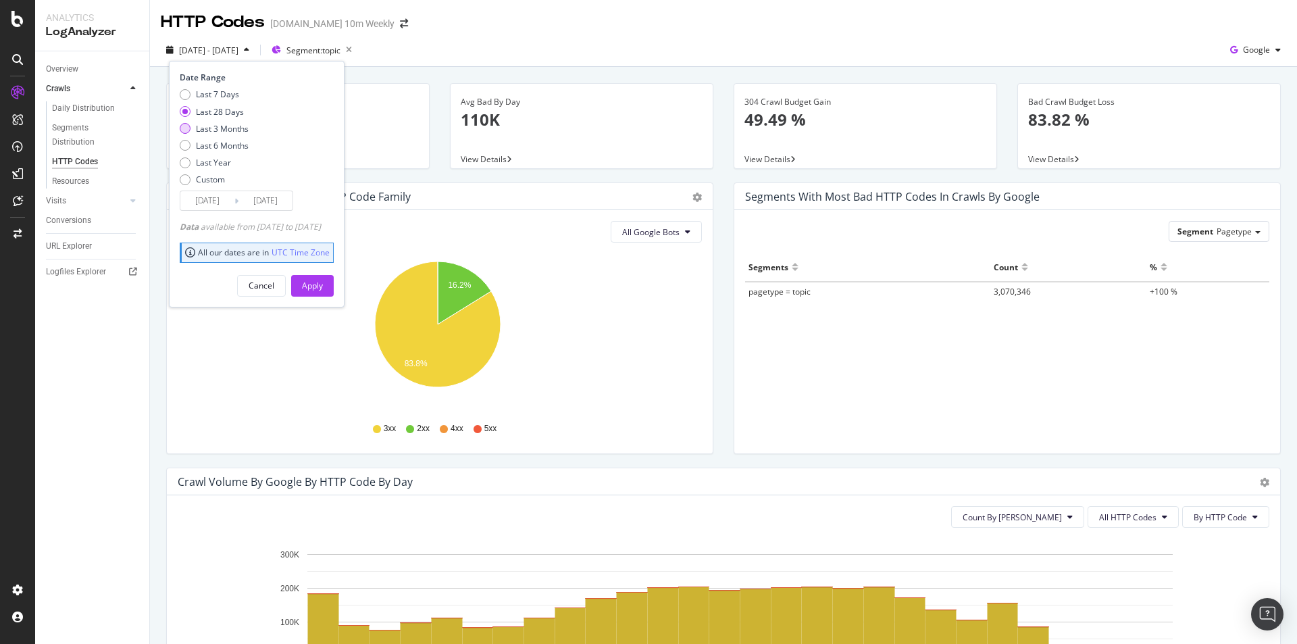
click at [246, 129] on div "Last 3 Months" at bounding box center [222, 128] width 53 height 11
click at [245, 145] on div "Last 6 Months" at bounding box center [222, 145] width 53 height 11
type input "[DATE]"
click at [323, 286] on div "Apply" at bounding box center [312, 285] width 21 height 11
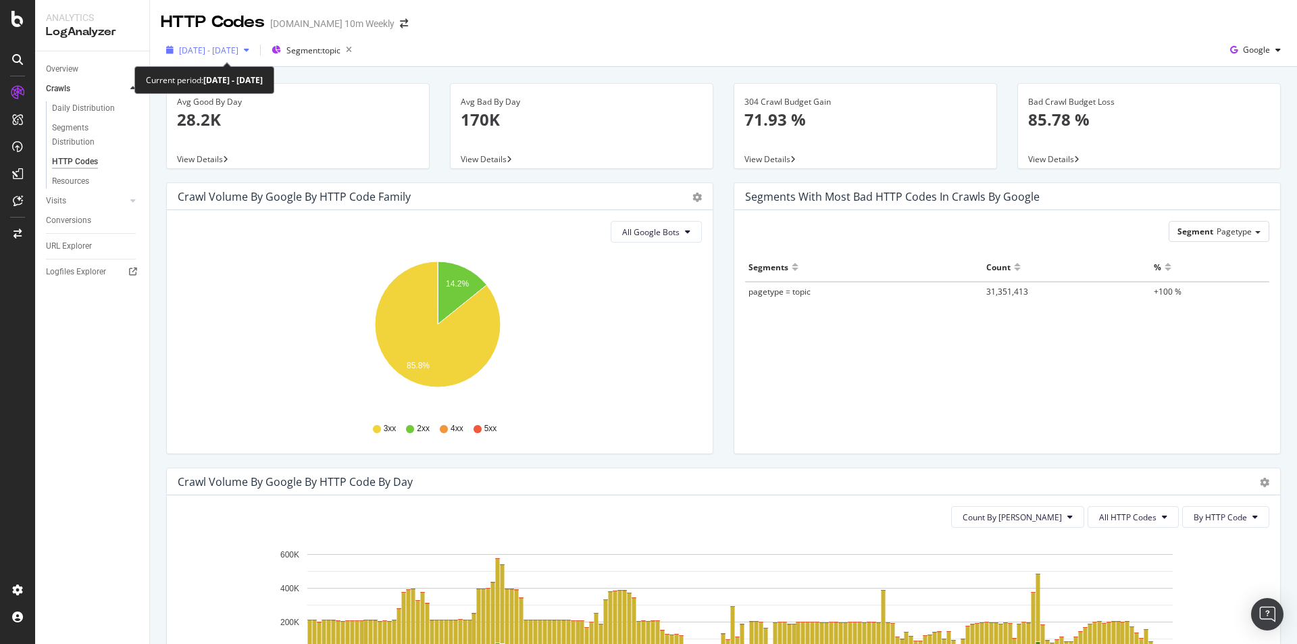
click at [238, 54] on span "[DATE] - [DATE]" at bounding box center [208, 50] width 59 height 11
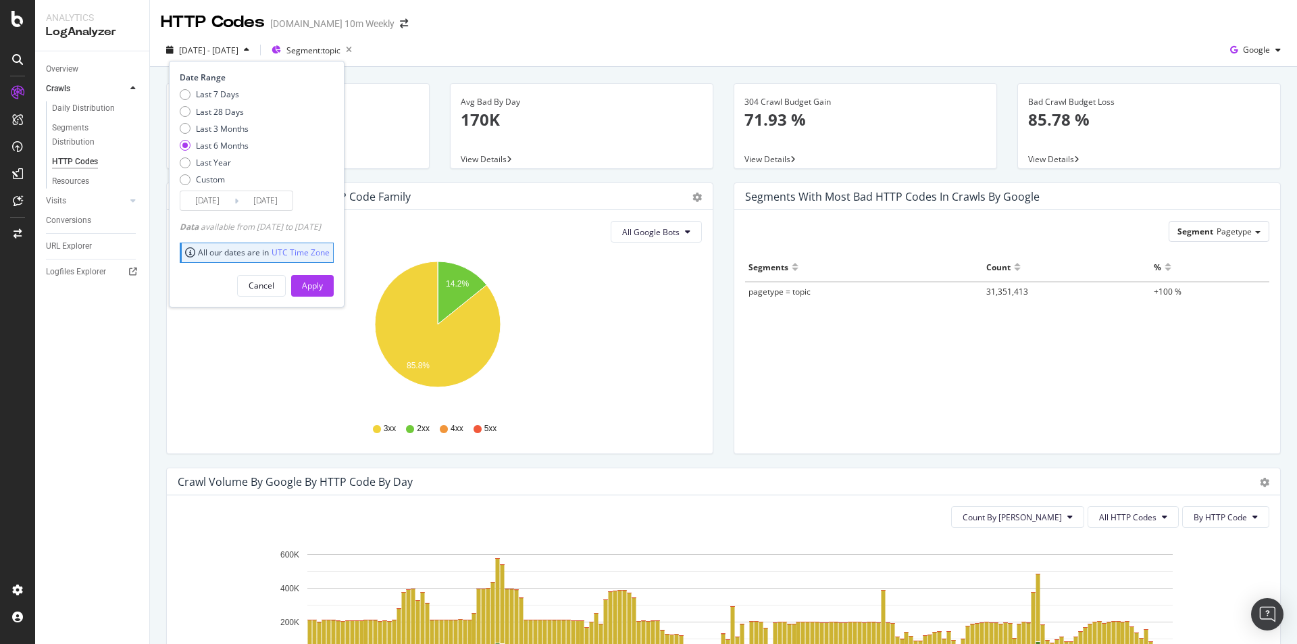
click at [490, 47] on div "[DATE] - [DATE] Segment: topic Date Range Last 7 Days Last 28 Days Last 3 Month…" at bounding box center [723, 52] width 1147 height 27
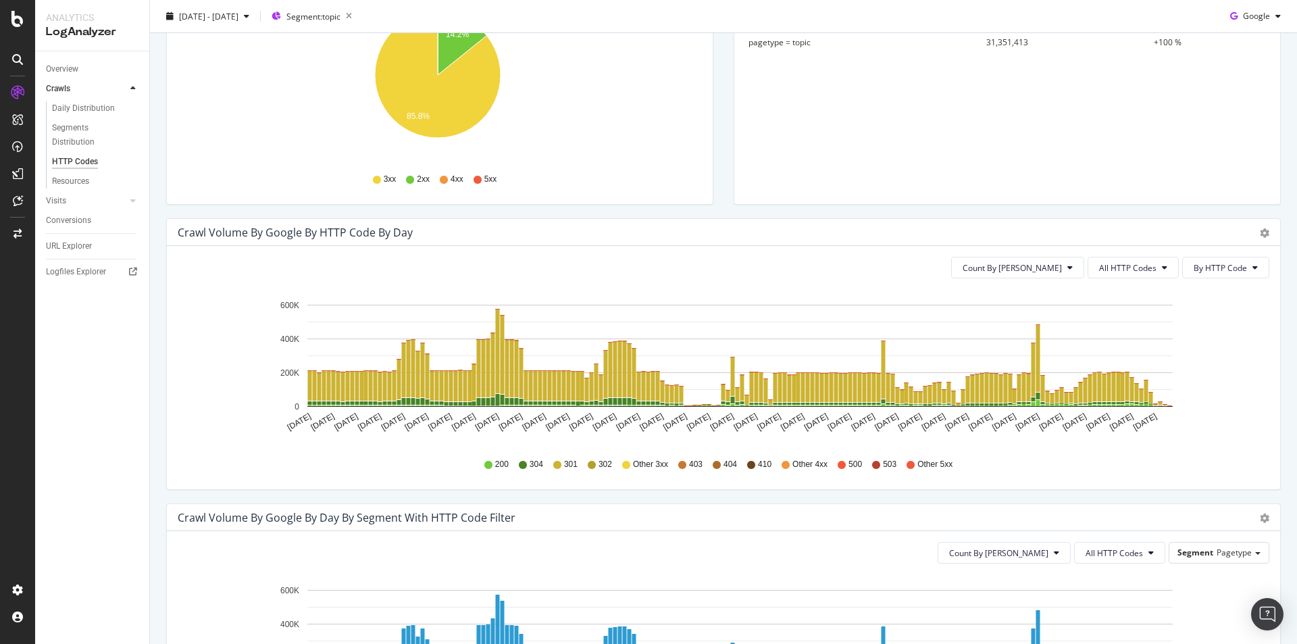
scroll to position [338, 0]
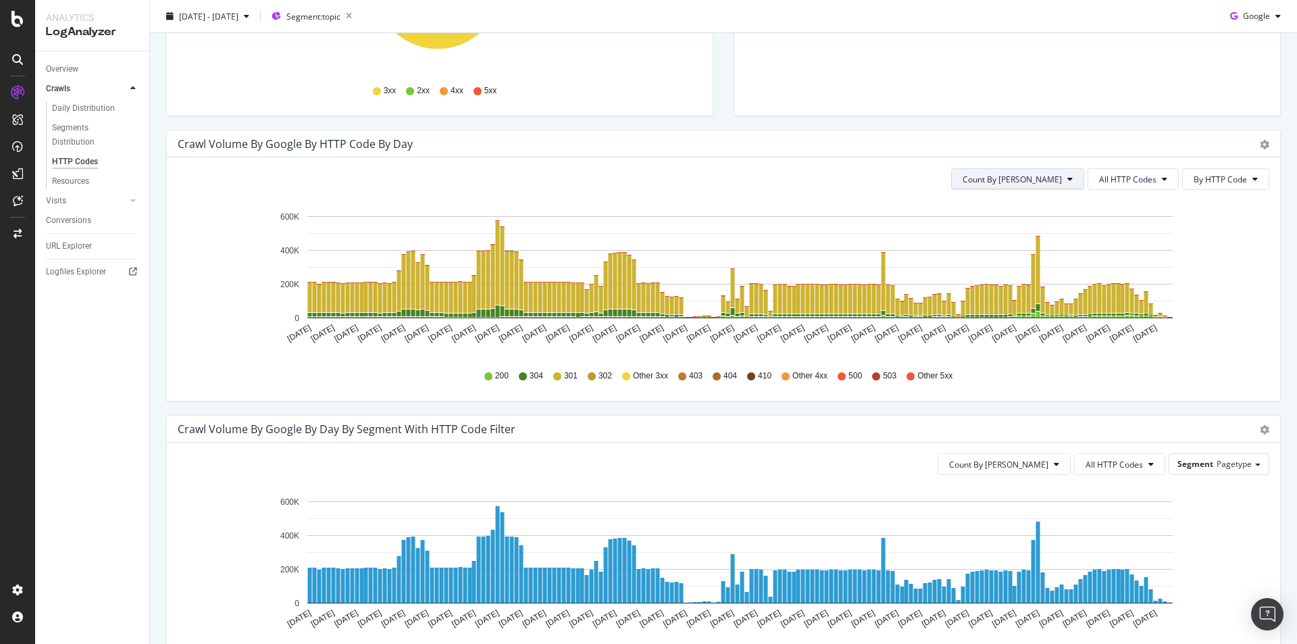
click at [1046, 172] on button "Count By [PERSON_NAME]" at bounding box center [1017, 179] width 133 height 22
click at [1047, 230] on span "Cumulated (all codes)" at bounding box center [1054, 231] width 102 height 12
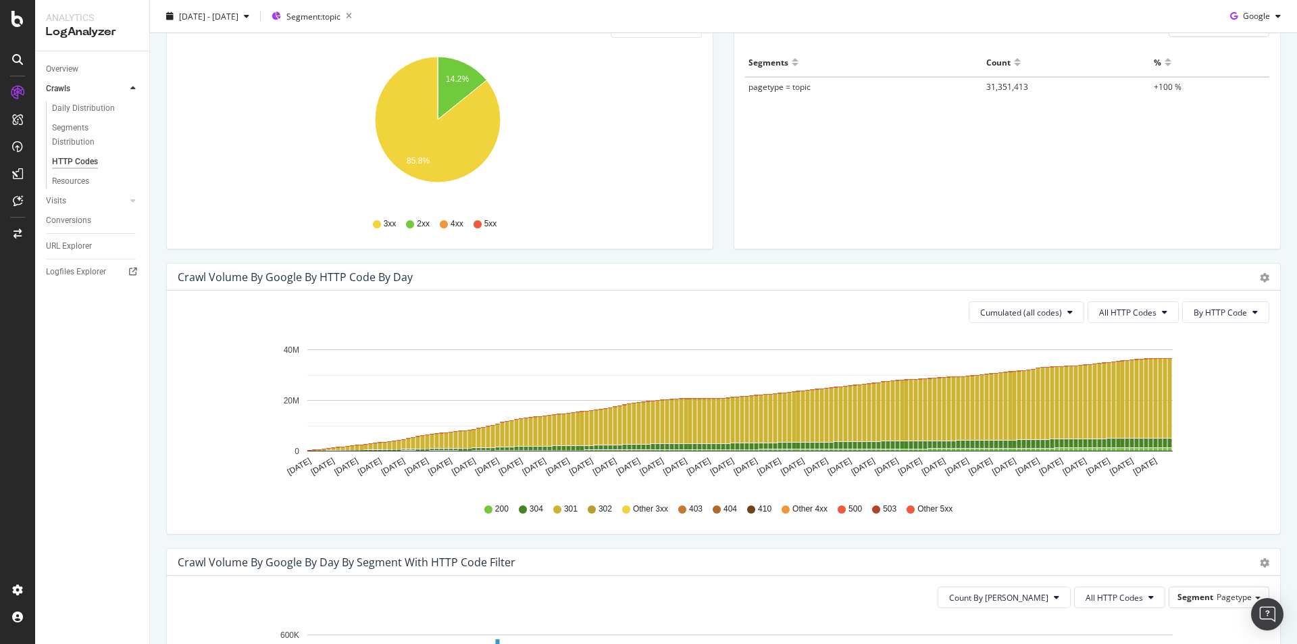
scroll to position [203, 0]
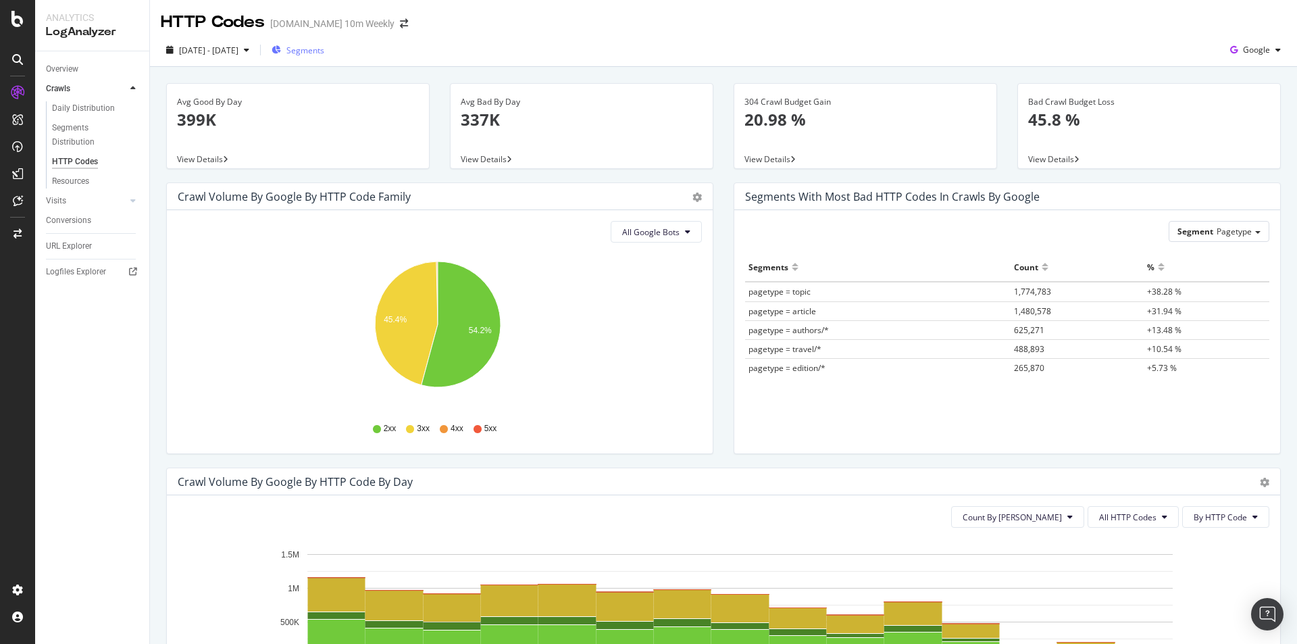
click at [324, 54] on span "Segments" at bounding box center [305, 50] width 38 height 11
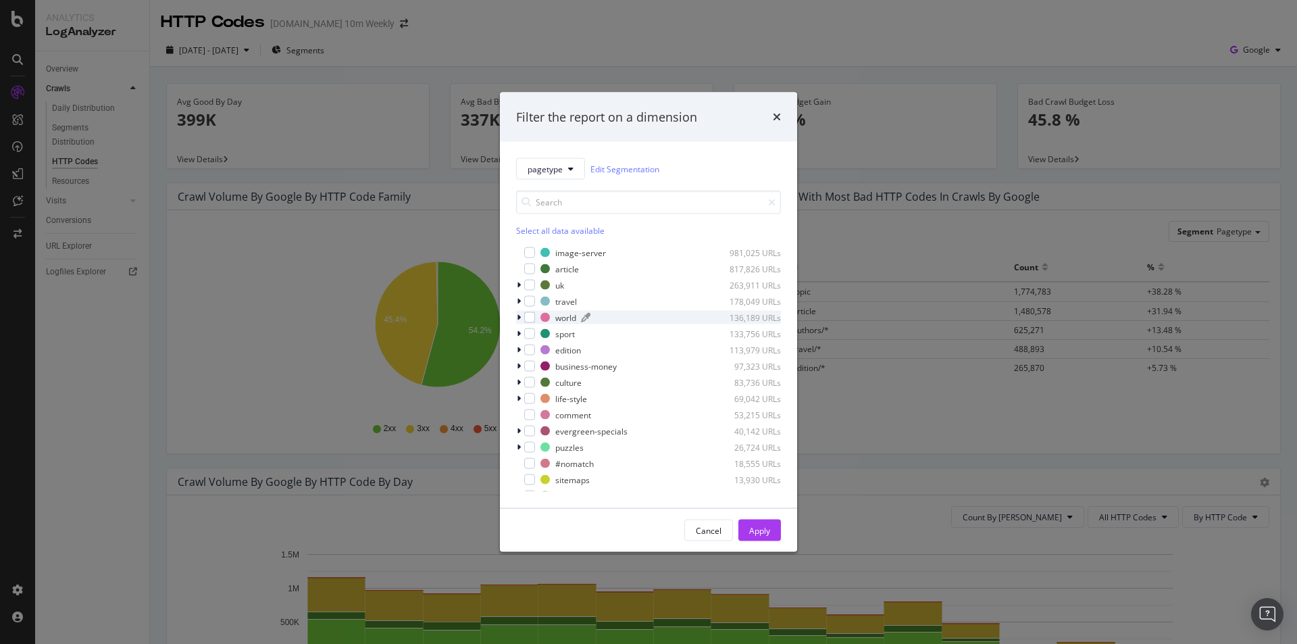
click at [561, 317] on div "world" at bounding box center [565, 316] width 21 height 11
click at [532, 315] on div "modal" at bounding box center [529, 317] width 11 height 11
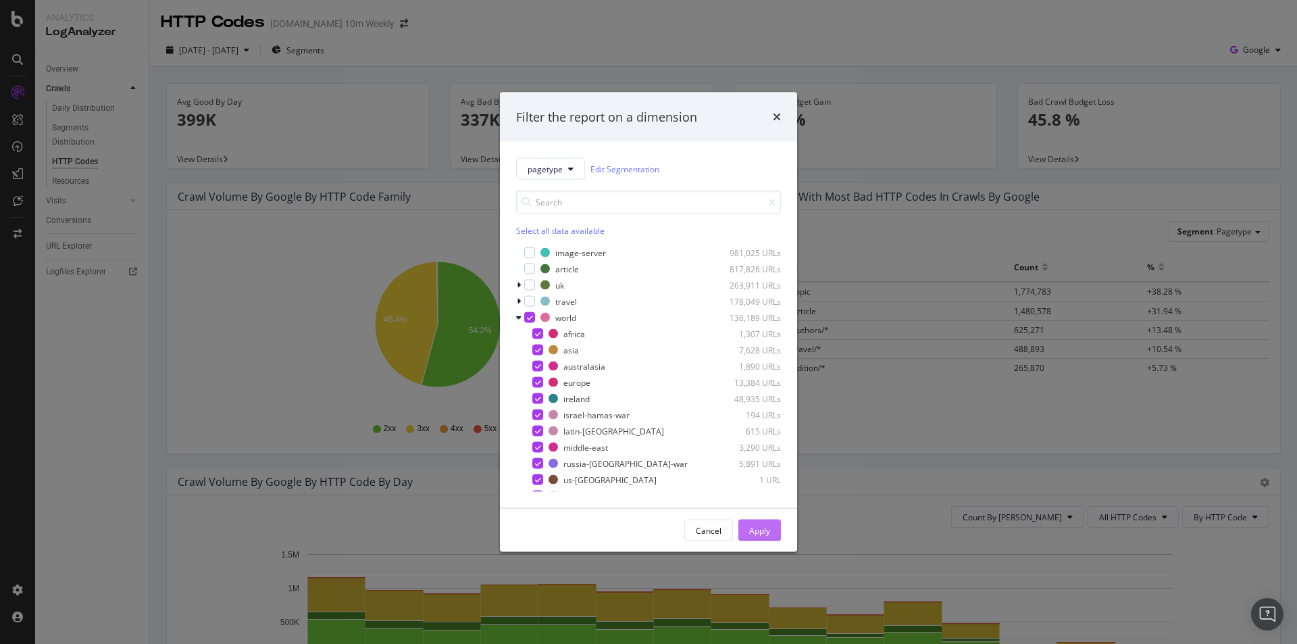
click at [751, 530] on div "Apply" at bounding box center [759, 529] width 21 height 11
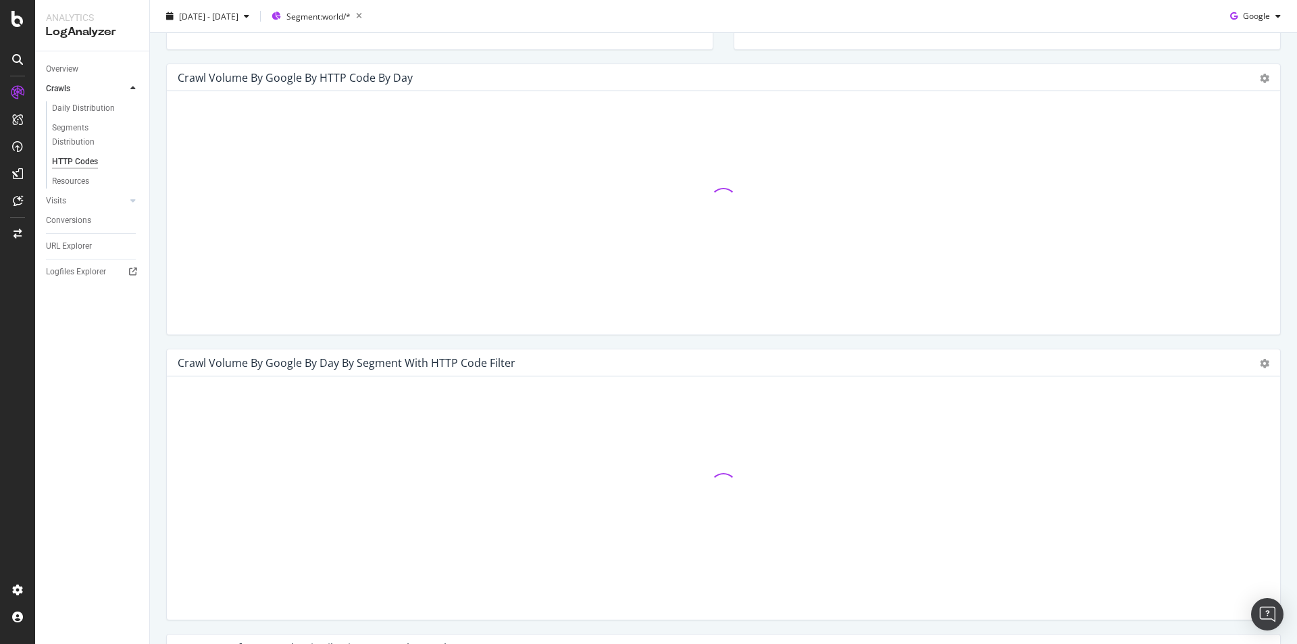
scroll to position [405, 0]
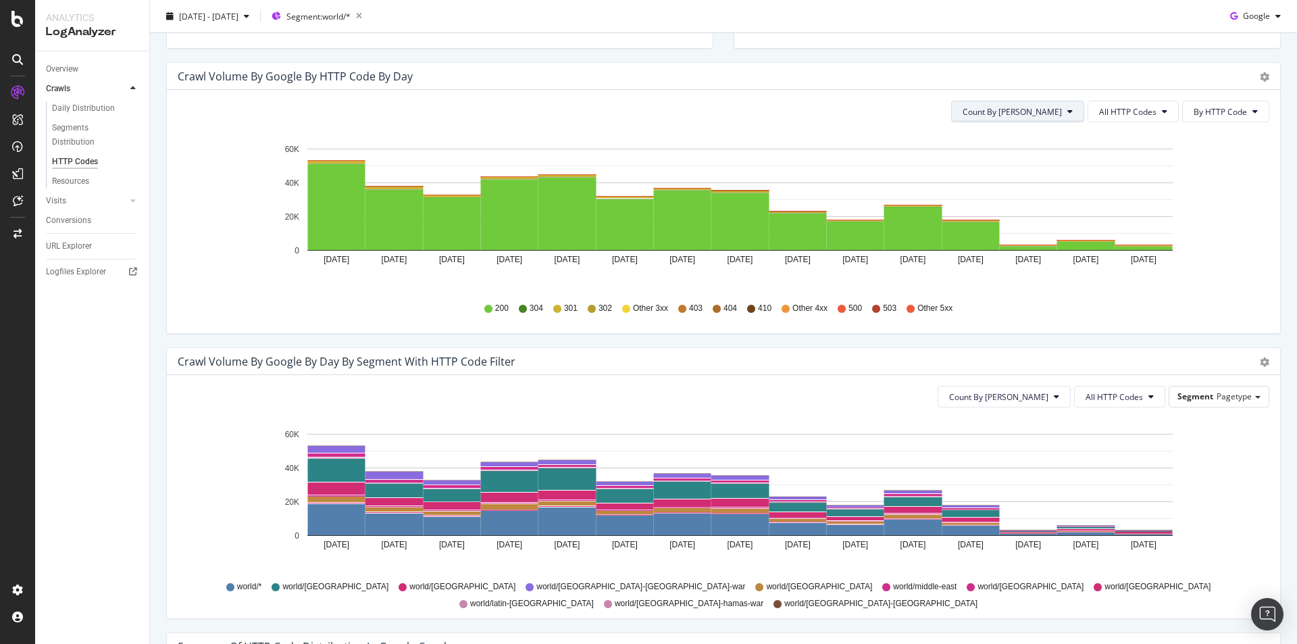
click at [1042, 107] on span "Count By [PERSON_NAME]" at bounding box center [1012, 111] width 99 height 11
click at [1057, 172] on div "Cumulated (all codes)" at bounding box center [1054, 163] width 124 height 20
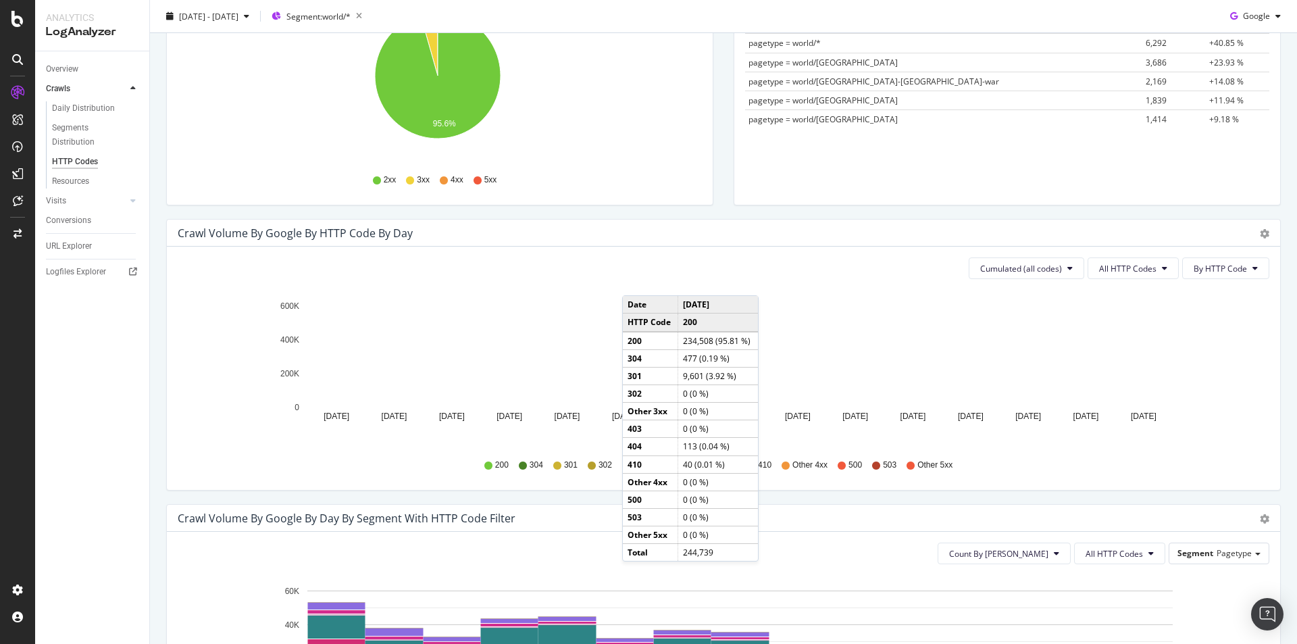
scroll to position [135, 0]
